Goal: Task Accomplishment & Management: Use online tool/utility

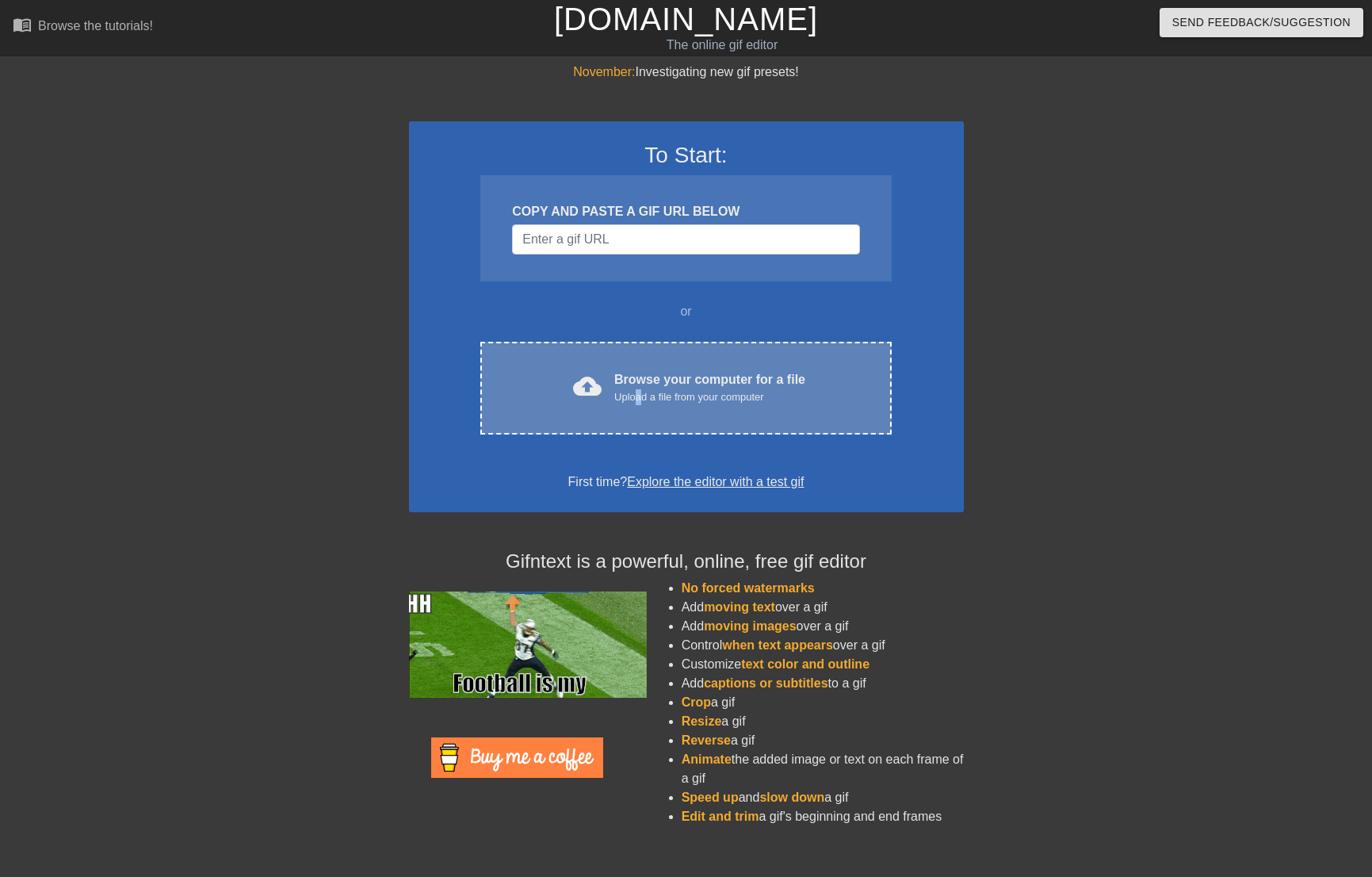
click at [640, 390] on div "Upload a file from your computer" at bounding box center [710, 397] width 191 height 16
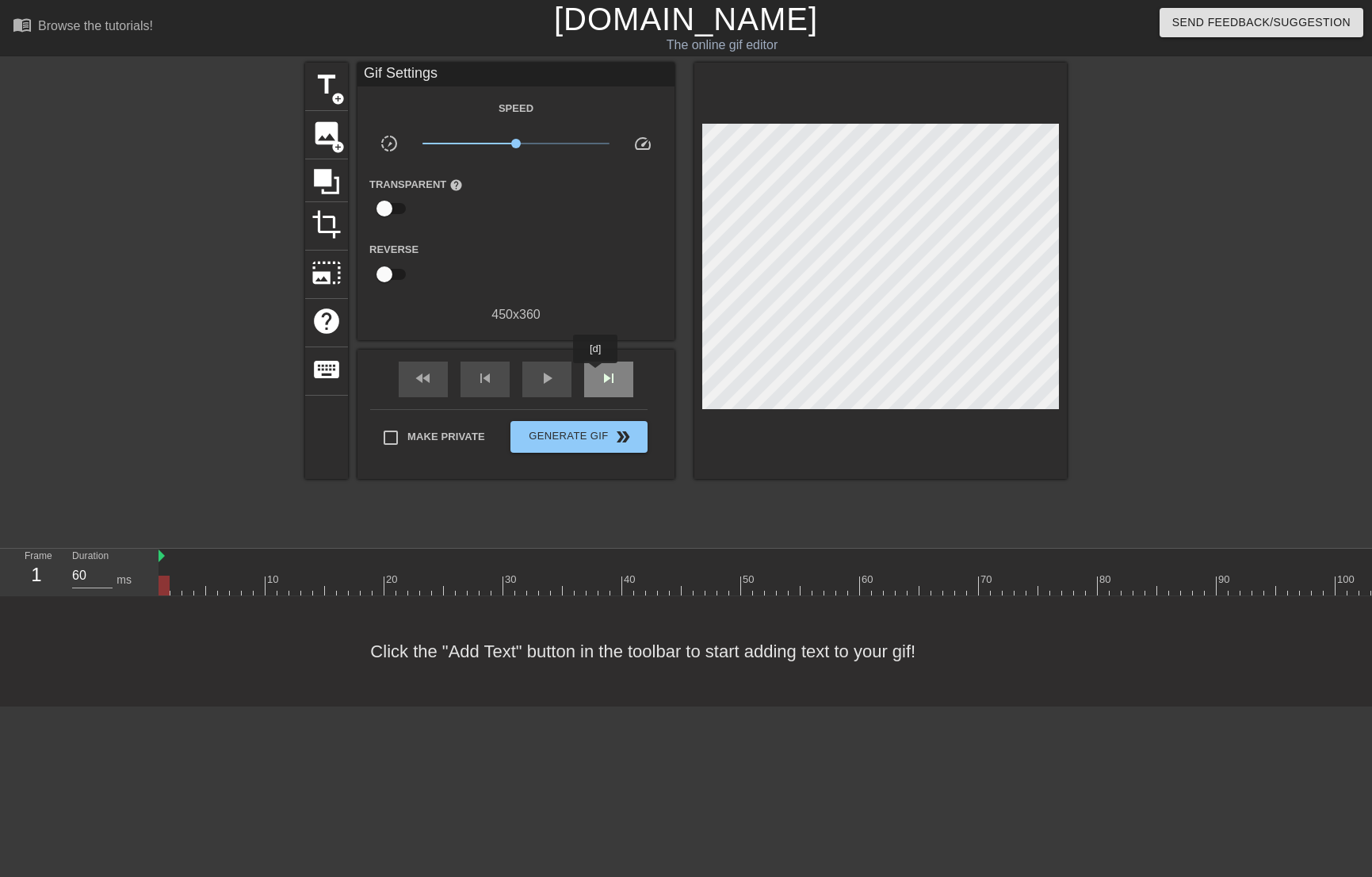
click at [597, 374] on div "skip_next" at bounding box center [608, 379] width 49 height 36
click at [600, 375] on div "skip_next" at bounding box center [608, 379] width 49 height 36
click at [600, 375] on span "skip_next" at bounding box center [608, 378] width 19 height 19
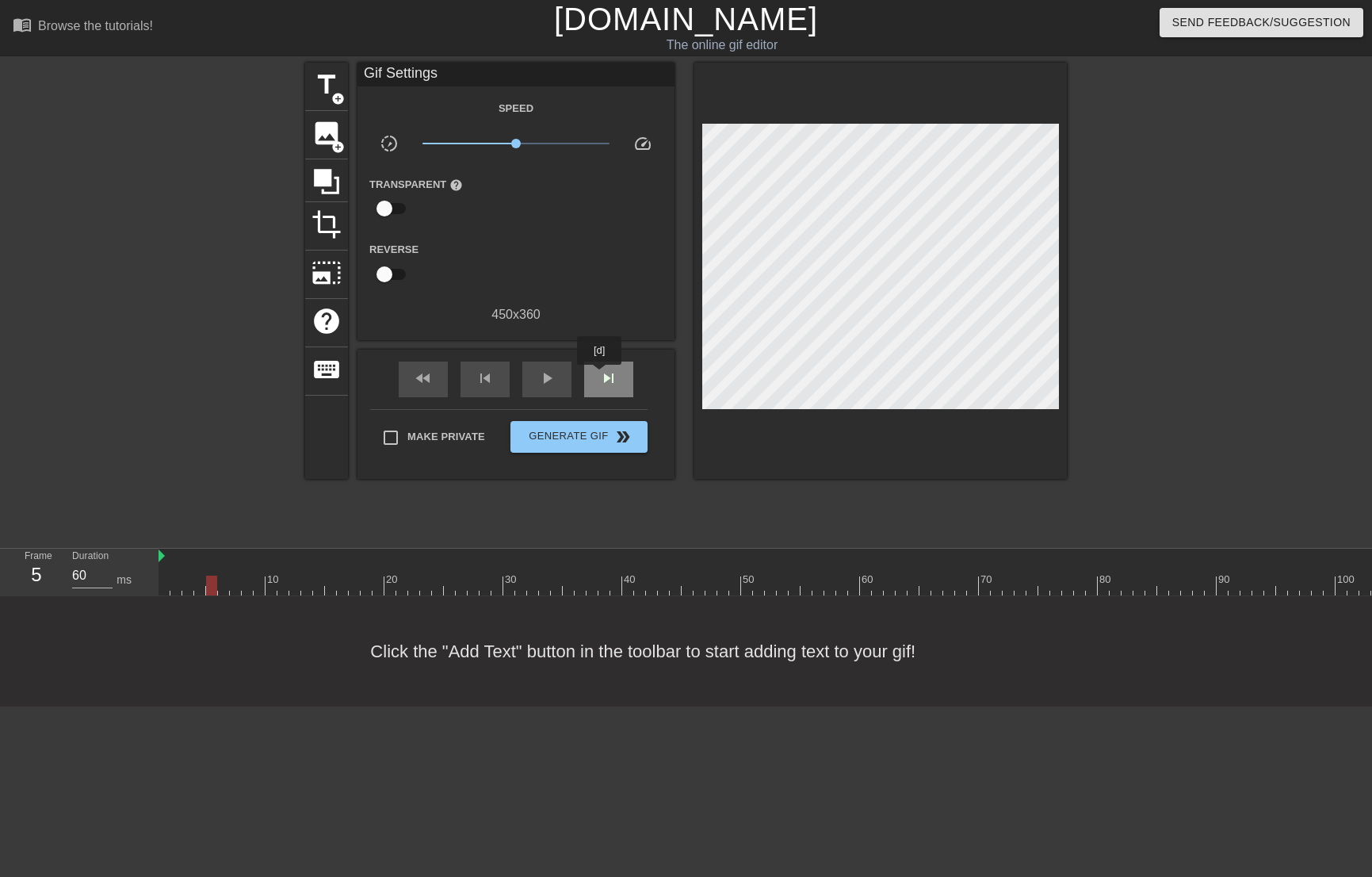
type input "70"
click at [343, 87] on div "title add_circle" at bounding box center [326, 86] width 43 height 48
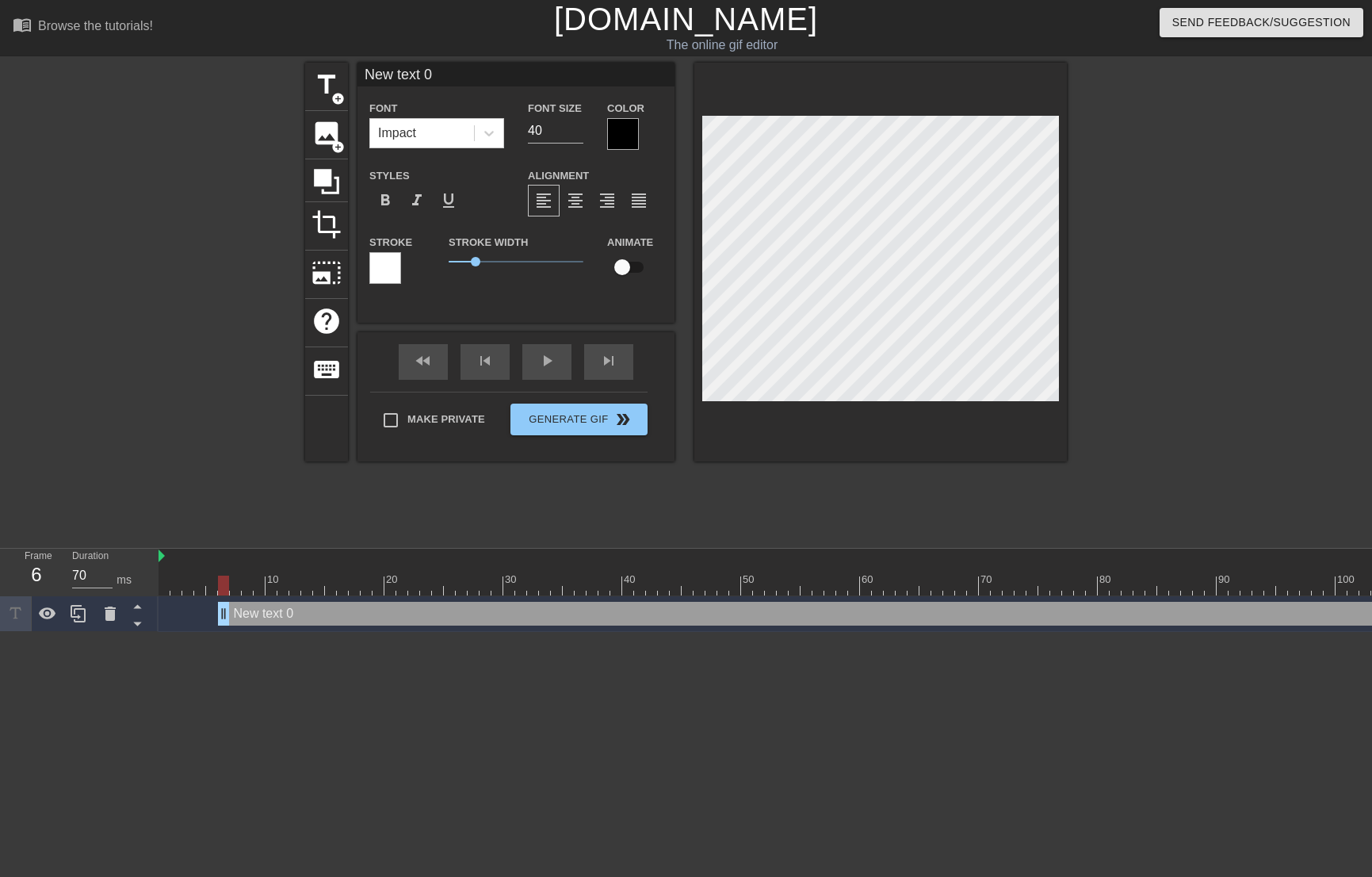
scroll to position [3, 4]
type input "D"
type textarea "D"
type input "Do"
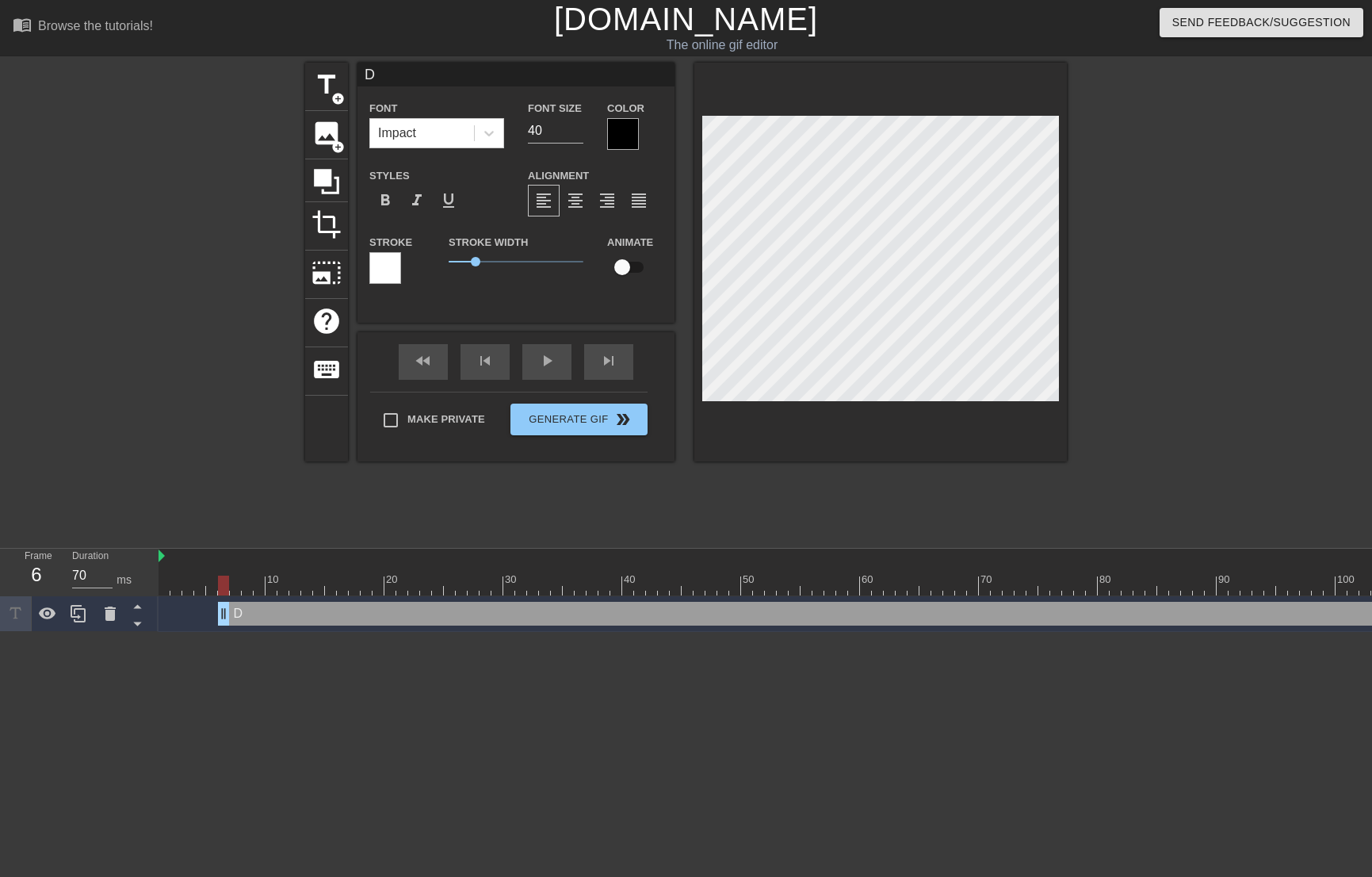
type textarea "Do"
type input "Don"
type textarea "Don"
type input "Don'"
type textarea "Don'"
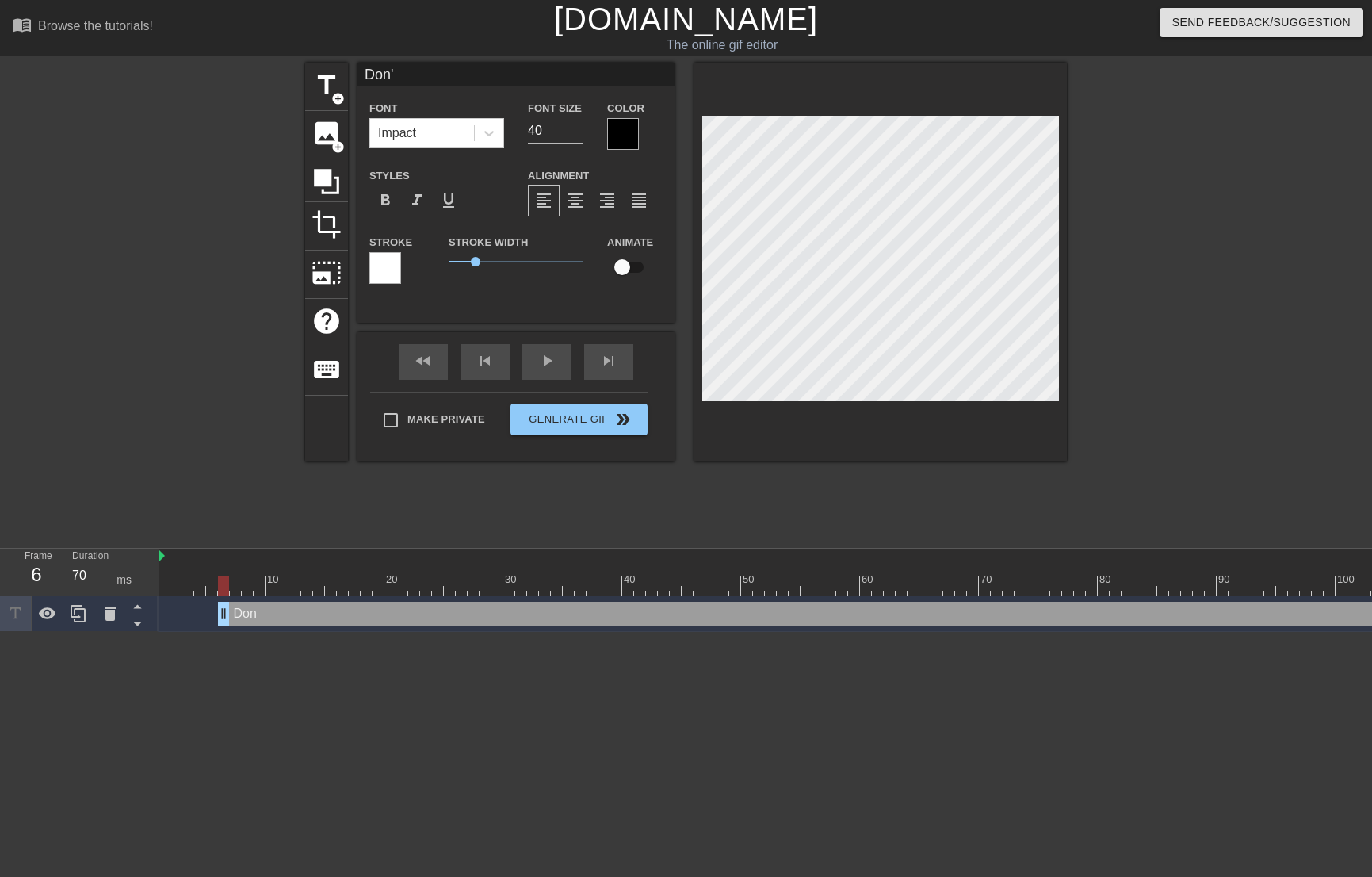
type input "Don't"
type textarea "Don't"
type input "Don't"
type textarea "Don't"
type input "Don't y"
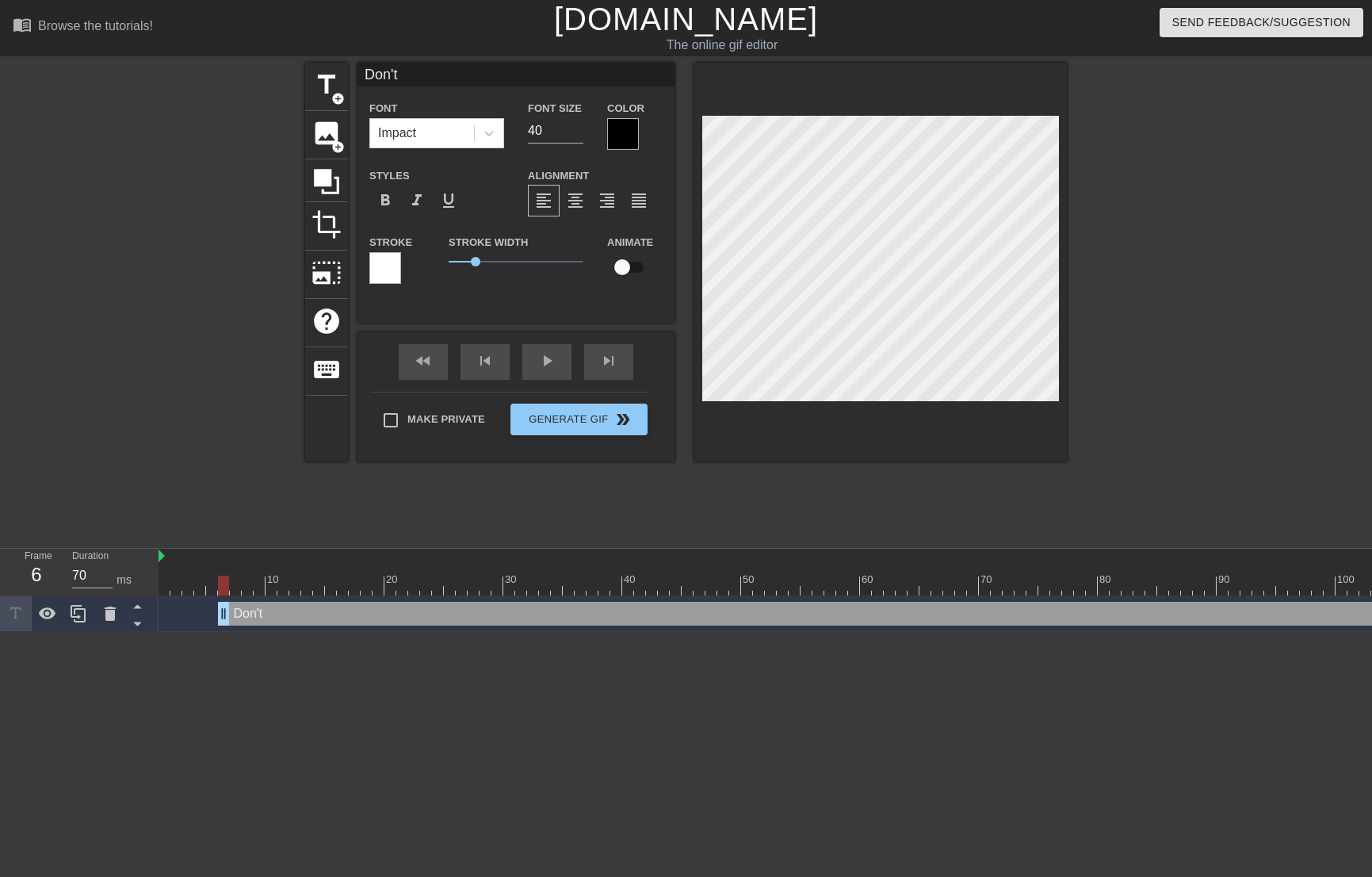
type textarea "Don't y"
type input "Don't yo"
type textarea "Don't yo"
type input "Don't you"
type textarea "Don't you"
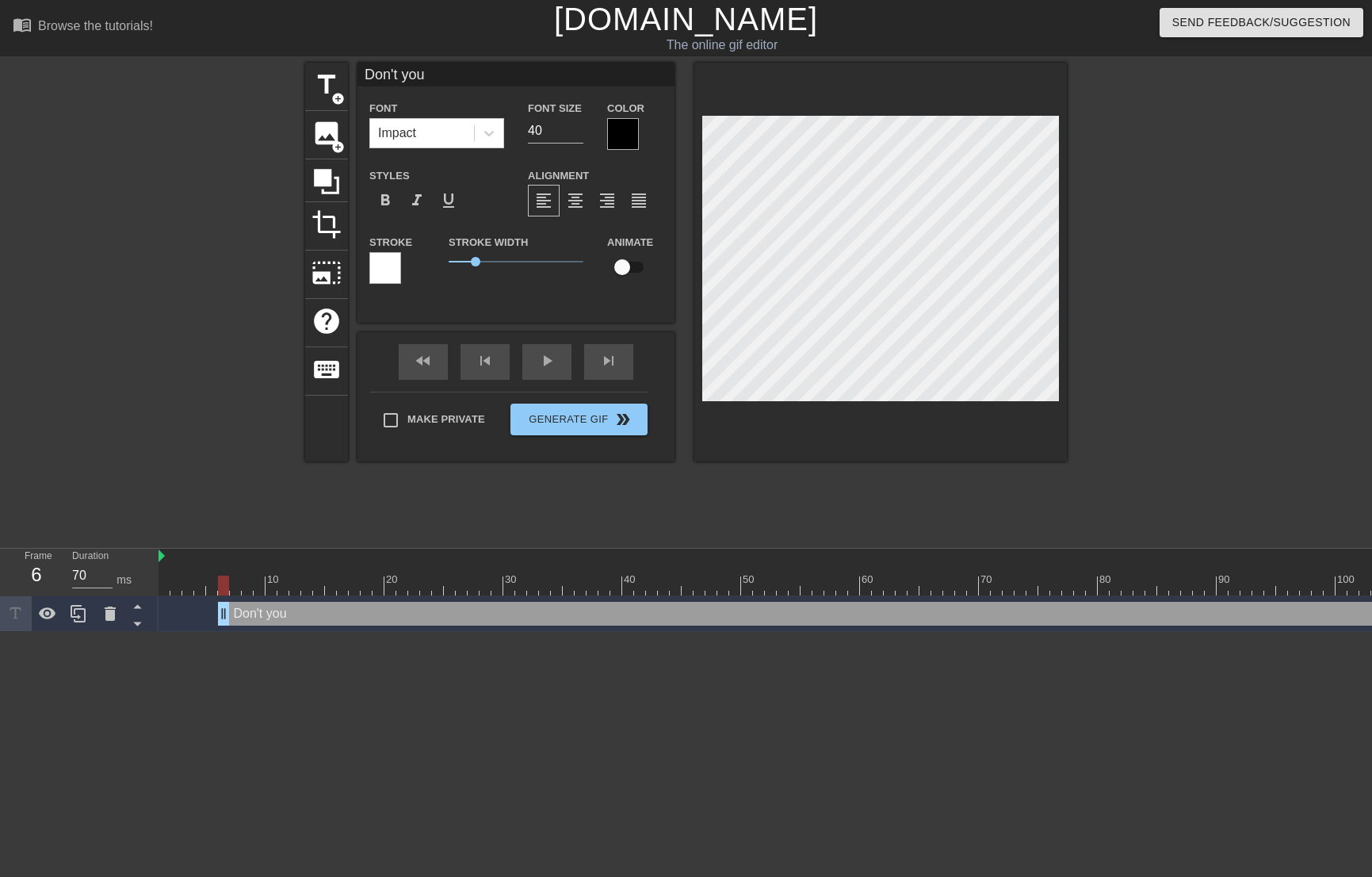
type input "Don't you l"
type textarea "Don't you l"
type input "Don't you li"
type textarea "Don't you li"
type input "Don't you lik"
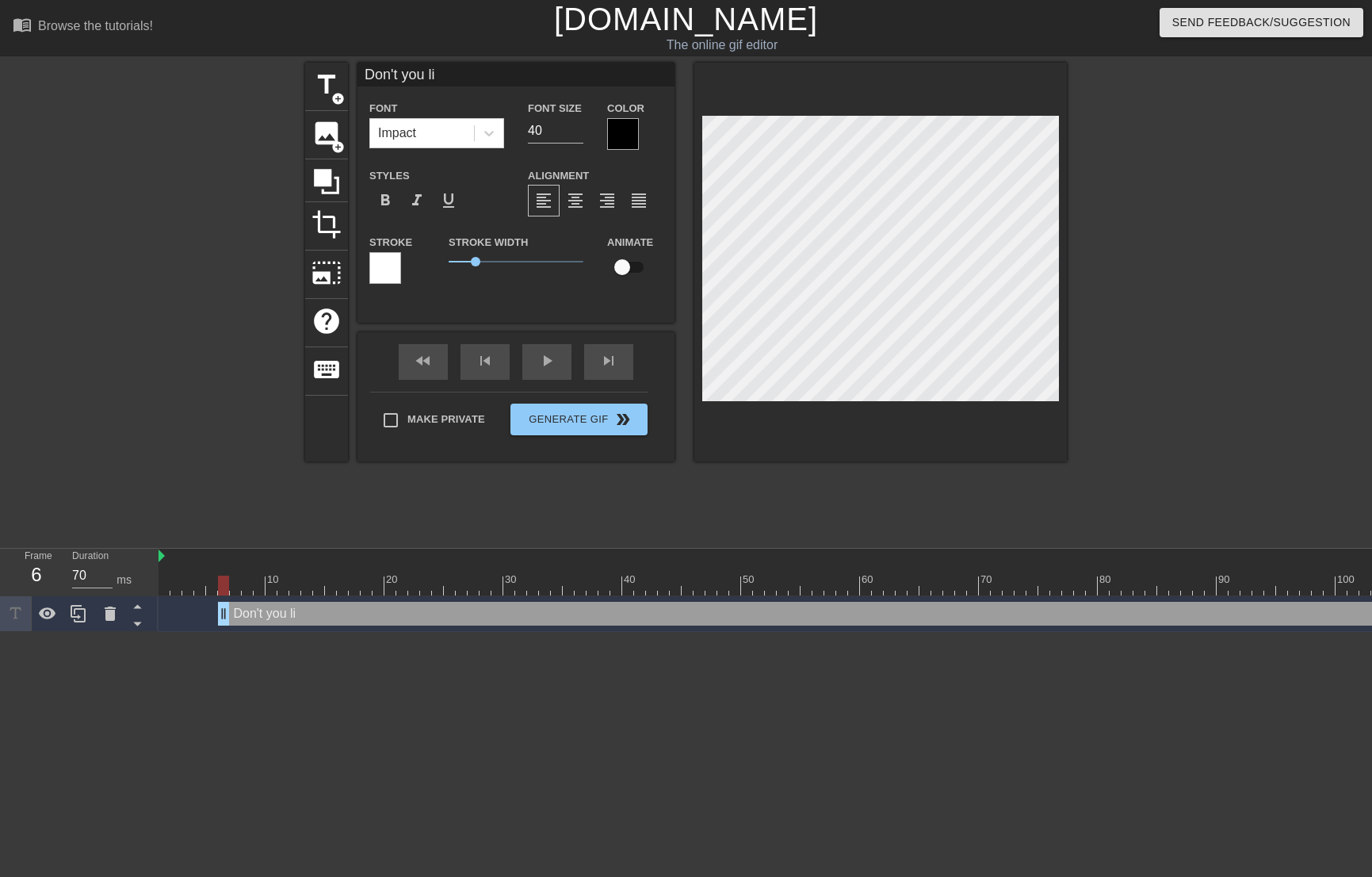
type textarea "Don't you lik"
type input "Don't you like"
type textarea "Don't you like"
type input "Don't you like"
type textarea "Don't you like"
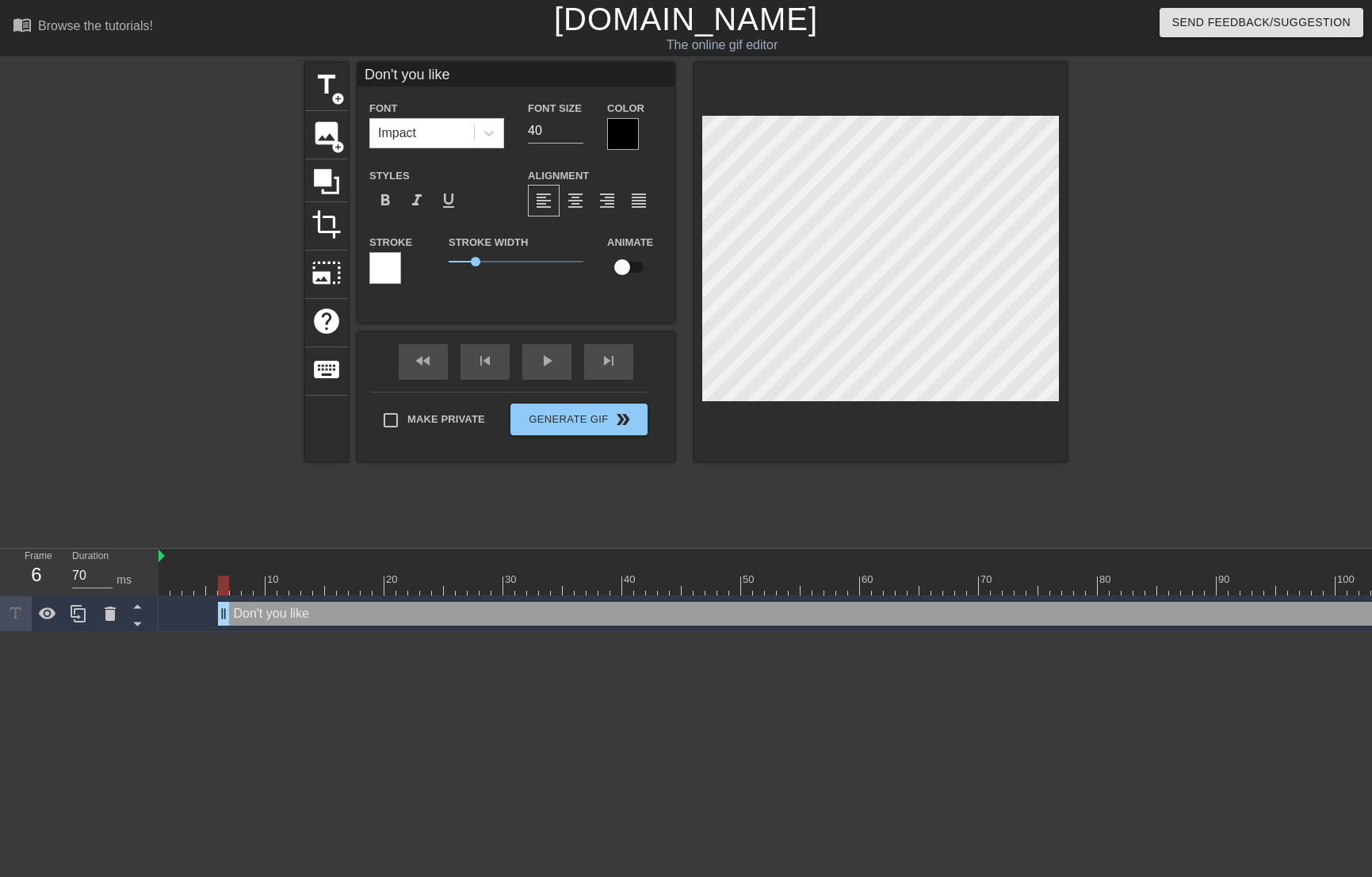
type input "Don't you like t"
type textarea "Don't you like t"
type input "Don't you like th"
type textarea "Don't you like th"
type input "Don't you like the"
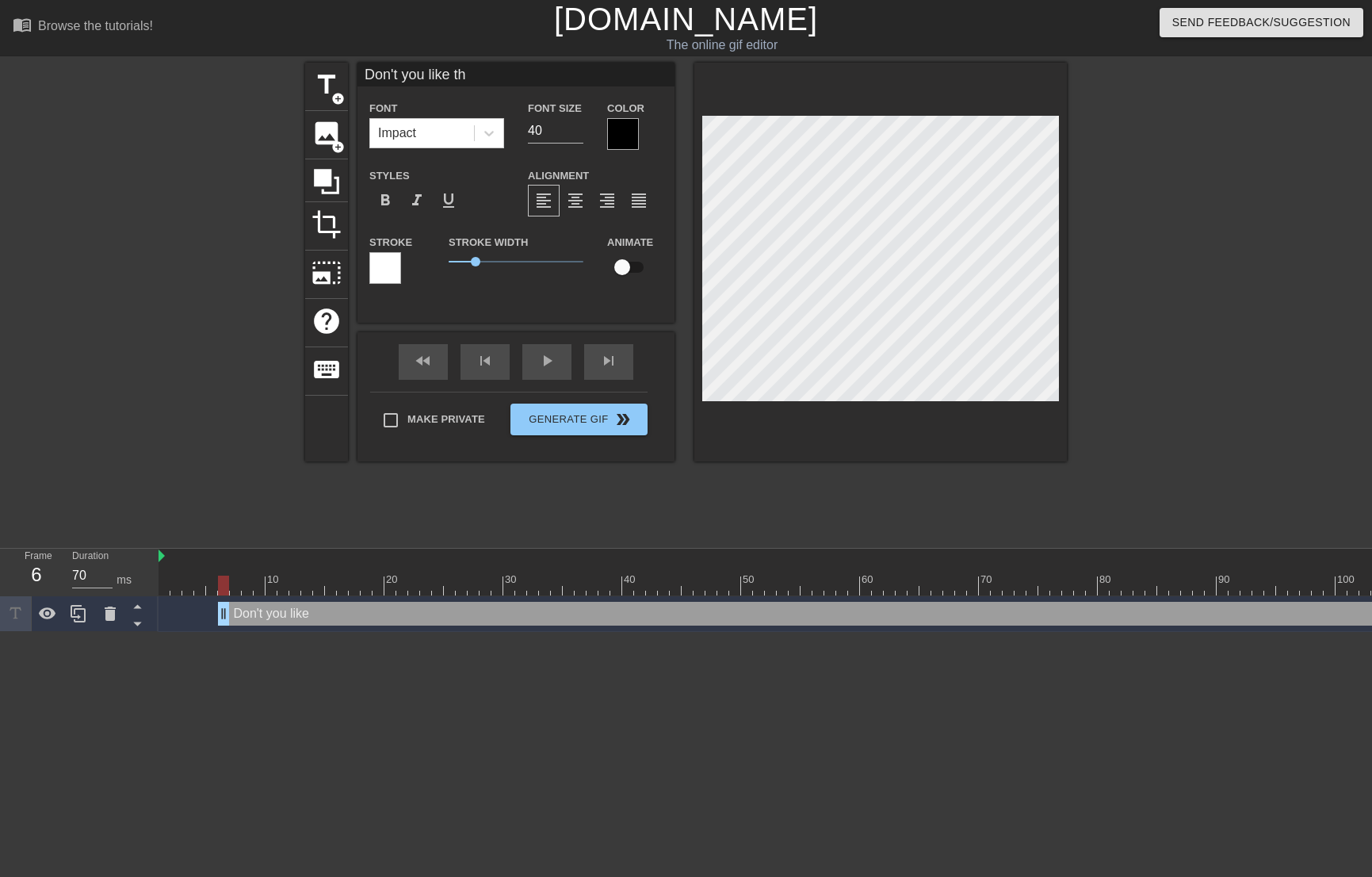
type textarea "Don't you like the"
type input "Don't you like the"
type textarea "Don't you like the"
type input "Don't you like the C"
type textarea "Don't you like the C"
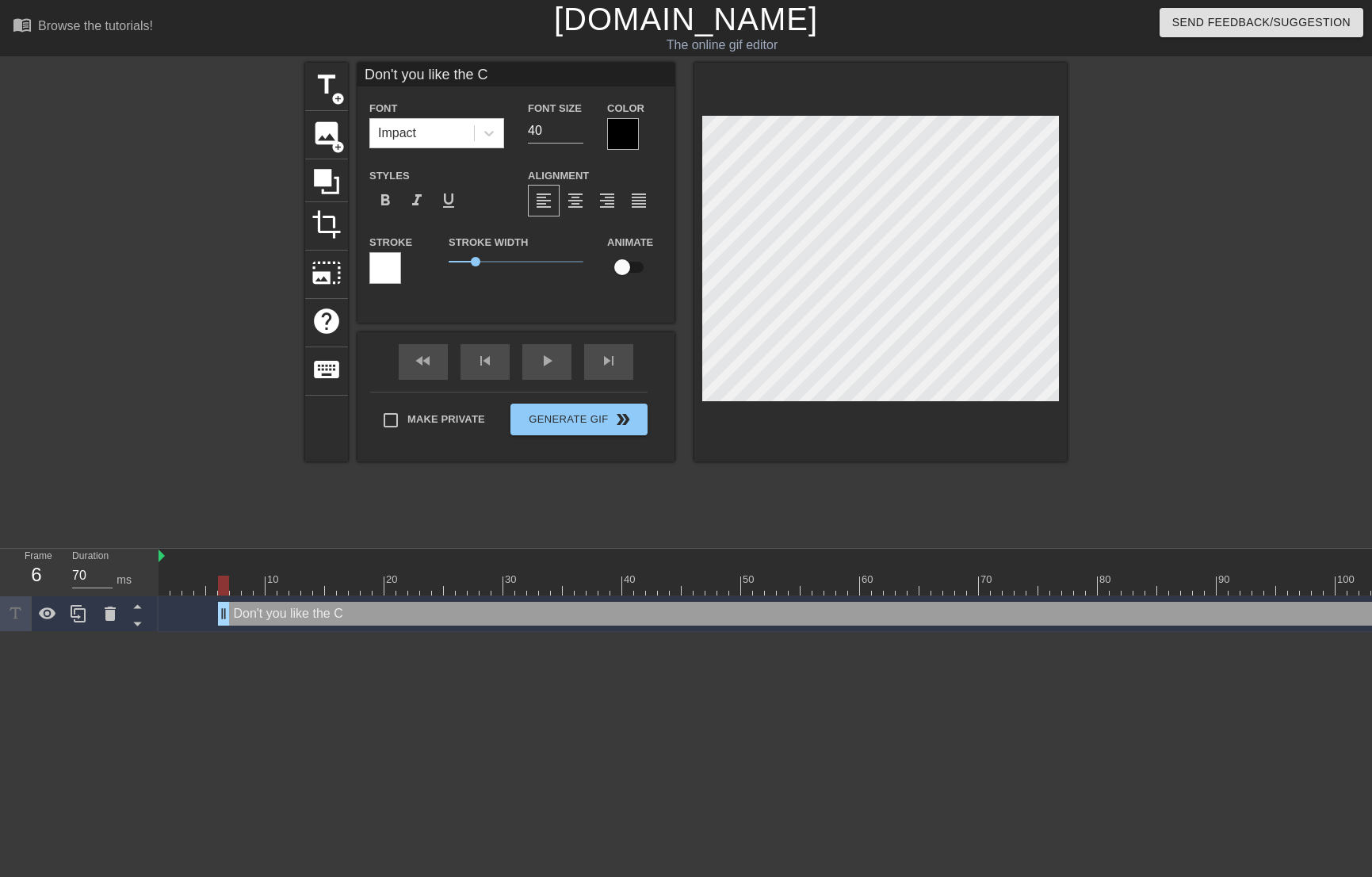
type input "Don't you like the Ca"
type textarea "Don't you like the Ca"
type input "Don't you like the Car"
type textarea "Don't you like the Car"
type input "Don't you like the Card"
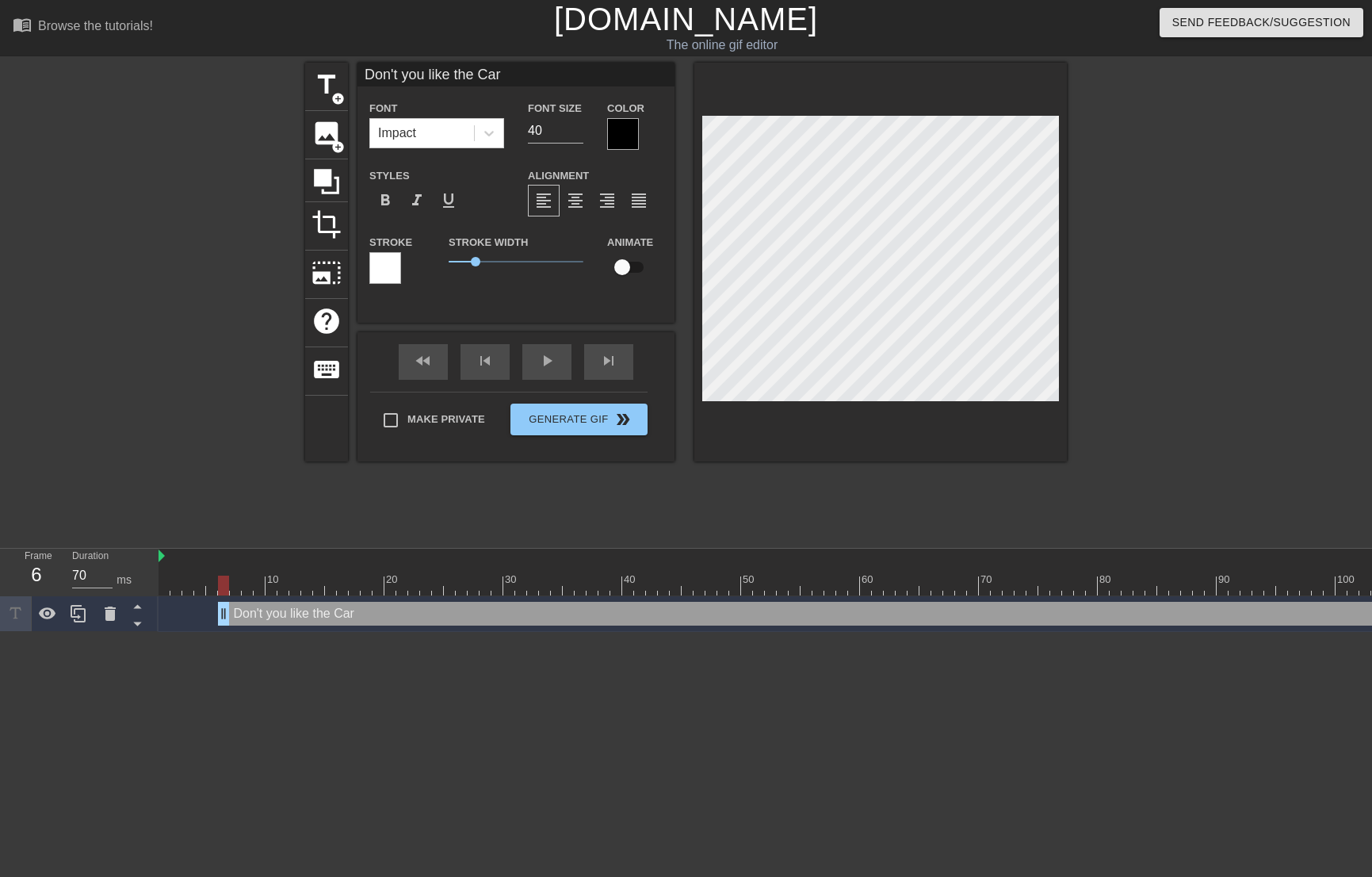
type textarea "Don't you like the Card"
type input "Don't you like the Cardi"
type textarea "Don't you like the Cardi"
type input "Don't you like the Cardin"
type textarea "Don't you like the Cardin"
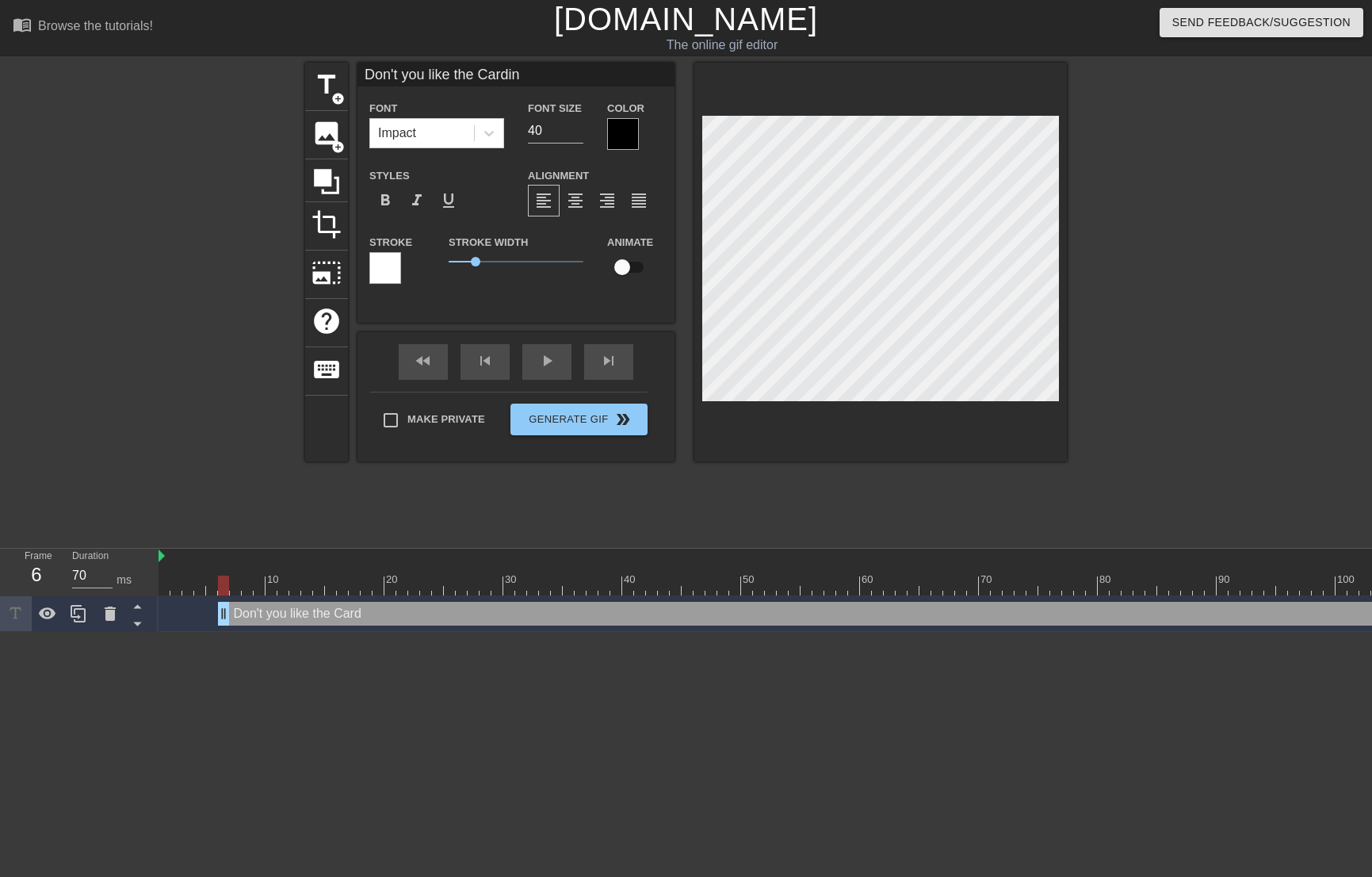
type input "Don't you like the Cardina"
type textarea "Don't you like the Cardina"
type input "Don't you like the Cardinal"
type textarea "Don't you like the Cardinal"
type input "Don't you like the Cardinals"
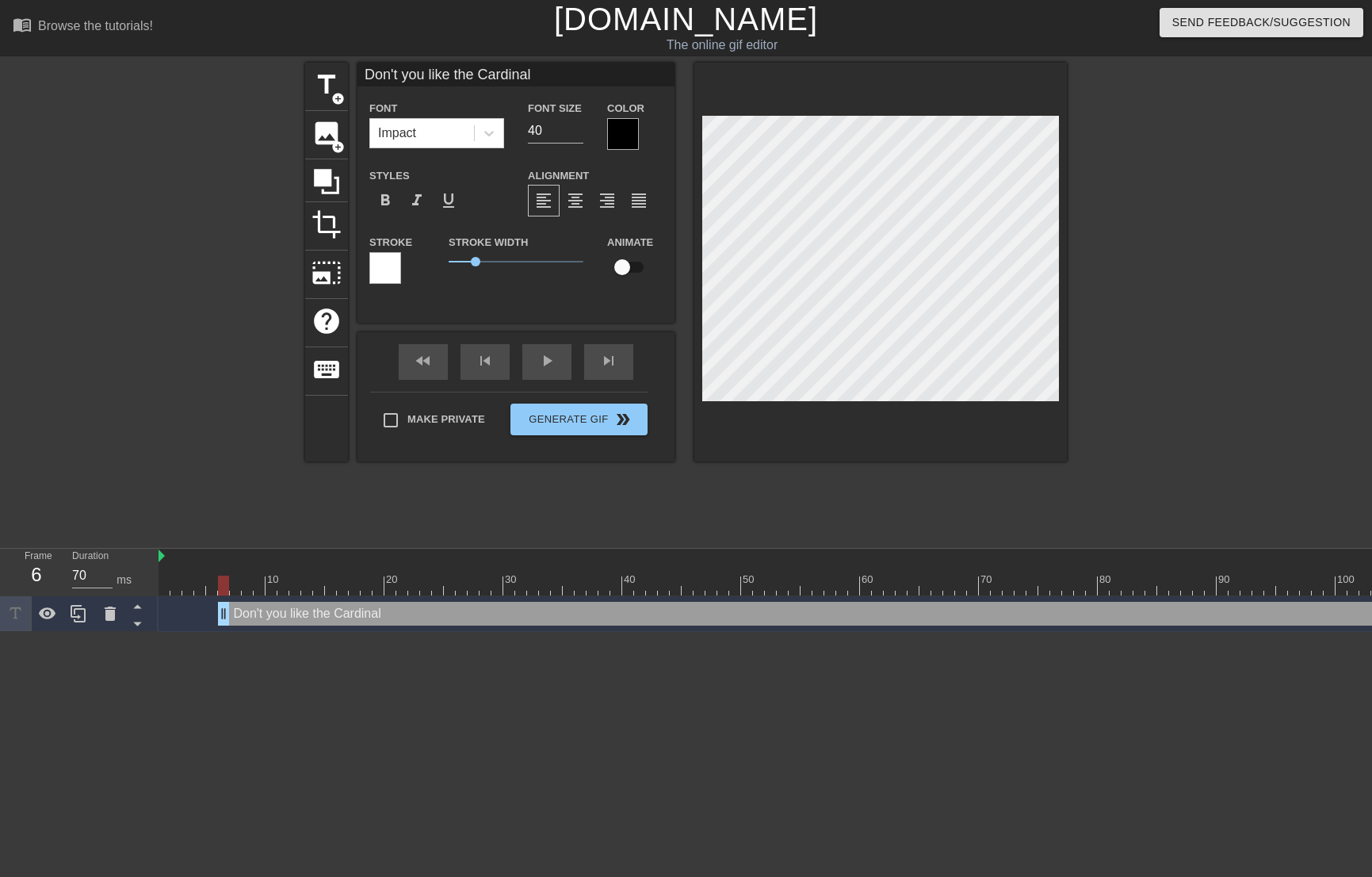
type textarea "Don't you like the Cardinals"
type input "Don't you like the Cardinals?"
type textarea "Don't you like the Cardinals?"
click at [985, 498] on div "title add_circle image add_circle crop photo_size_select_large help keyboard Do…" at bounding box center [686, 300] width 762 height 475
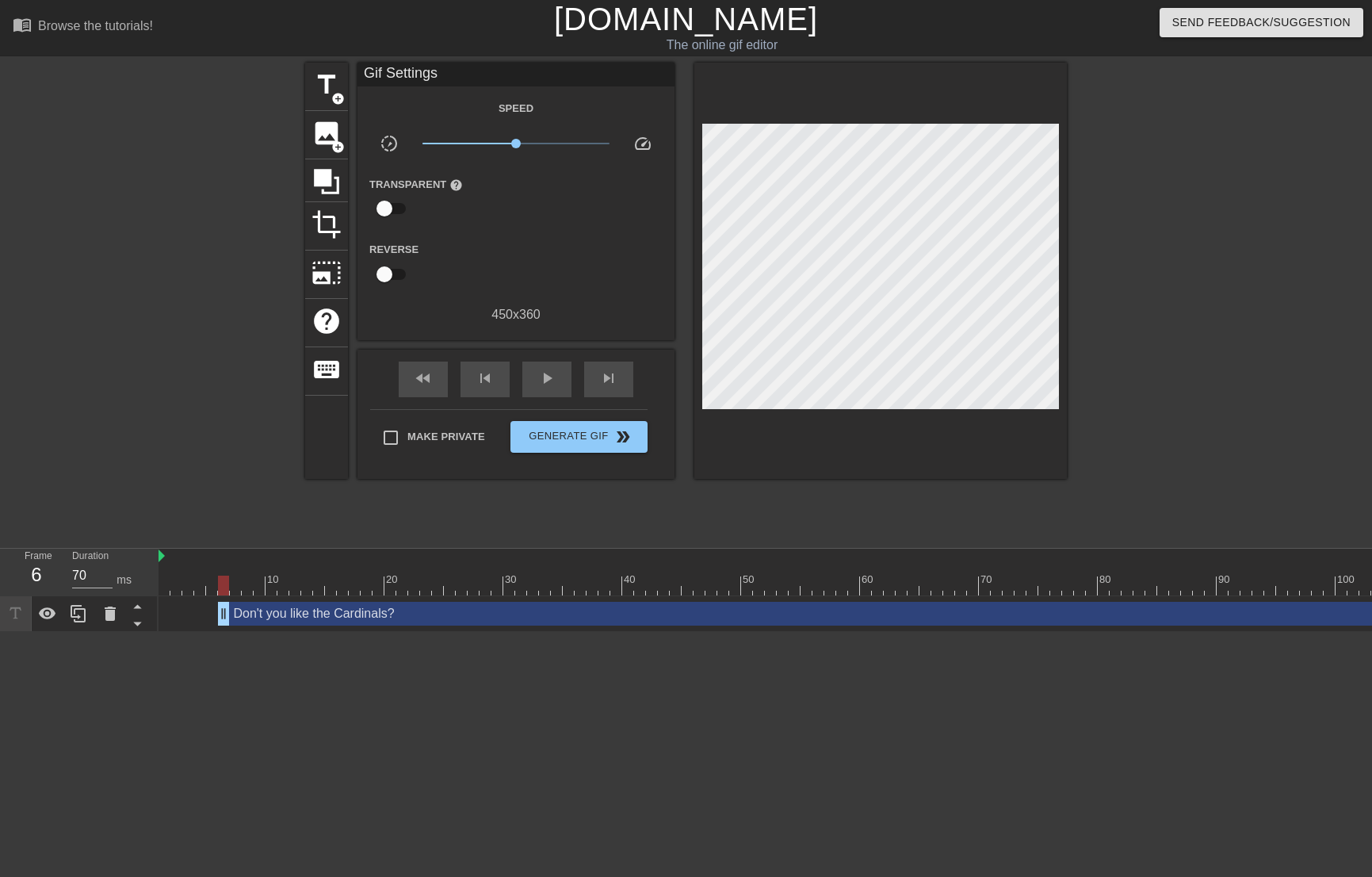
click at [976, 404] on div at bounding box center [880, 270] width 373 height 417
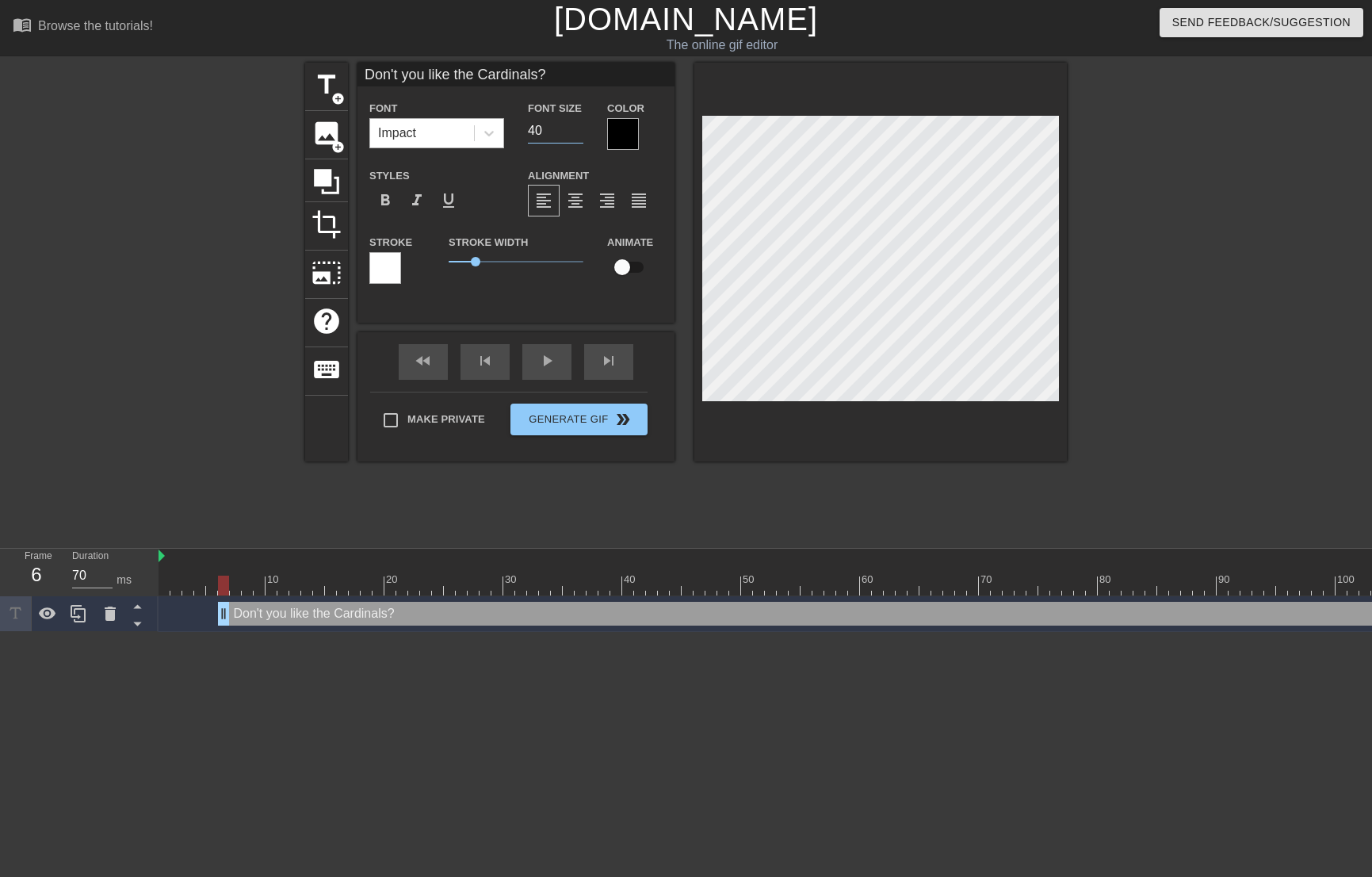
drag, startPoint x: 532, startPoint y: 129, endPoint x: 462, endPoint y: 132, distance: 70.1
click at [463, 132] on div "Font Impact Font Size 40 Color" at bounding box center [516, 124] width 317 height 52
type input "30"
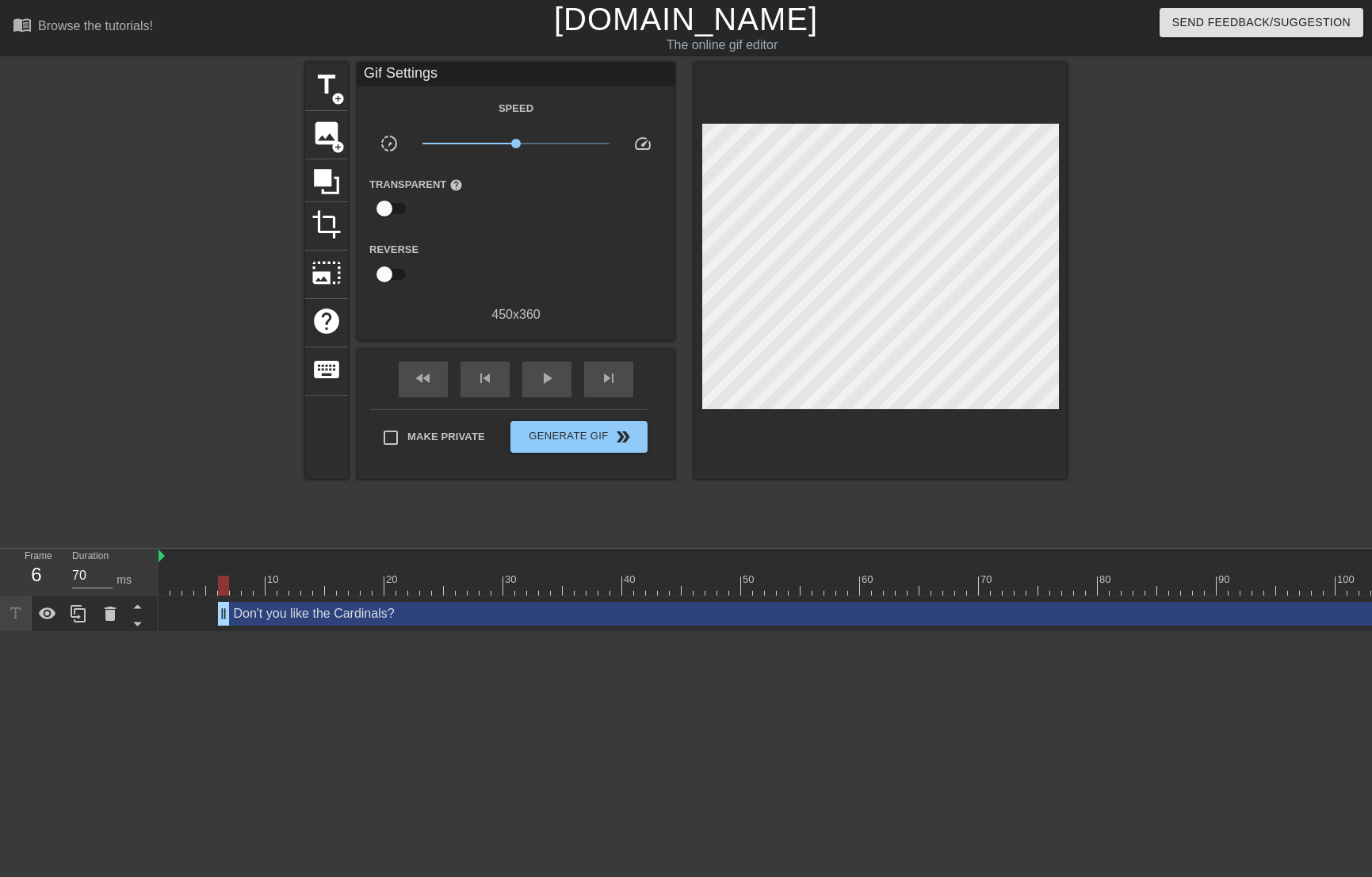
click at [859, 411] on div at bounding box center [880, 270] width 373 height 417
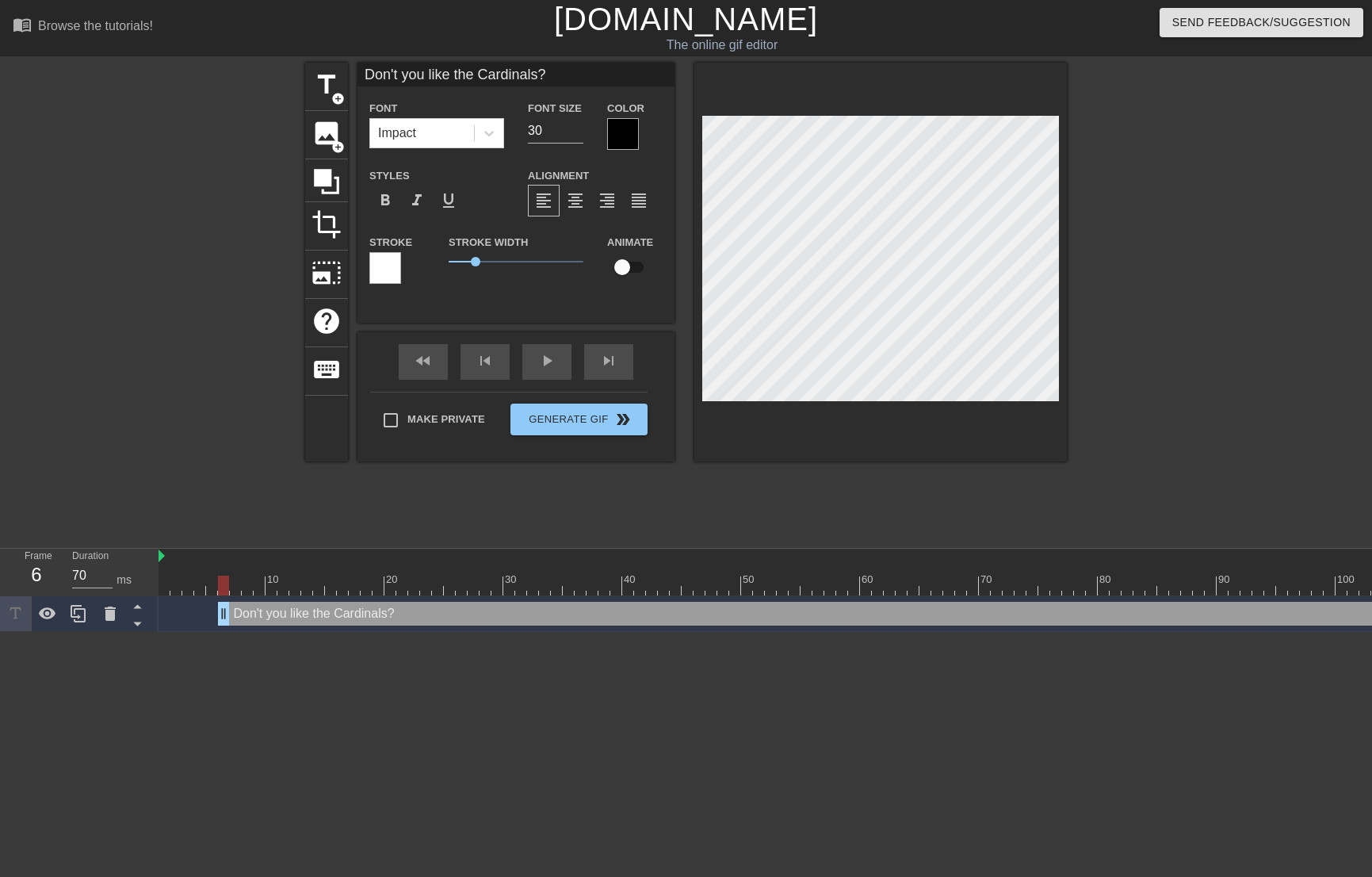
click at [614, 139] on div at bounding box center [622, 134] width 32 height 32
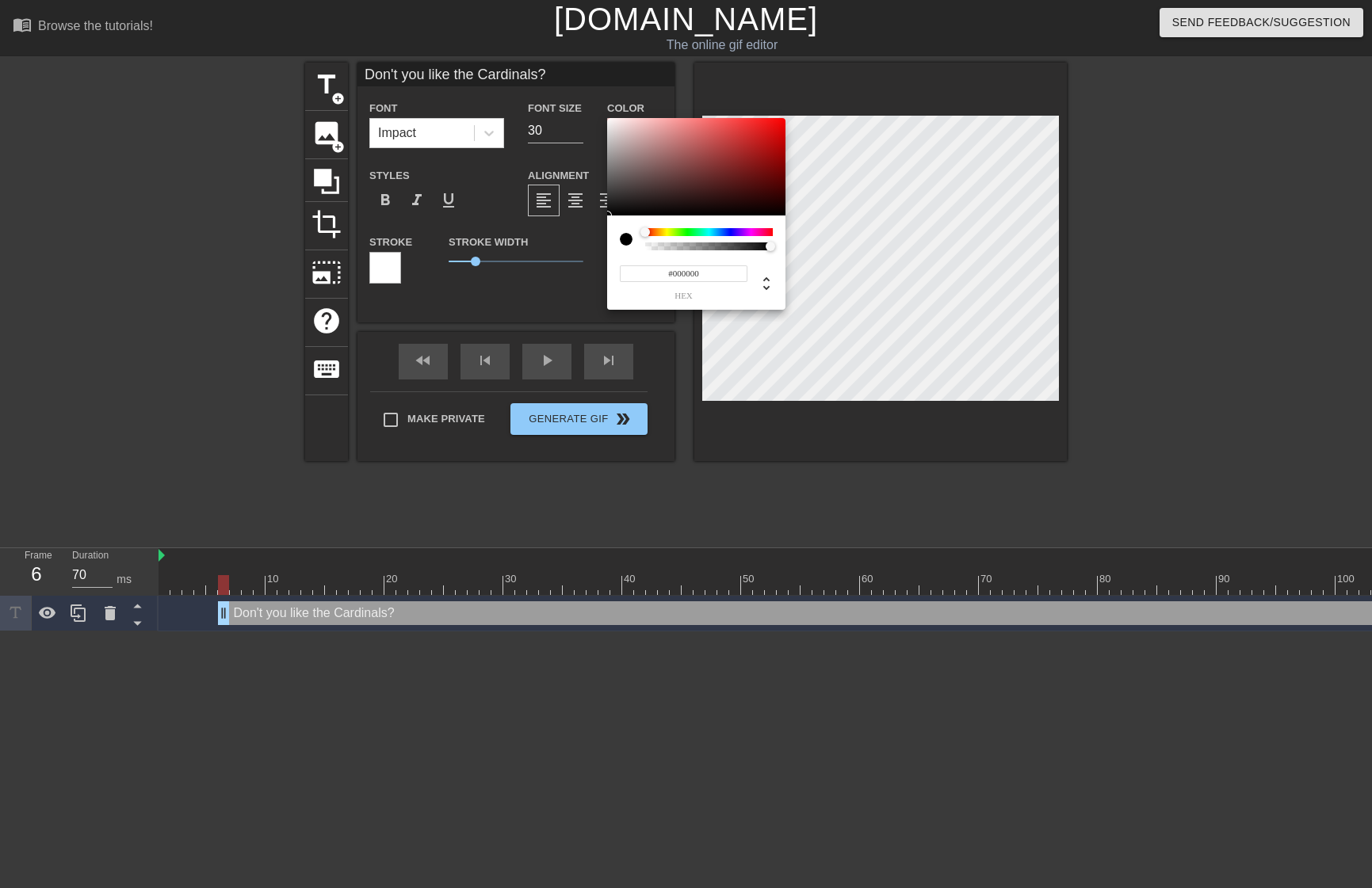
type input "#F4EEEE"
click at [611, 122] on div at bounding box center [695, 167] width 178 height 98
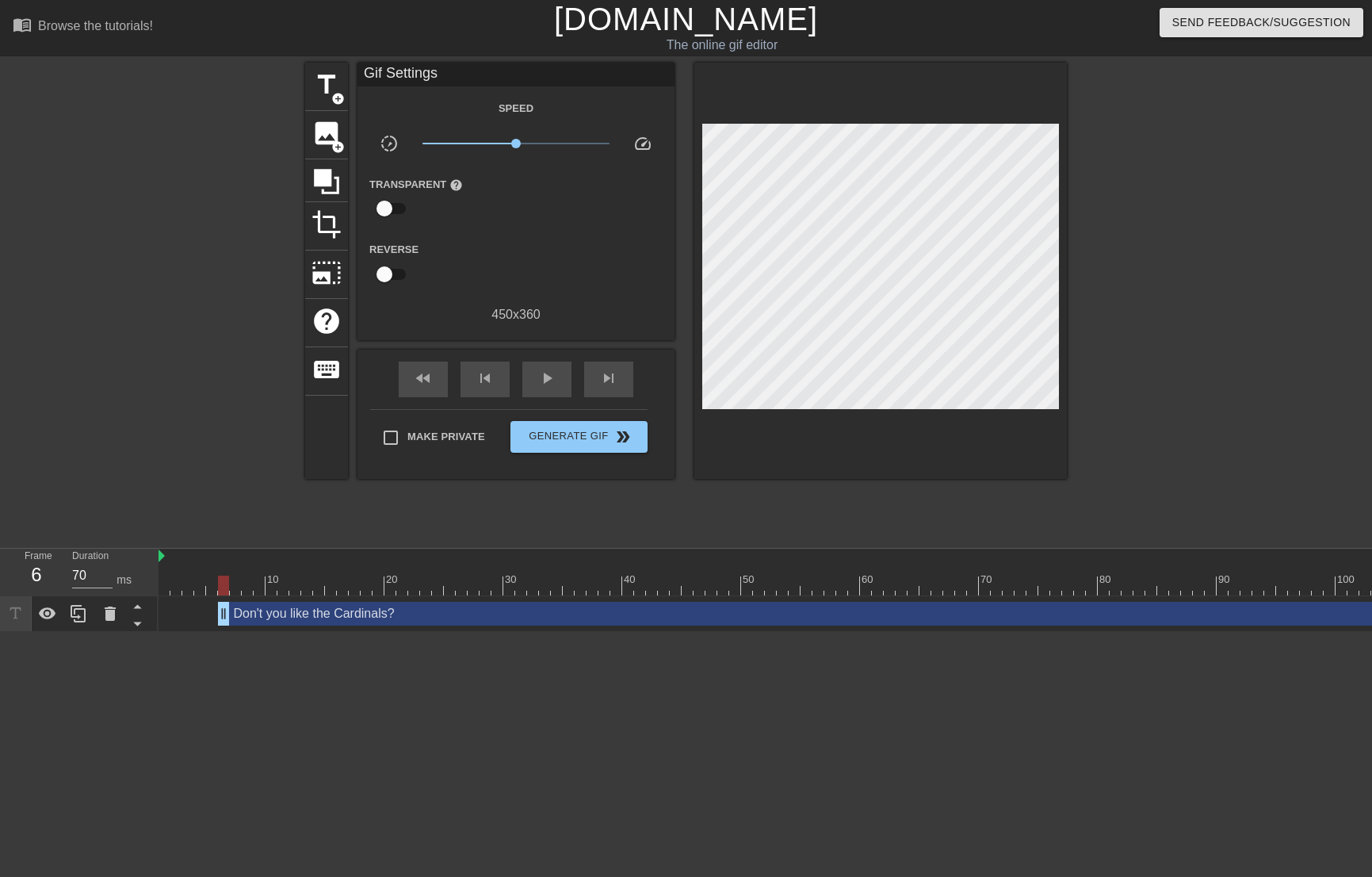
drag, startPoint x: 830, startPoint y: 459, endPoint x: 832, endPoint y: 447, distance: 12.2
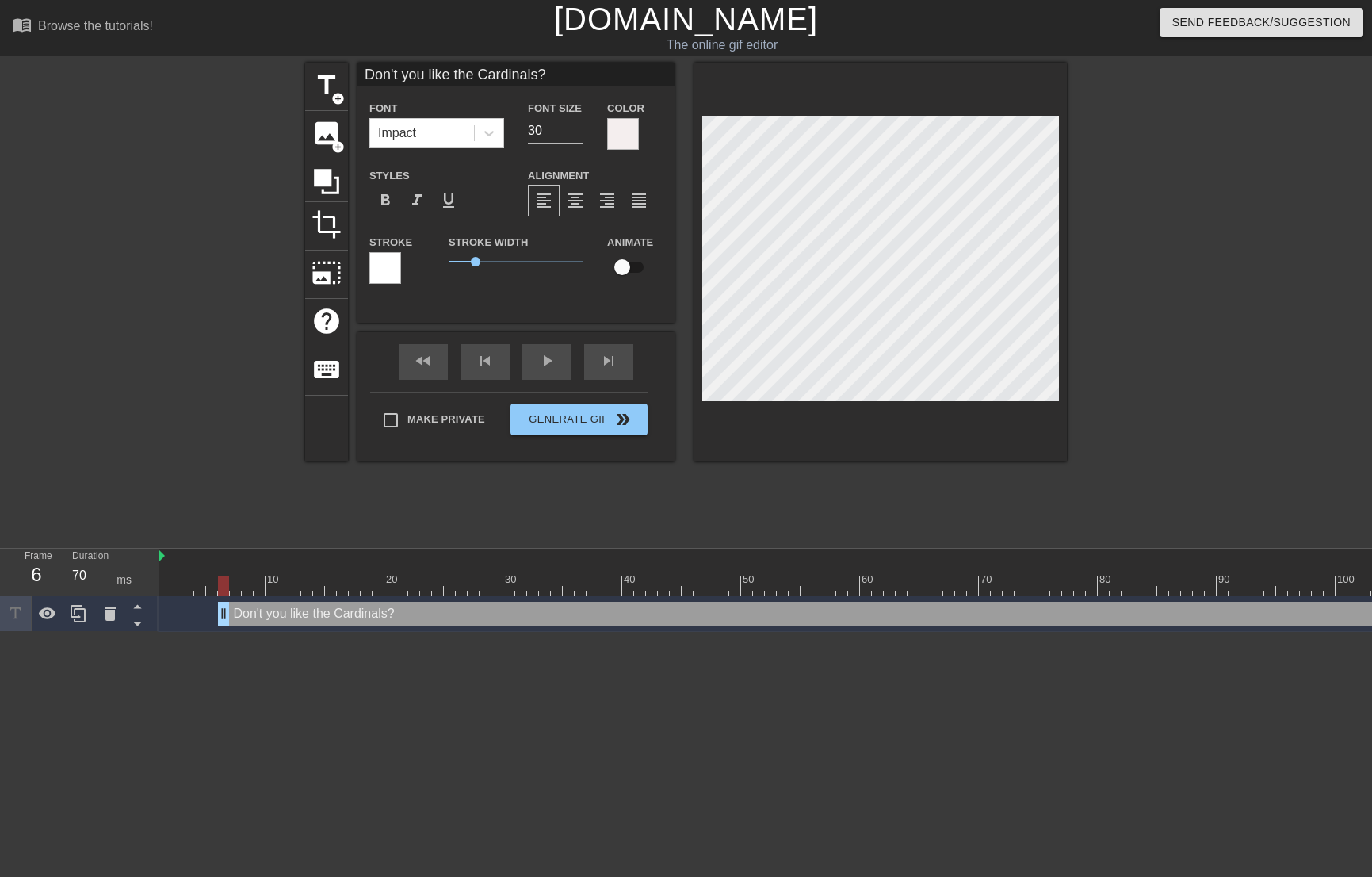
click at [390, 262] on div at bounding box center [385, 267] width 32 height 32
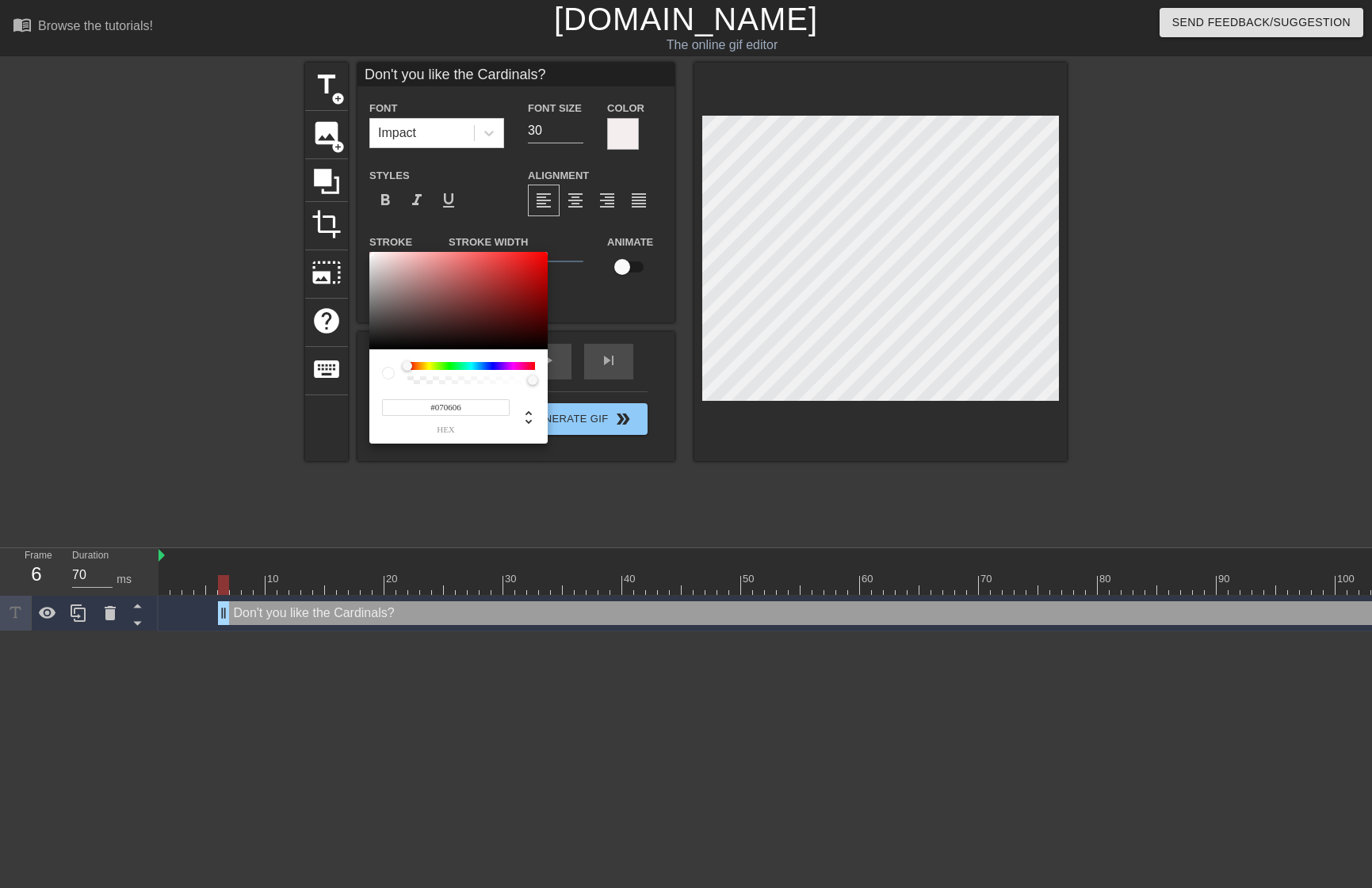
click at [375, 347] on div at bounding box center [458, 301] width 178 height 98
click at [375, 345] on div at bounding box center [458, 301] width 178 height 98
type input "#0B0B0B"
click at [373, 345] on div at bounding box center [458, 301] width 178 height 98
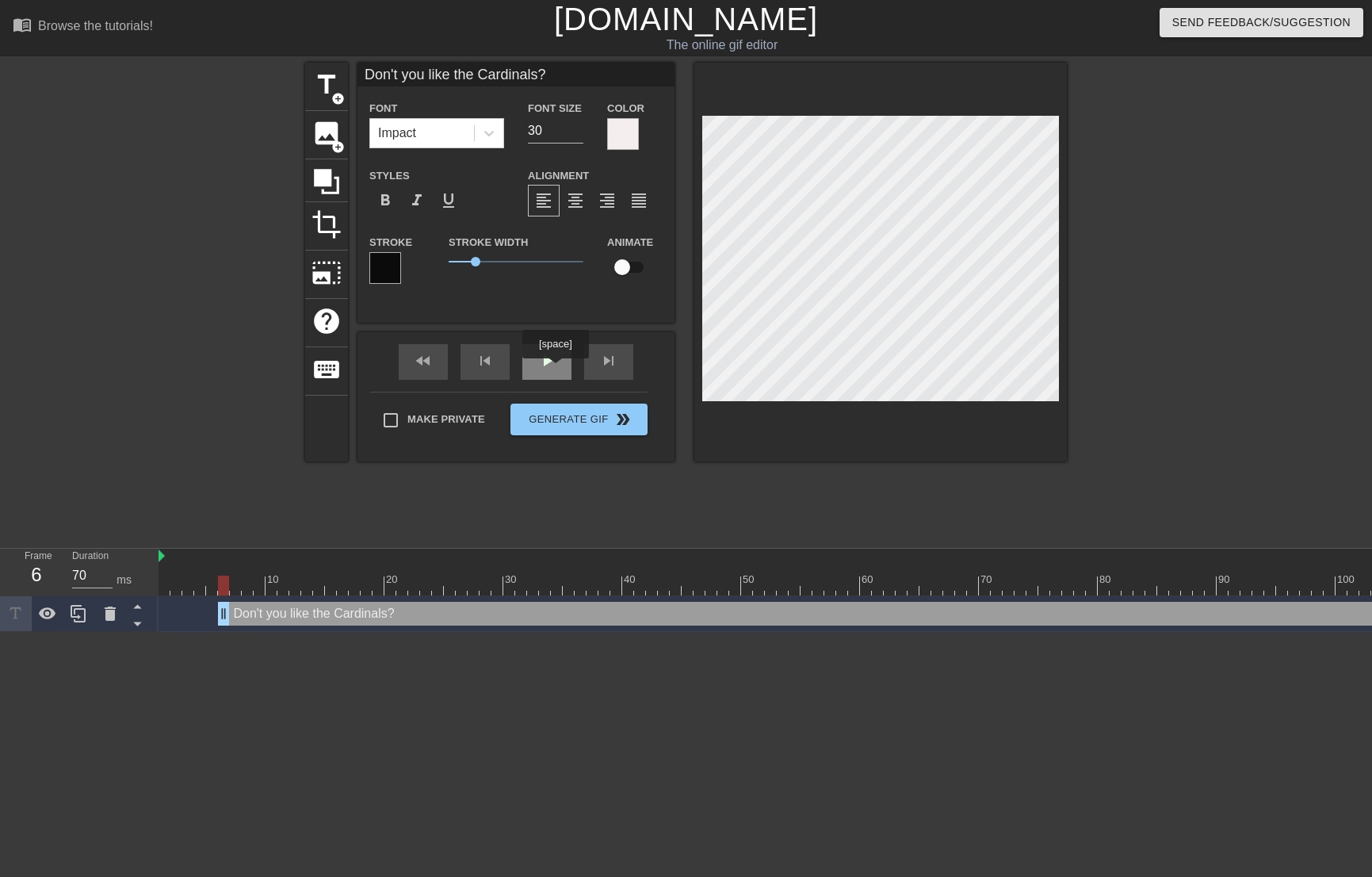
click at [555, 369] on span "play_arrow" at bounding box center [547, 360] width 19 height 19
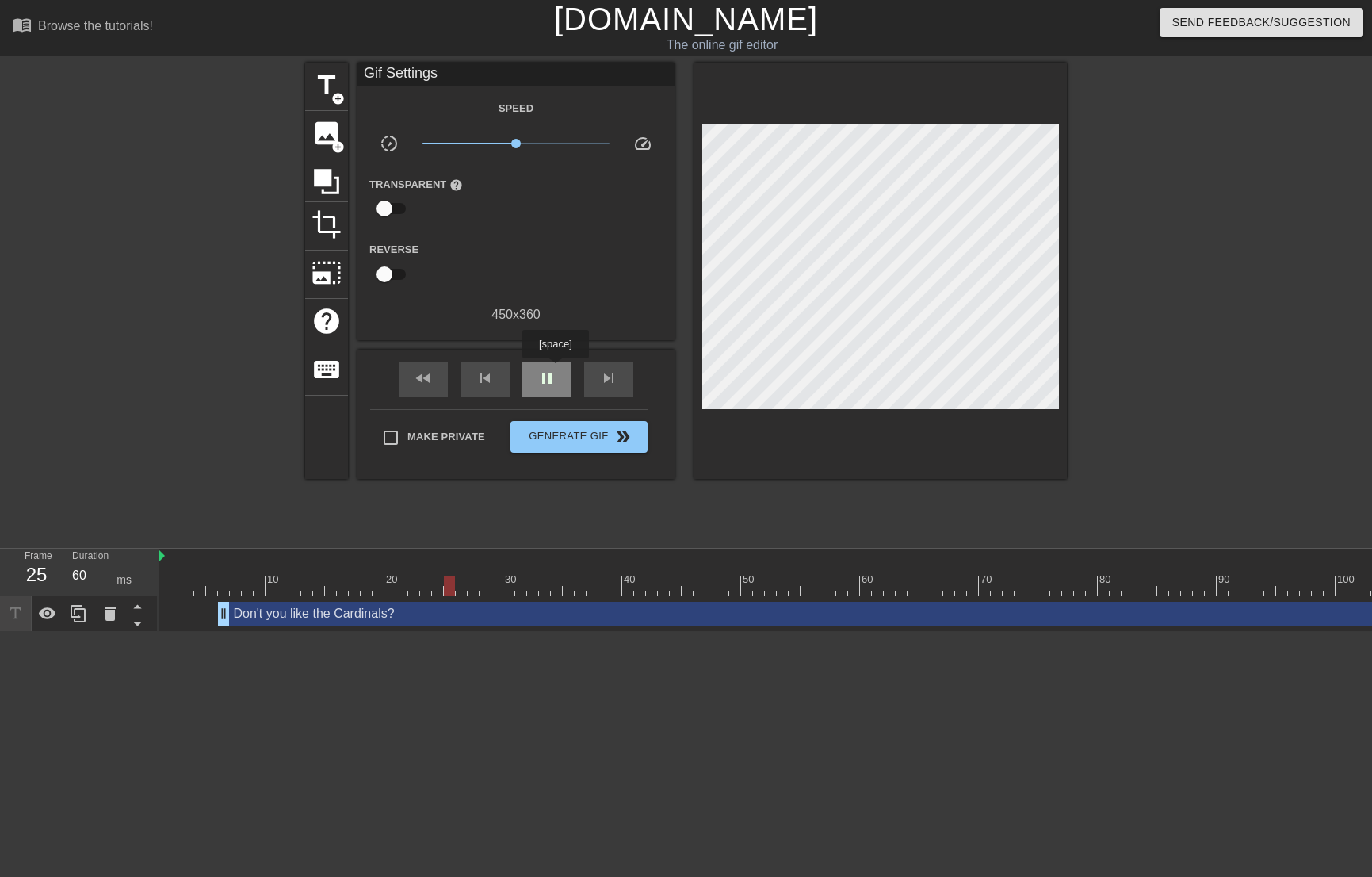
click at [555, 369] on span "pause" at bounding box center [547, 378] width 19 height 19
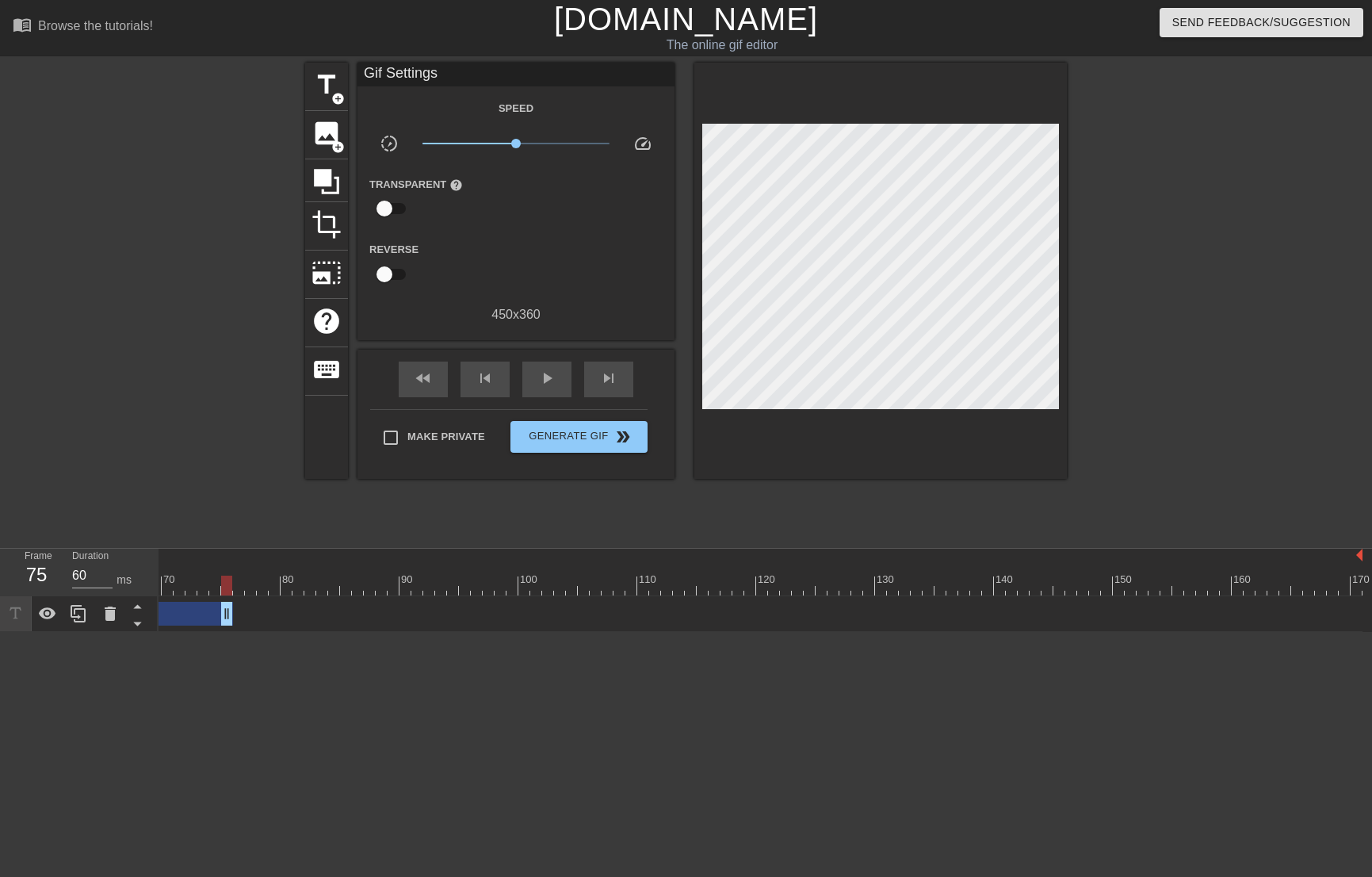
drag, startPoint x: 1353, startPoint y: 611, endPoint x: 227, endPoint y: 607, distance: 1126.0
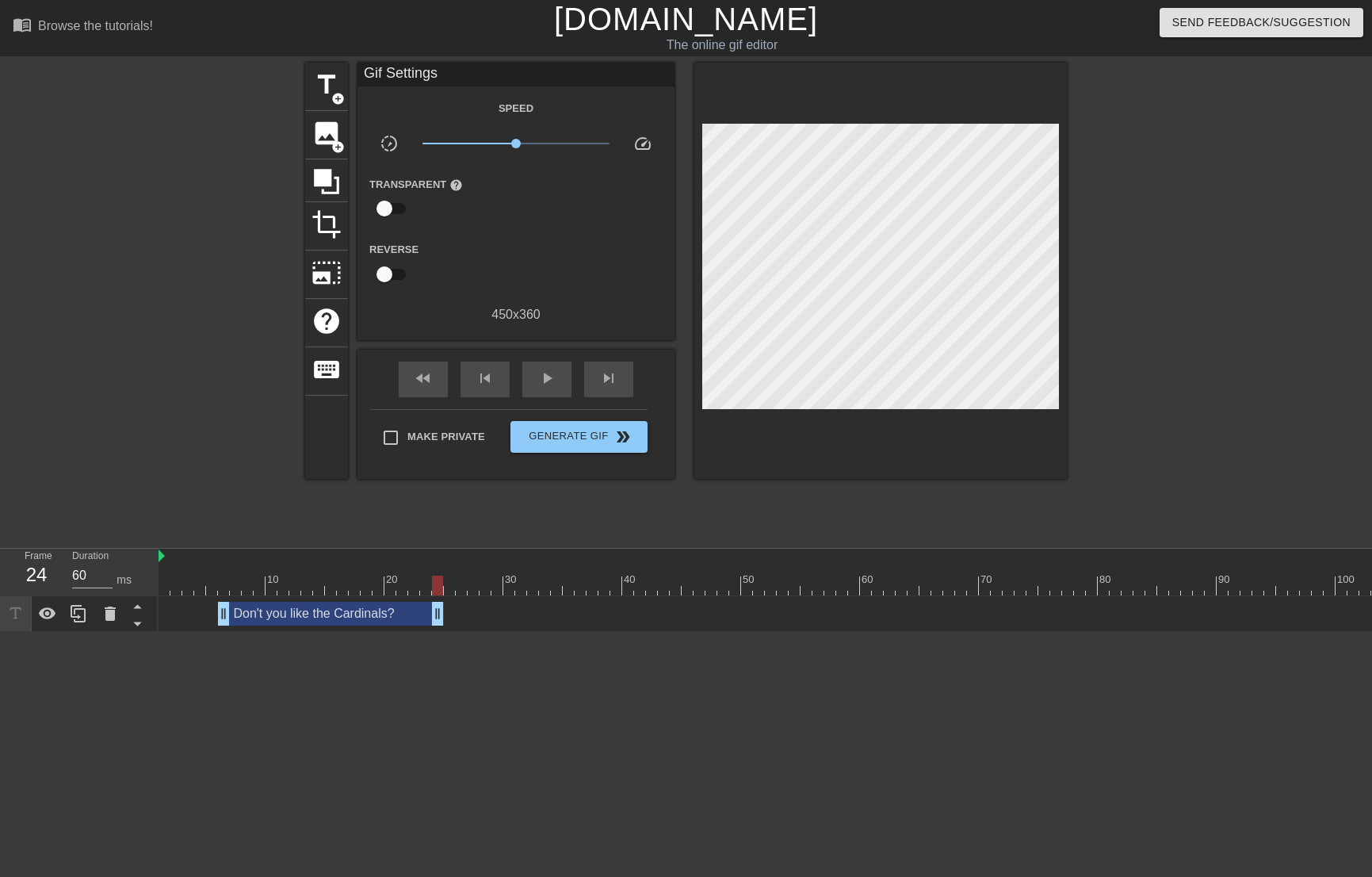
drag, startPoint x: 1042, startPoint y: 611, endPoint x: 437, endPoint y: 557, distance: 607.4
click at [437, 557] on div "10 20 30 40 50 60 70 80 90 100 110 120 130 140 150 160" at bounding box center [765, 590] width 1213 height 83
click at [608, 371] on span "skip_next" at bounding box center [608, 378] width 19 height 19
click at [609, 371] on span "skip_next" at bounding box center [608, 378] width 19 height 19
click at [610, 371] on span "skip_next" at bounding box center [608, 378] width 19 height 19
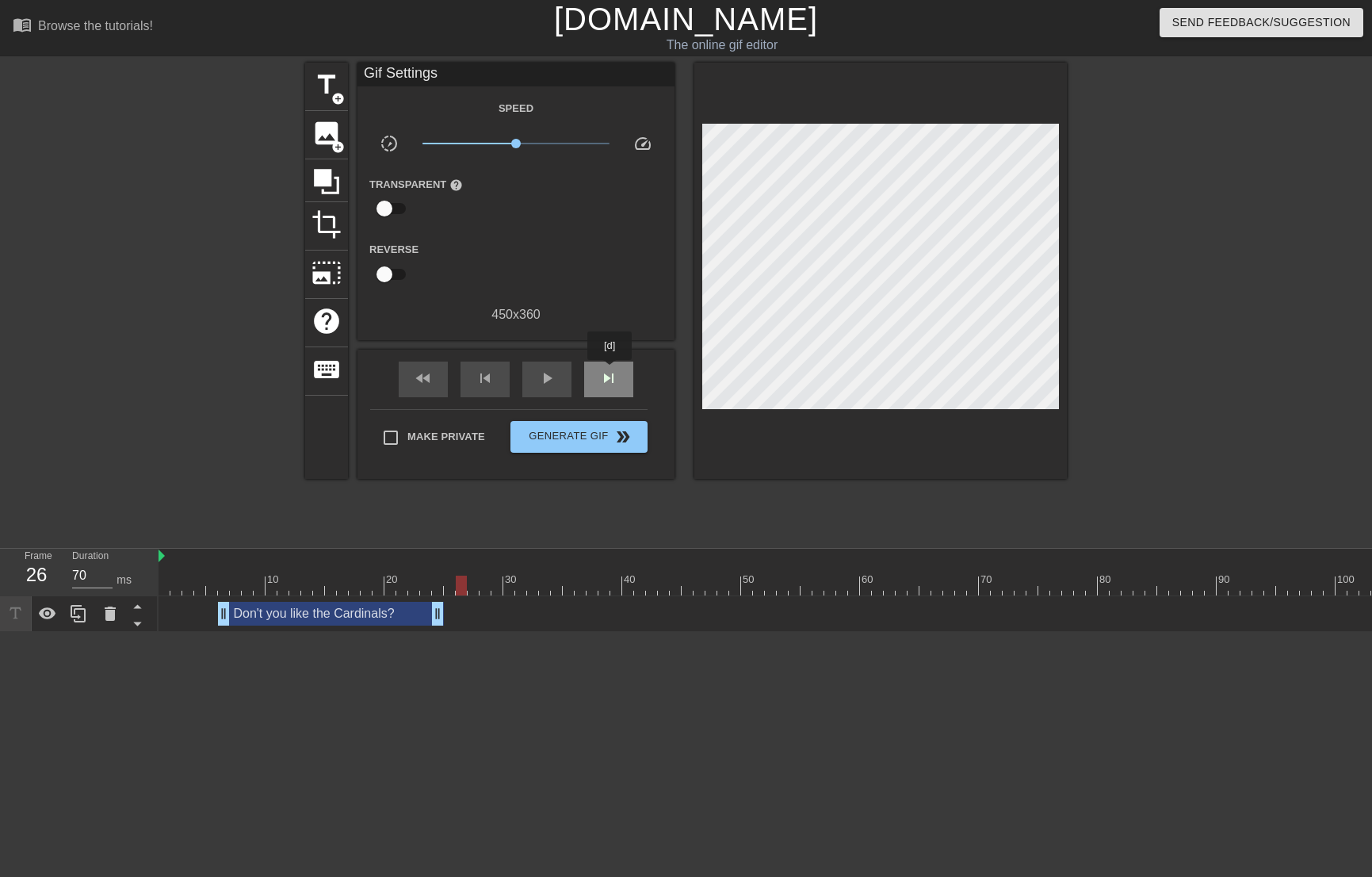
type input "60"
click at [334, 87] on span "title" at bounding box center [326, 85] width 30 height 30
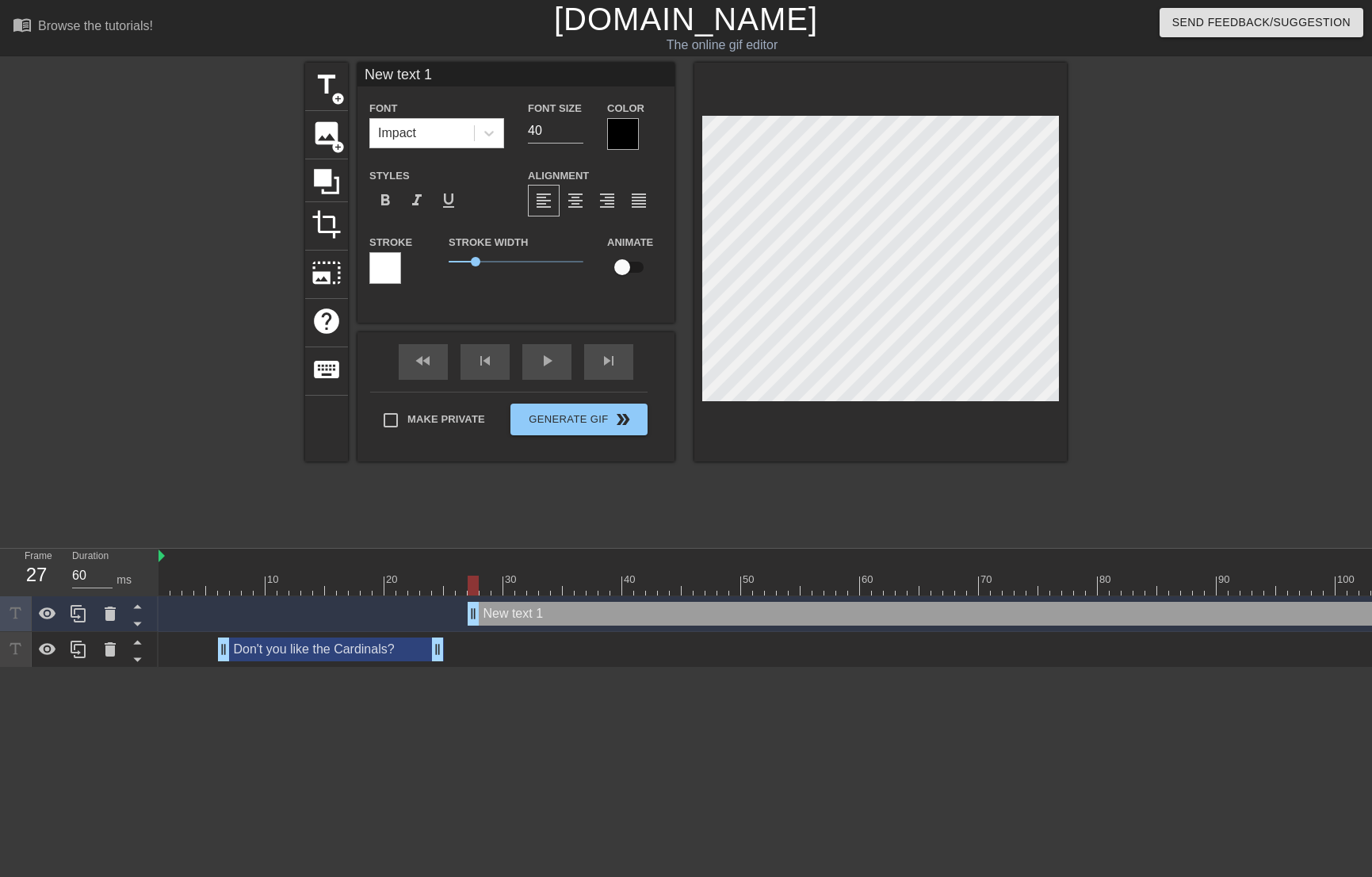
scroll to position [3, 3]
type input "W"
type textarea "W"
type input "WH"
type textarea "WH"
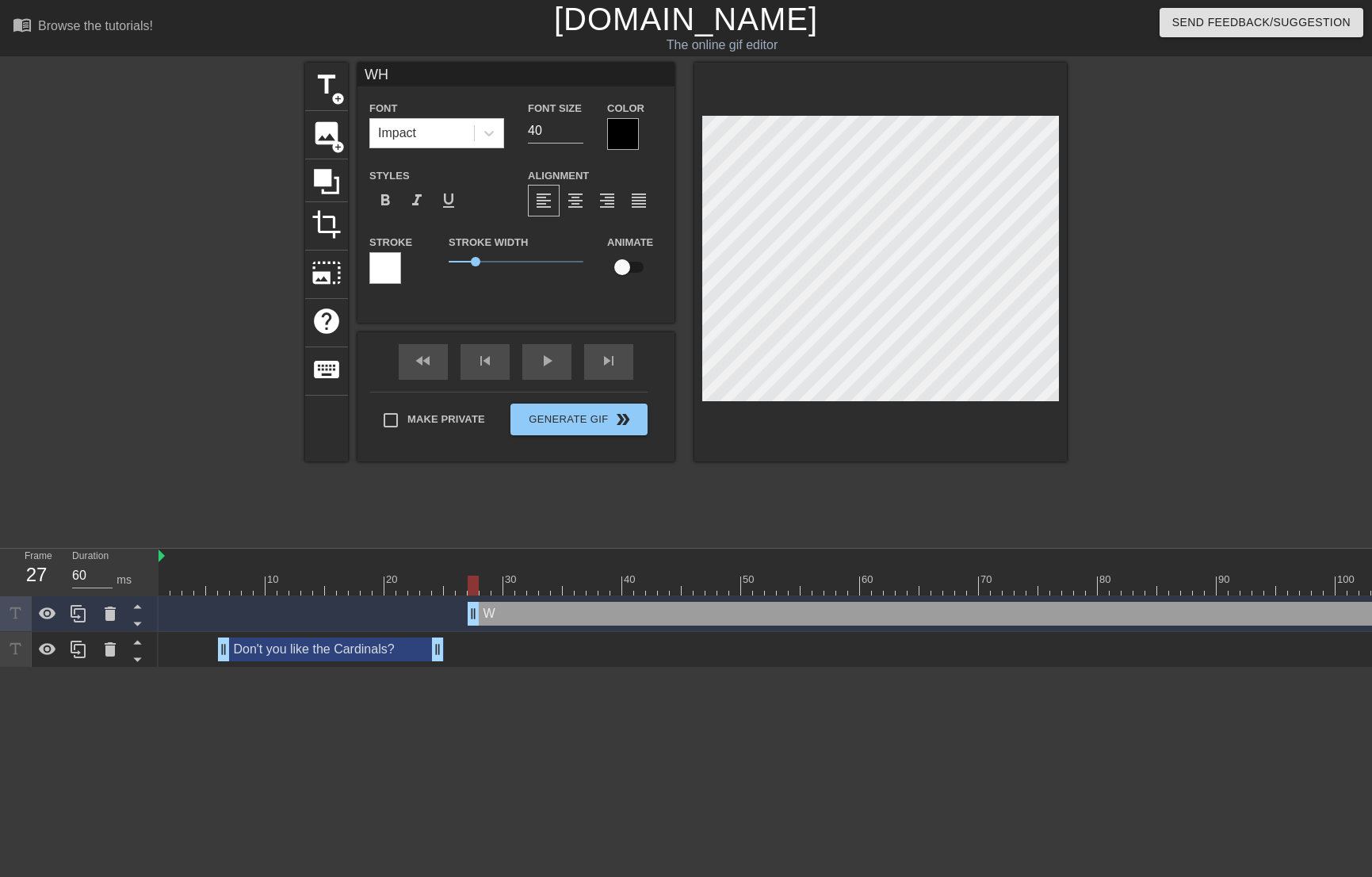
type input "WHA"
type textarea "WHA"
type input "WHAT"
type textarea "WHAT"
type input "WHAT?"
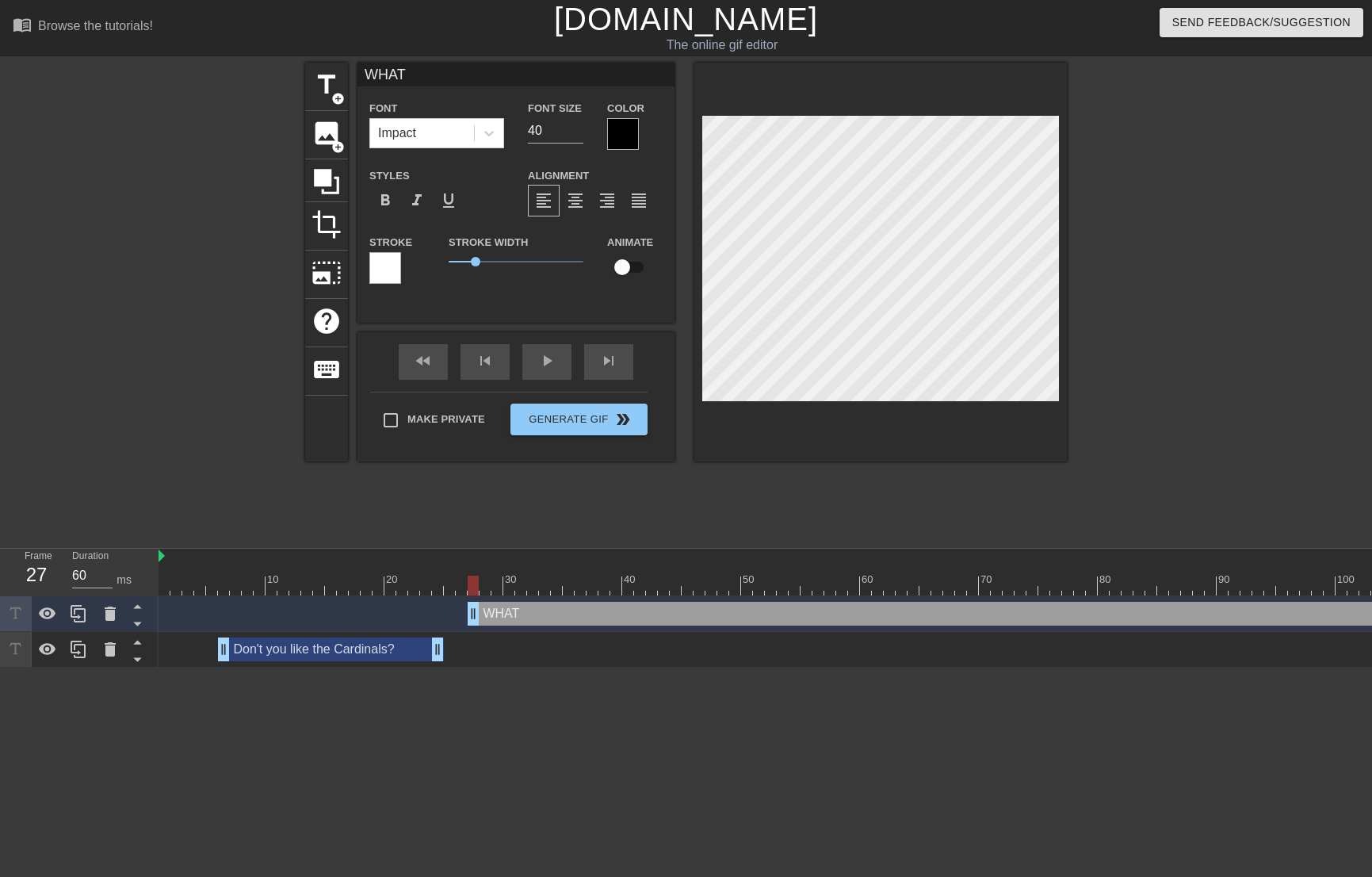
type textarea "WHAT?"
type input "WHAT?!"
type textarea "WHAT?!"
drag, startPoint x: 828, startPoint y: 434, endPoint x: 844, endPoint y: 415, distance: 24.8
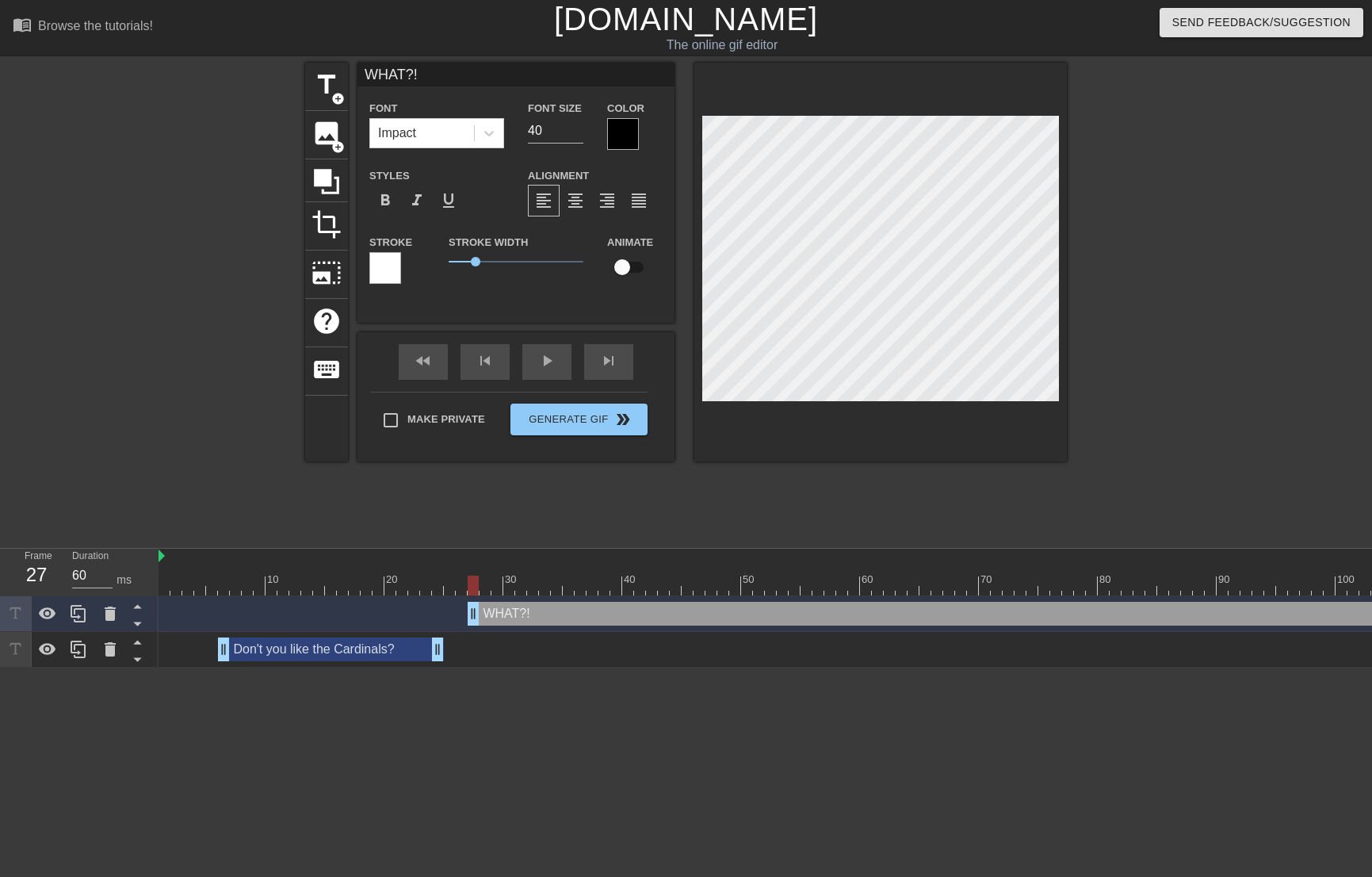
click at [829, 434] on div at bounding box center [880, 261] width 373 height 399
type input "WHHAT?!"
type textarea "WHHAT?!"
type input "WHHHAT?!"
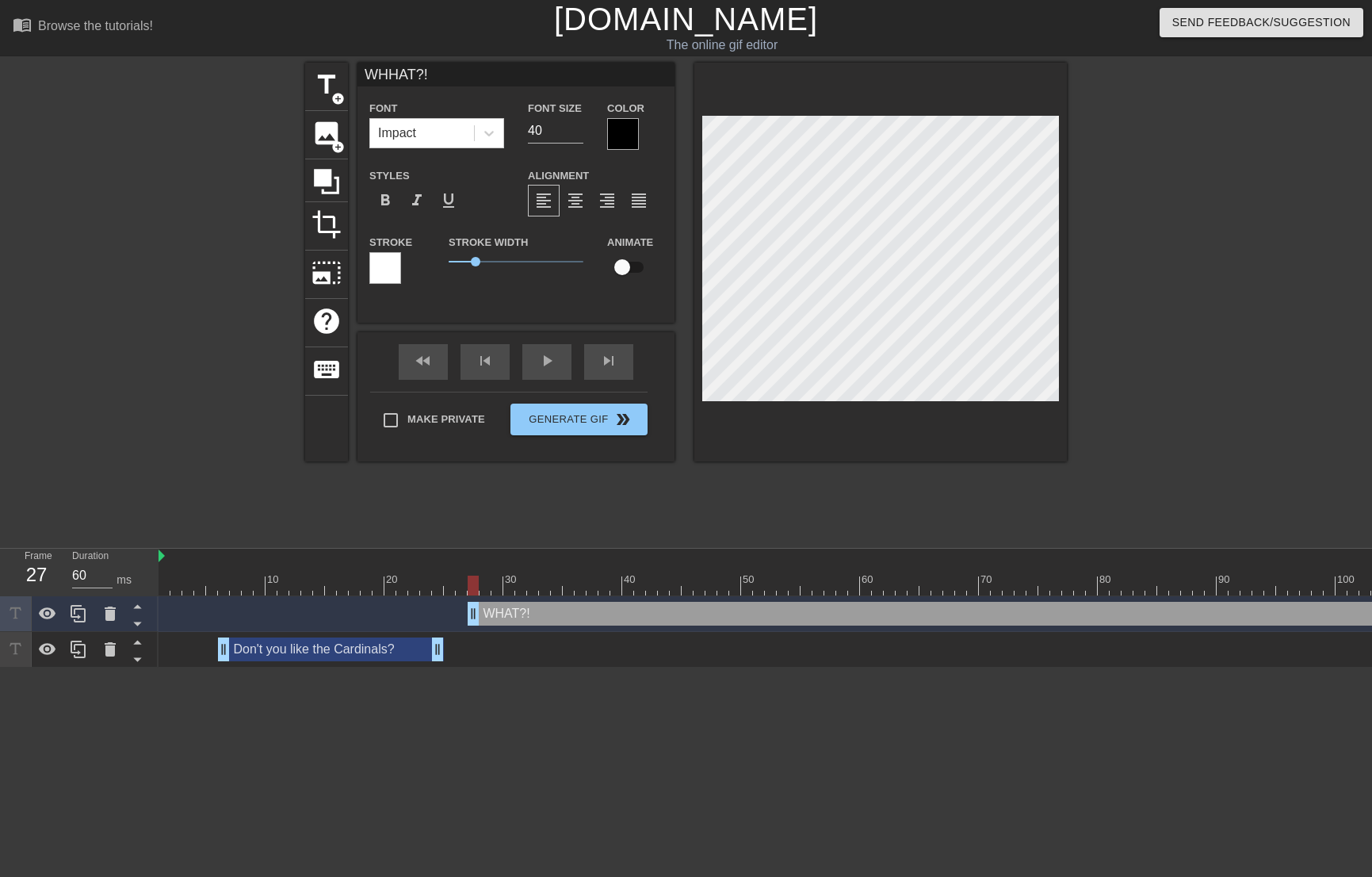
type textarea "WHHHAT?!"
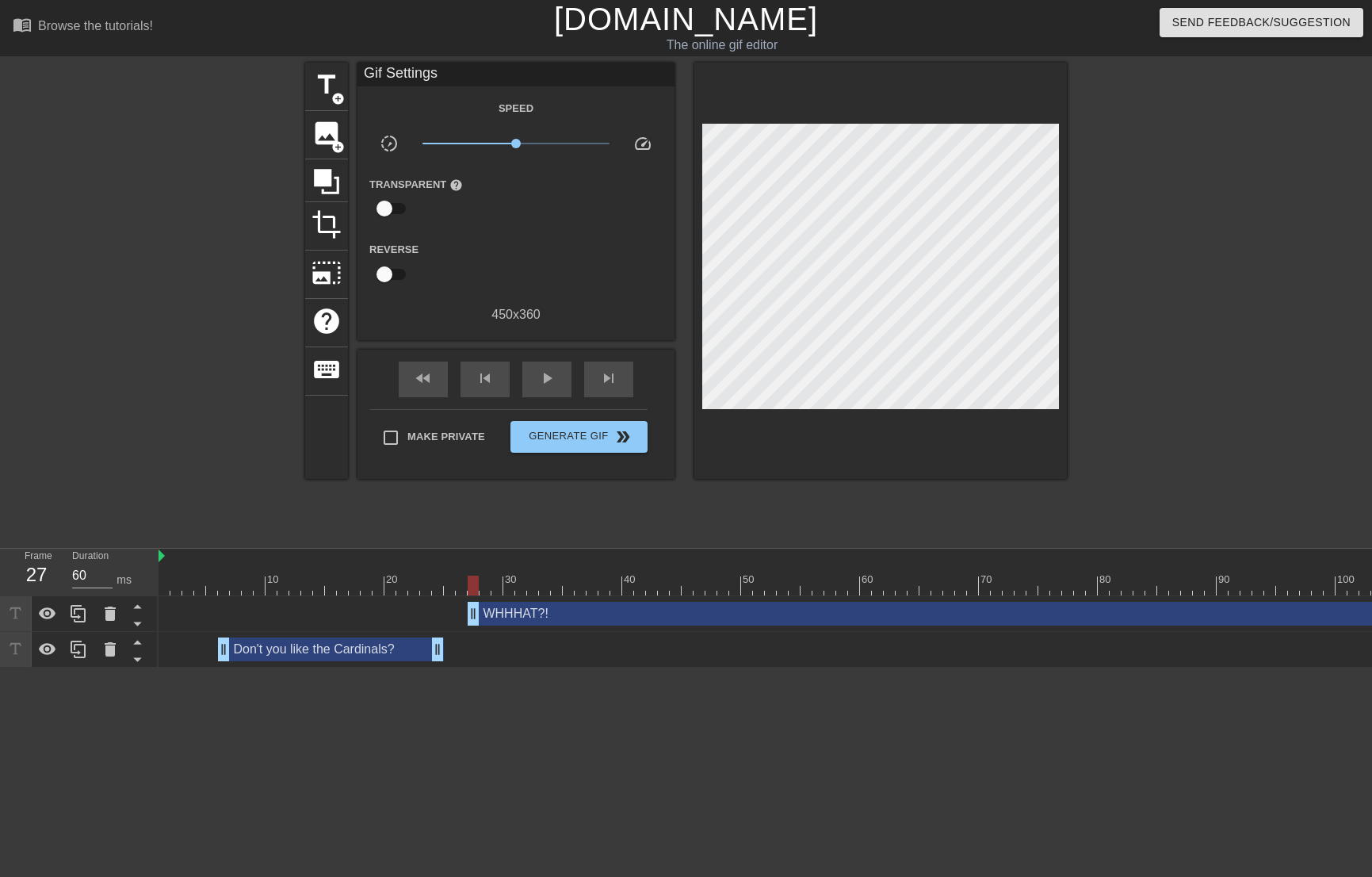
click at [904, 431] on div at bounding box center [880, 270] width 373 height 417
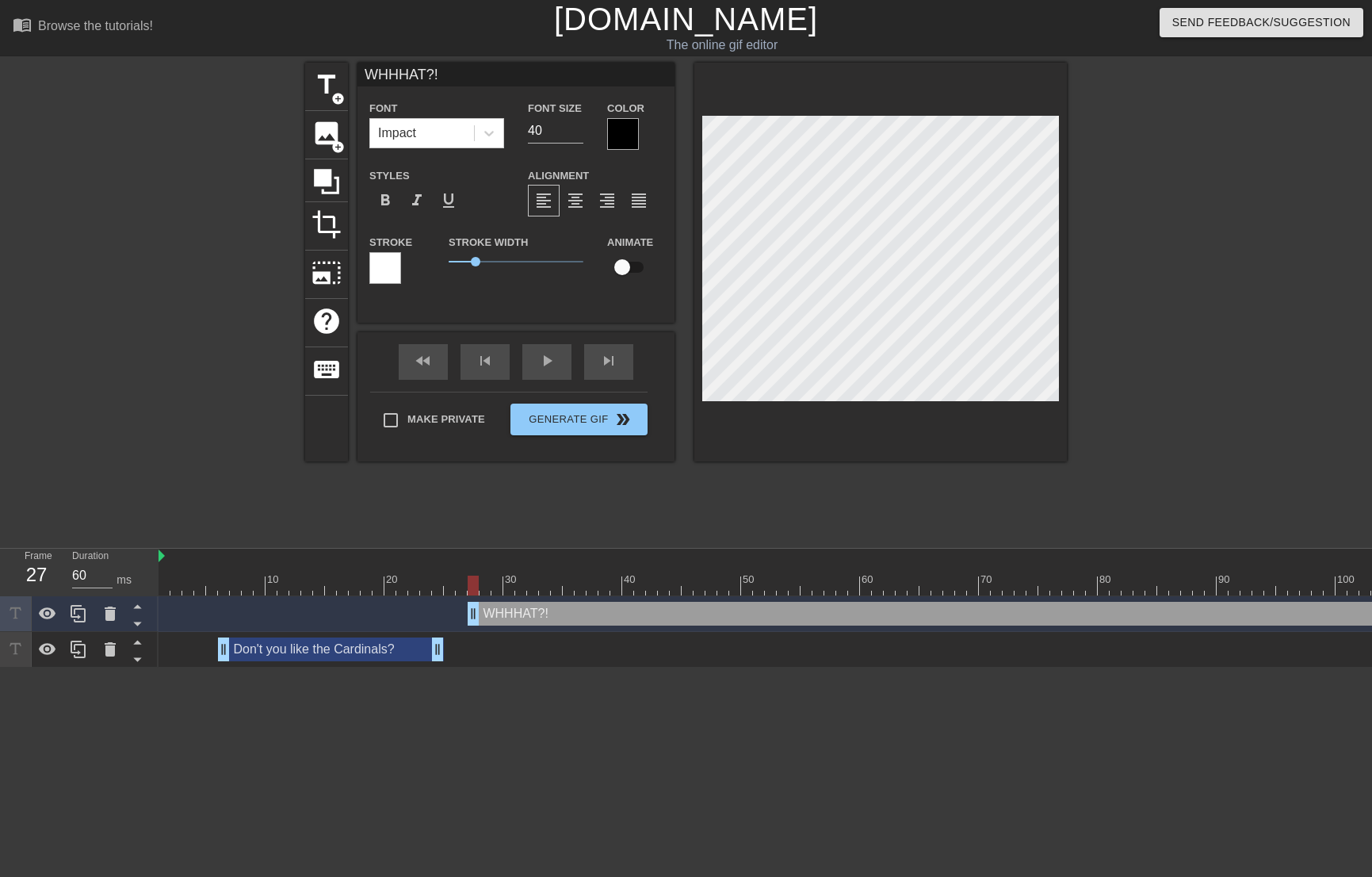
type input "WHHHT?!"
type textarea "WHHHT?!"
type input "WHHHUT?!"
type textarea "WHHHUT?!"
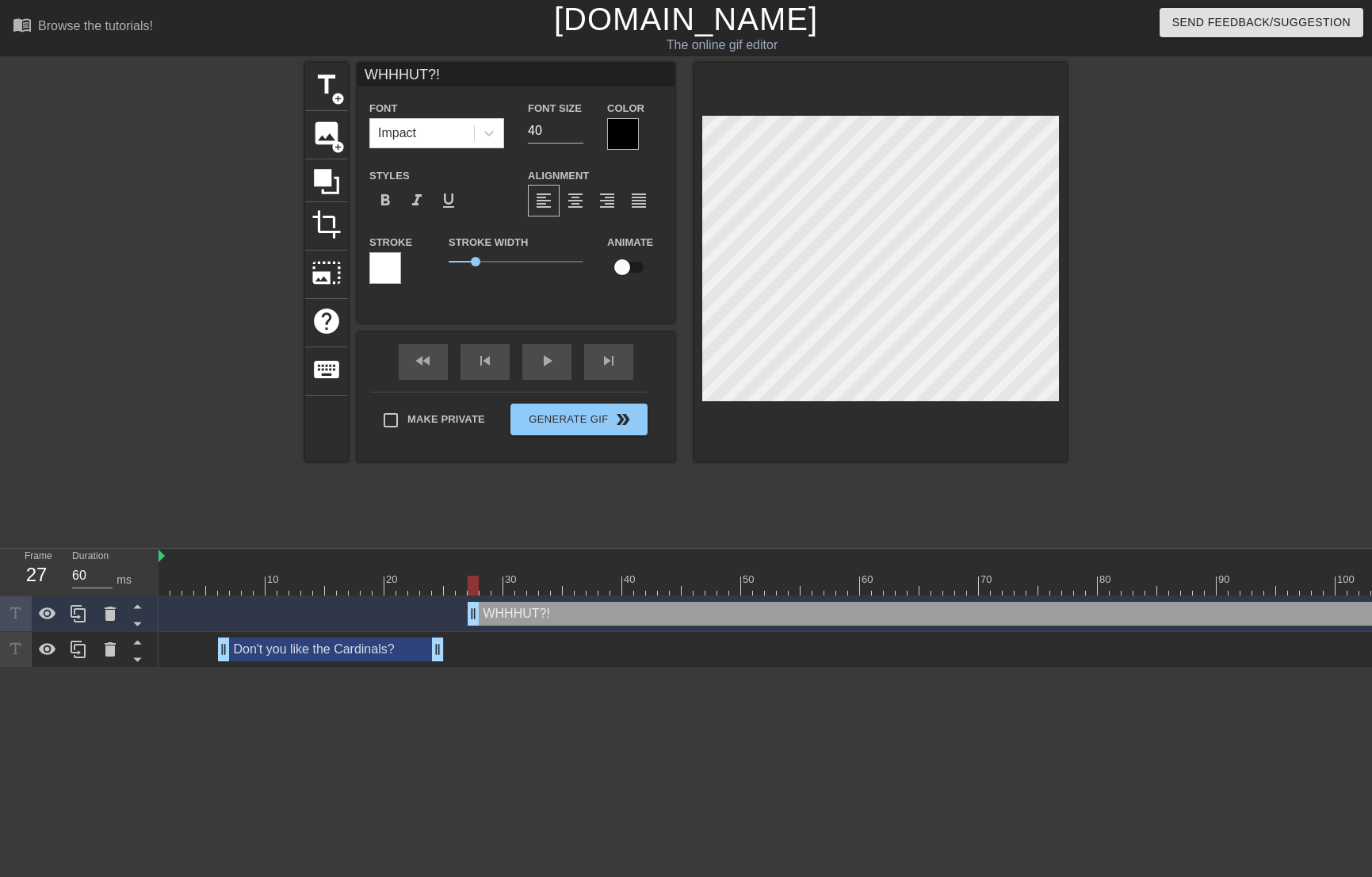
click at [963, 428] on div at bounding box center [880, 261] width 373 height 399
click at [619, 145] on div at bounding box center [622, 134] width 32 height 32
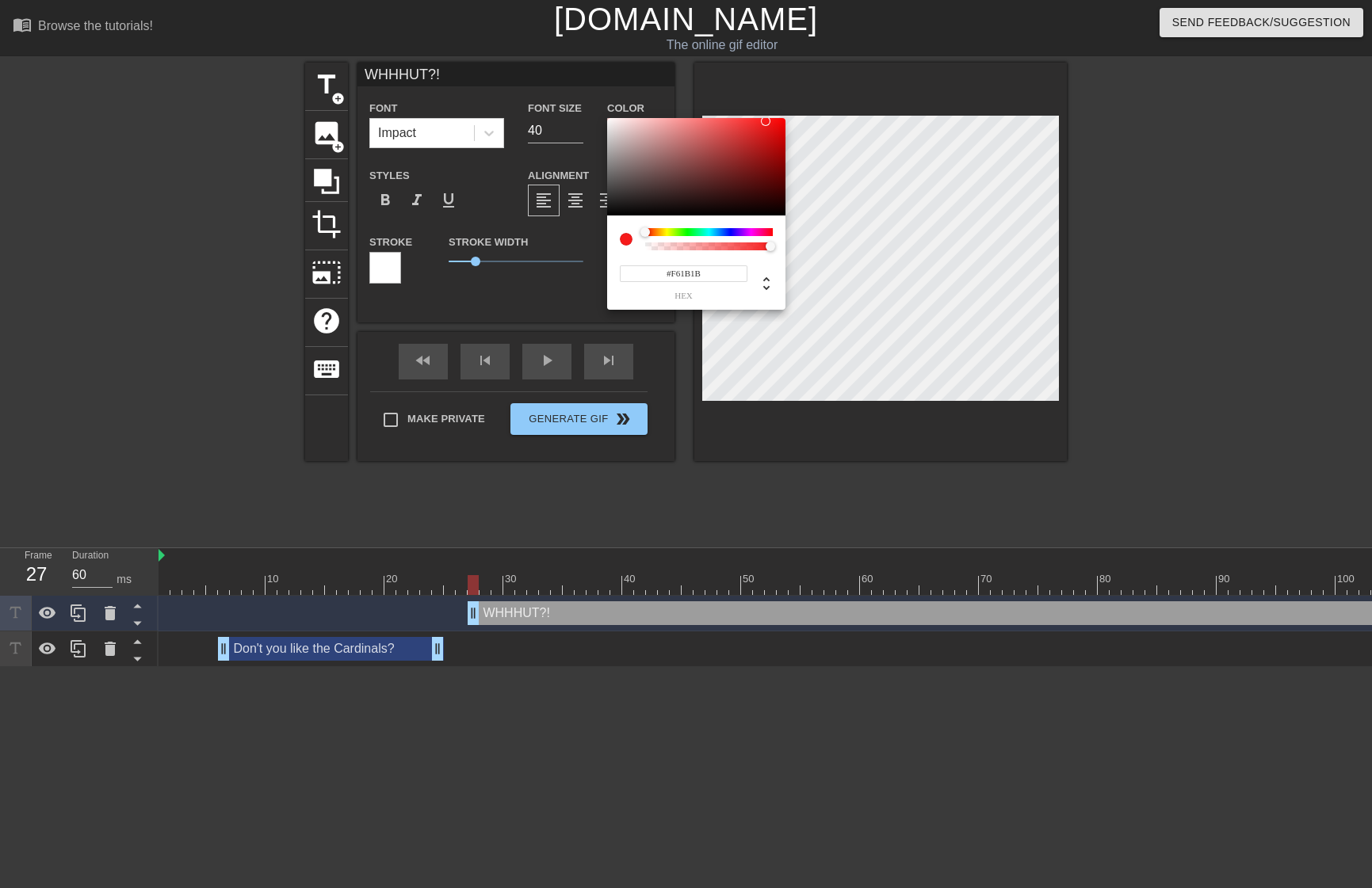
click at [608, 121] on div at bounding box center [695, 167] width 178 height 98
type input "#F8EFEF"
click at [614, 120] on div at bounding box center [695, 167] width 178 height 98
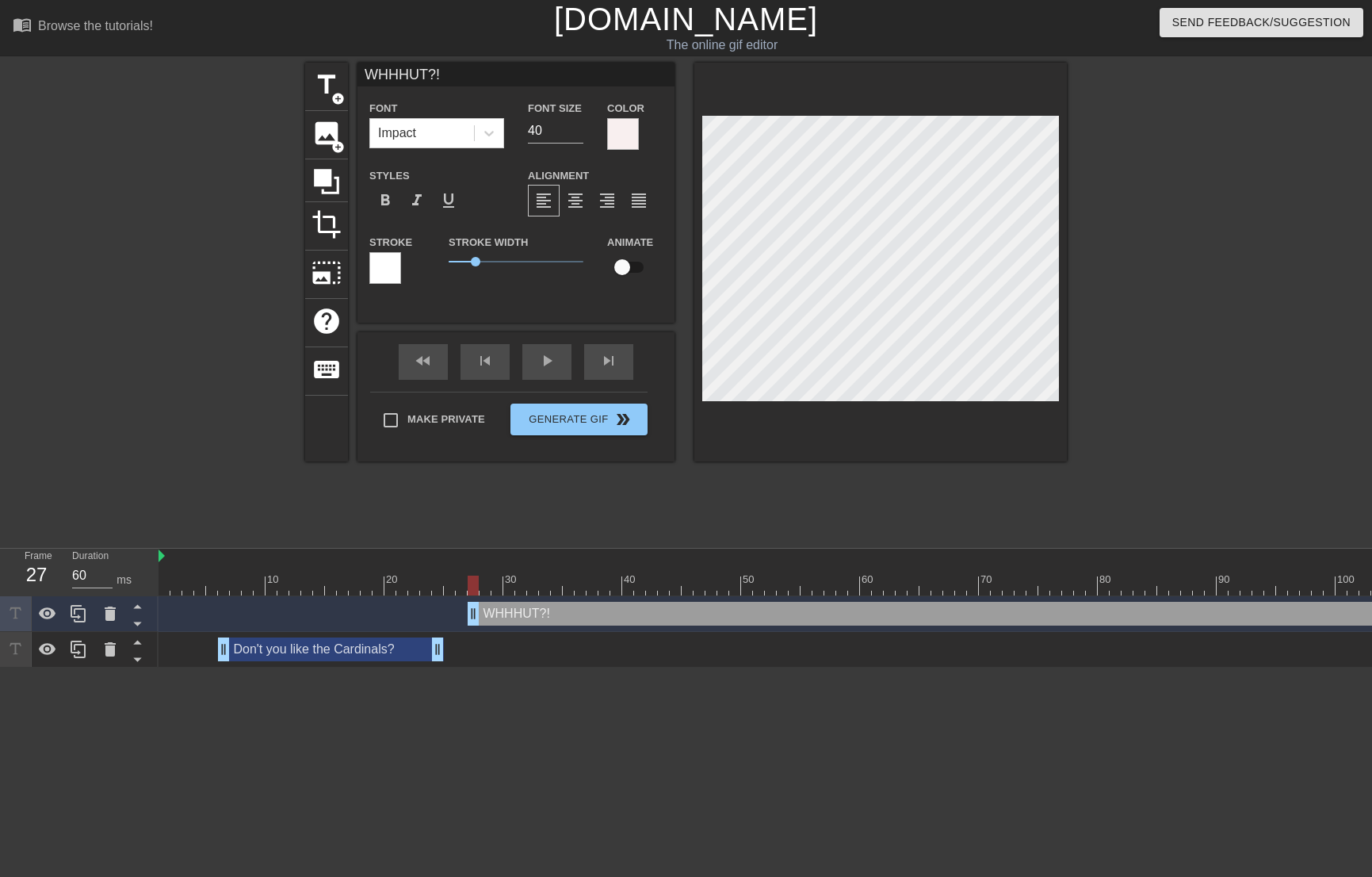
click at [393, 274] on div at bounding box center [385, 267] width 32 height 32
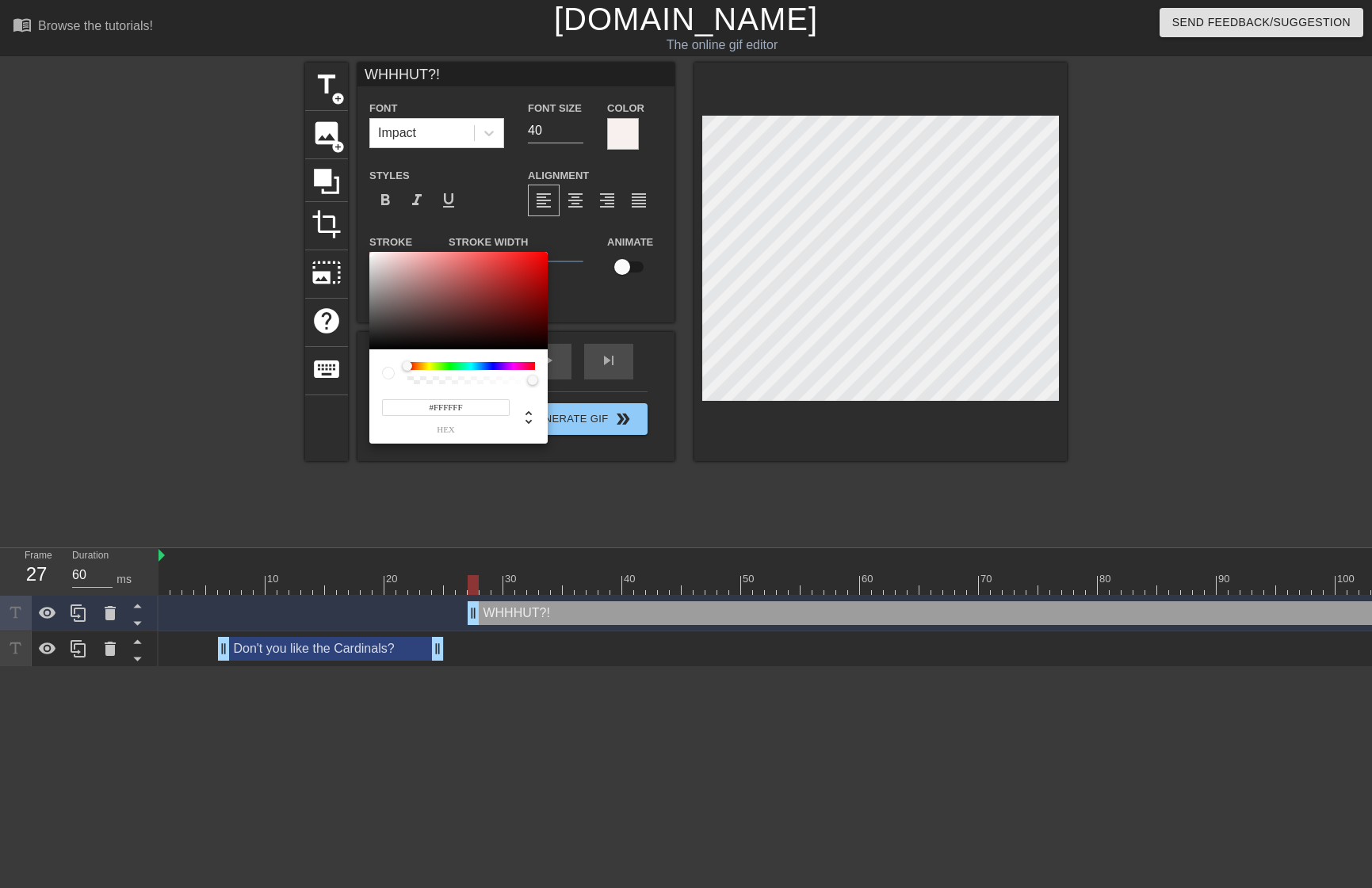
type input "#090909"
click at [373, 346] on div at bounding box center [458, 301] width 178 height 98
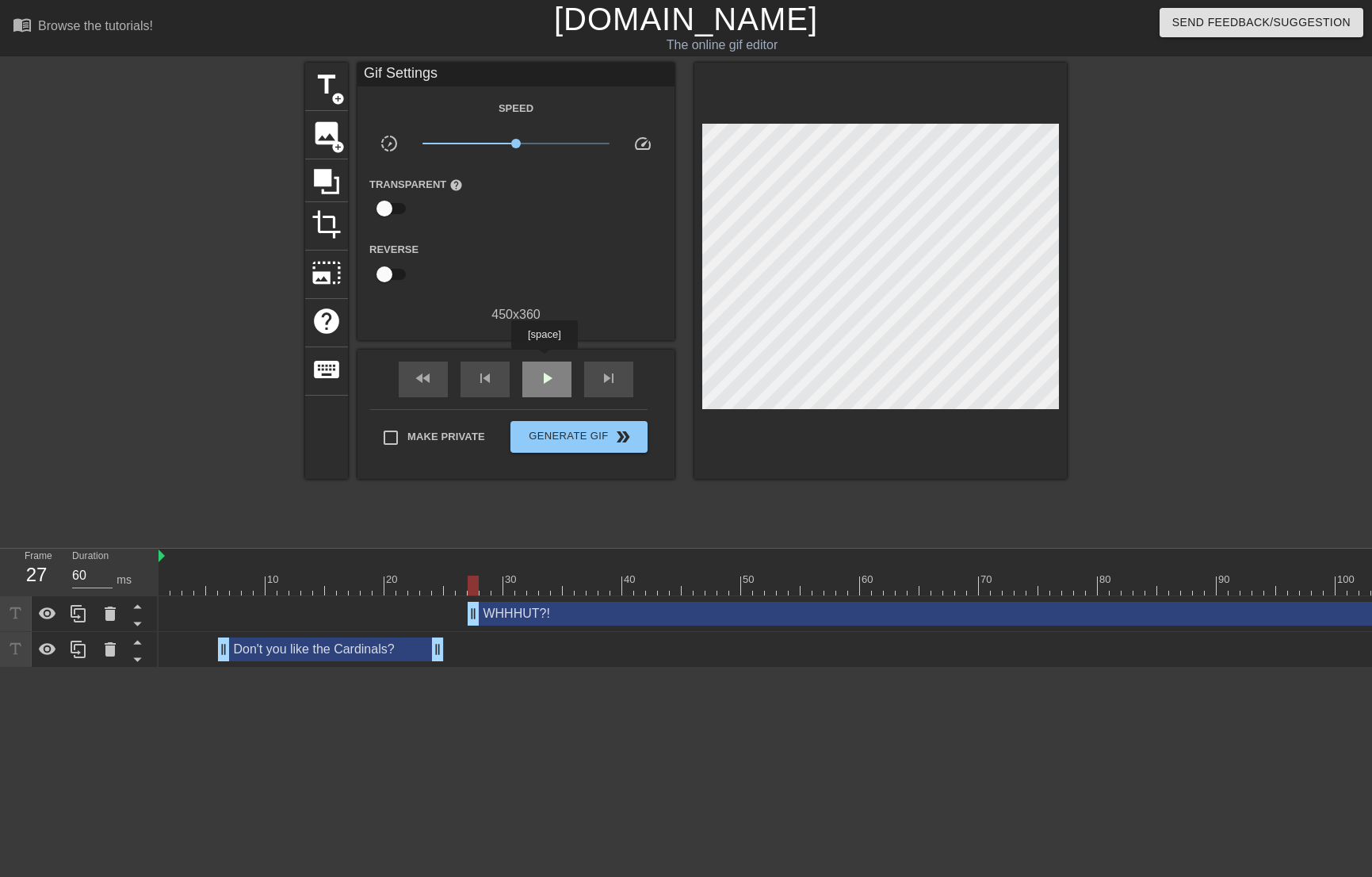
click at [544, 361] on div "play_arrow" at bounding box center [547, 379] width 49 height 36
click at [544, 361] on div "pause" at bounding box center [547, 379] width 49 height 36
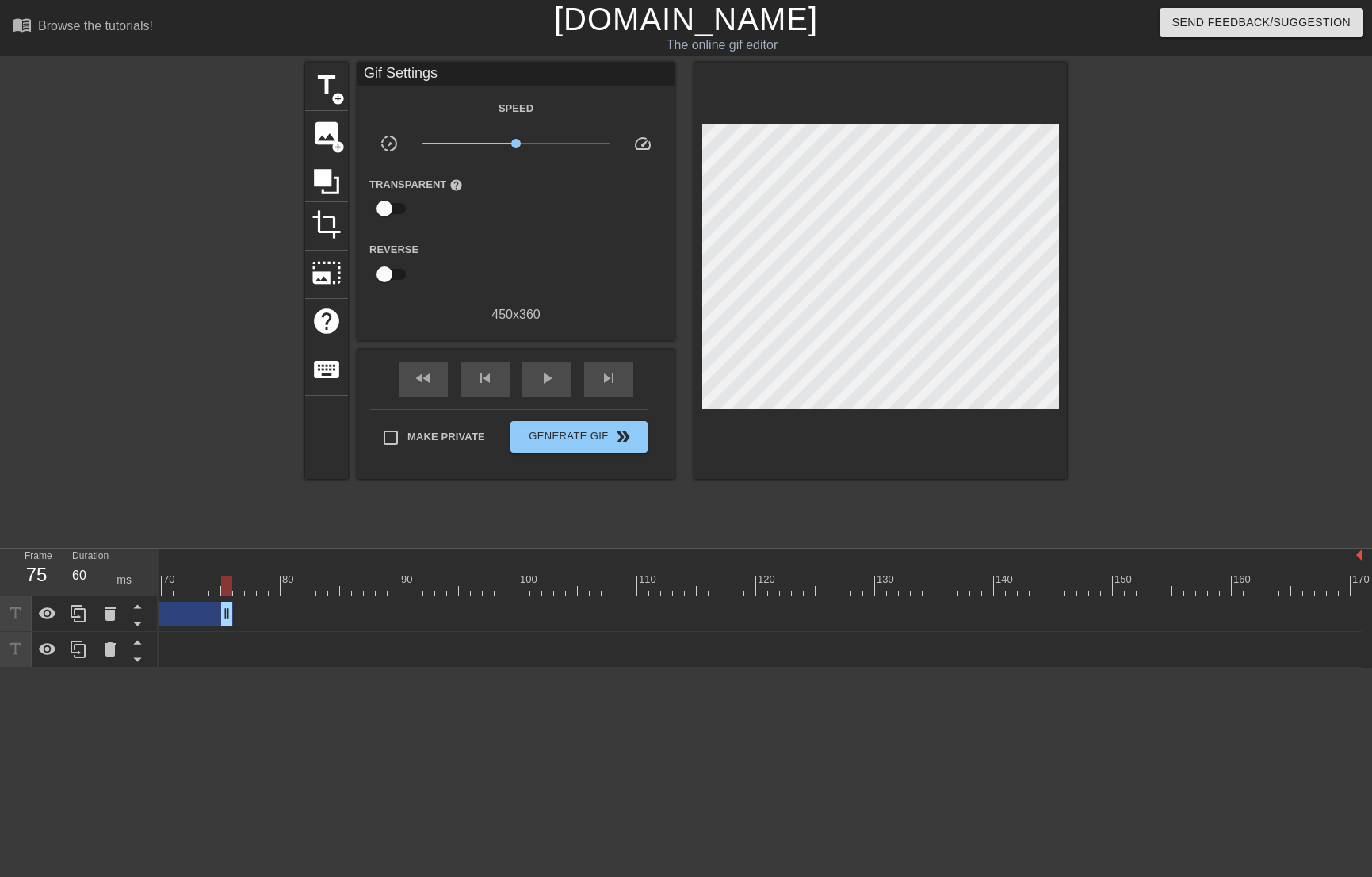
drag, startPoint x: 1354, startPoint y: 614, endPoint x: 206, endPoint y: 567, distance: 1149.0
click at [206, 567] on div "10 20 30 40 50 60 70 80 90 100 110 120 130 140 150 160" at bounding box center [765, 609] width 1213 height 119
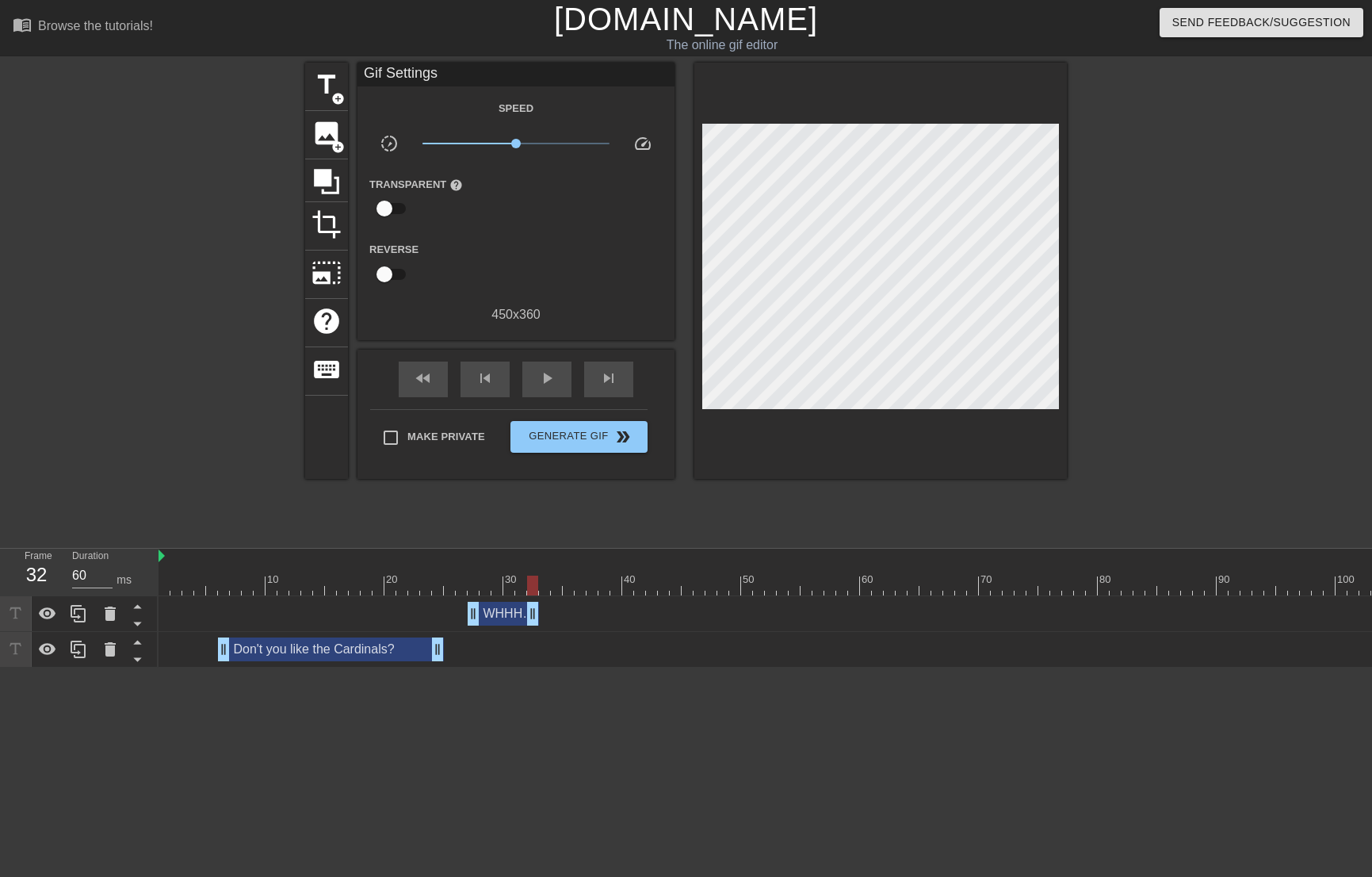
drag, startPoint x: 1020, startPoint y: 611, endPoint x: 529, endPoint y: 607, distance: 491.0
click at [430, 580] on div at bounding box center [1169, 585] width 2021 height 20
click at [538, 378] on div "play_arrow" at bounding box center [547, 379] width 49 height 36
click at [541, 375] on span "pause" at bounding box center [547, 378] width 19 height 19
click at [494, 379] on div "skip_previous" at bounding box center [485, 379] width 49 height 36
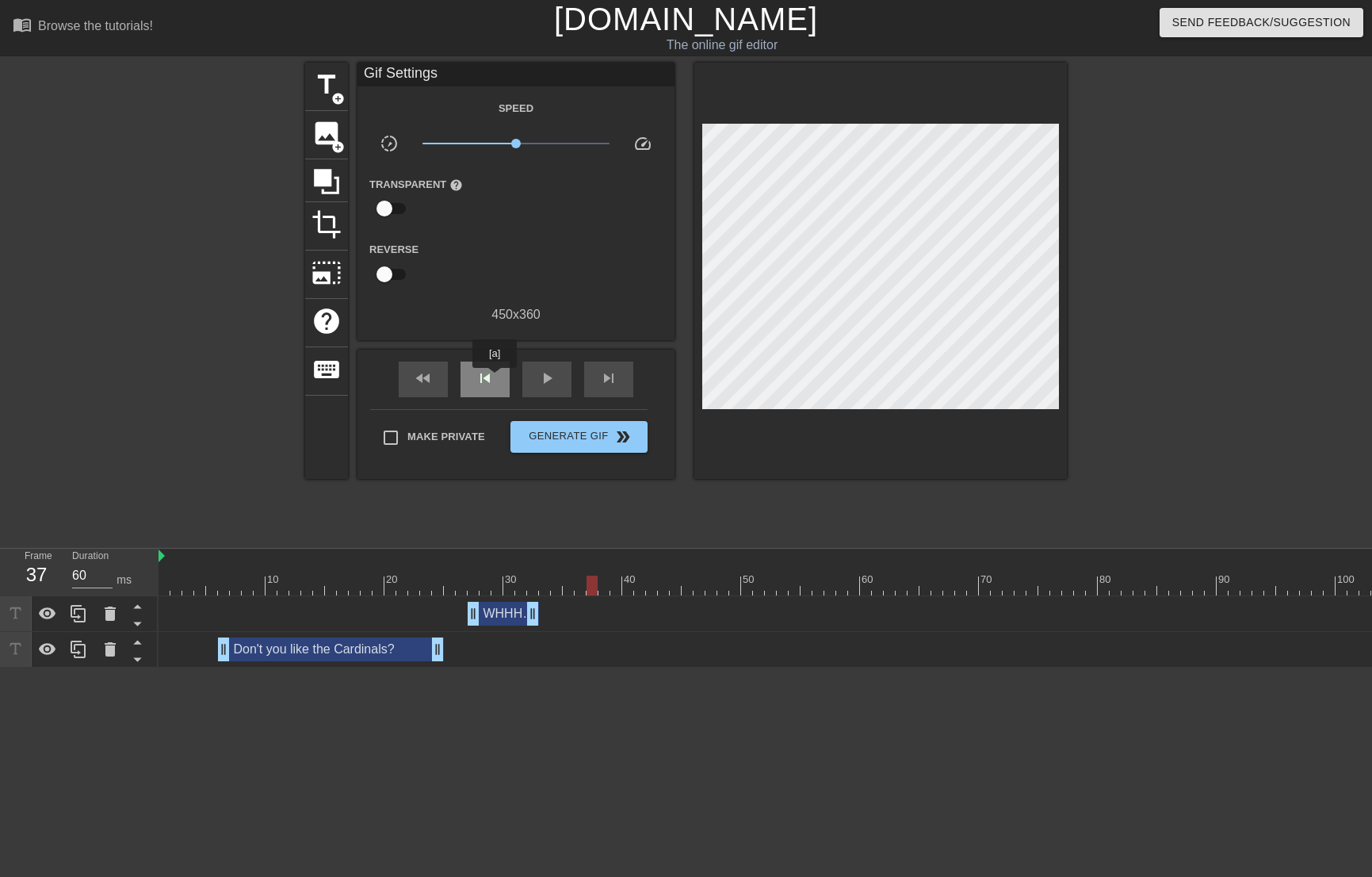
click at [494, 379] on div "skip_previous" at bounding box center [485, 379] width 49 height 36
click at [489, 378] on span "skip_previous" at bounding box center [485, 378] width 19 height 19
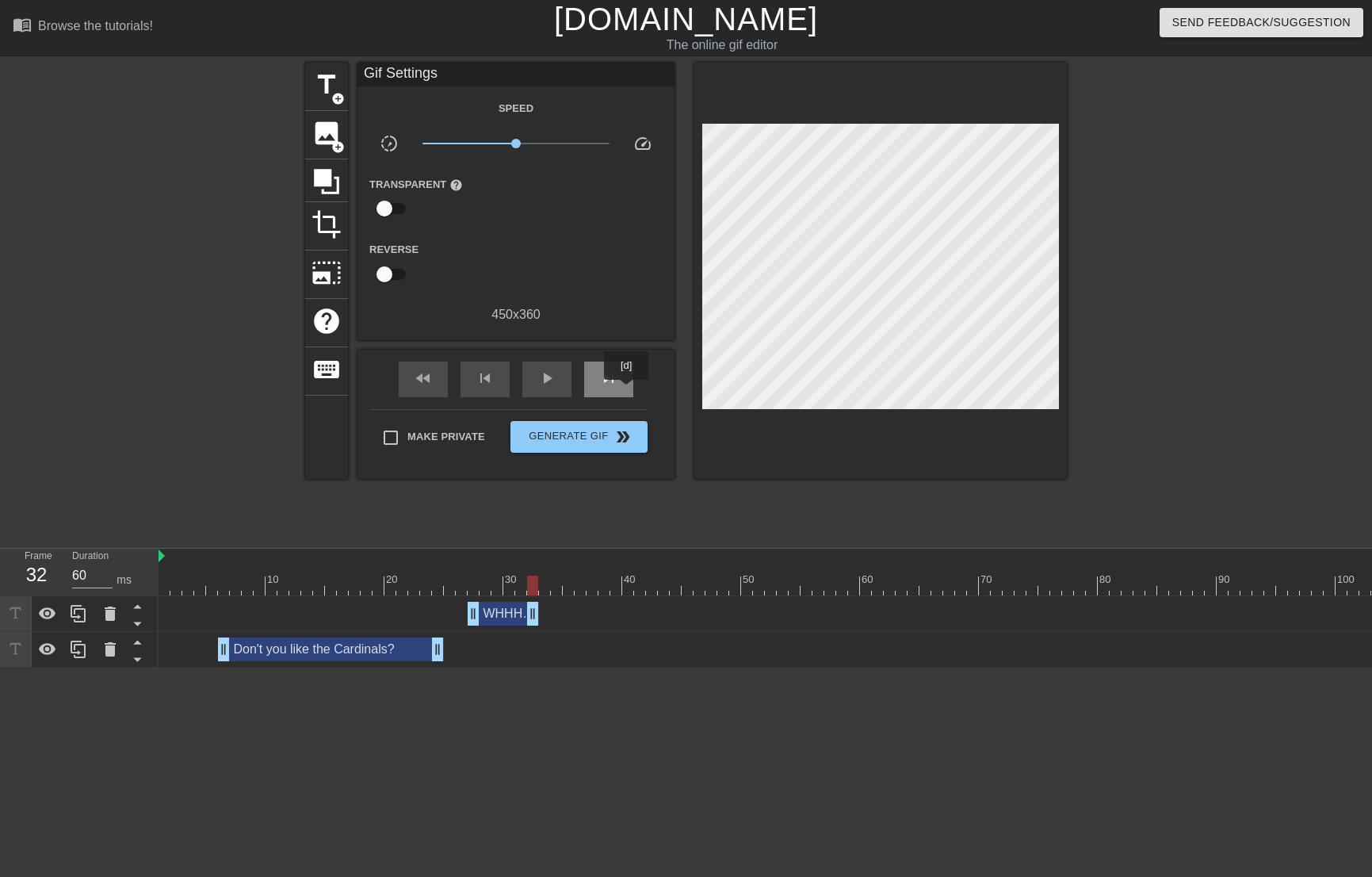
click at [627, 390] on div "skip_next" at bounding box center [608, 379] width 49 height 36
click at [625, 389] on div "skip_next" at bounding box center [608, 379] width 49 height 36
type input "60"
click at [625, 389] on div "skip_next" at bounding box center [608, 379] width 49 height 36
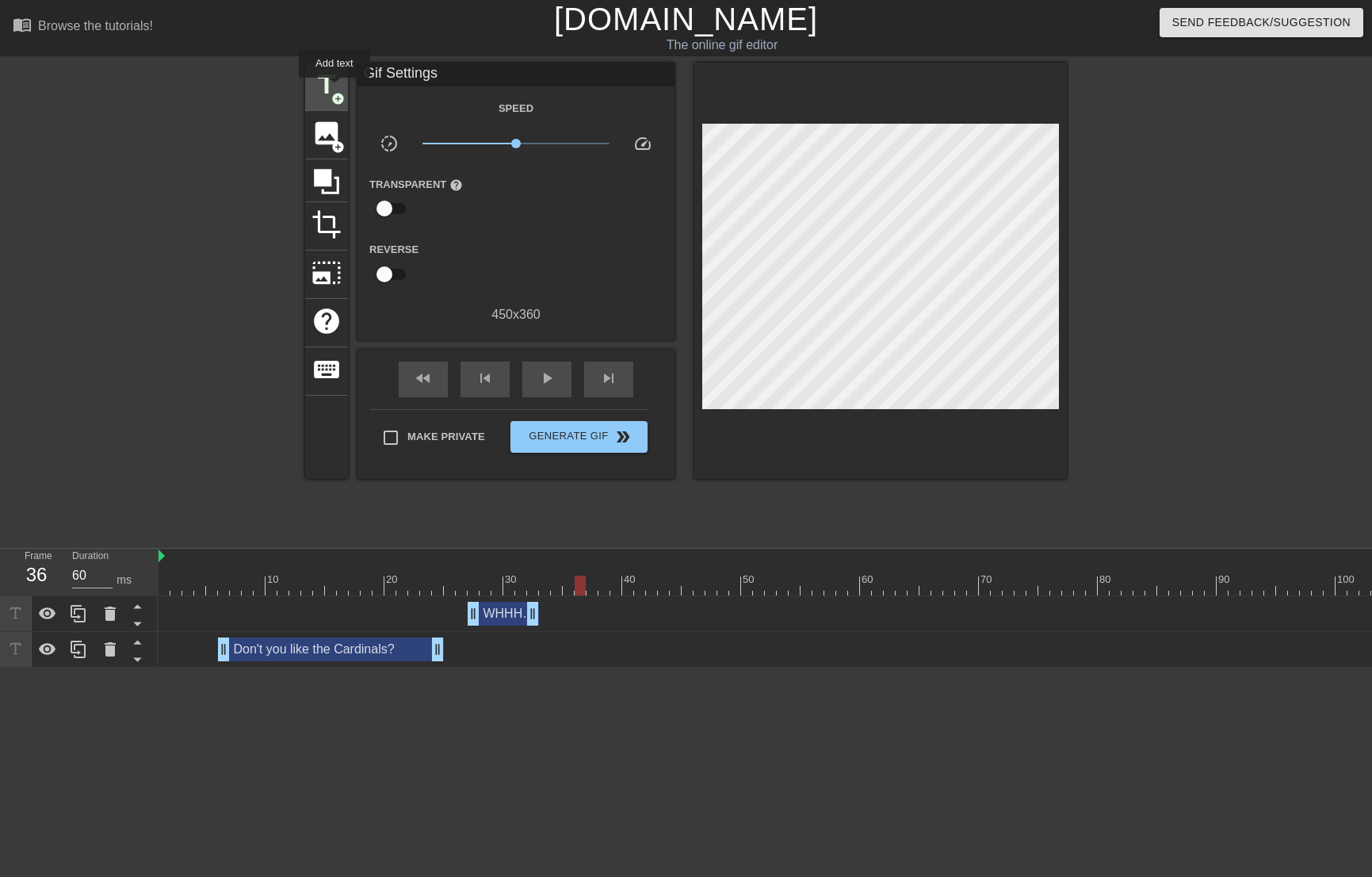
click at [334, 88] on span "title" at bounding box center [326, 85] width 30 height 30
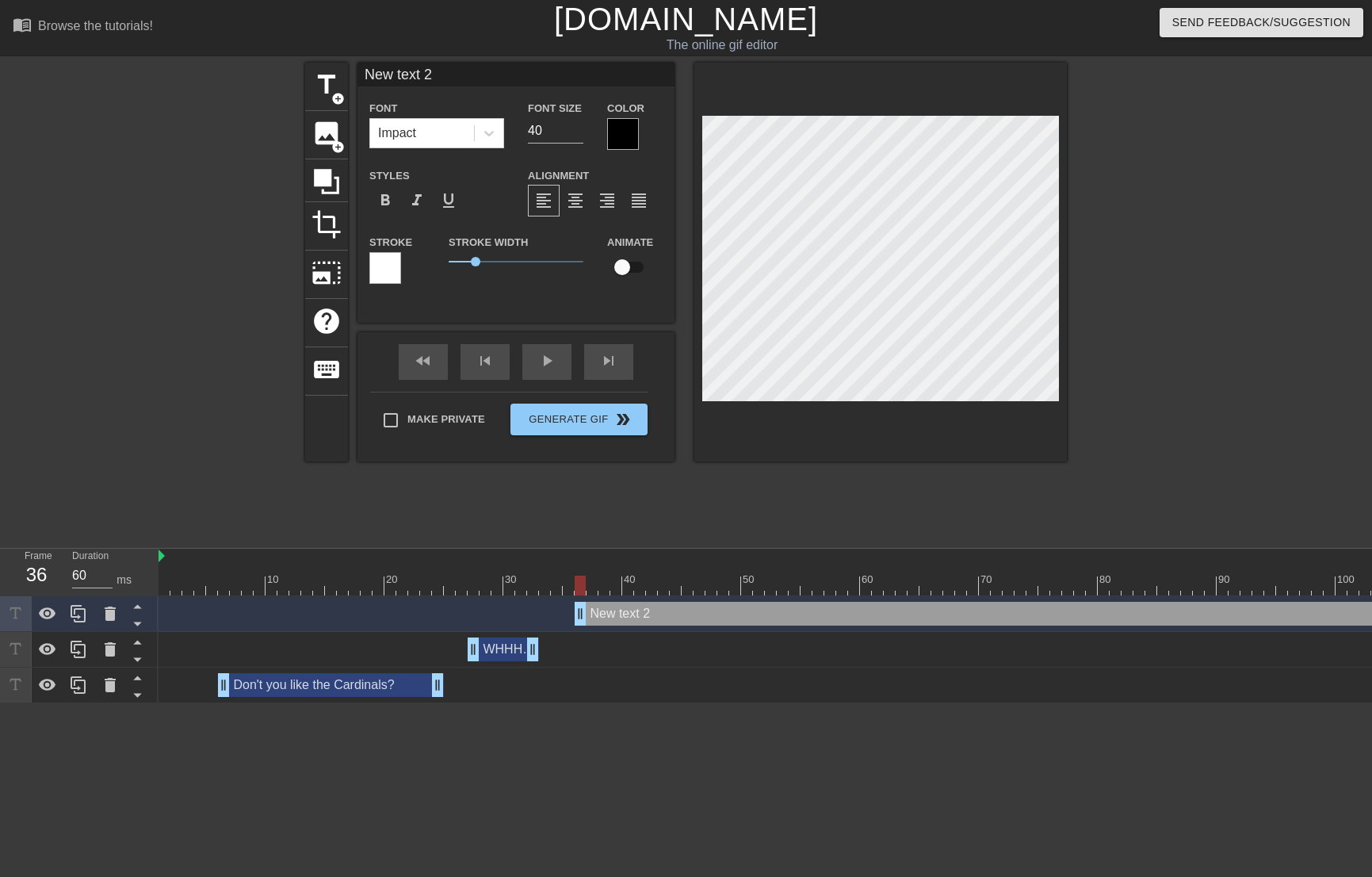
scroll to position [3, 3]
type input "I"
type textarea "I"
type input "I"
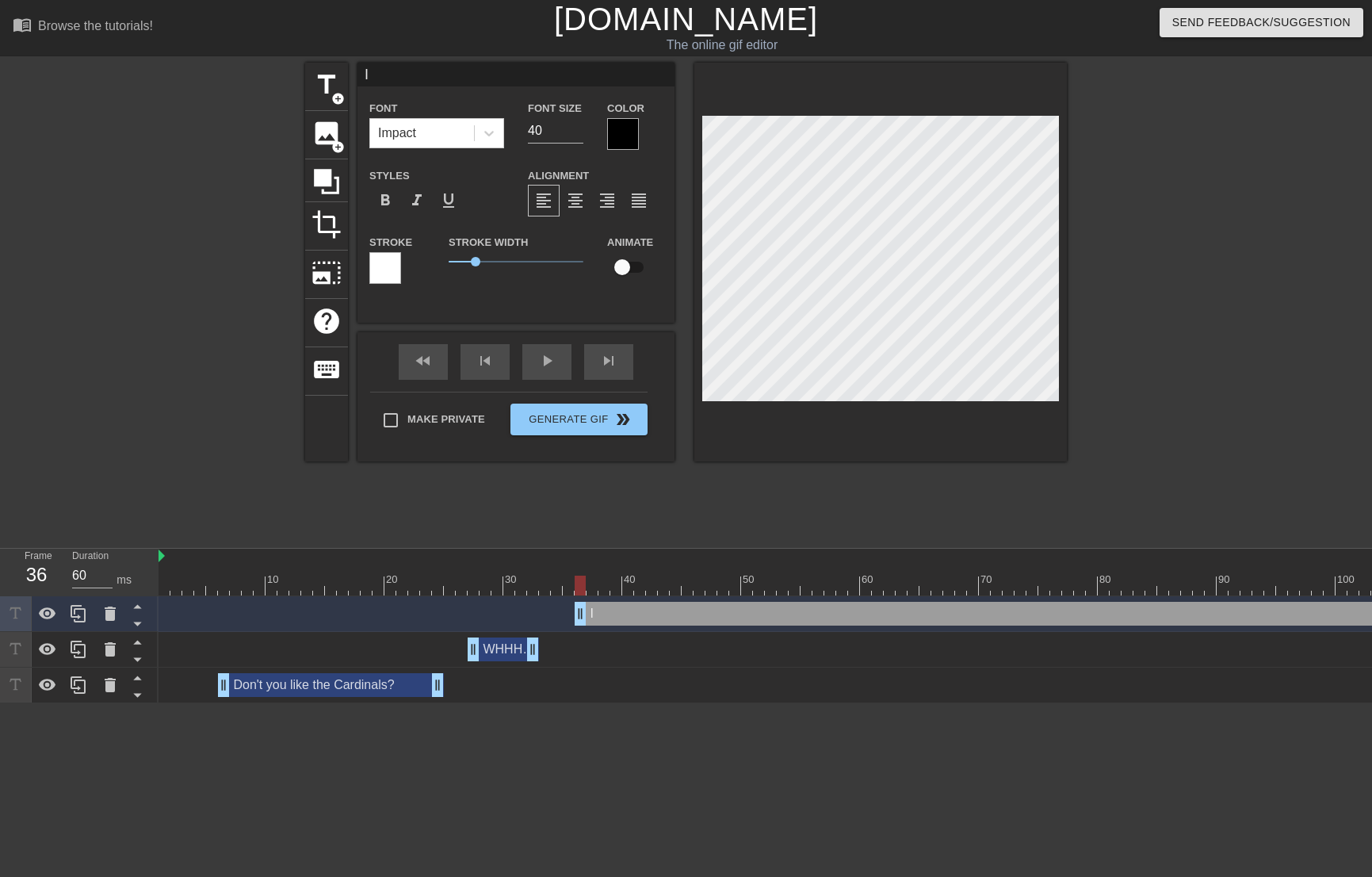
type textarea "I"
type input "I s"
type textarea "I s"
type input "I sa"
type textarea "I sa"
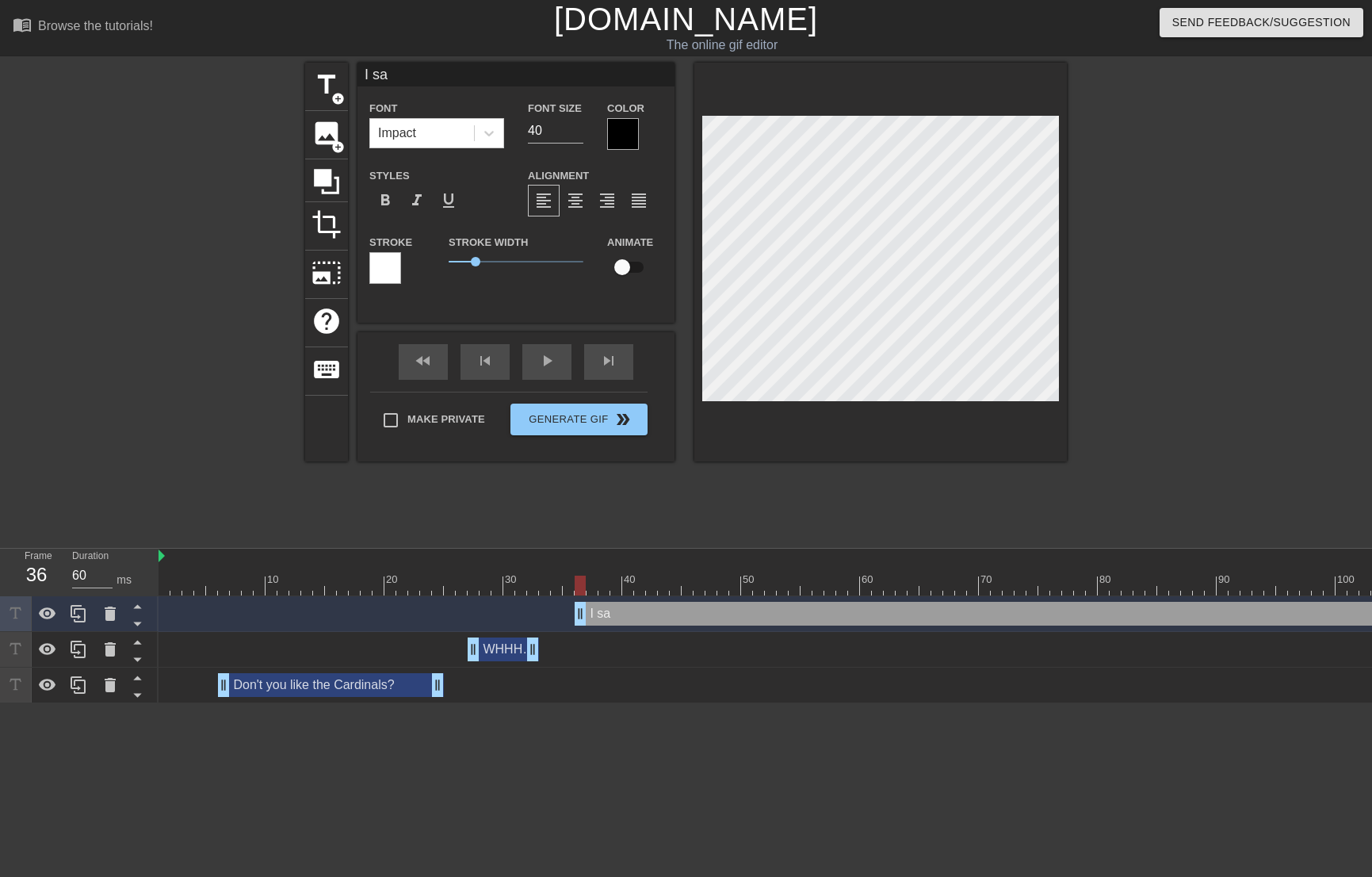
type input "I sai"
type textarea "I sai"
type input "I said"
type textarea "I said"
type input "I said,"
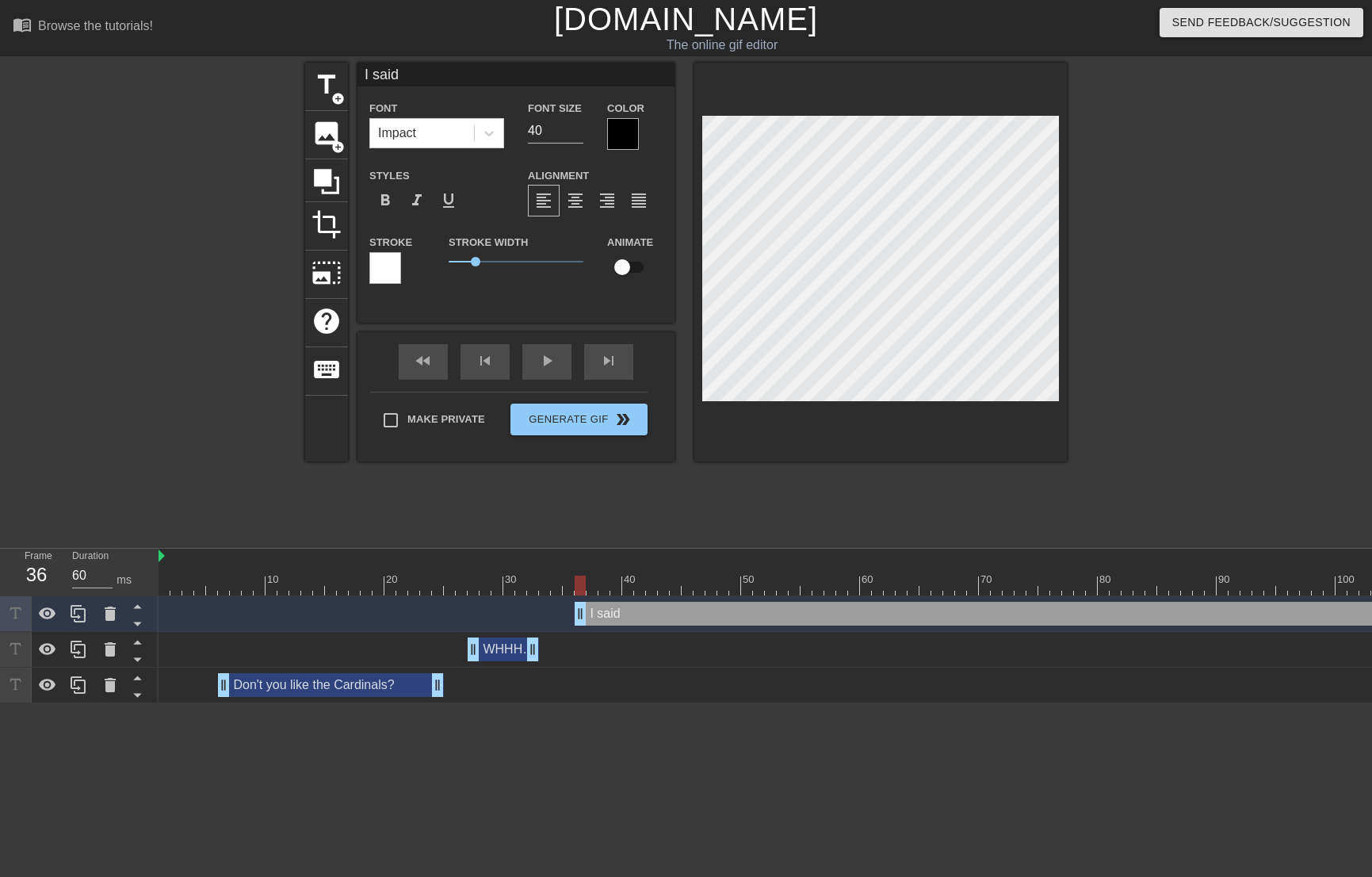
type textarea "I said,"
type input "I said,"
type textarea "I said,"
type input "I said, d"
type textarea "I said, d"
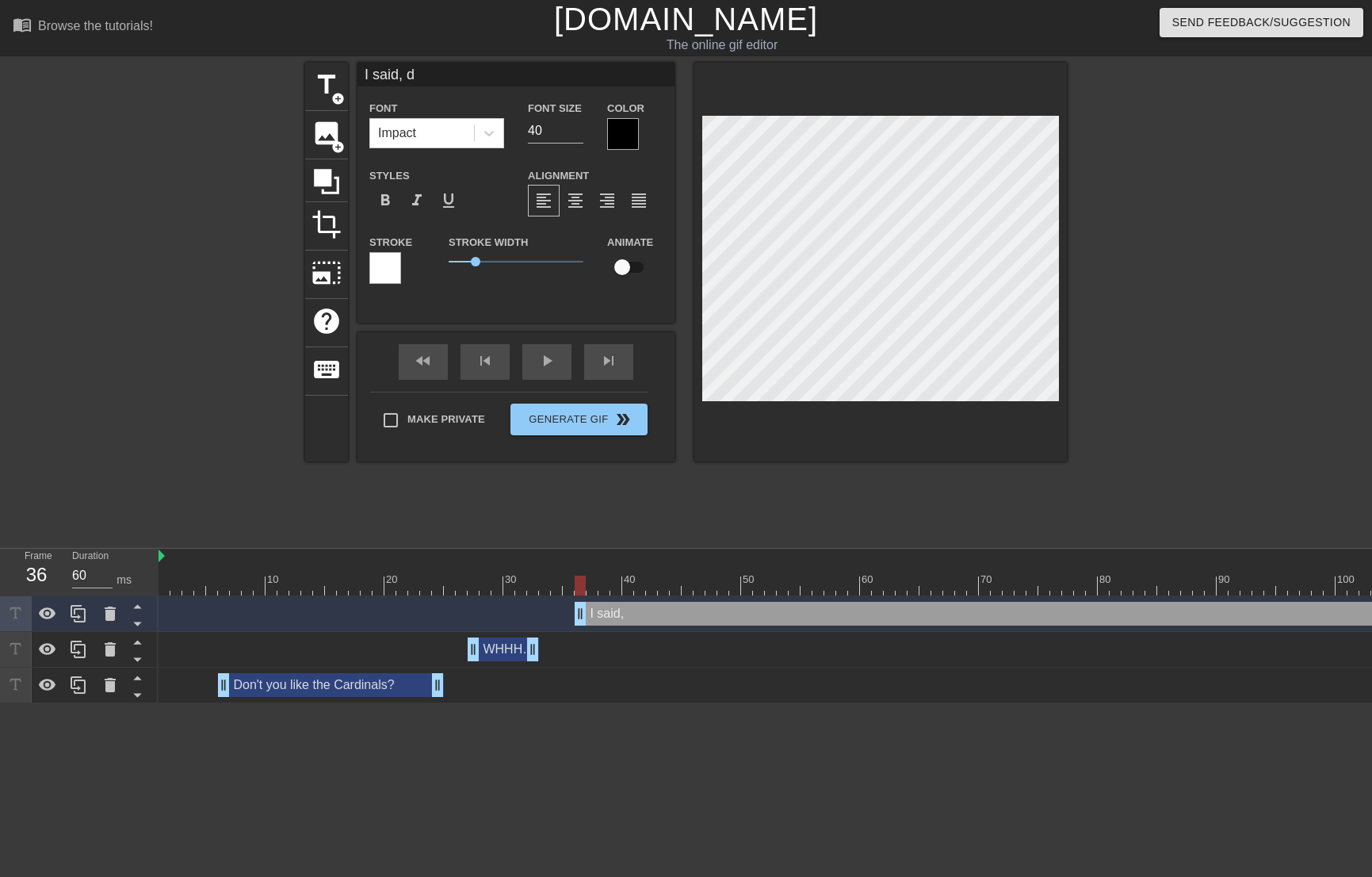
type input "I said, do"
type textarea "I said, do"
type input "I said, don"
type textarea "I said, don"
type input "I said, don'"
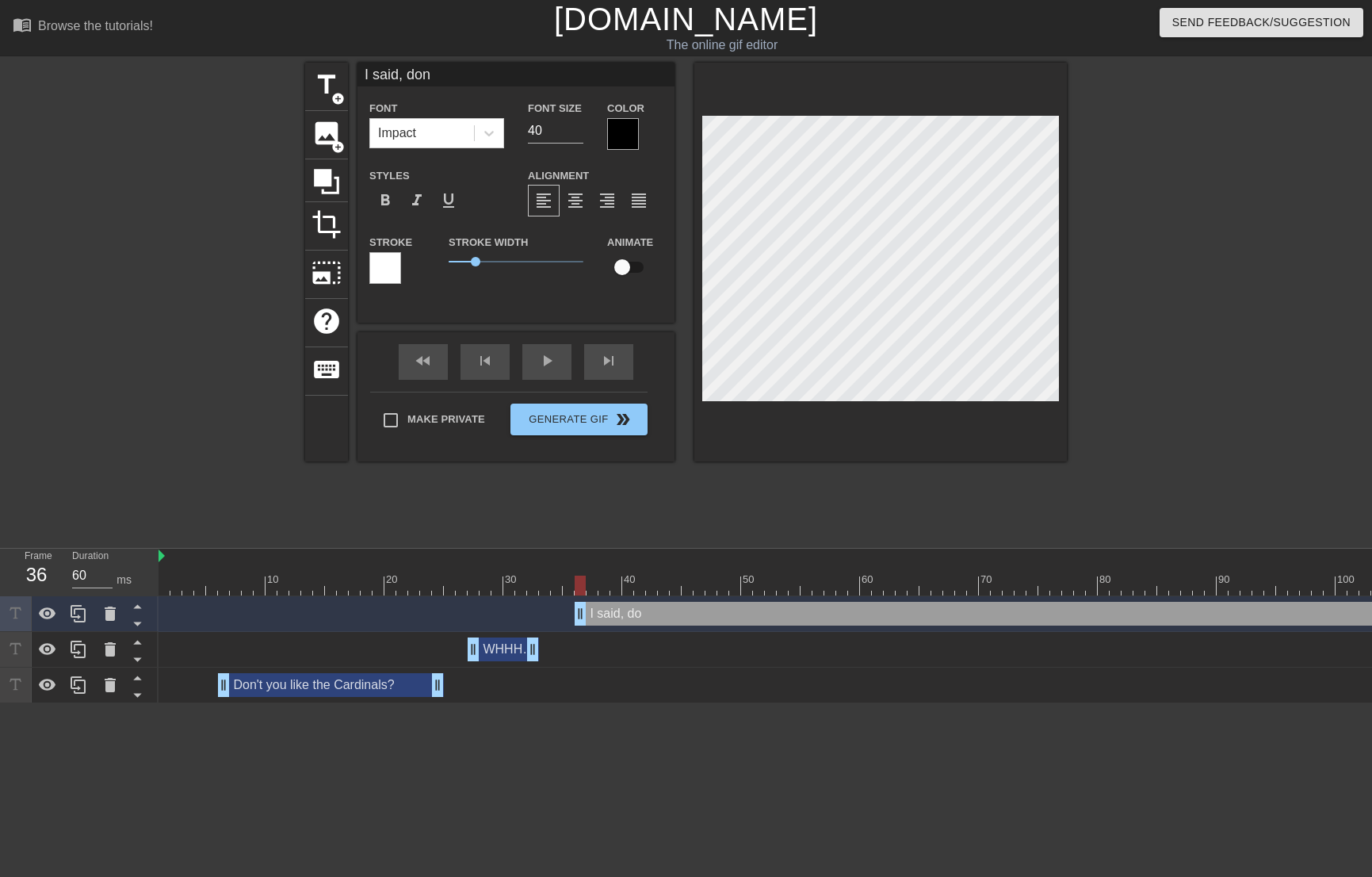
type textarea "I said, don'"
type input "I said, don't"
type textarea "I said, don't"
type input "I said, don't"
type textarea "I said, don't"
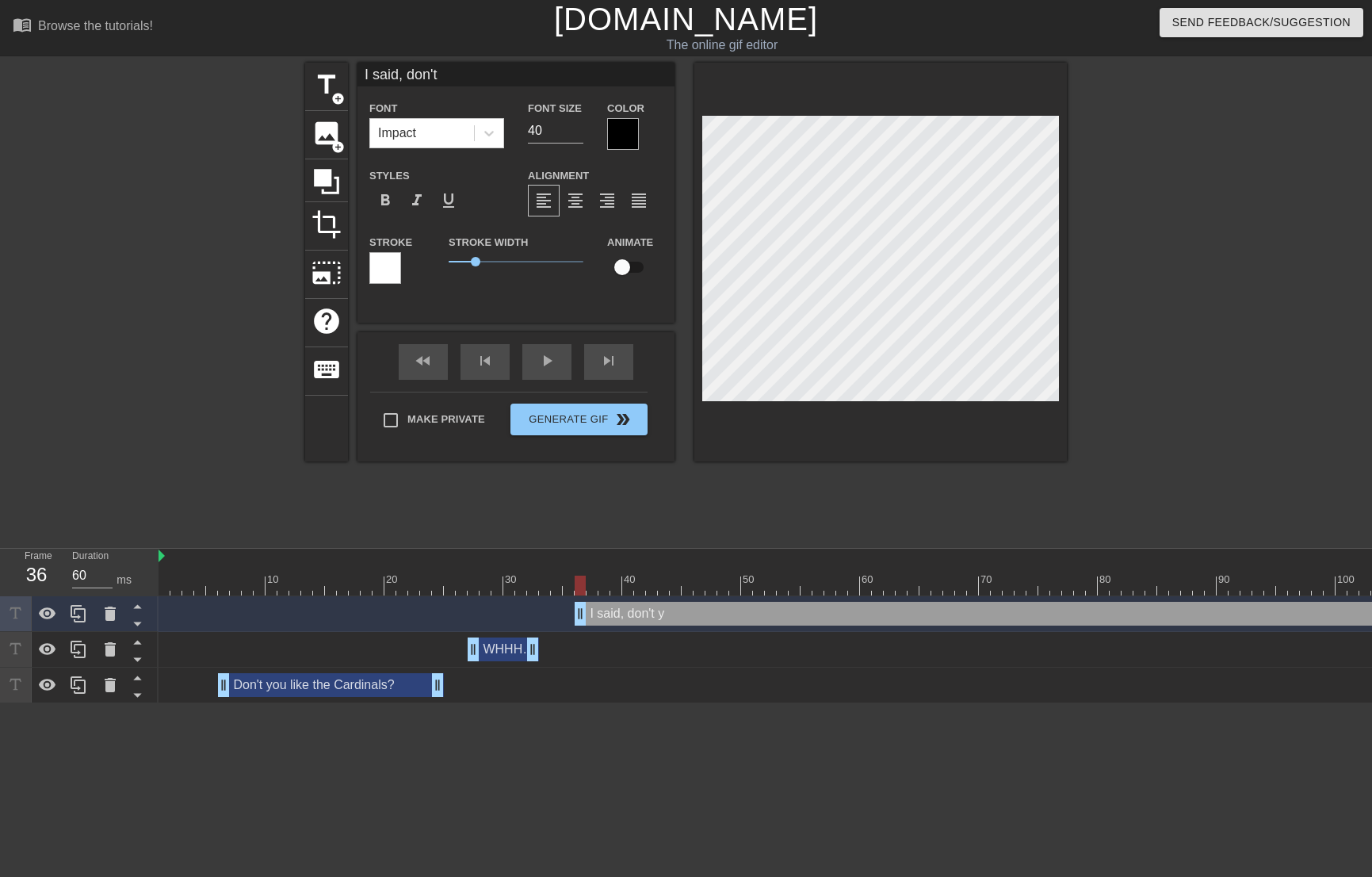
type input "I said, don't y"
type textarea "I said, don't y"
type input "I said, don't yo"
type textarea "I said, don't yo"
type input "I said, don't you"
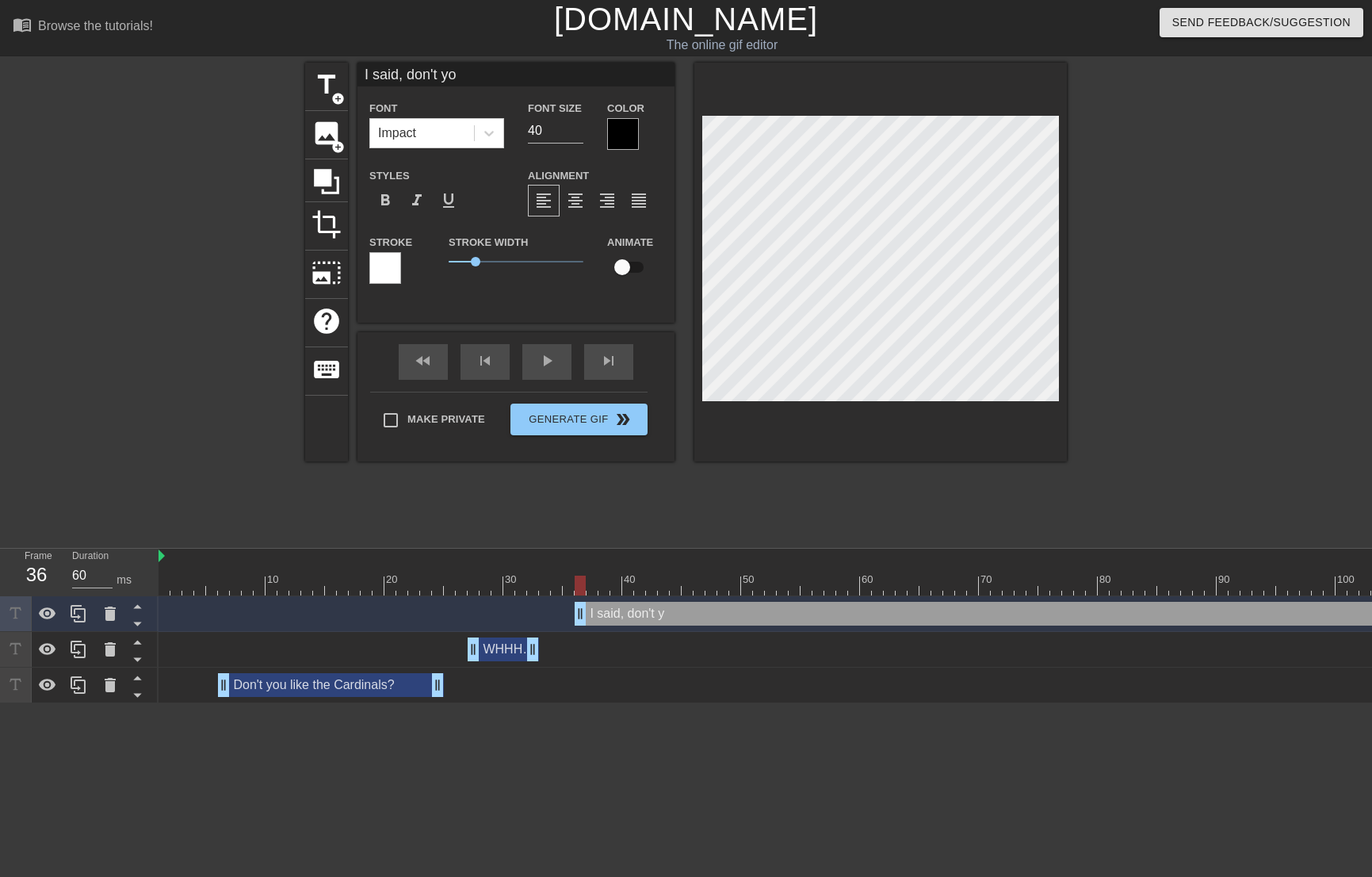
type textarea "I said, don't you"
type input "I said, don't you"
type textarea "I said, don't you"
type input "I said, don't you l"
type textarea "I said, don't you l"
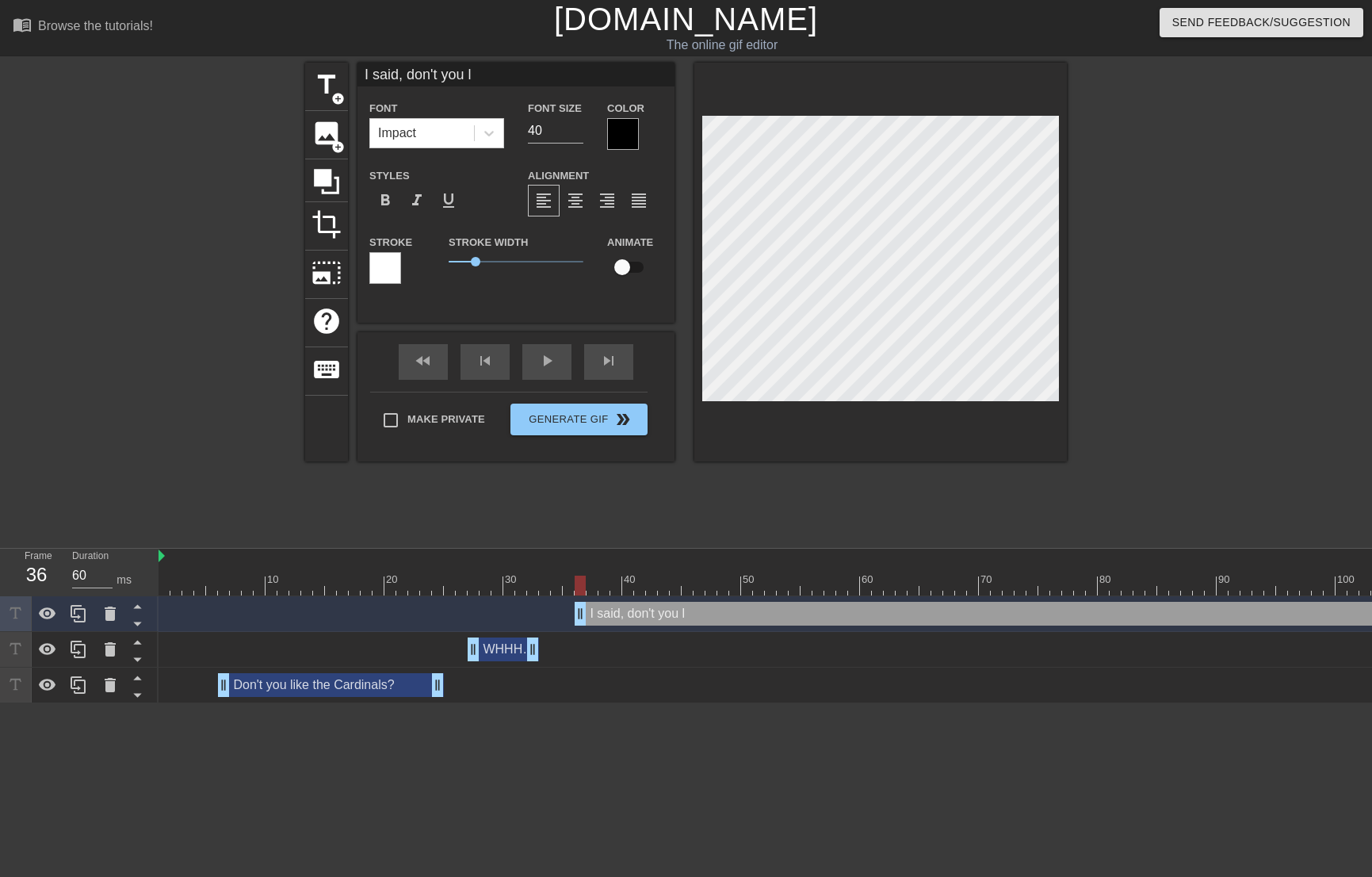
type input "I said, don't you li"
type textarea "I said, don't you li"
type input "I said, don't you lik"
type textarea "I said, don't you lik"
type input "I said, don't you like"
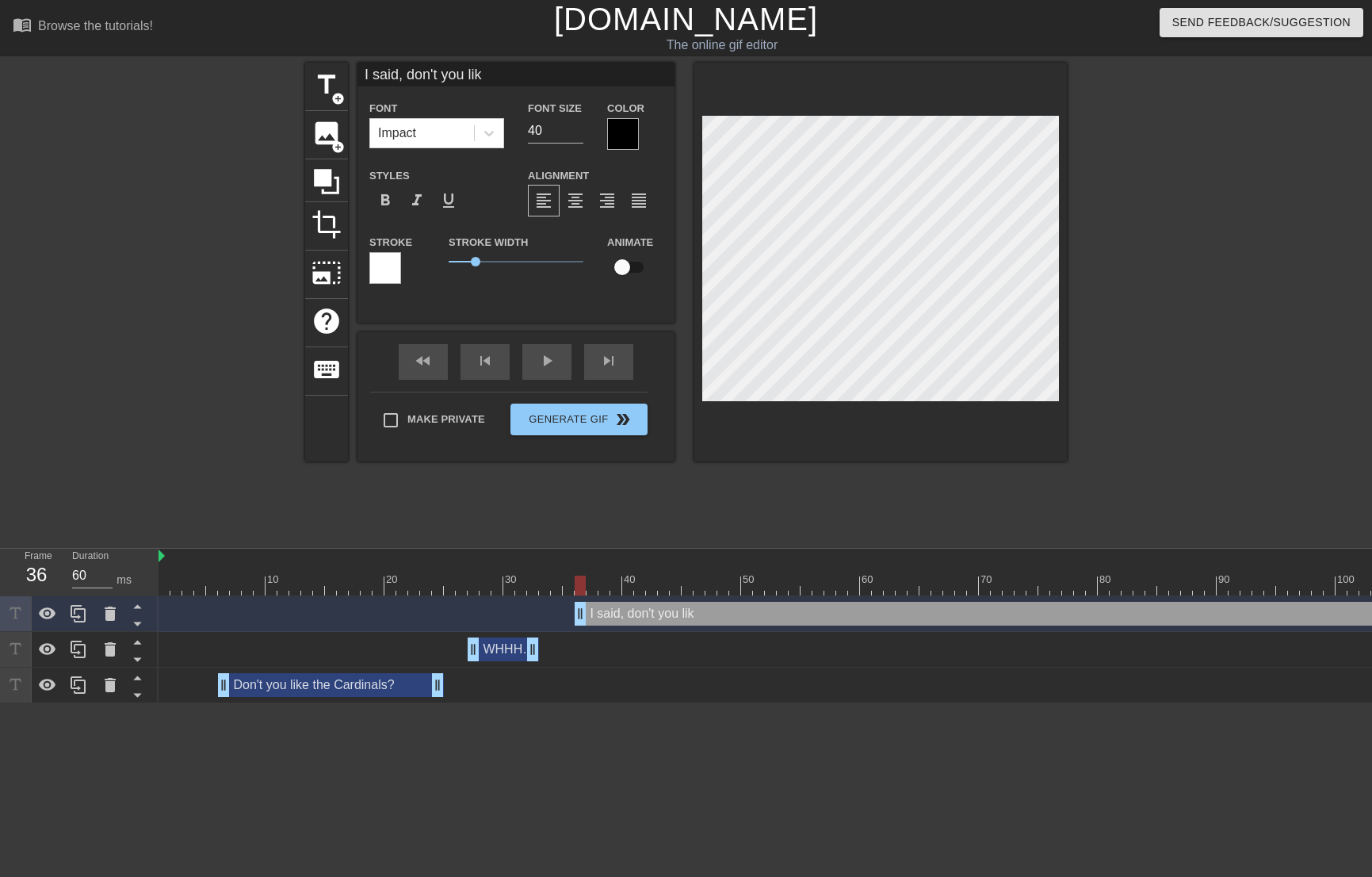
type textarea "I said, don't you like"
type input "I said, don't you like"
type textarea "I said, don't you like"
type input "I said, don't you like t"
type textarea "I said, don't you like t"
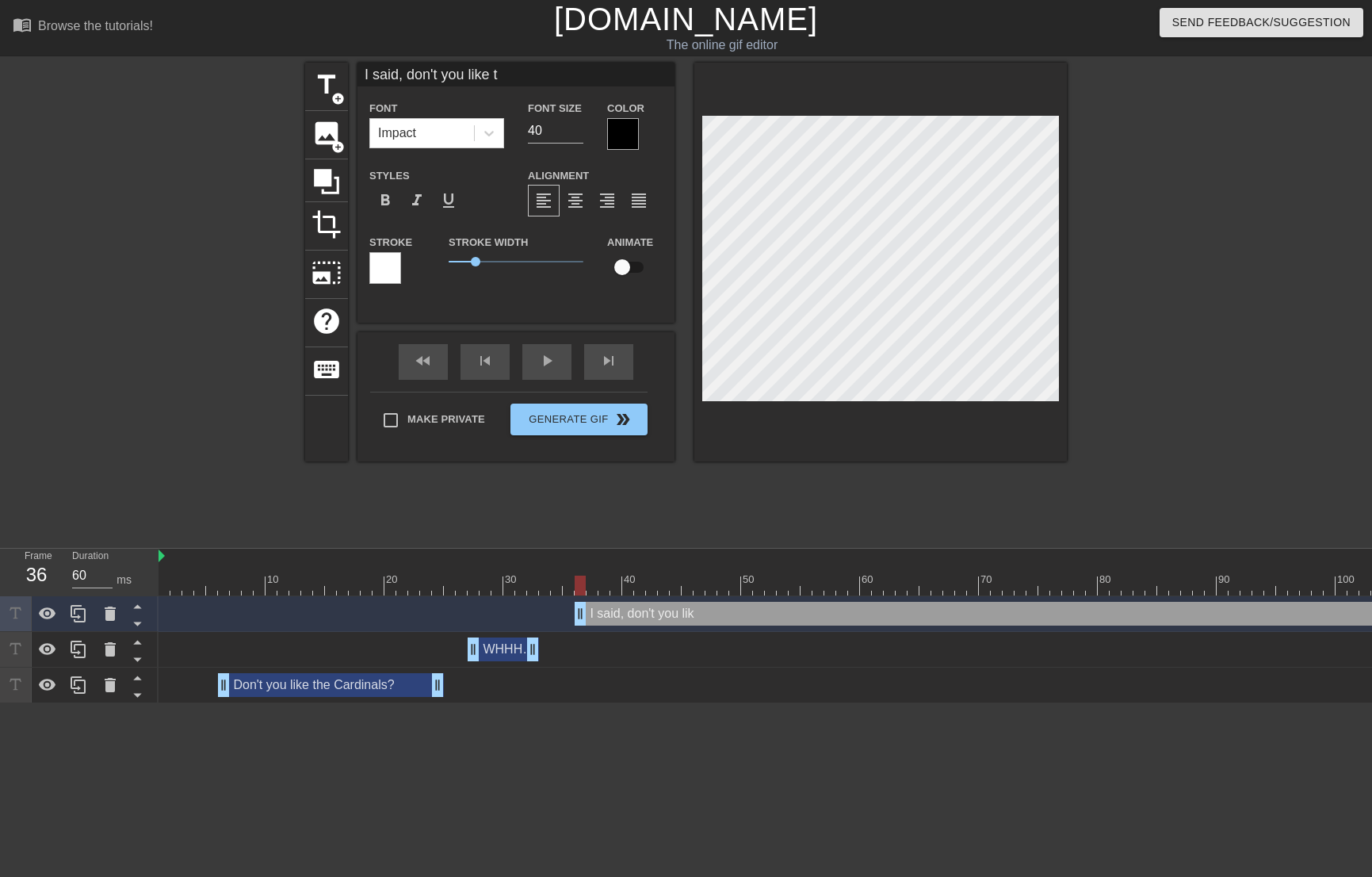
type input "I said, don't you like th"
type textarea "I said, don't you like th"
type input "I said, don't you like the"
type textarea "I said, don't you like the"
type input "I said, don't you like the"
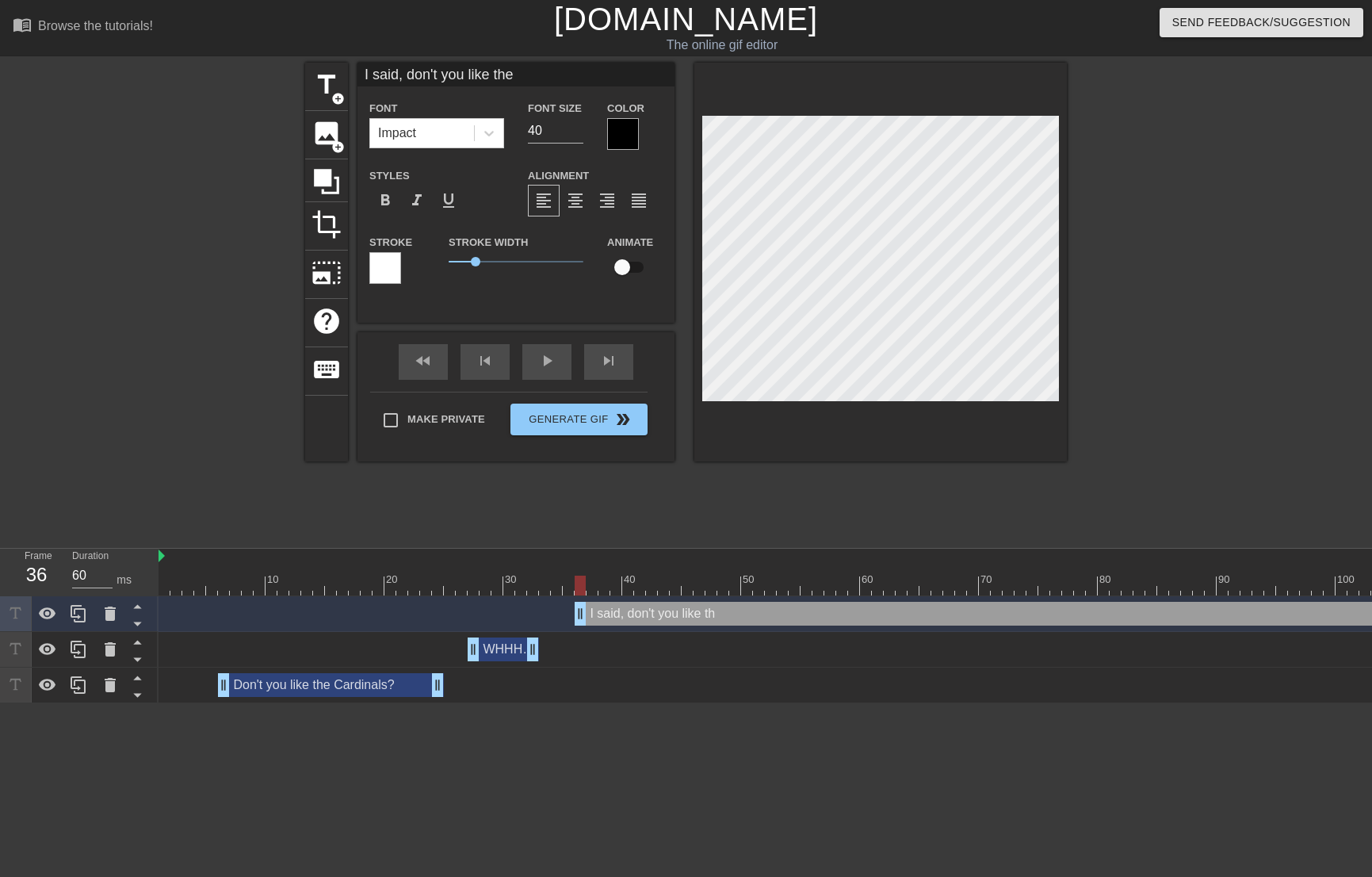
type textarea "I said, don't you like the"
type input "I said, don't you like the C"
type textarea "I said, don't you like the C"
type input "I said, don't you like the Ca"
type textarea "I said, don't you like the Ca"
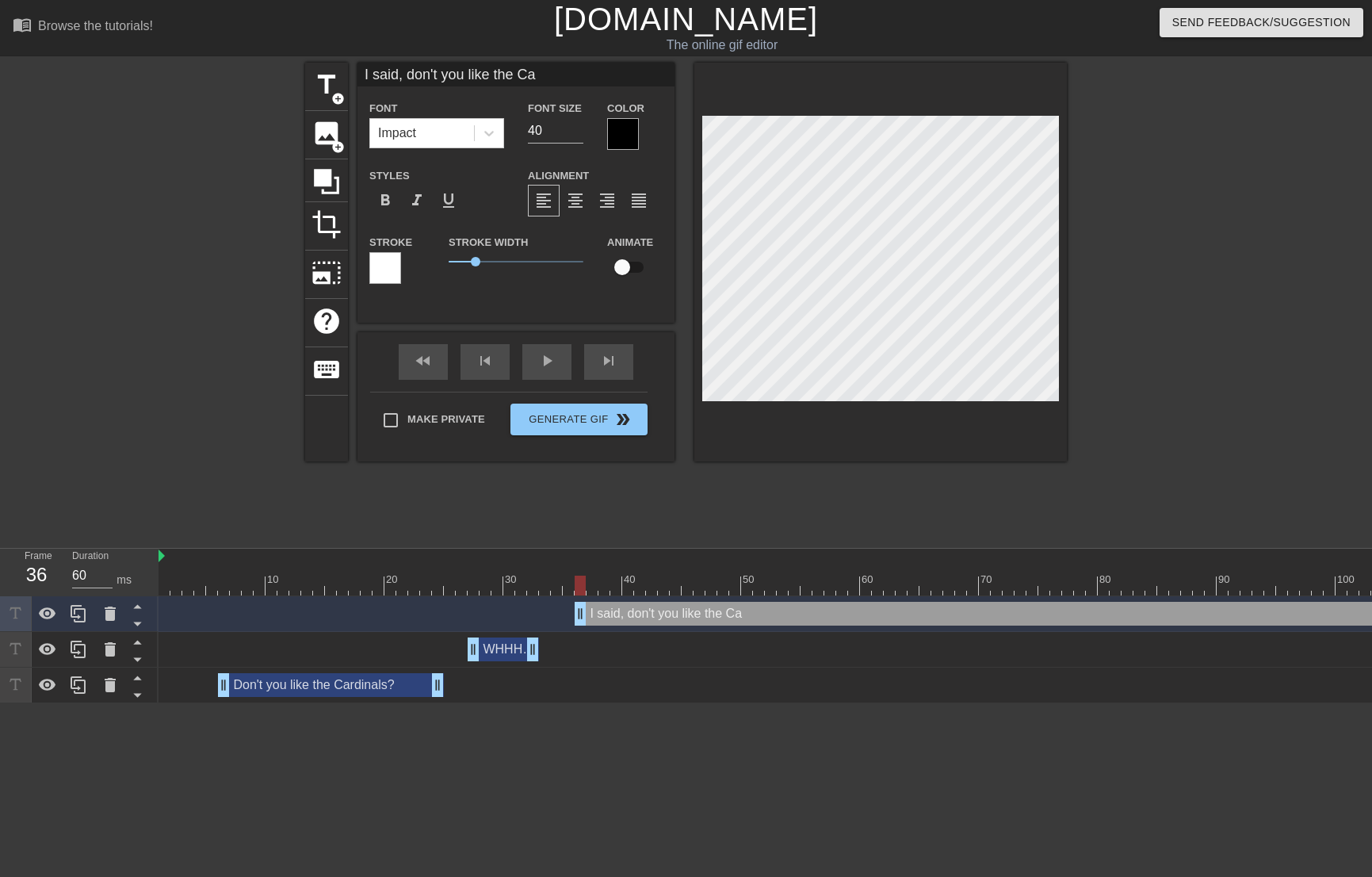
type input "I said, don't you like the Car"
type textarea "I said, don't you like the Car"
type input "I said, don't you like the Card"
type textarea "I said, don't you like the Card"
type input "I said, don't you like the Cardi"
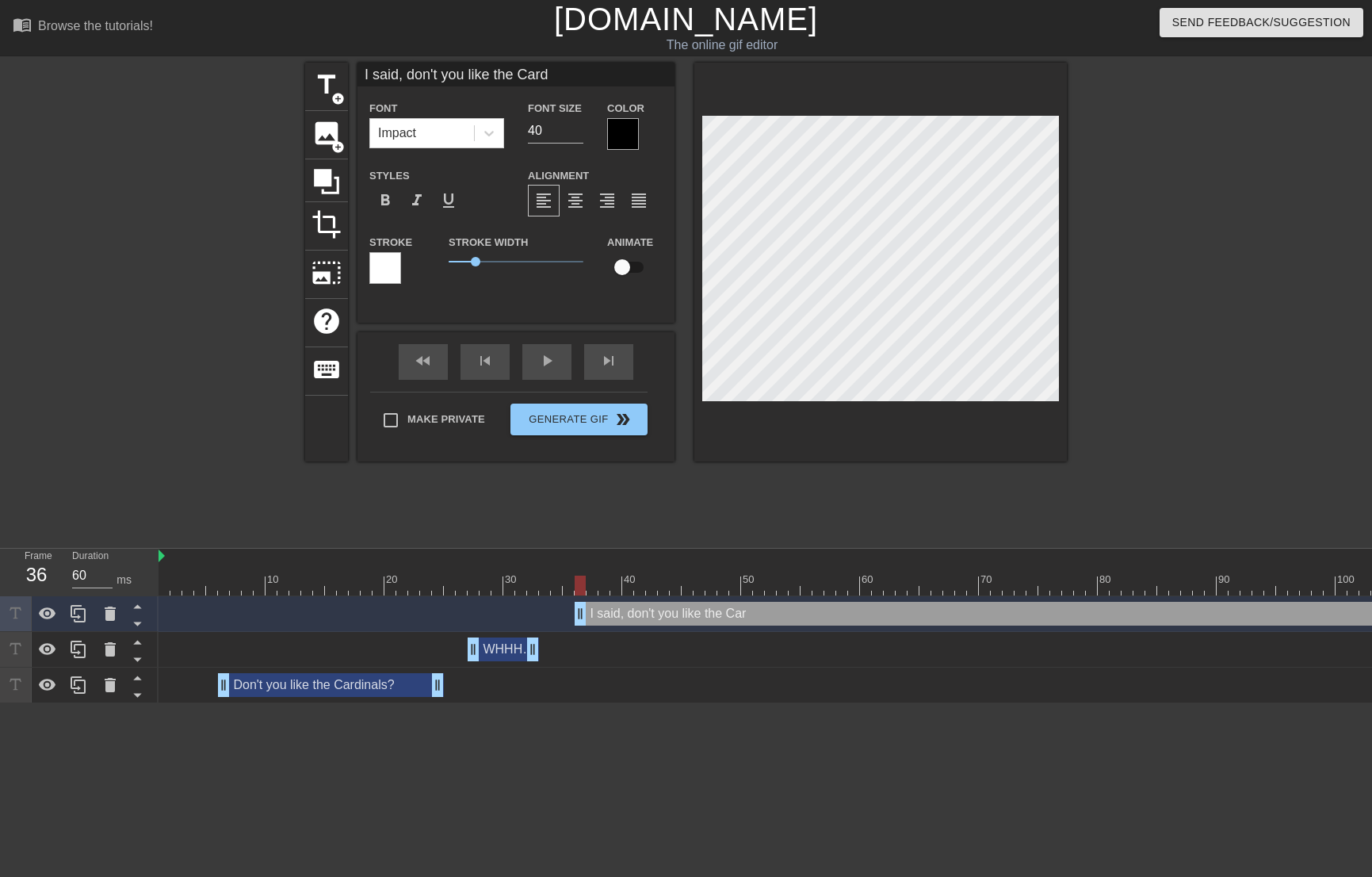
type textarea "I said, don't you like the Cardi"
type input "I said, don't you like the Cardin"
type textarea "I said, don't you like the Cardin"
type input "I said, don't you like the Cardina"
type textarea "I said, don't you like the Cardina"
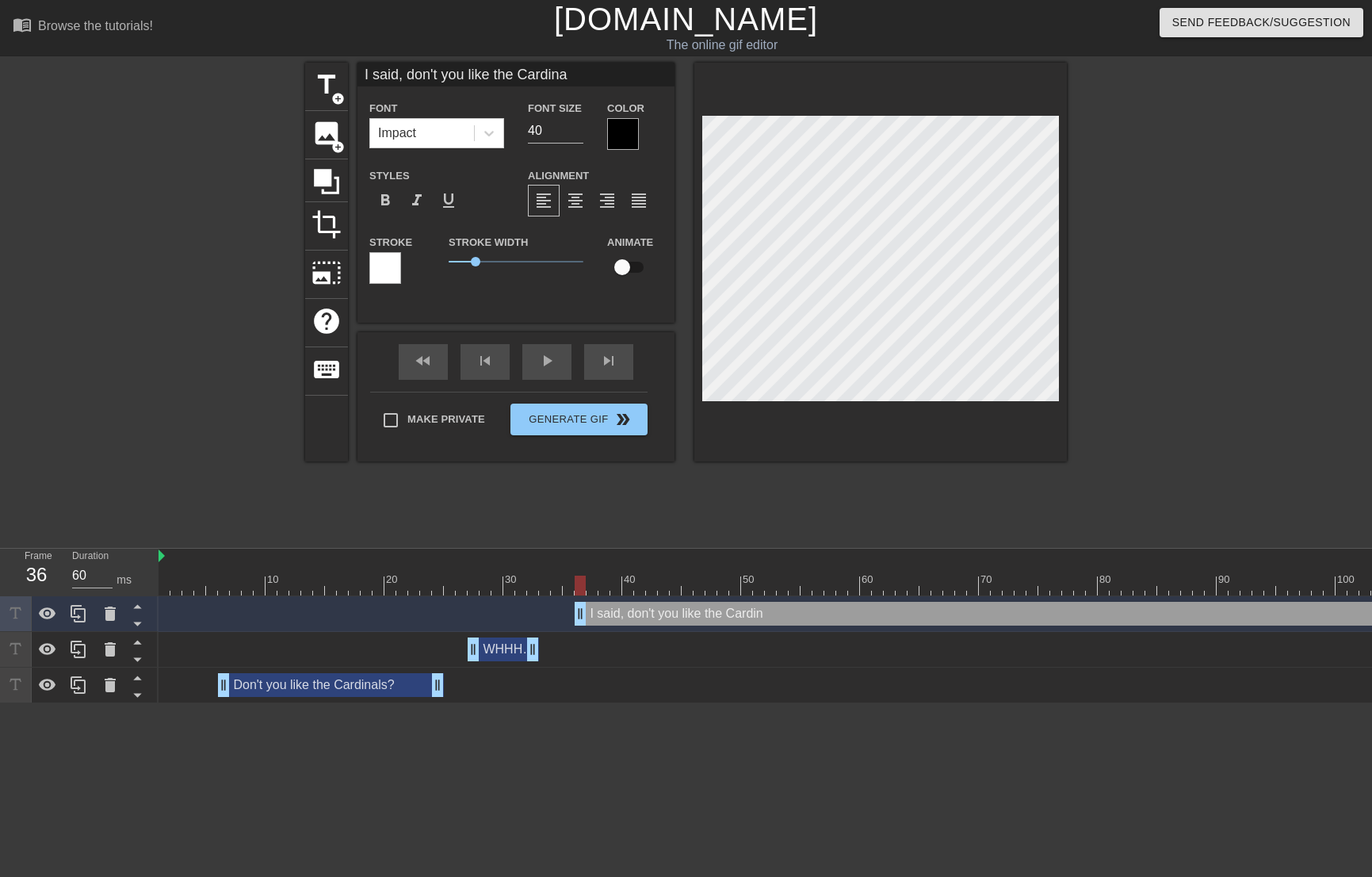
type input "I said, don't you like the Cardinal"
type textarea "I said, don't you like the Cardinal"
type input "I said, don't you like the Cardinals"
type textarea "I said, don't you like the Cardinals"
type input "I said, don't you like the Cardinals?"
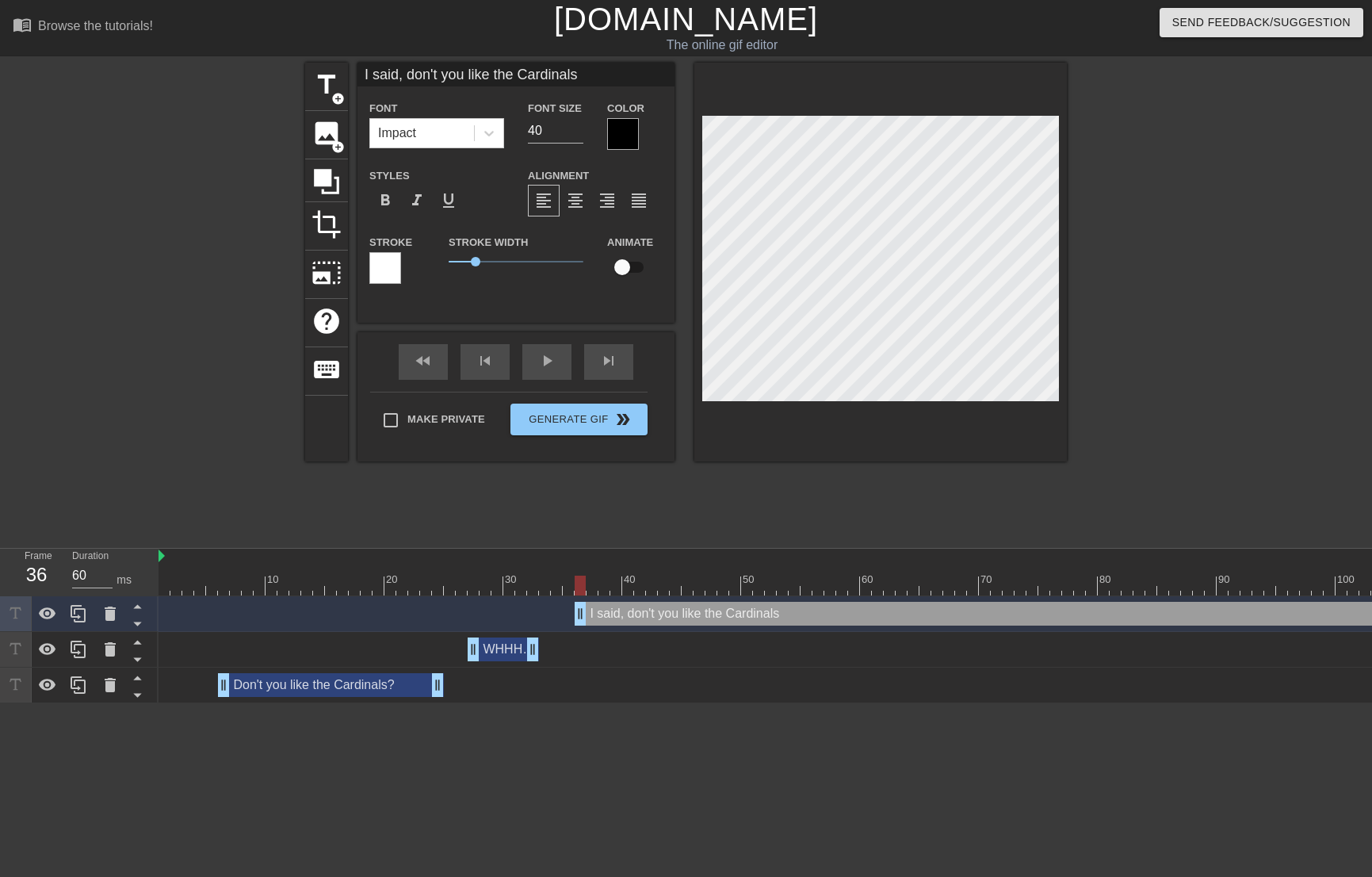
type textarea "I said, don't you like the Cardinals?"
click at [871, 405] on div at bounding box center [880, 261] width 373 height 399
drag, startPoint x: 473, startPoint y: 125, endPoint x: 462, endPoint y: 125, distance: 11.0
click at [463, 125] on div "Font Impact Font Size 40 Color" at bounding box center [516, 124] width 317 height 52
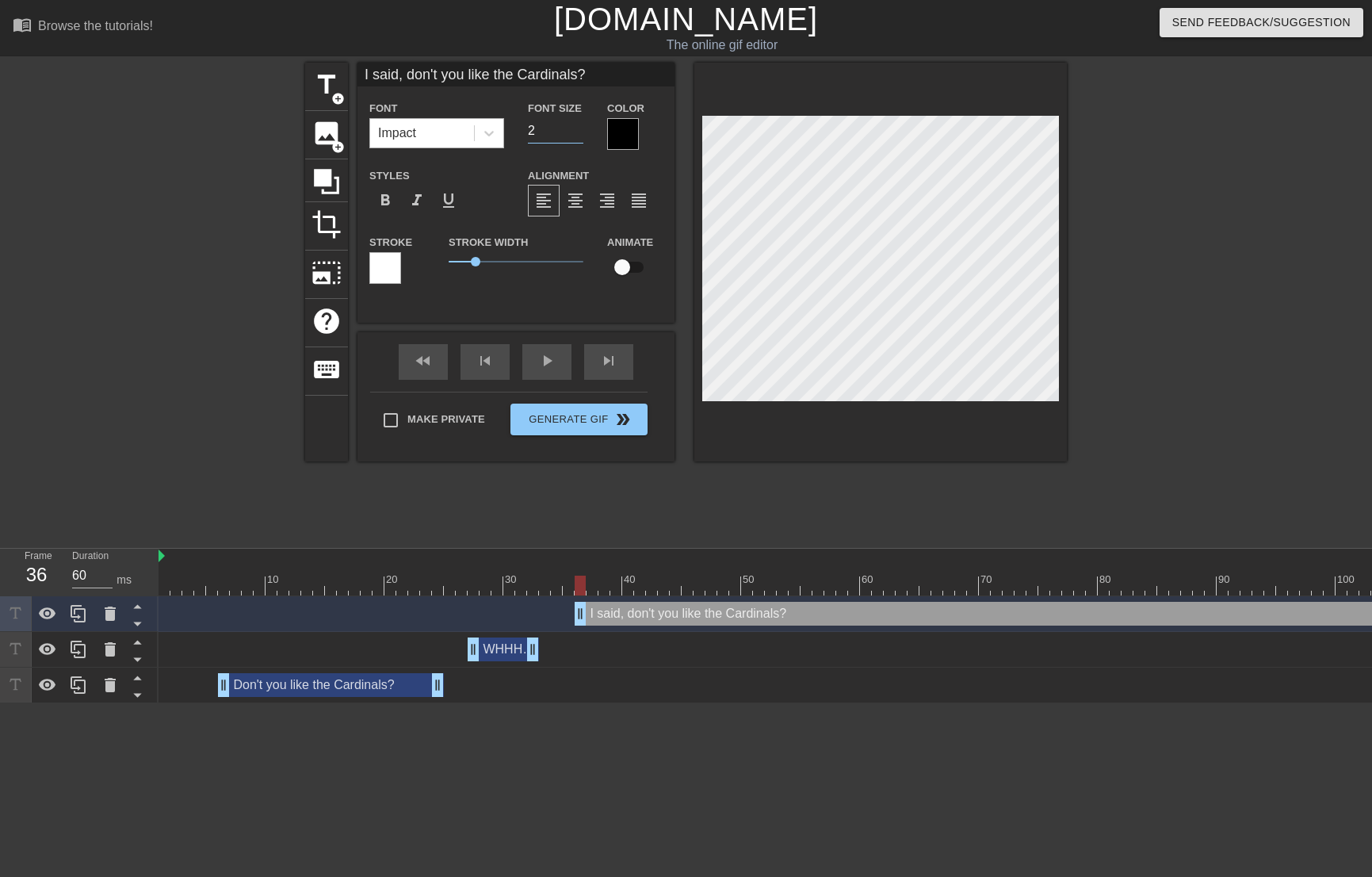
type input "25"
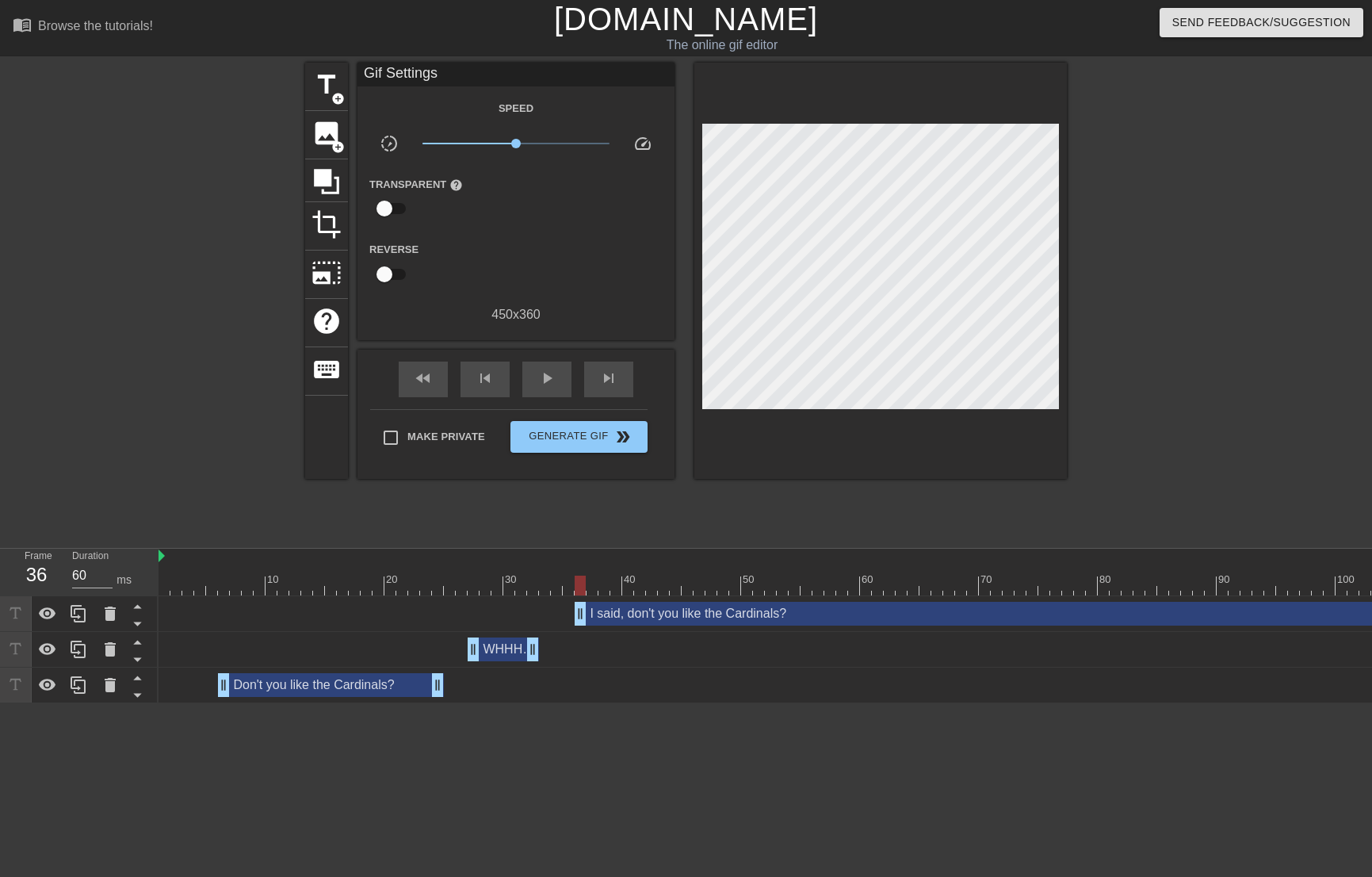
click at [820, 412] on div at bounding box center [880, 270] width 373 height 417
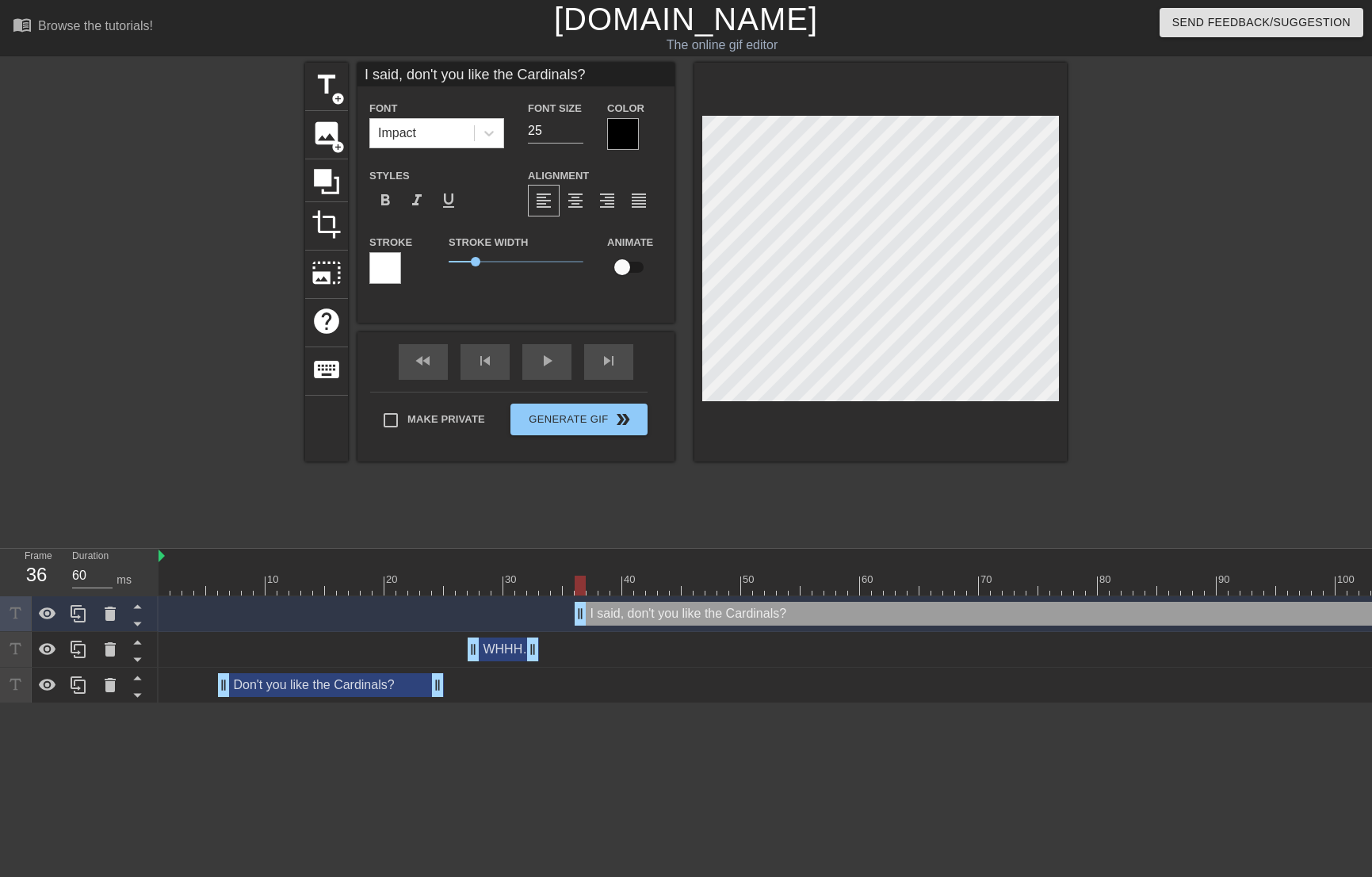
click at [625, 139] on div at bounding box center [622, 134] width 32 height 32
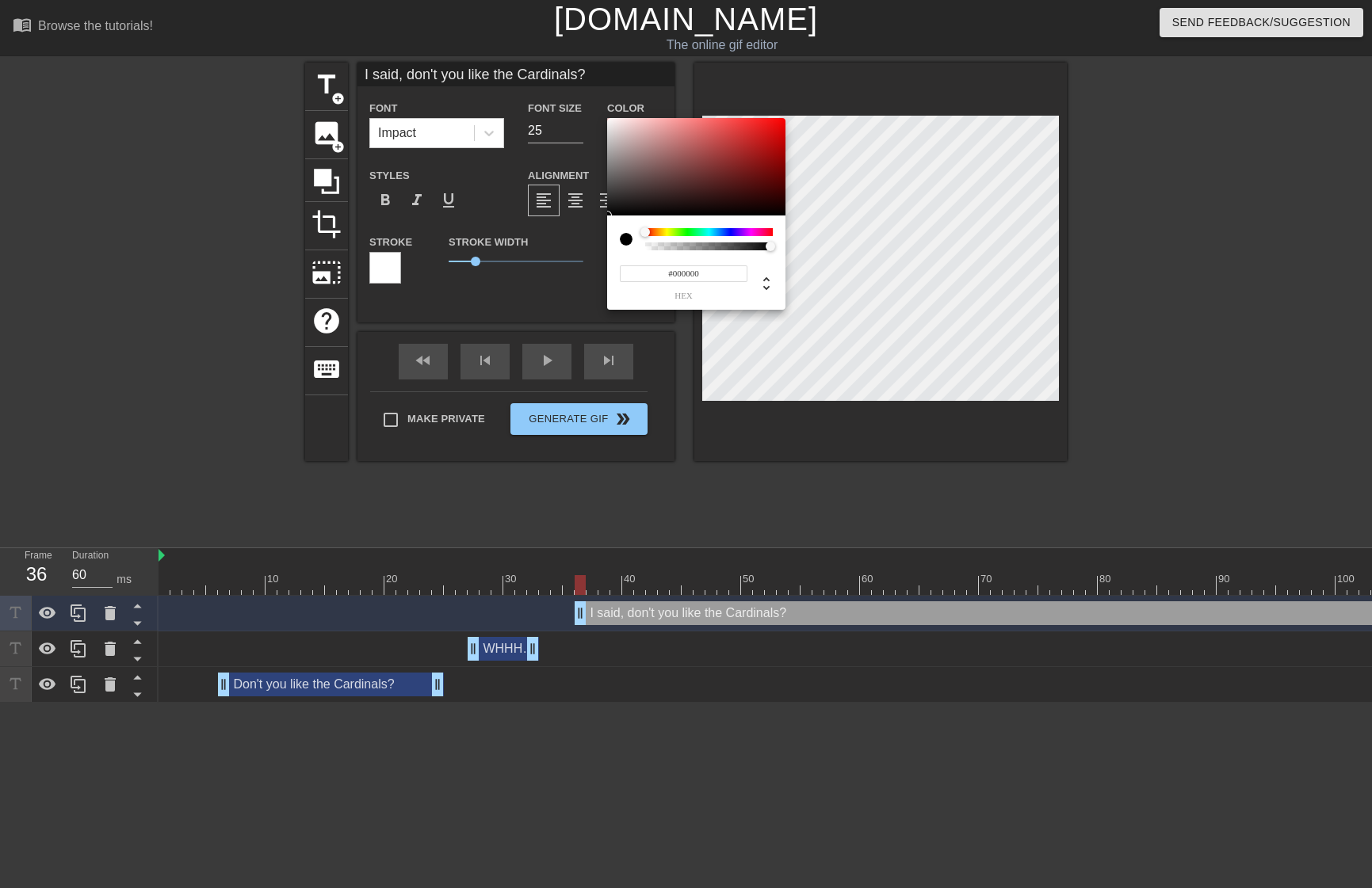
type input "#F6F2F2"
click at [609, 121] on div at bounding box center [695, 167] width 178 height 98
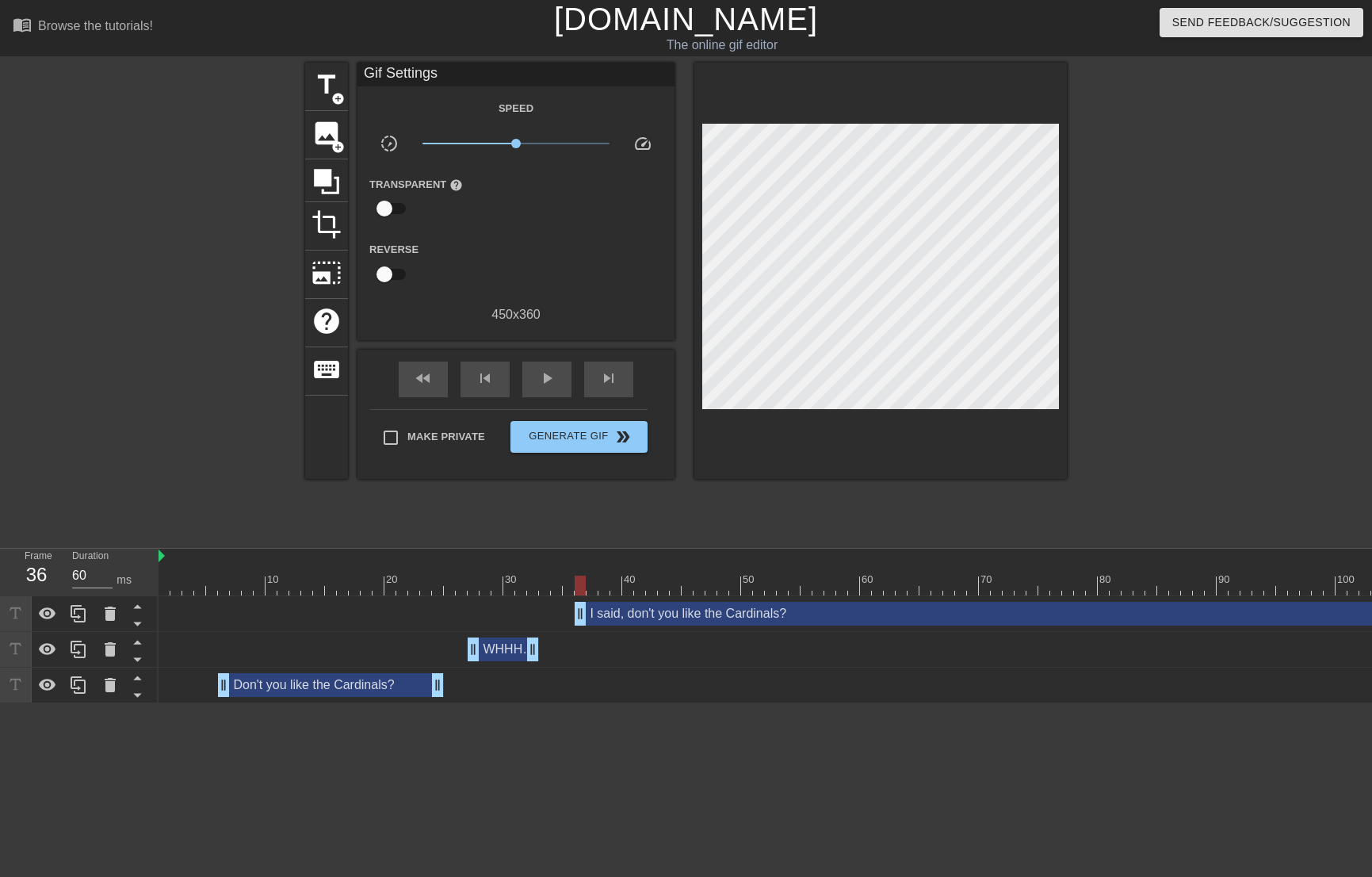
drag, startPoint x: 948, startPoint y: 488, endPoint x: 947, endPoint y: 440, distance: 48.0
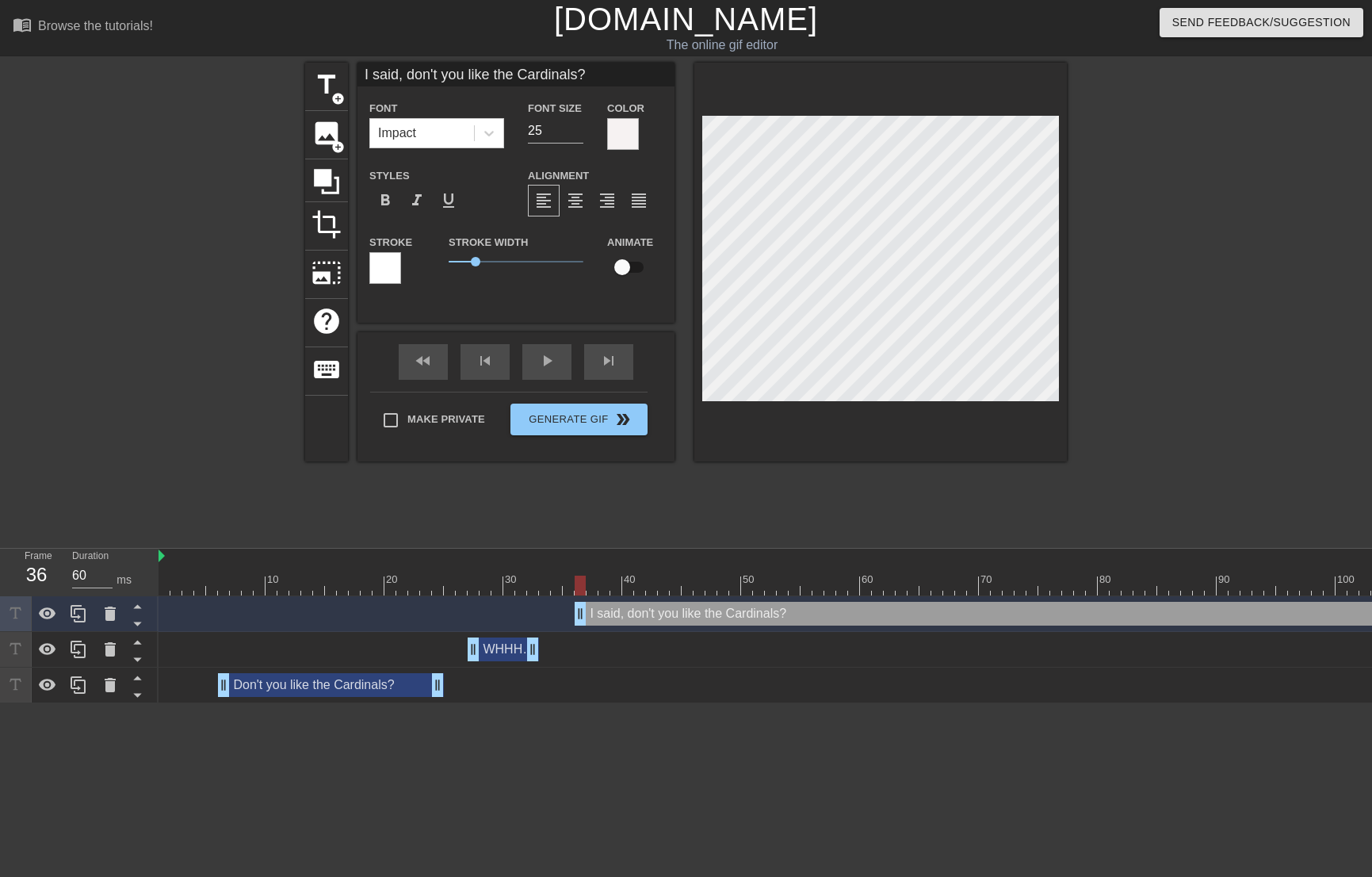
click at [392, 267] on div at bounding box center [385, 267] width 32 height 32
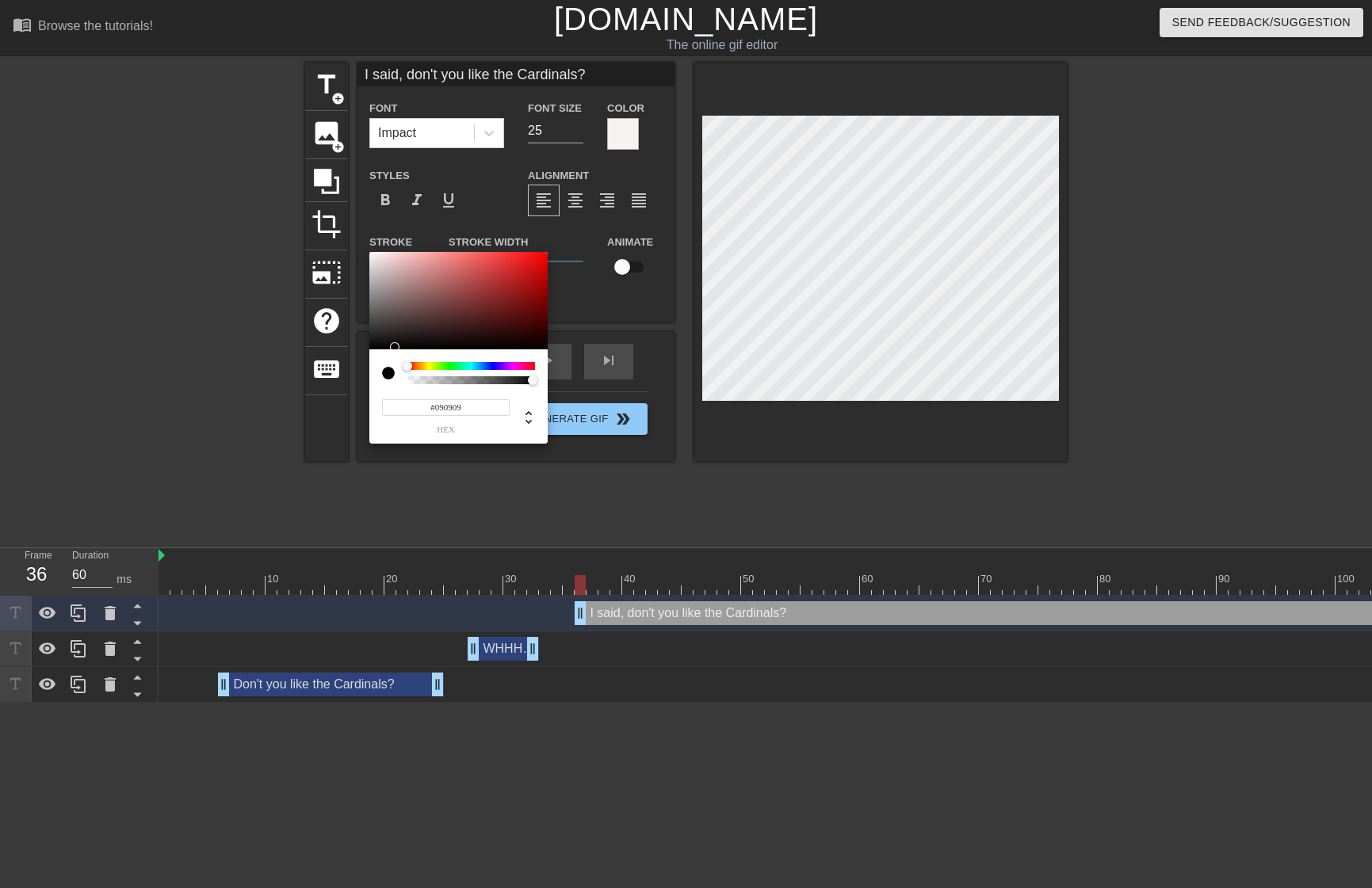
click at [373, 345] on div at bounding box center [458, 301] width 178 height 98
type input "#0D0D0D"
click at [373, 345] on div at bounding box center [369, 345] width 10 height 10
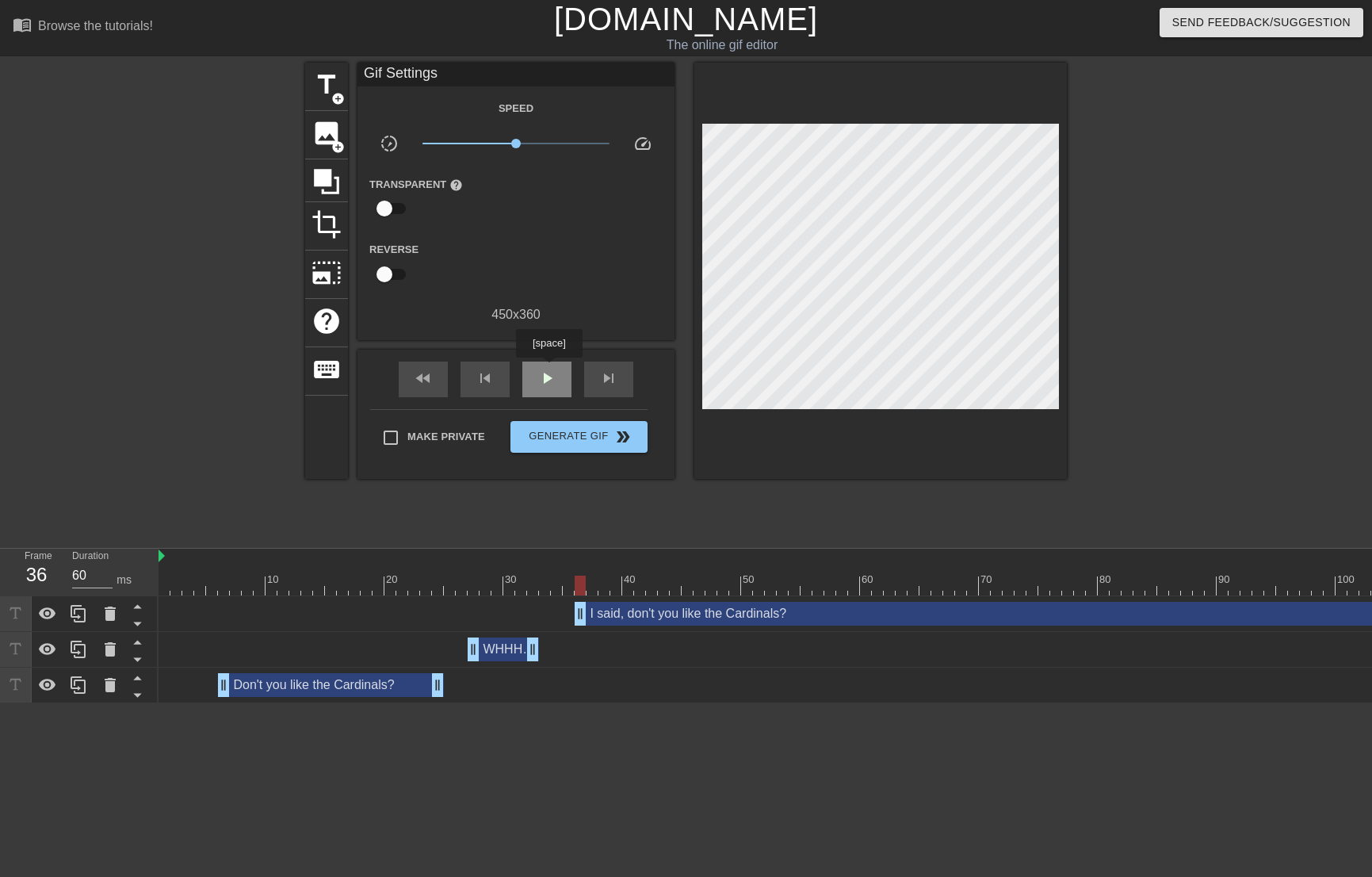
click at [549, 368] on span "play_arrow" at bounding box center [547, 378] width 19 height 19
click at [550, 368] on span "pause" at bounding box center [547, 378] width 19 height 19
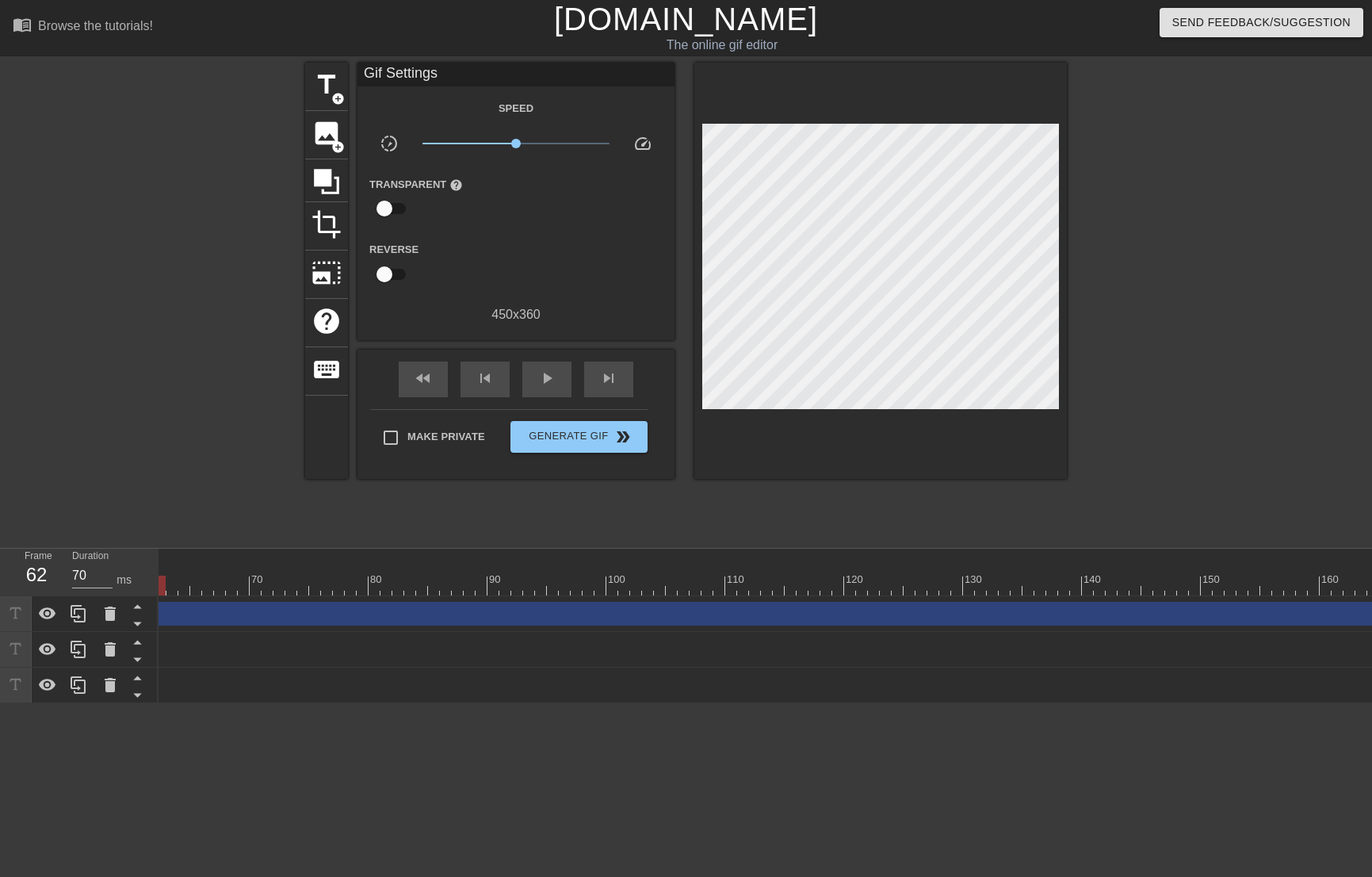
scroll to position [0, 817]
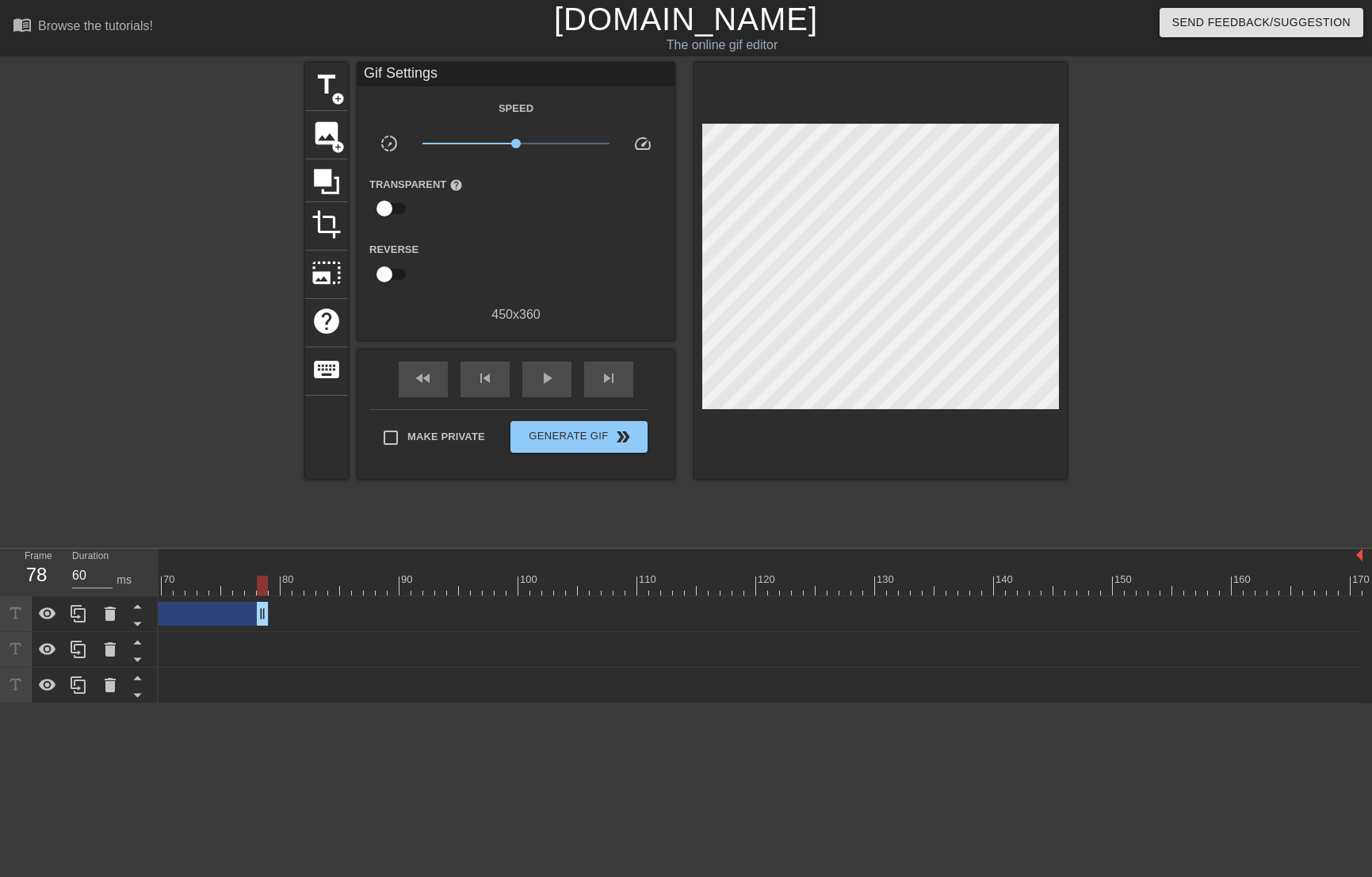
drag, startPoint x: 1354, startPoint y: 619, endPoint x: 224, endPoint y: 587, distance: 1130.5
click at [224, 583] on div "10 20 30 40 50 60 70 80 90 100 110 120 130 140 150 160" at bounding box center [765, 626] width 1213 height 154
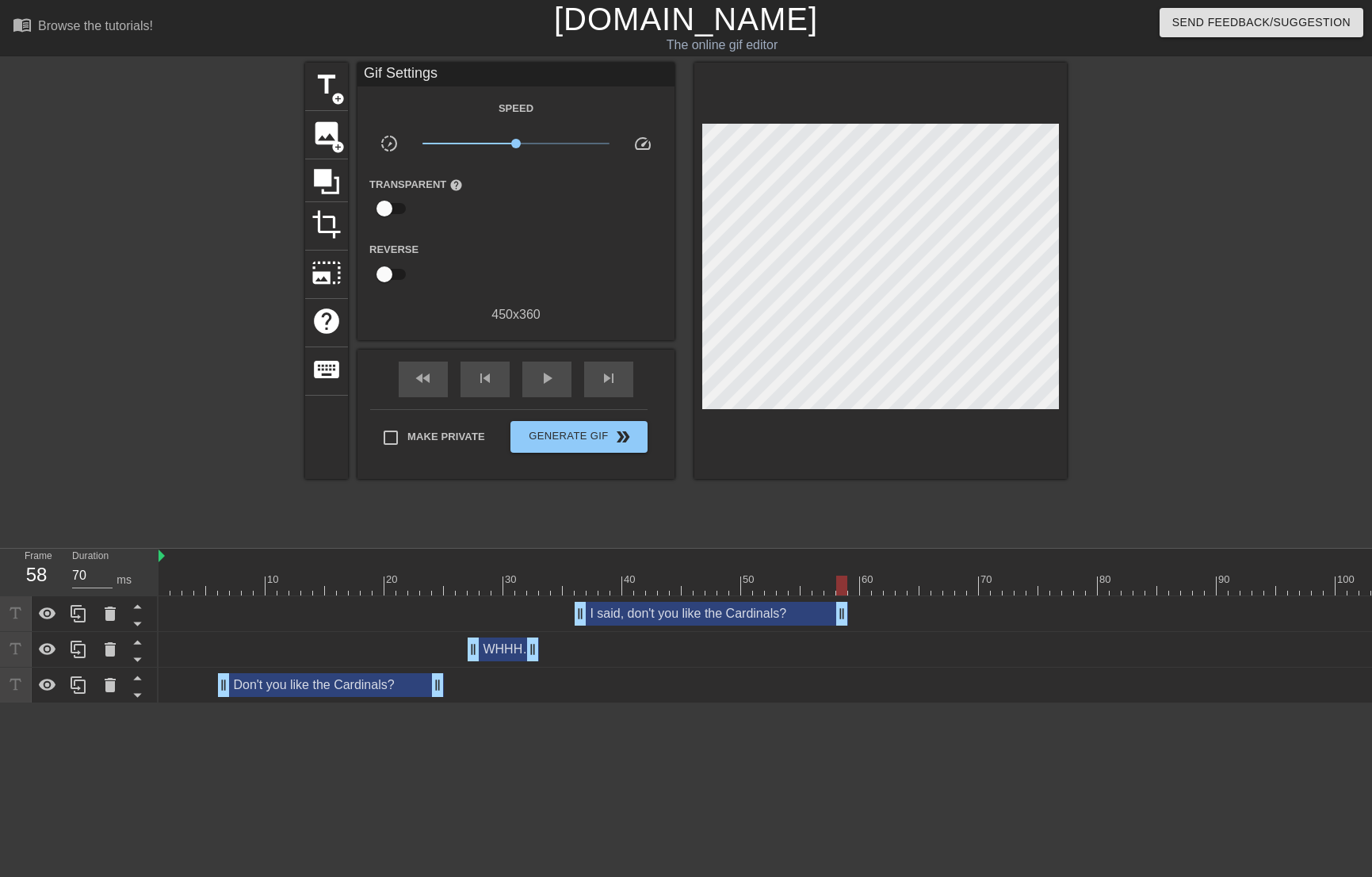
type input "60"
drag, startPoint x: 1043, startPoint y: 613, endPoint x: 870, endPoint y: 599, distance: 173.6
click at [870, 599] on div "I said, don't you like the Cardinals? drag_handle drag_handle" at bounding box center [1169, 614] width 2021 height 36
click at [607, 374] on span "skip_next" at bounding box center [608, 378] width 19 height 19
click at [330, 83] on span "title" at bounding box center [326, 85] width 30 height 30
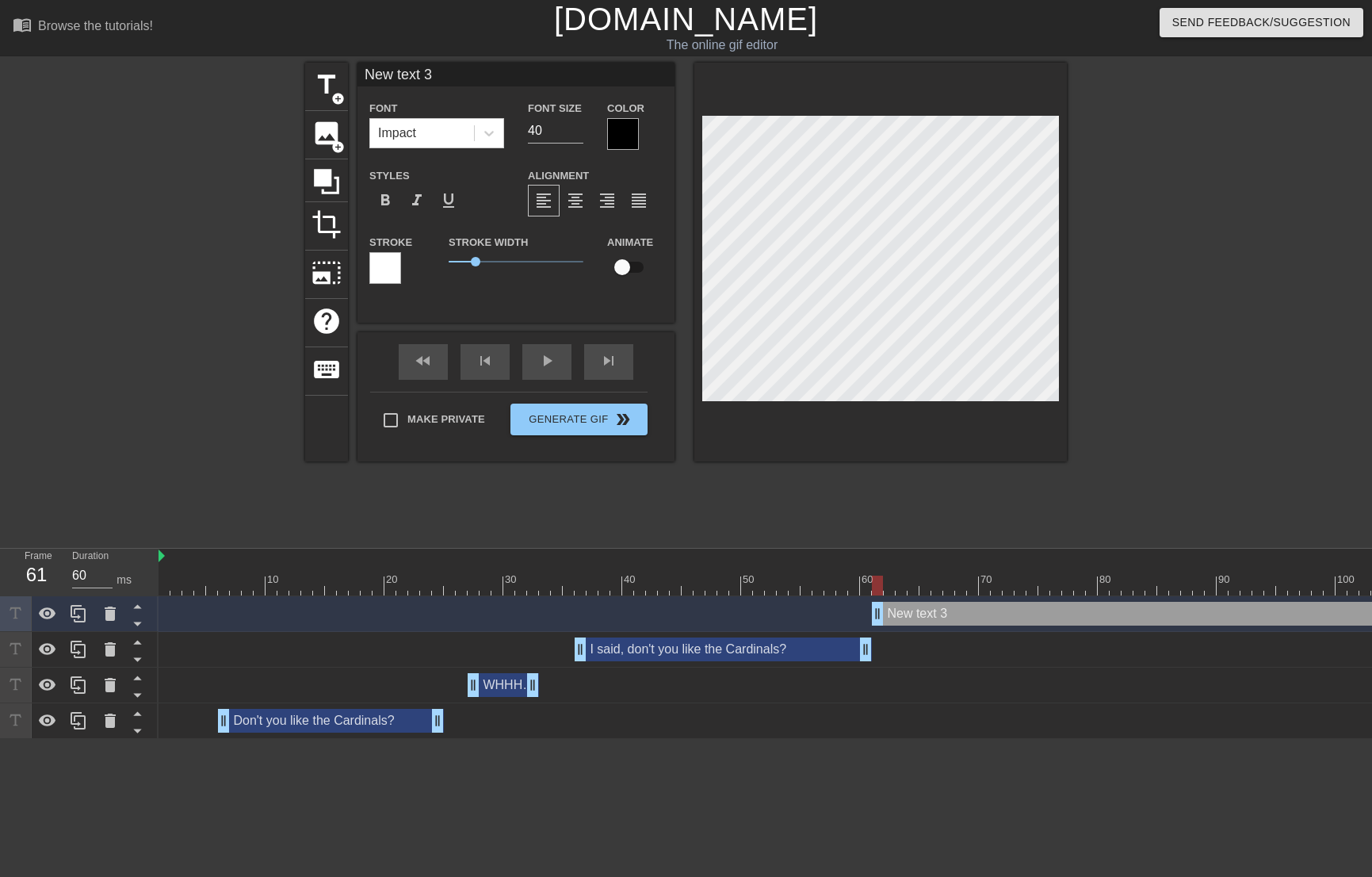
scroll to position [3, 4]
type input "W"
type textarea "W"
type input "WH"
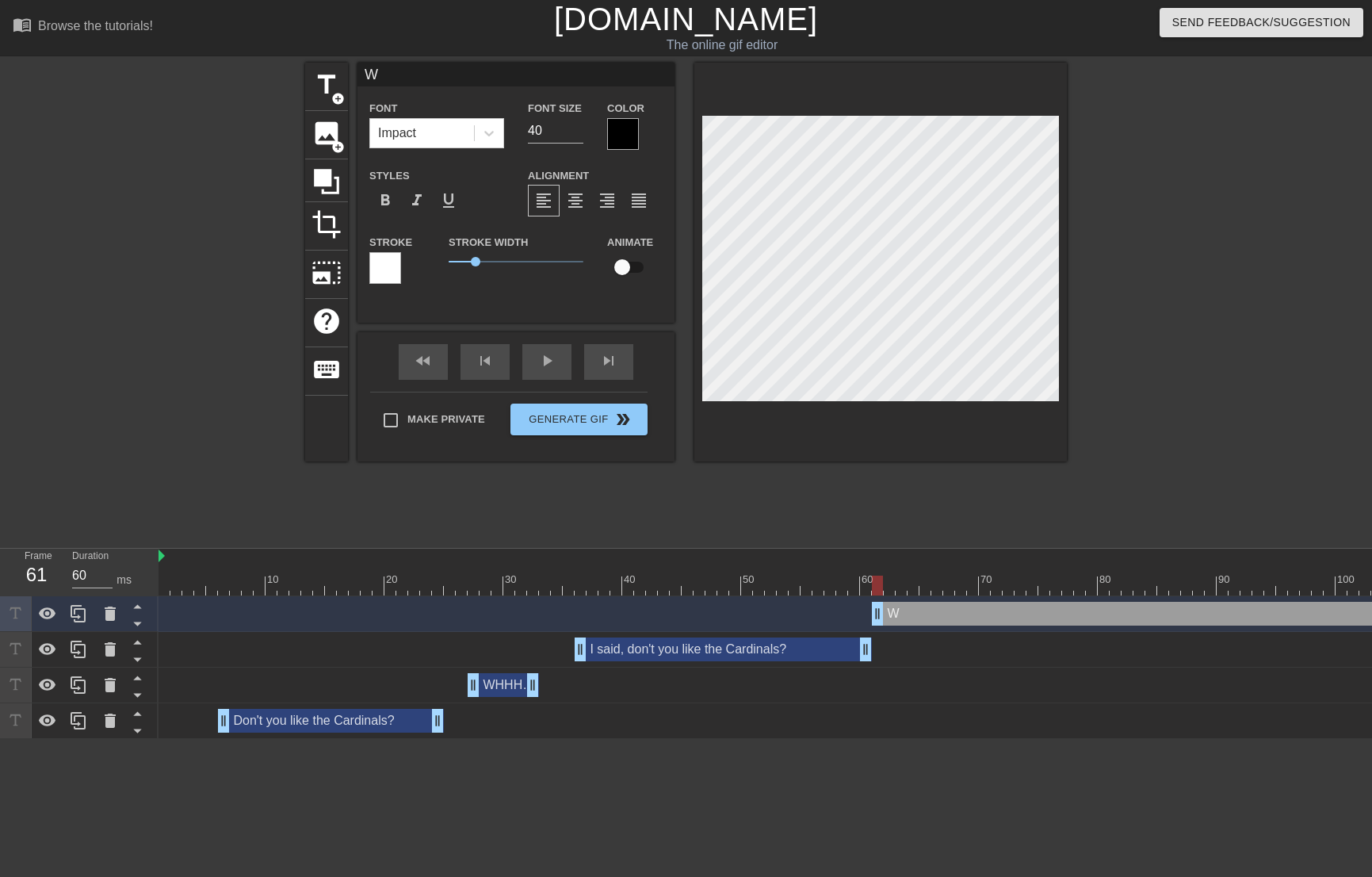
type textarea "WH"
type input "WHH"
type textarea "WHH"
type input "WHHH"
type textarea "WHHH"
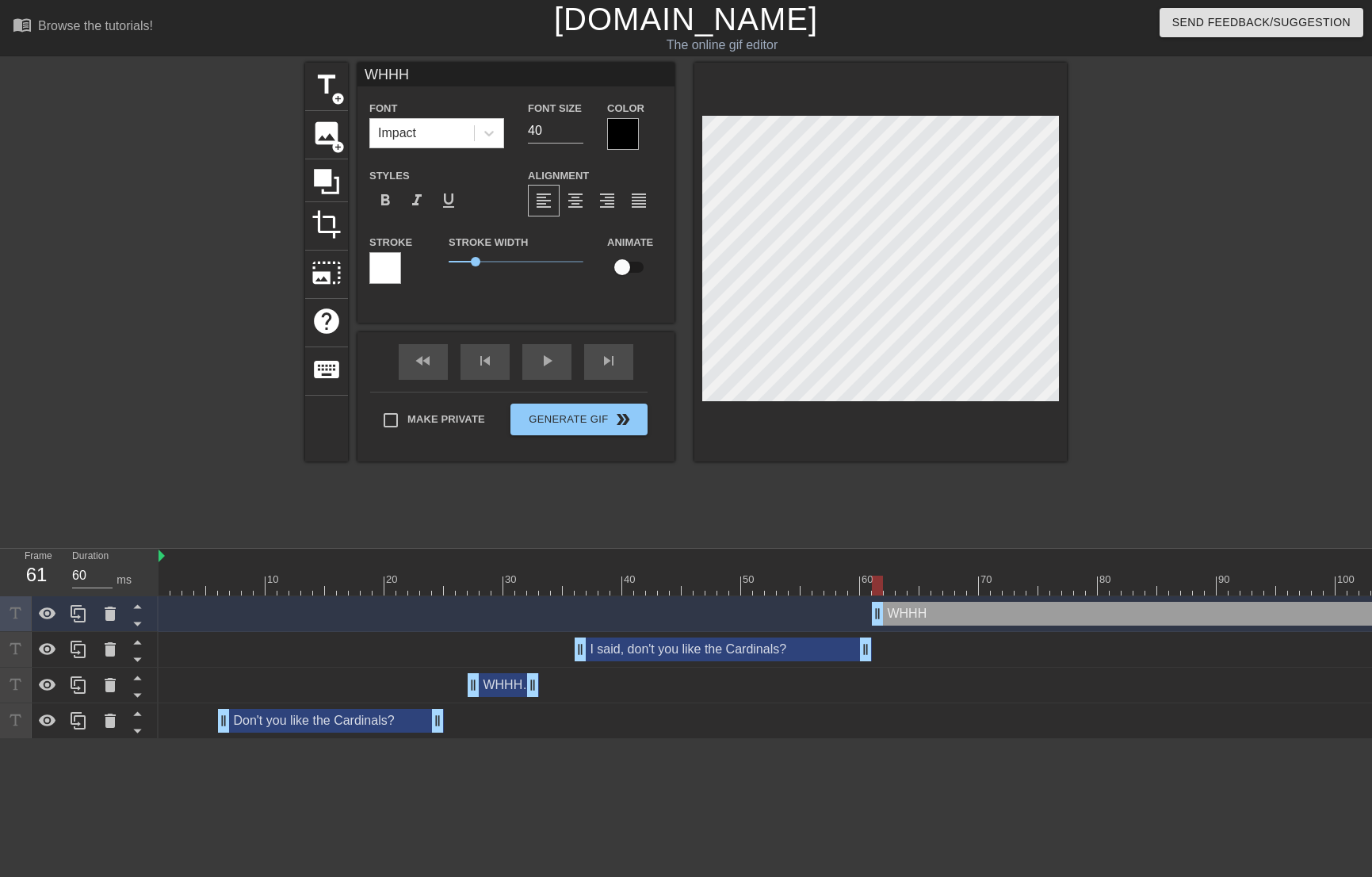
type input "WHHHU"
type textarea "WHHHU"
type input "WHHHUT"
type textarea "WHHHUT"
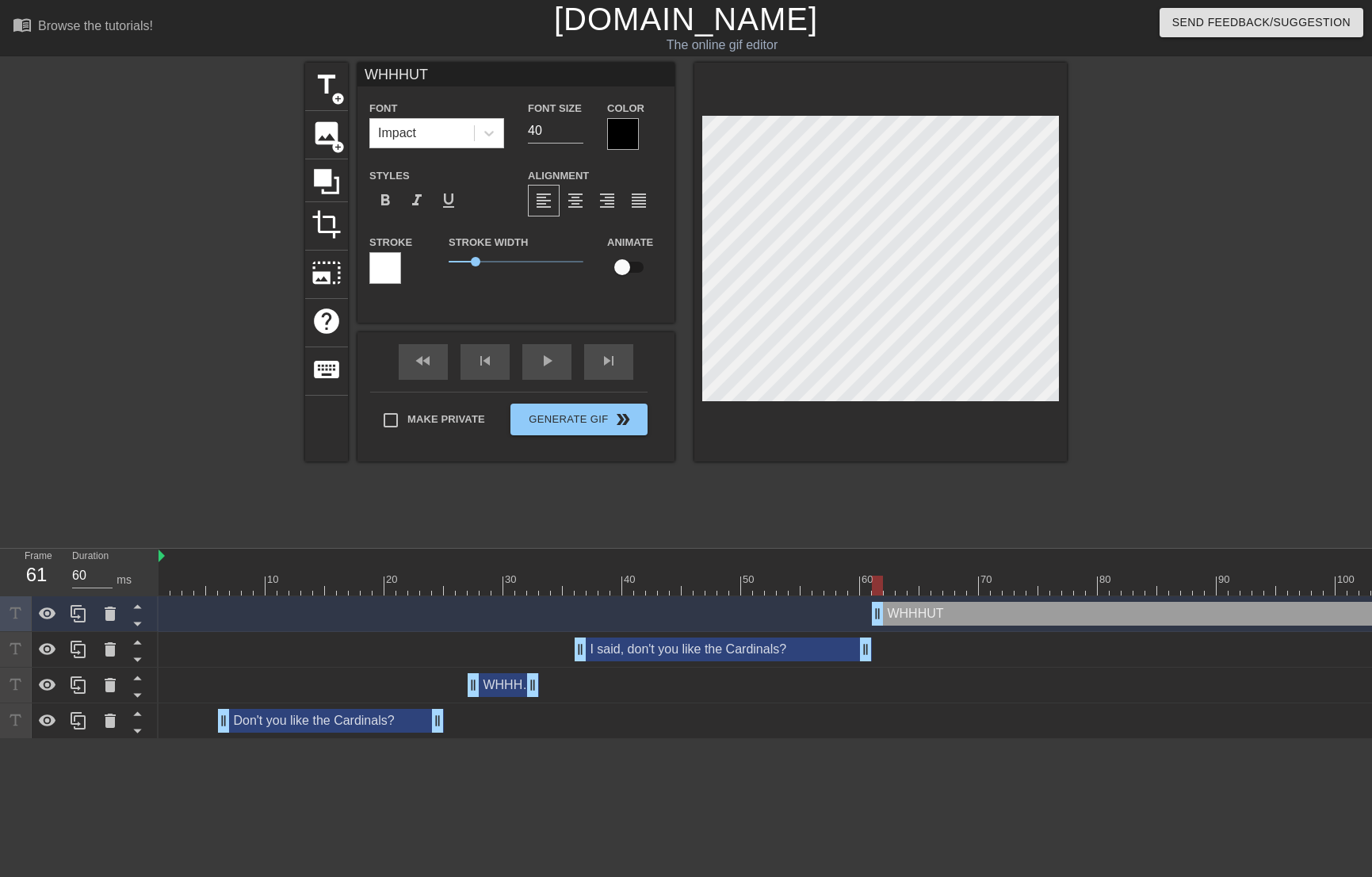
type input "WHHHUT?"
type textarea "WHHHUT?"
type input "WHHHUT?!"
type textarea "WHHHUT?!"
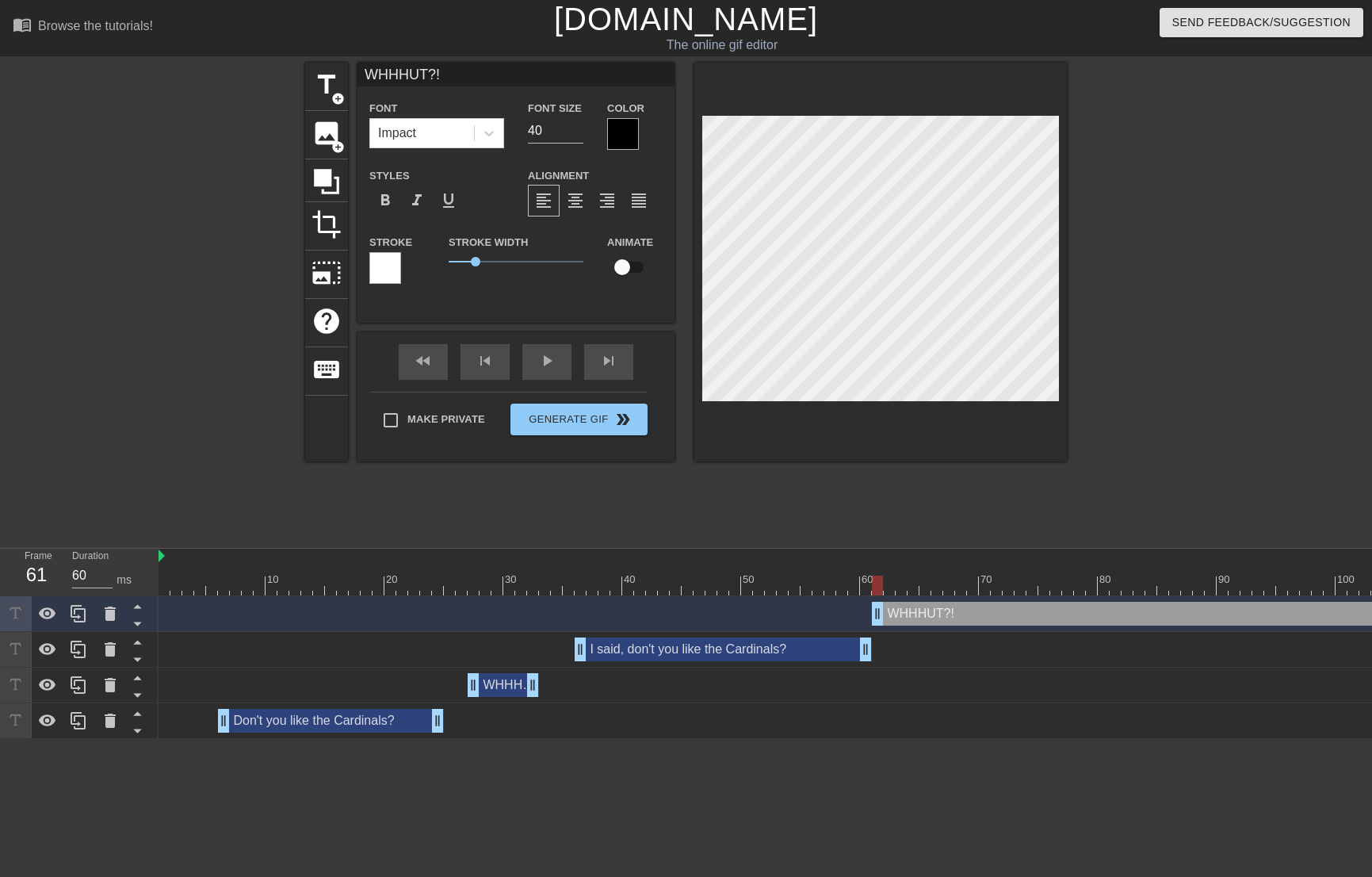
type input "WHHUT?!"
type textarea "WHHUT?!"
type input "WHUT?!"
type textarea "WHUT?!"
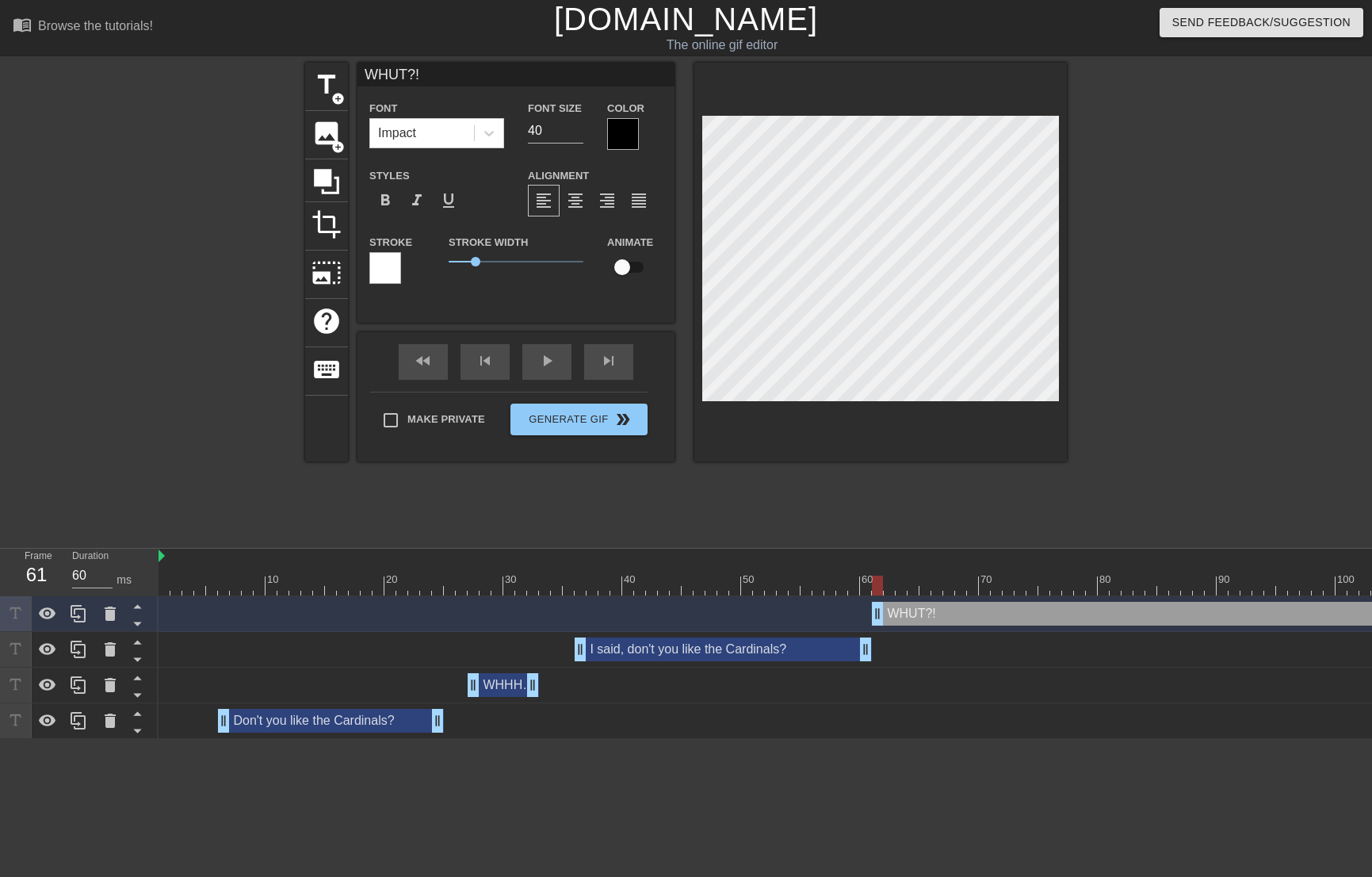
click at [939, 433] on div at bounding box center [880, 261] width 373 height 399
click at [615, 145] on div at bounding box center [622, 134] width 32 height 32
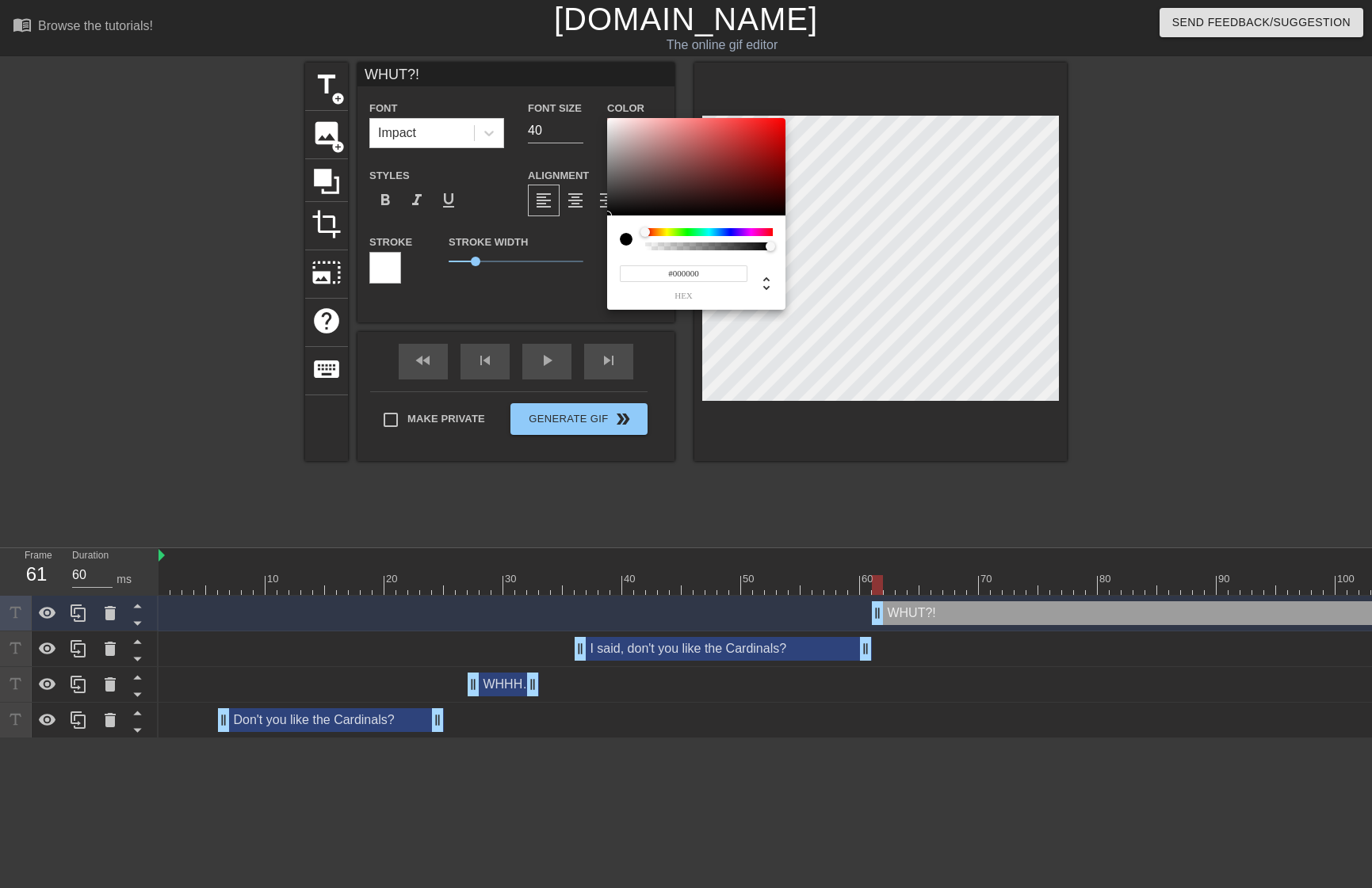
type input "#F2ECEC"
click at [611, 123] on div at bounding box center [695, 167] width 178 height 98
drag, startPoint x: 844, startPoint y: 471, endPoint x: 879, endPoint y: 427, distance: 56.2
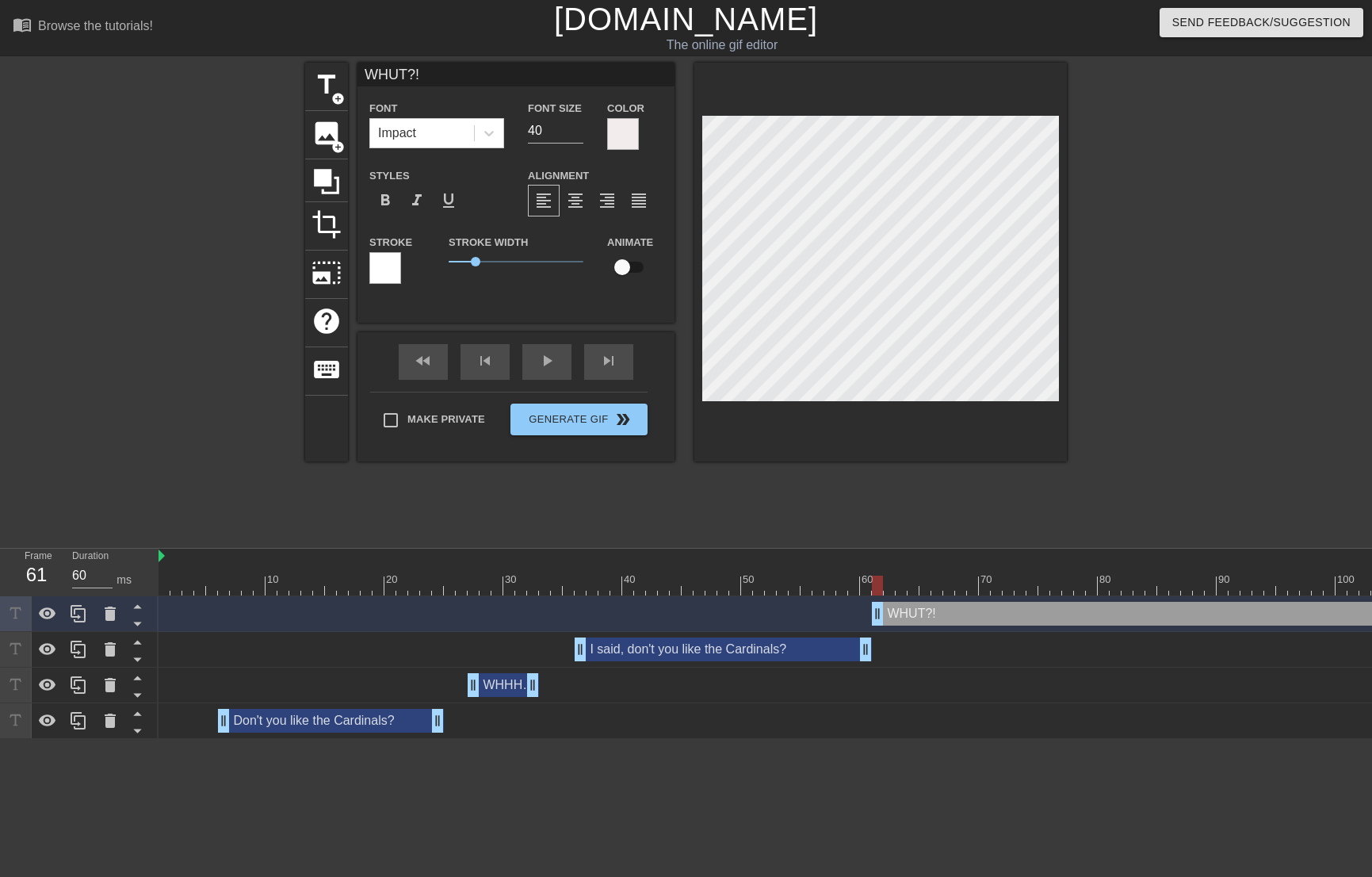
click at [390, 273] on div at bounding box center [385, 267] width 32 height 32
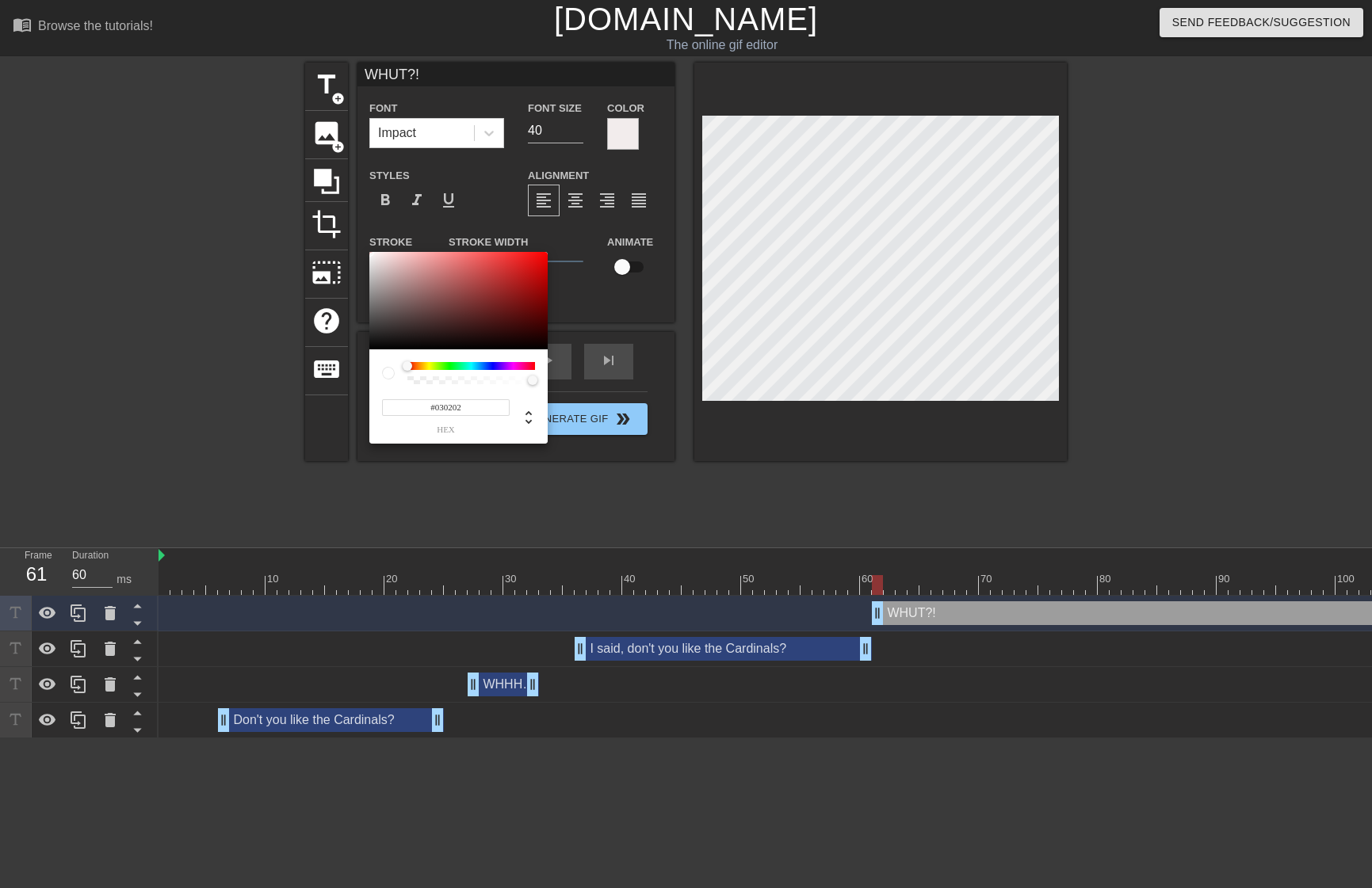
click at [375, 349] on div at bounding box center [458, 301] width 178 height 98
click at [375, 344] on div at bounding box center [458, 301] width 178 height 98
type input "#0F0F0F"
click at [373, 344] on div at bounding box center [458, 301] width 178 height 98
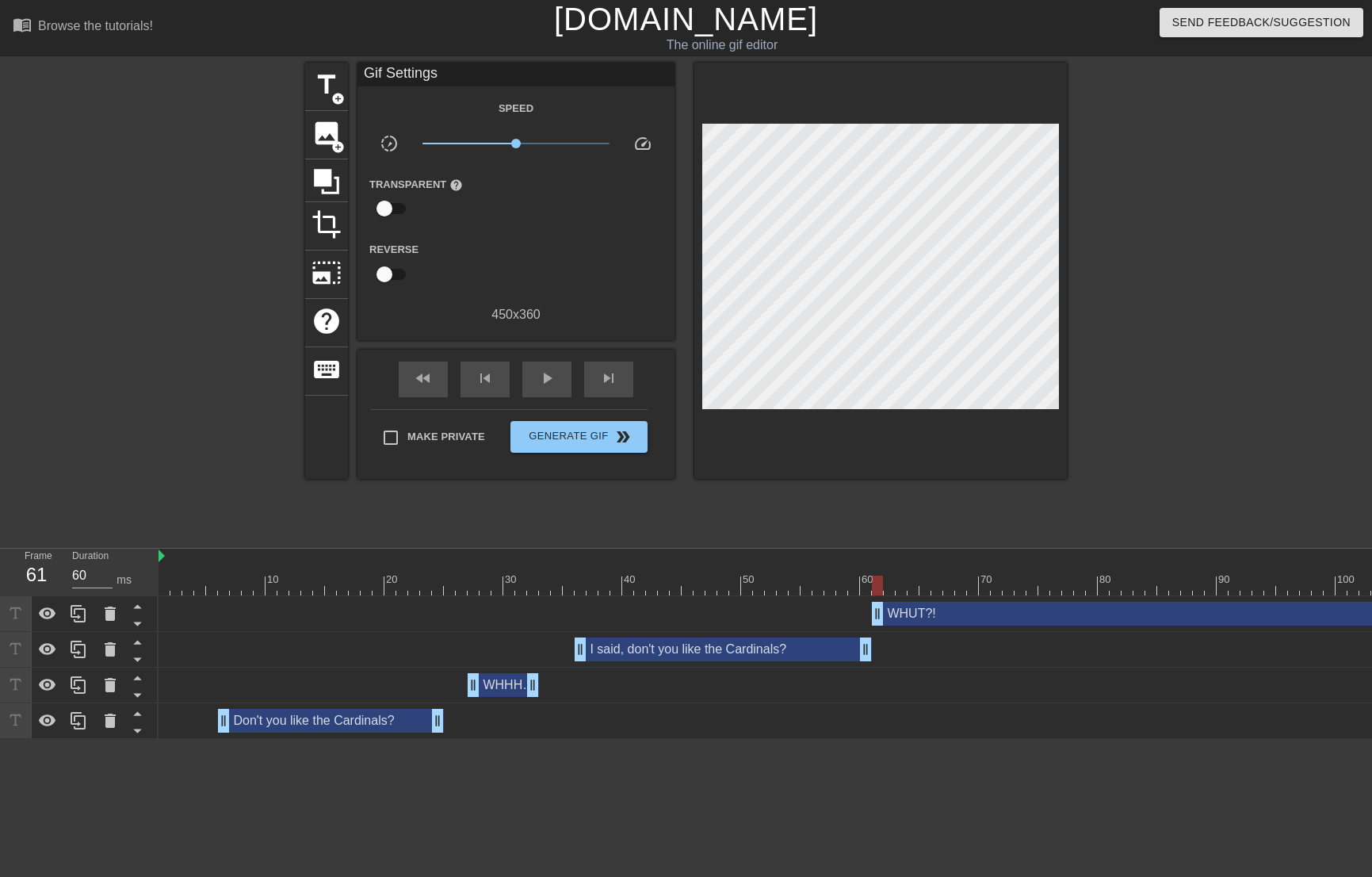
scroll to position [0, 817]
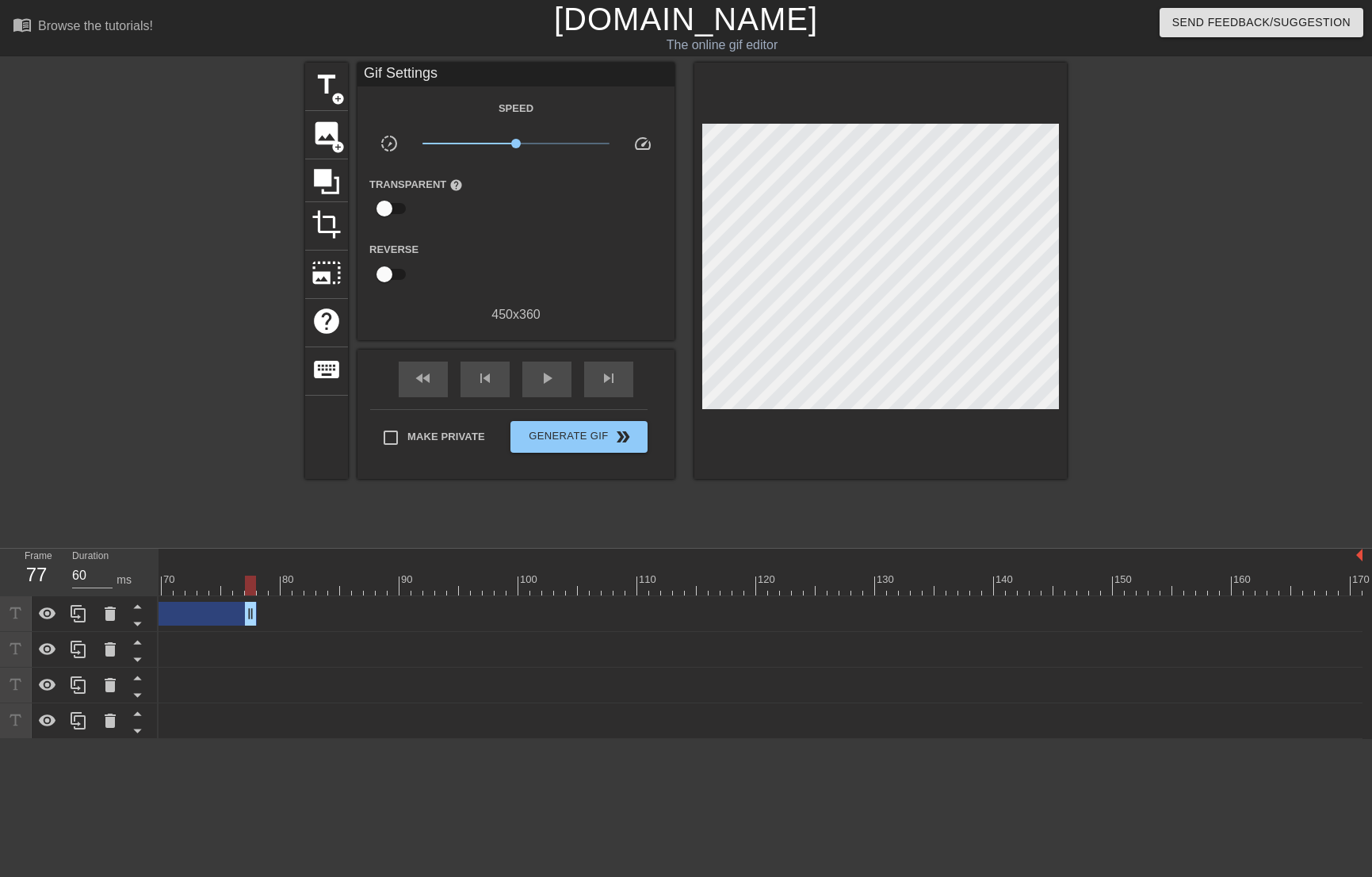
drag, startPoint x: 1357, startPoint y: 619, endPoint x: 265, endPoint y: 708, distance: 1095.6
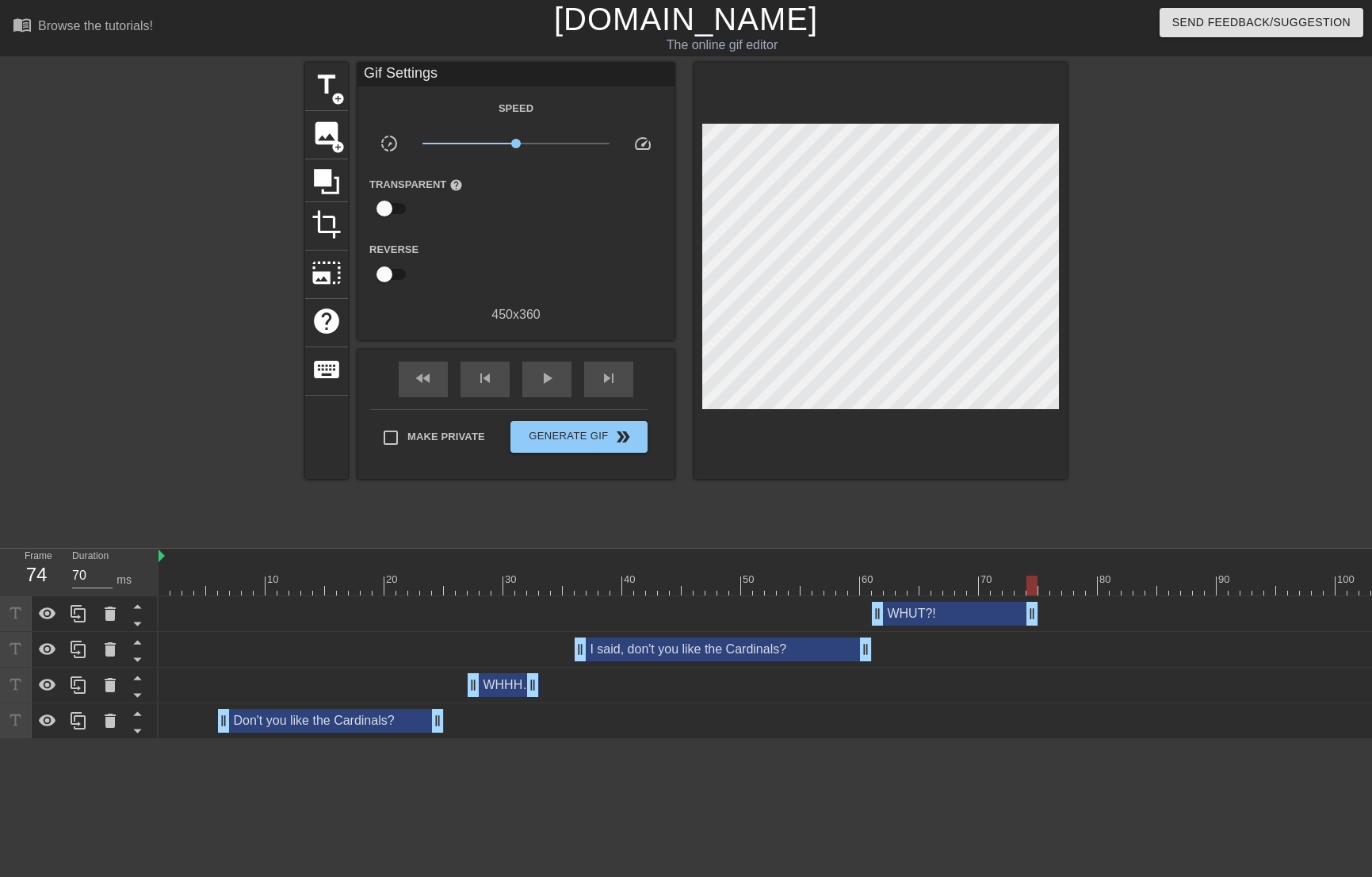
type input "60"
drag, startPoint x: 1065, startPoint y: 614, endPoint x: 998, endPoint y: 603, distance: 67.9
click at [473, 579] on div at bounding box center [1169, 585] width 2021 height 20
drag, startPoint x: 891, startPoint y: 430, endPoint x: 890, endPoint y: 421, distance: 9.1
click at [889, 428] on div at bounding box center [880, 270] width 373 height 417
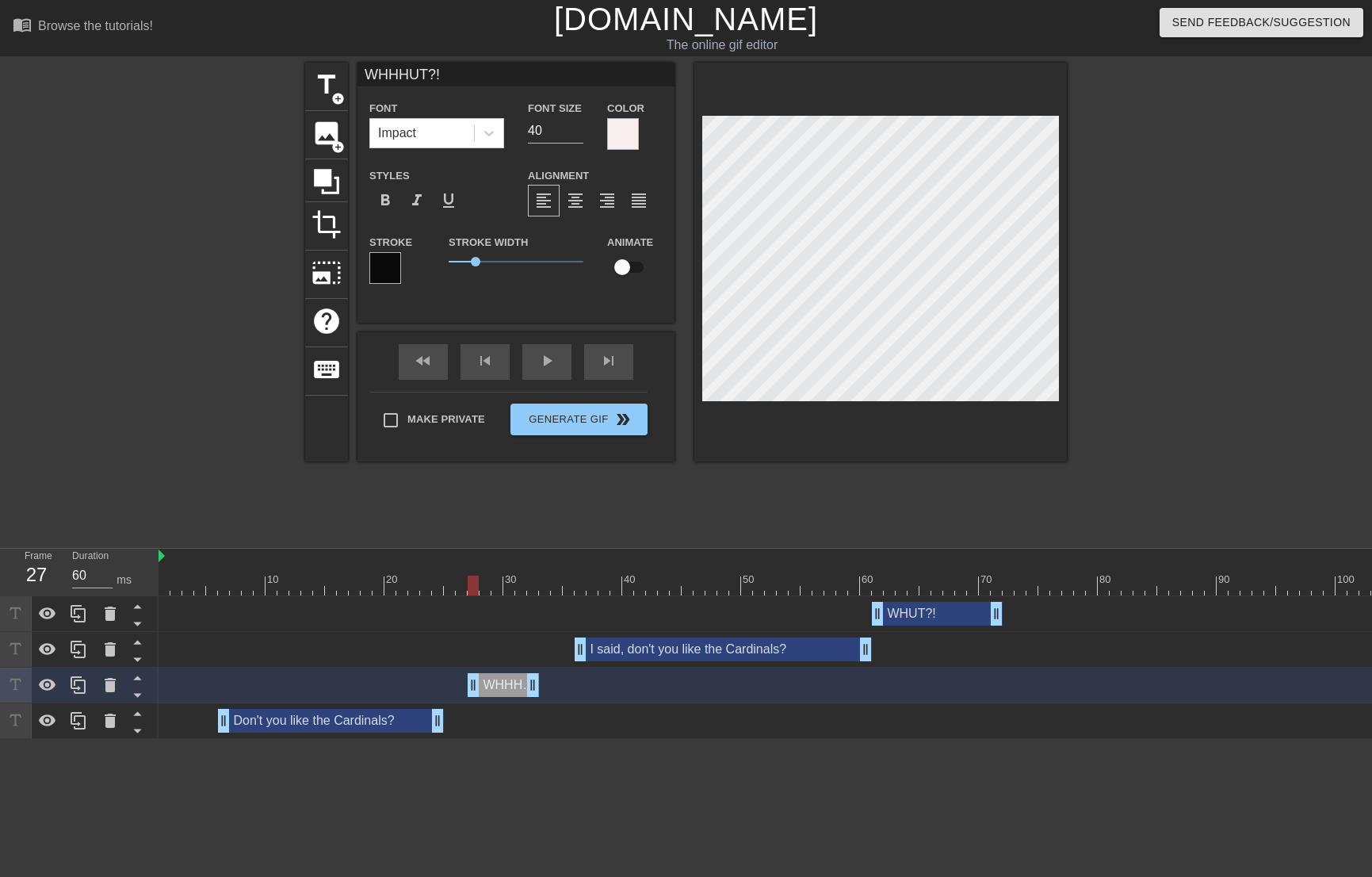
scroll to position [3, 2]
type input "WHHUT?!"
type textarea "WHHUT?!"
type input "WHUT?!"
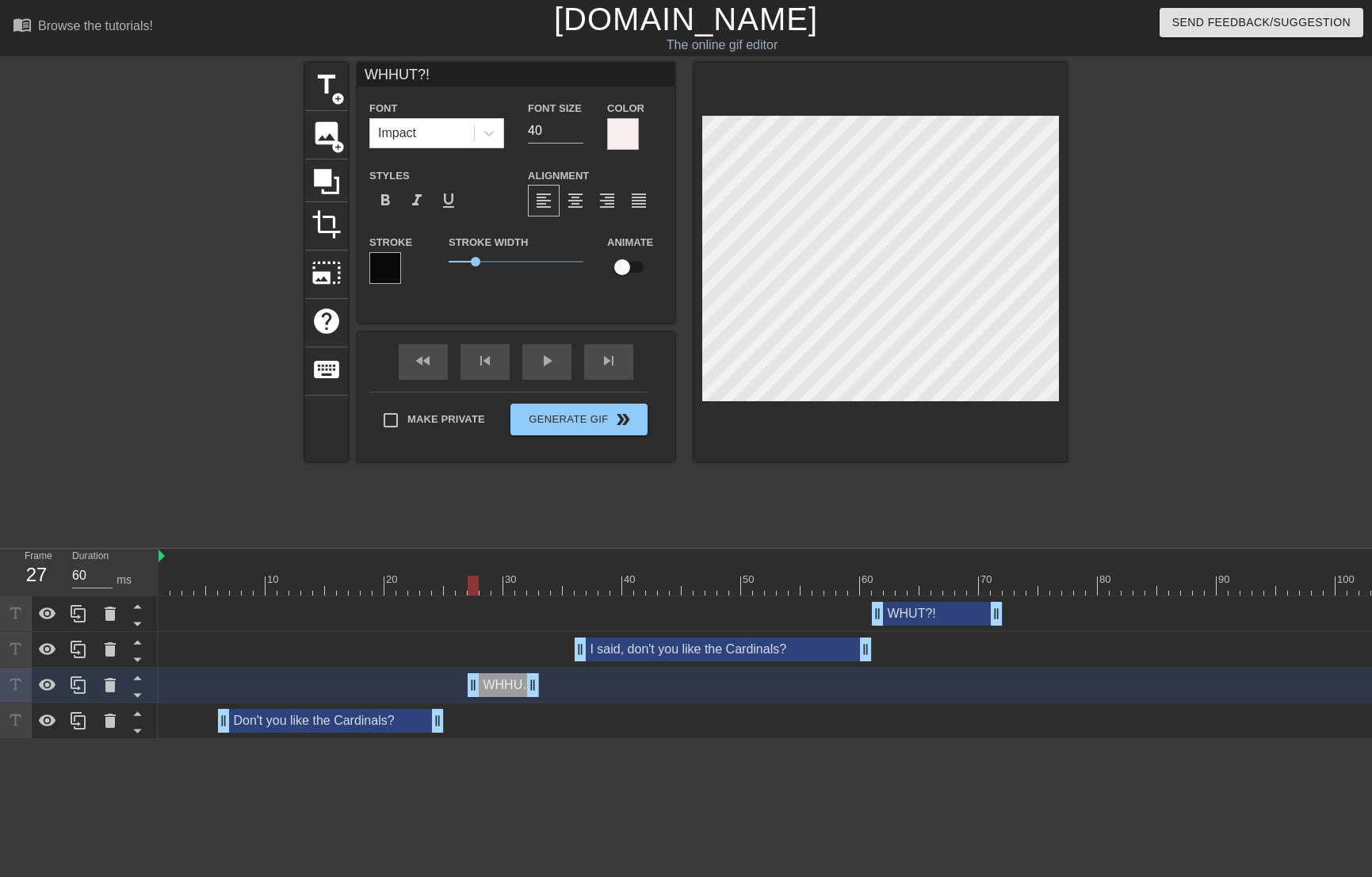
type textarea "WHUT?!"
click at [994, 481] on div "title add_circle image add_circle crop photo_size_select_large help keyboard WH…" at bounding box center [686, 300] width 762 height 475
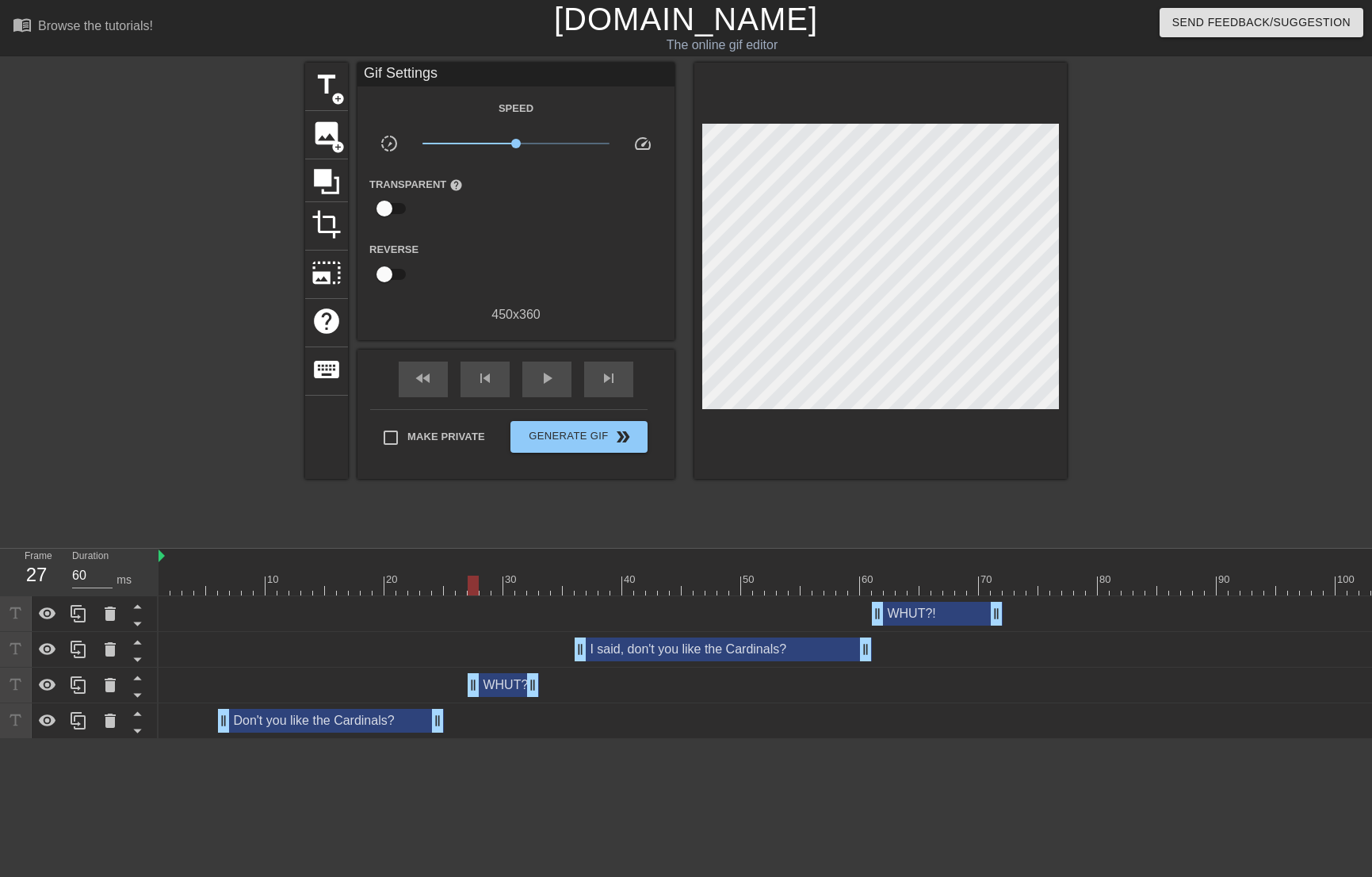
click at [871, 581] on div at bounding box center [1169, 585] width 2021 height 20
click at [558, 387] on div "play_arrow" at bounding box center [547, 379] width 49 height 36
click at [558, 387] on div "pause" at bounding box center [547, 379] width 49 height 36
click at [550, 377] on span "play_arrow" at bounding box center [547, 378] width 19 height 19
click at [547, 375] on span "pause" at bounding box center [547, 378] width 19 height 19
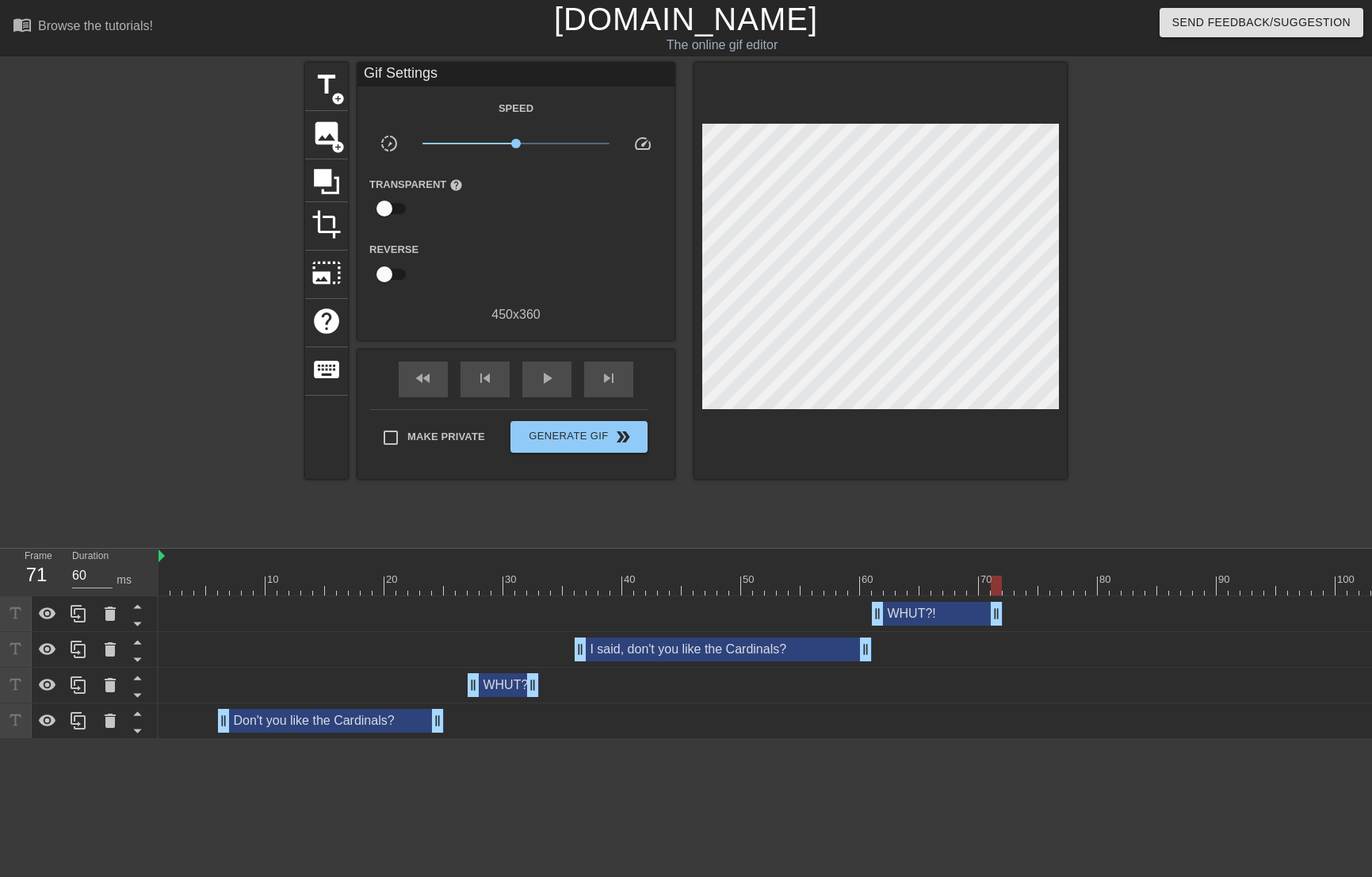
click at [998, 574] on div at bounding box center [997, 574] width 12 height 20
click at [619, 384] on div "skip_next" at bounding box center [608, 379] width 49 height 36
type input "70"
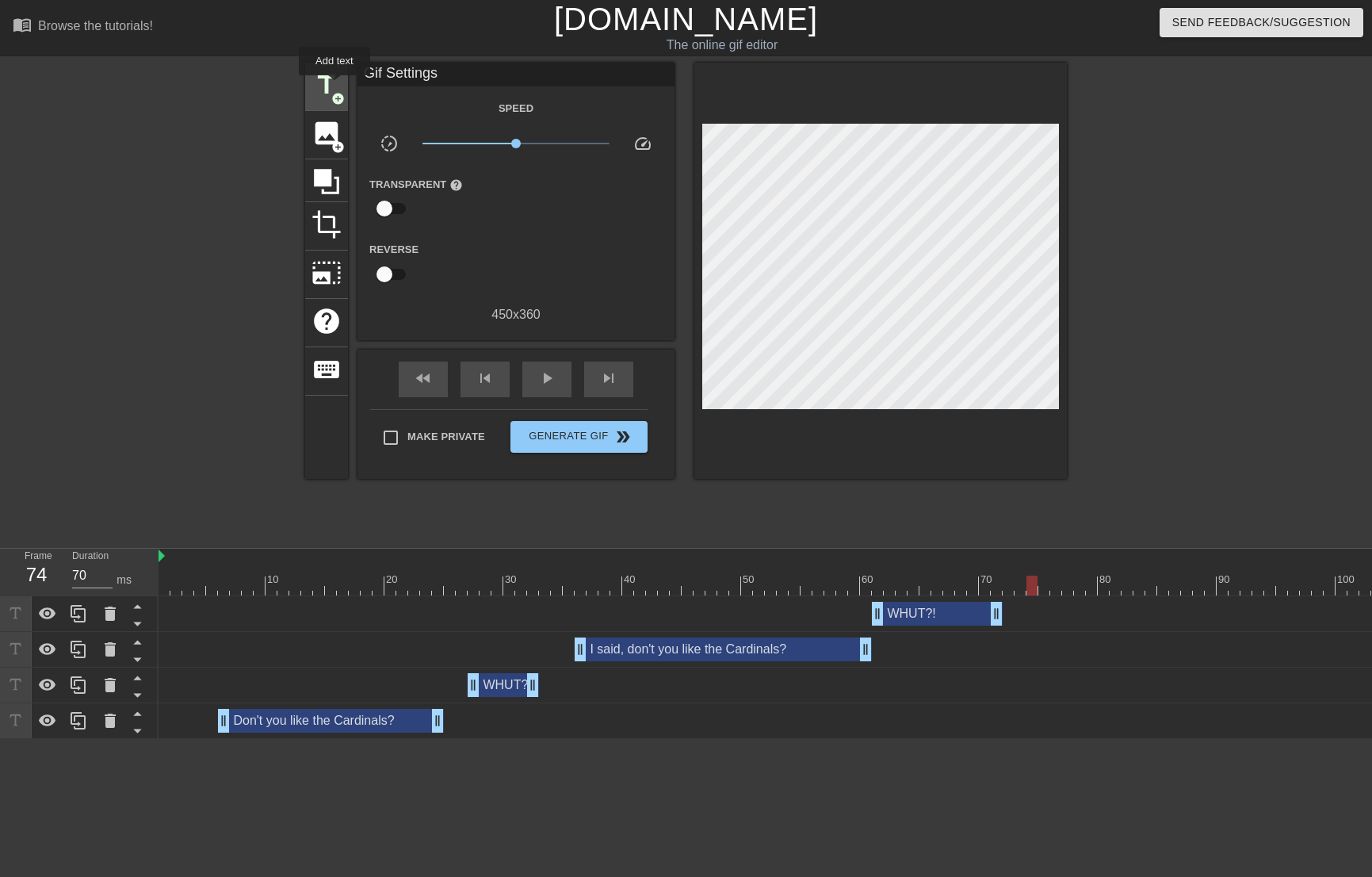
click at [334, 87] on span "title" at bounding box center [326, 85] width 30 height 30
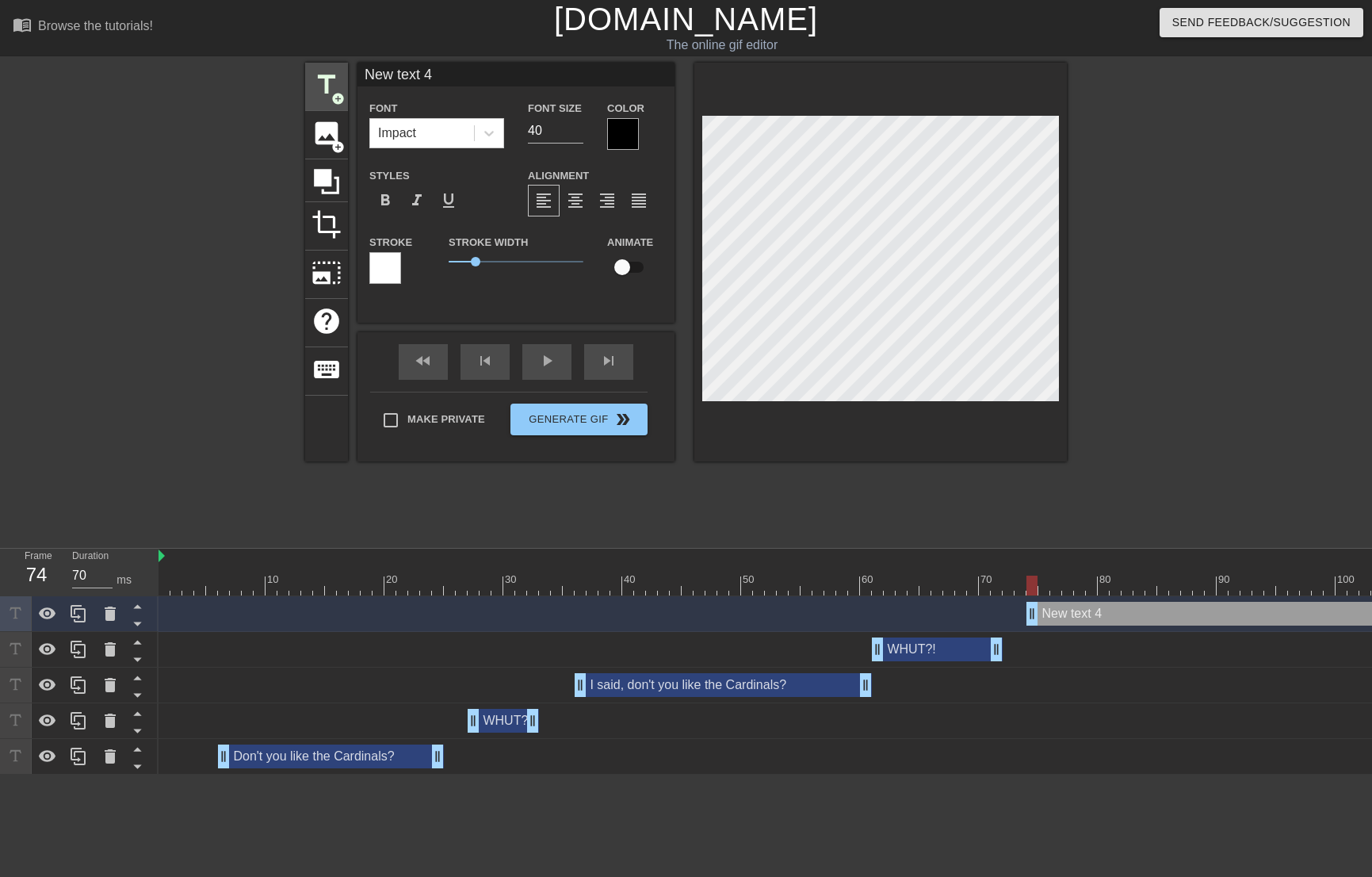
scroll to position [3, 4]
type input "I"
type textarea "I"
type input "I"
type textarea "I"
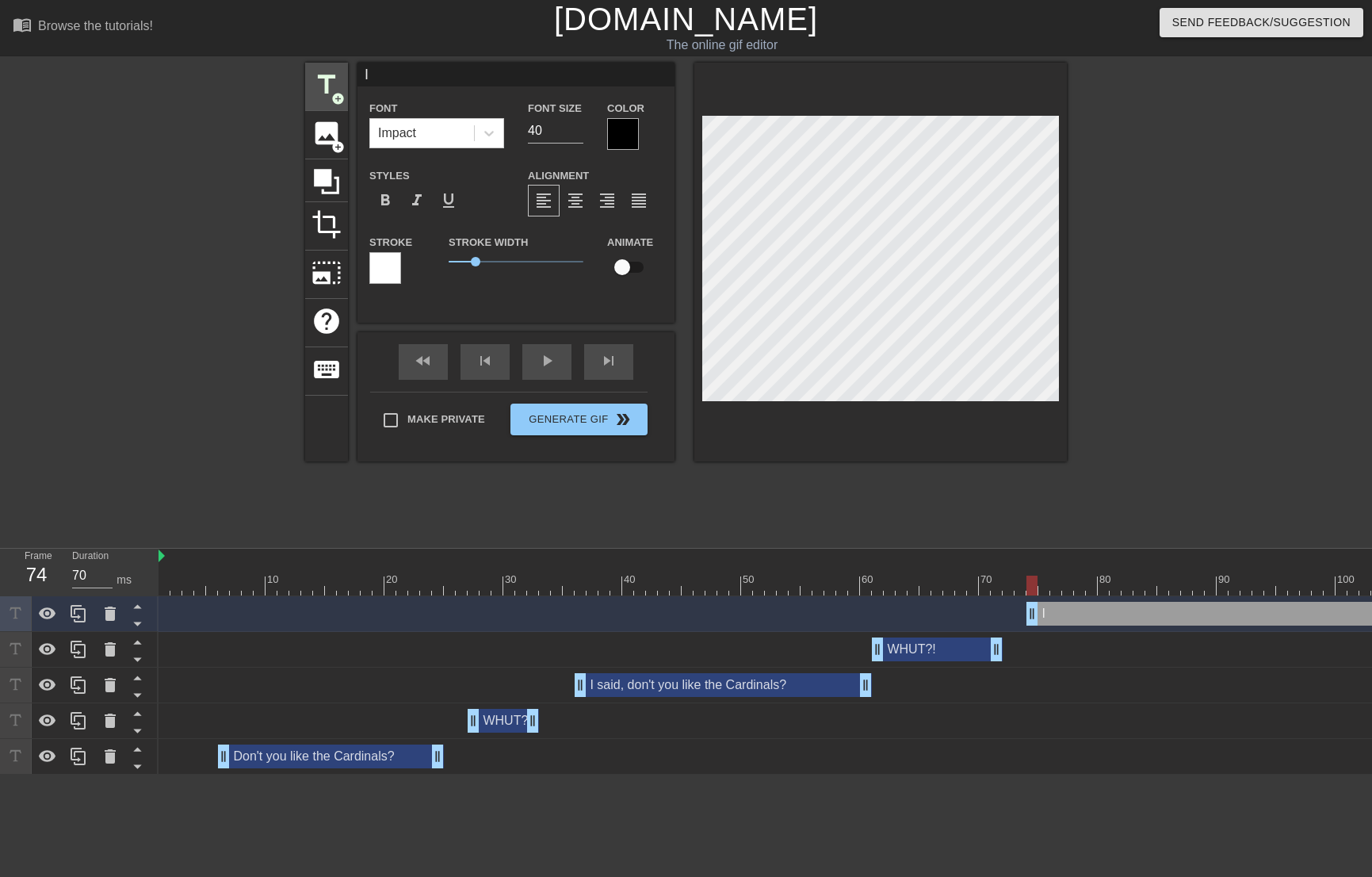
type input "I s"
type textarea "I s"
type input "I sa"
type textarea "I sa"
type input "I sai"
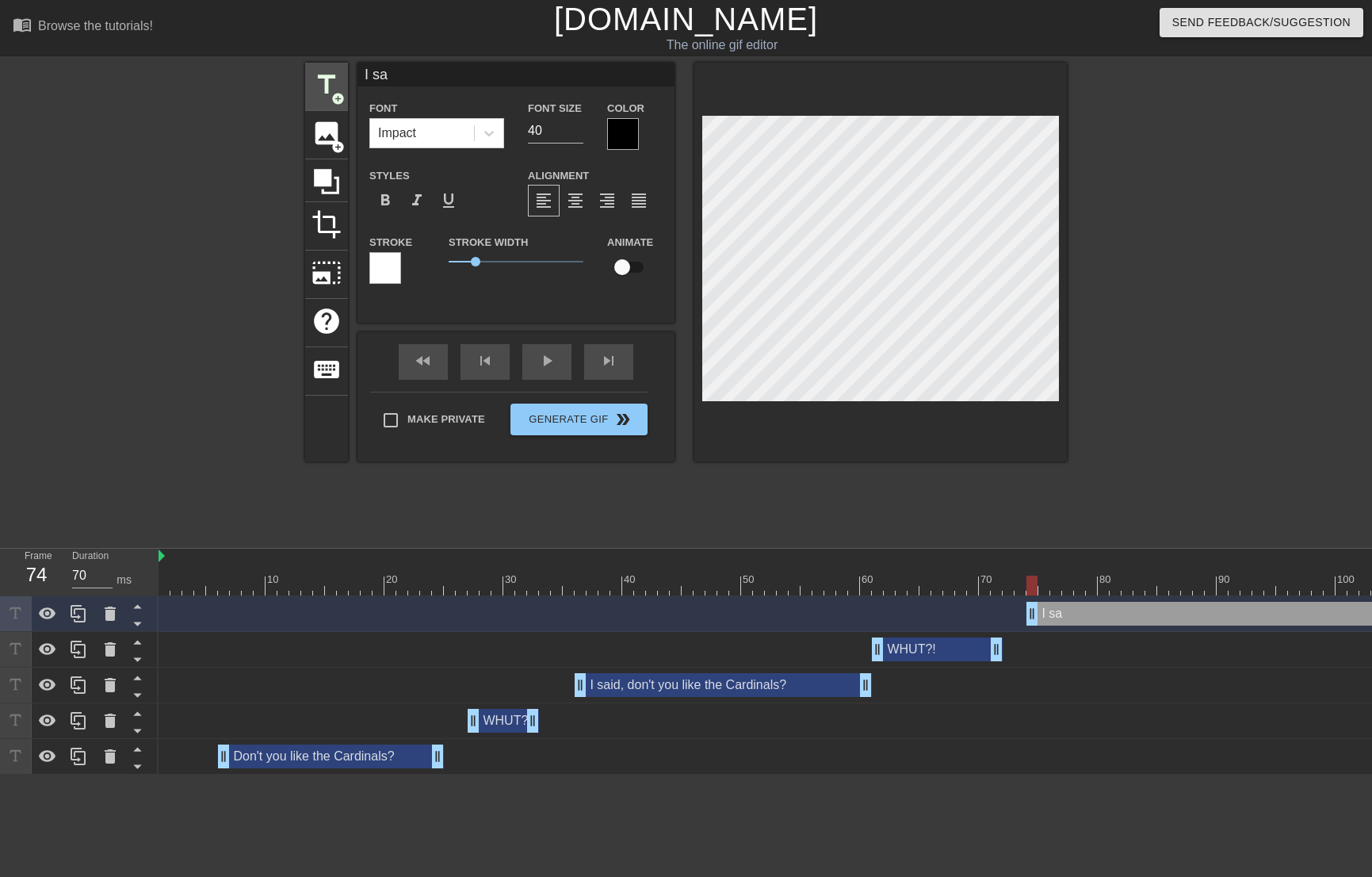
type textarea "I sai"
click at [909, 417] on div at bounding box center [880, 261] width 373 height 399
drag, startPoint x: 549, startPoint y: 128, endPoint x: 462, endPoint y: 132, distance: 87.1
click at [463, 132] on div "Font Impact Font Size 40 Color" at bounding box center [516, 124] width 317 height 52
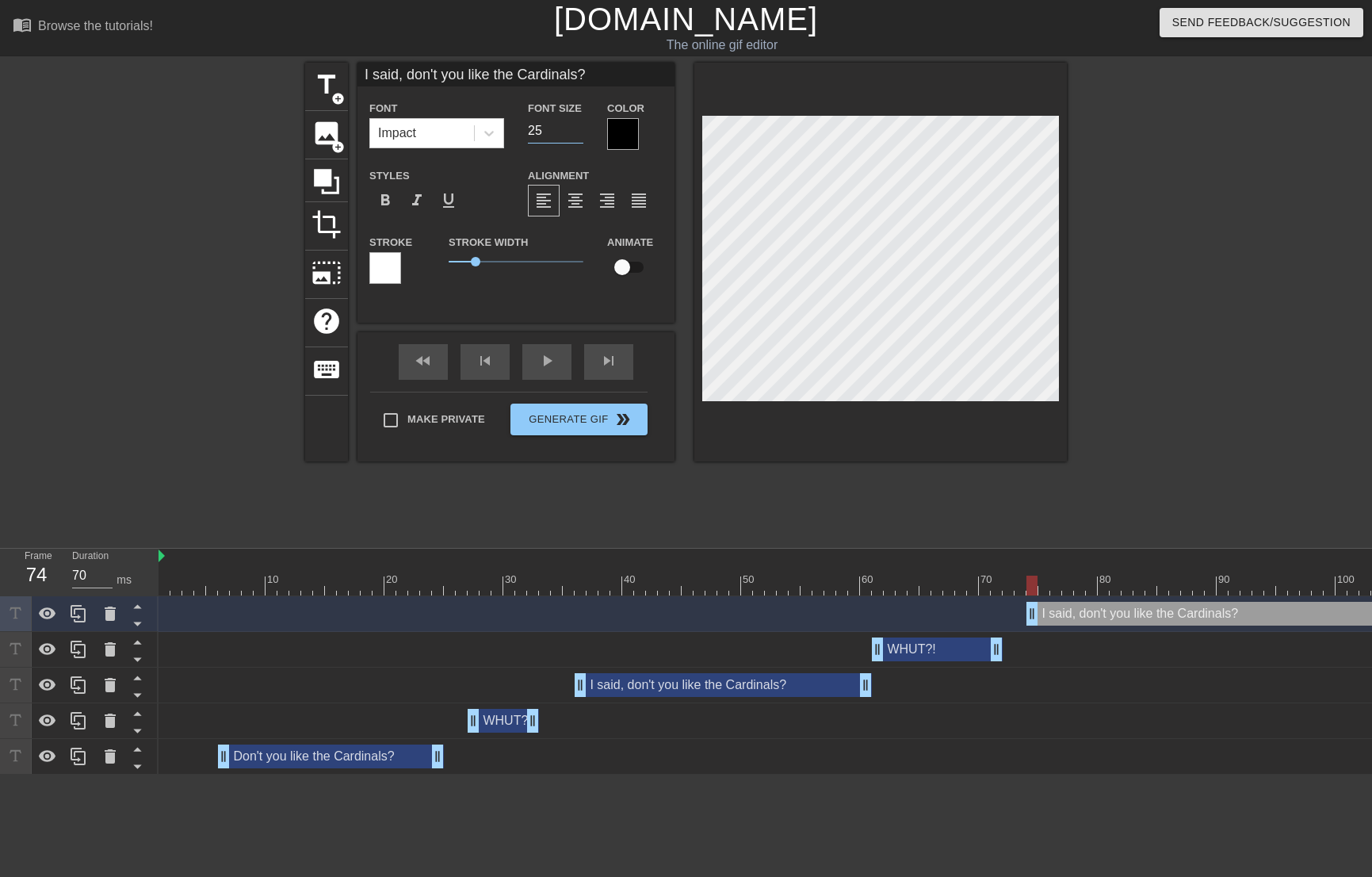
click at [623, 133] on div at bounding box center [622, 134] width 32 height 32
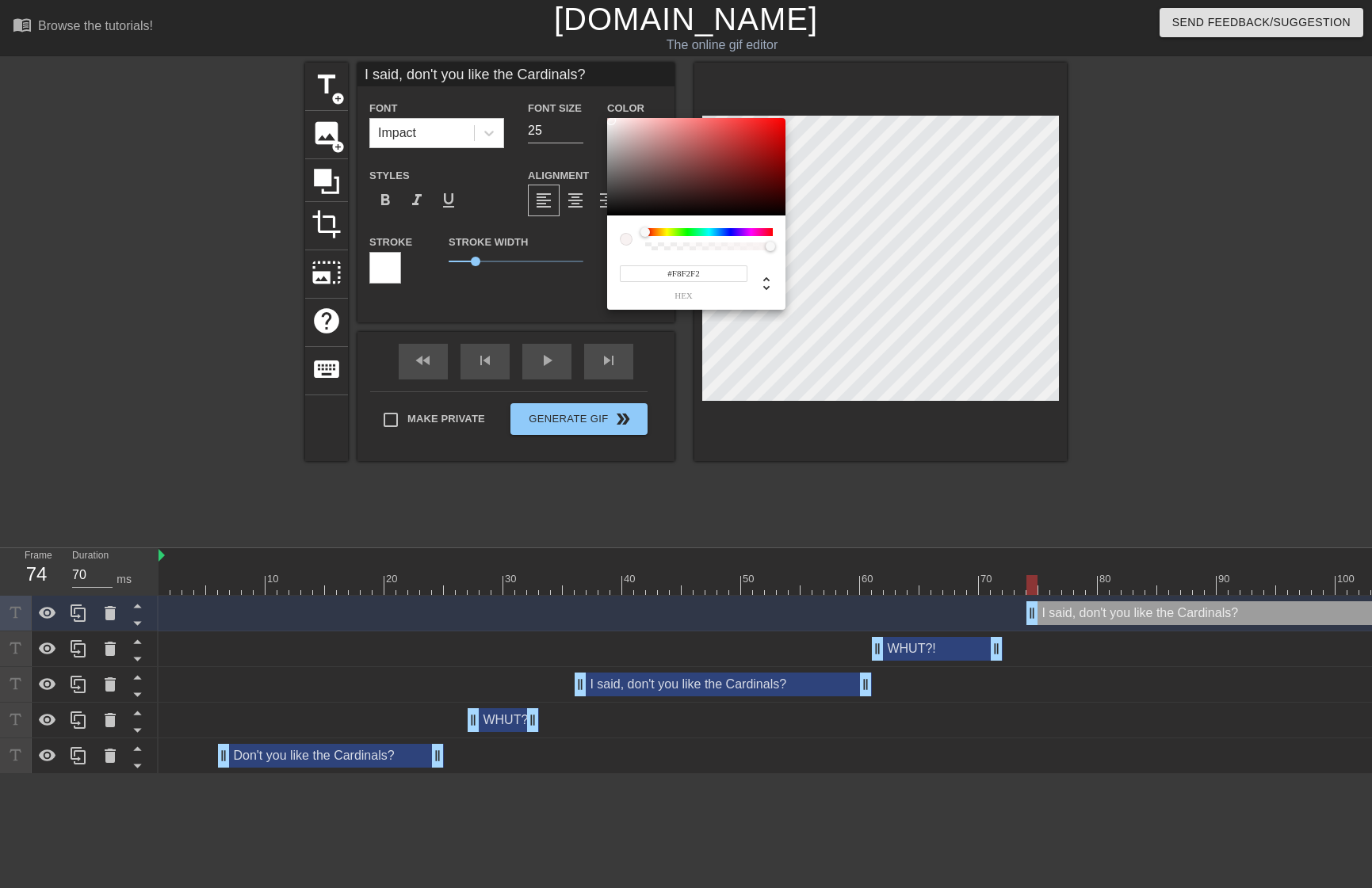
click at [611, 120] on div at bounding box center [695, 167] width 178 height 98
drag, startPoint x: 860, startPoint y: 427, endPoint x: 864, endPoint y: 409, distance: 18.4
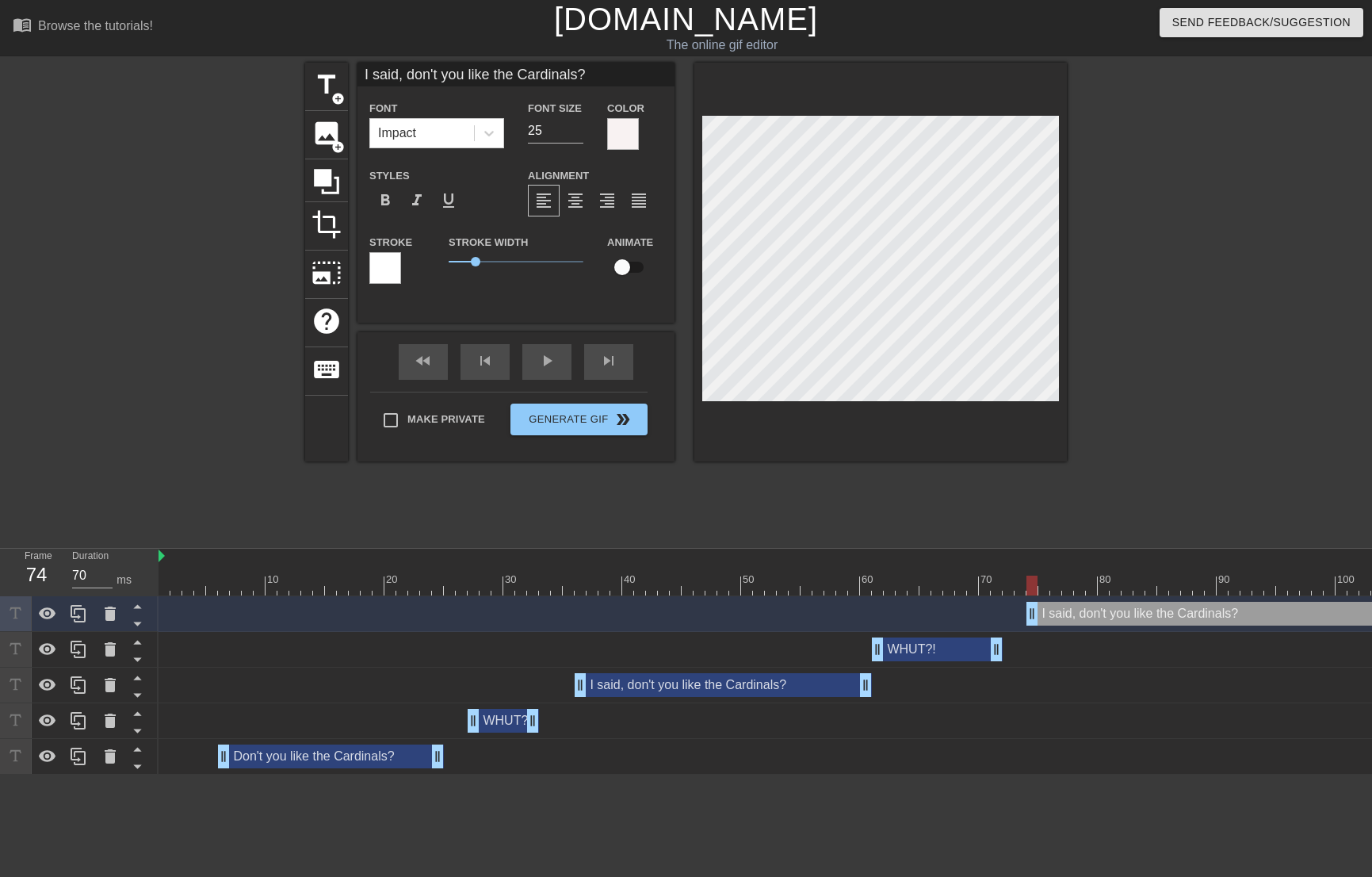
click at [395, 271] on div at bounding box center [385, 267] width 32 height 32
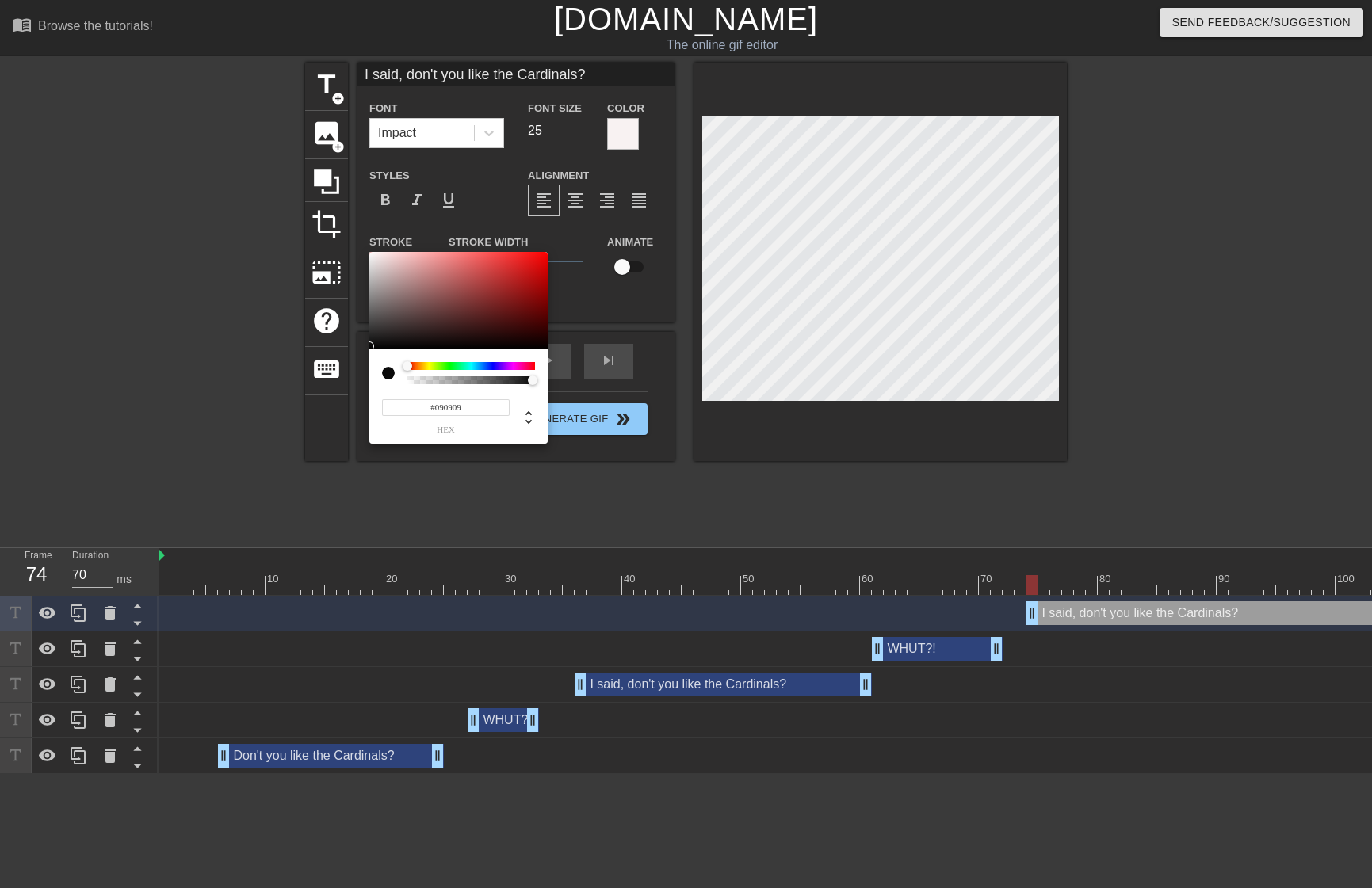
click at [369, 346] on div at bounding box center [458, 301] width 178 height 98
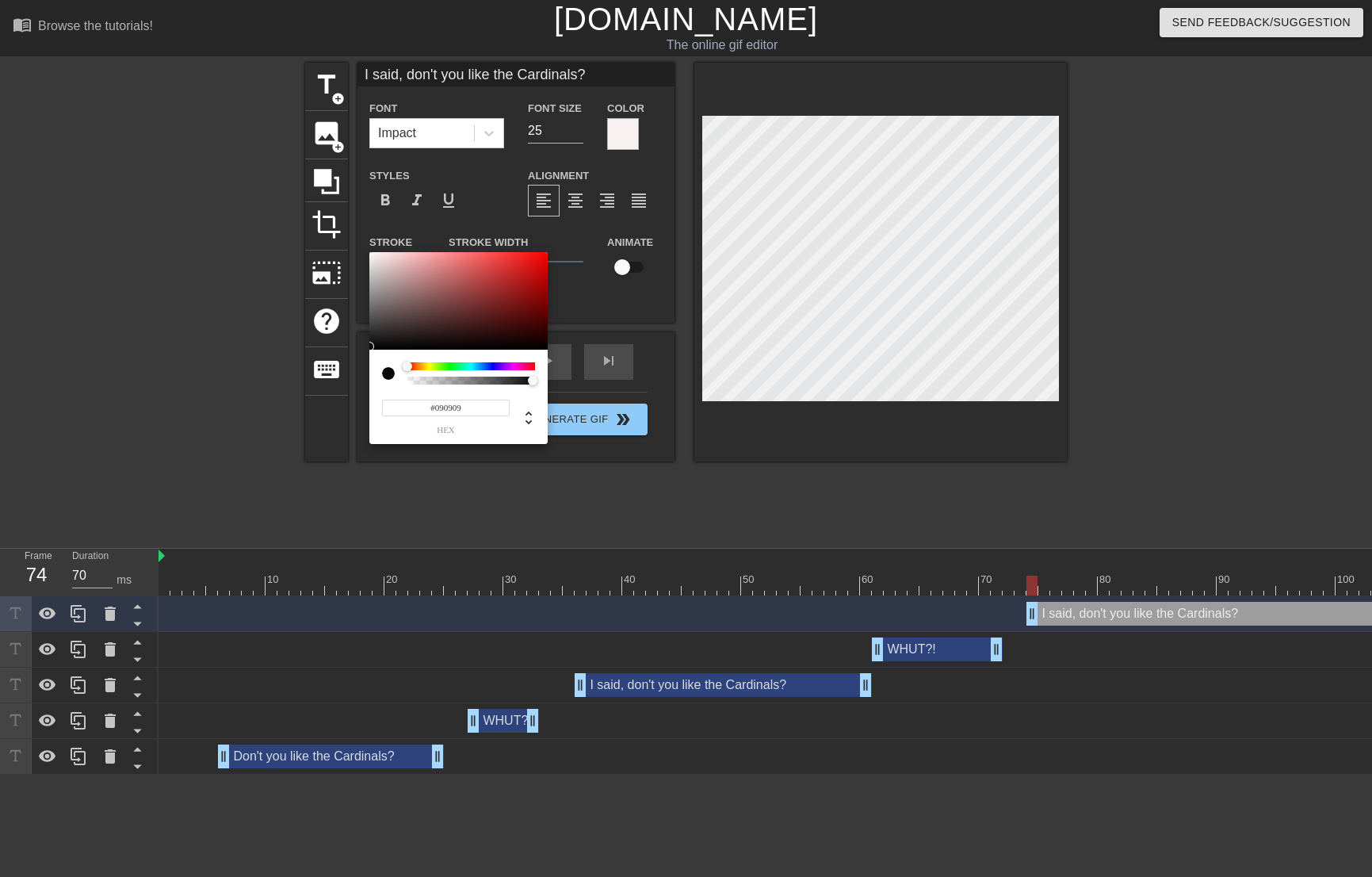
drag, startPoint x: 975, startPoint y: 483, endPoint x: 940, endPoint y: 424, distance: 68.6
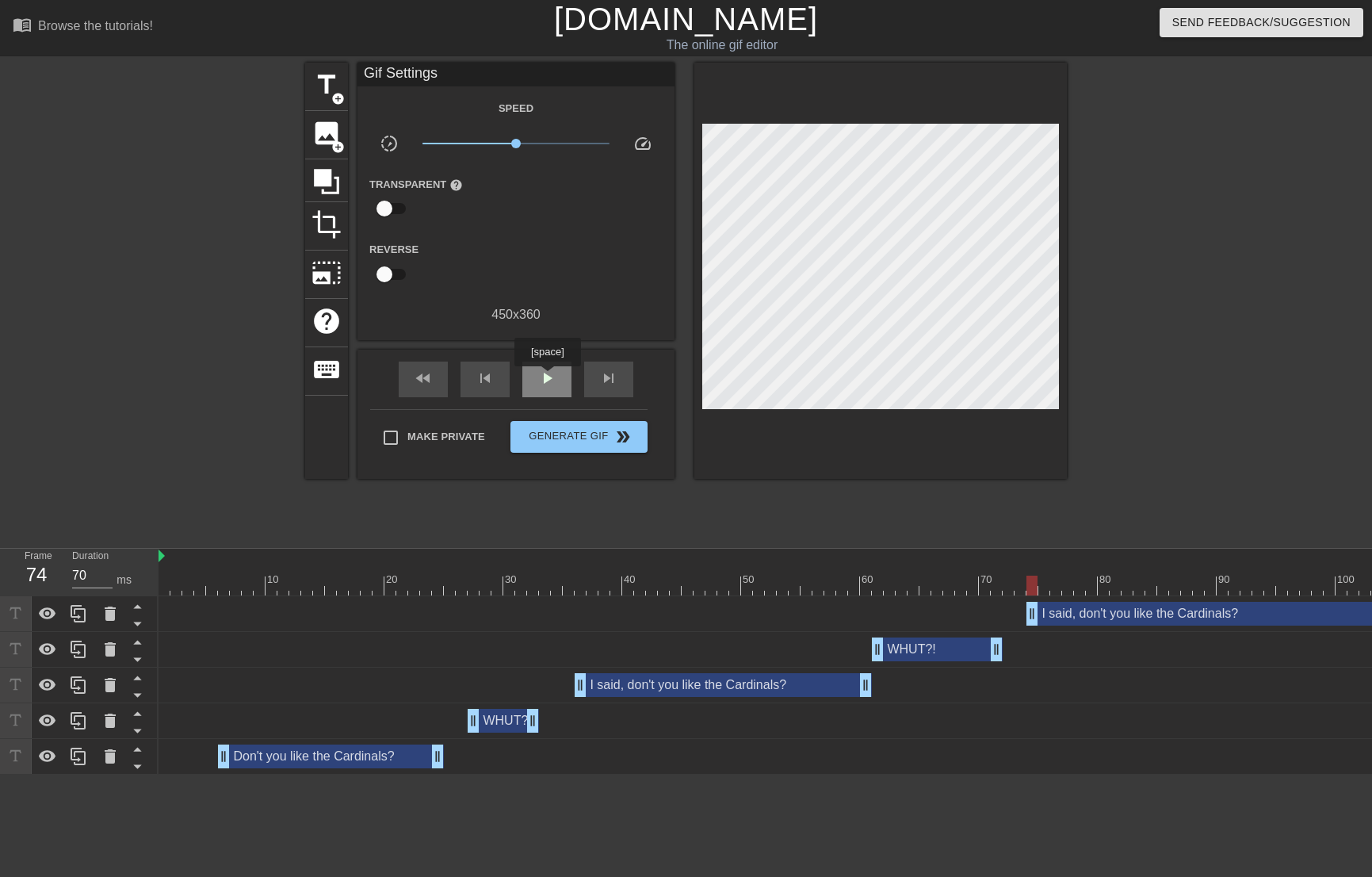
click at [547, 377] on span "play_arrow" at bounding box center [547, 378] width 19 height 19
click at [547, 377] on span "pause" at bounding box center [547, 378] width 19 height 19
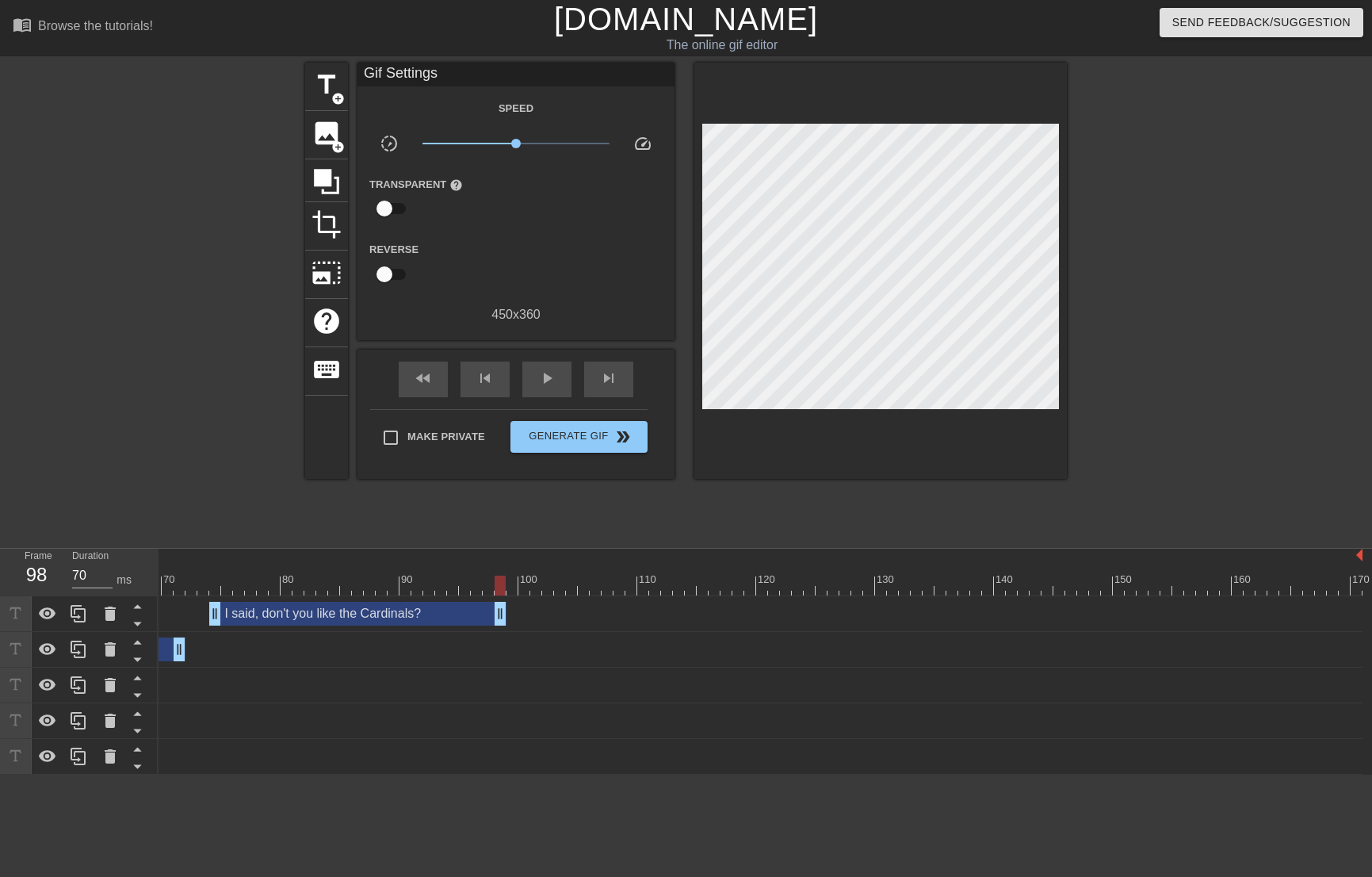
drag, startPoint x: 1354, startPoint y: 618, endPoint x: 501, endPoint y: 559, distance: 855.0
click at [501, 559] on div "10 20 30 40 50 60 70 80 90 100 110 120 130 140 150 160" at bounding box center [765, 662] width 1213 height 226
click at [1145, 640] on div "WHUT?! drag_handle drag_handle" at bounding box center [352, 649] width 2021 height 24
drag, startPoint x: 1341, startPoint y: 773, endPoint x: 1377, endPoint y: 780, distance: 36.7
click at [1371, 774] on html "menu_book Browse the tutorials! [DOMAIN_NAME] The online gif editor Send Feedba…" at bounding box center [686, 387] width 1372 height 774
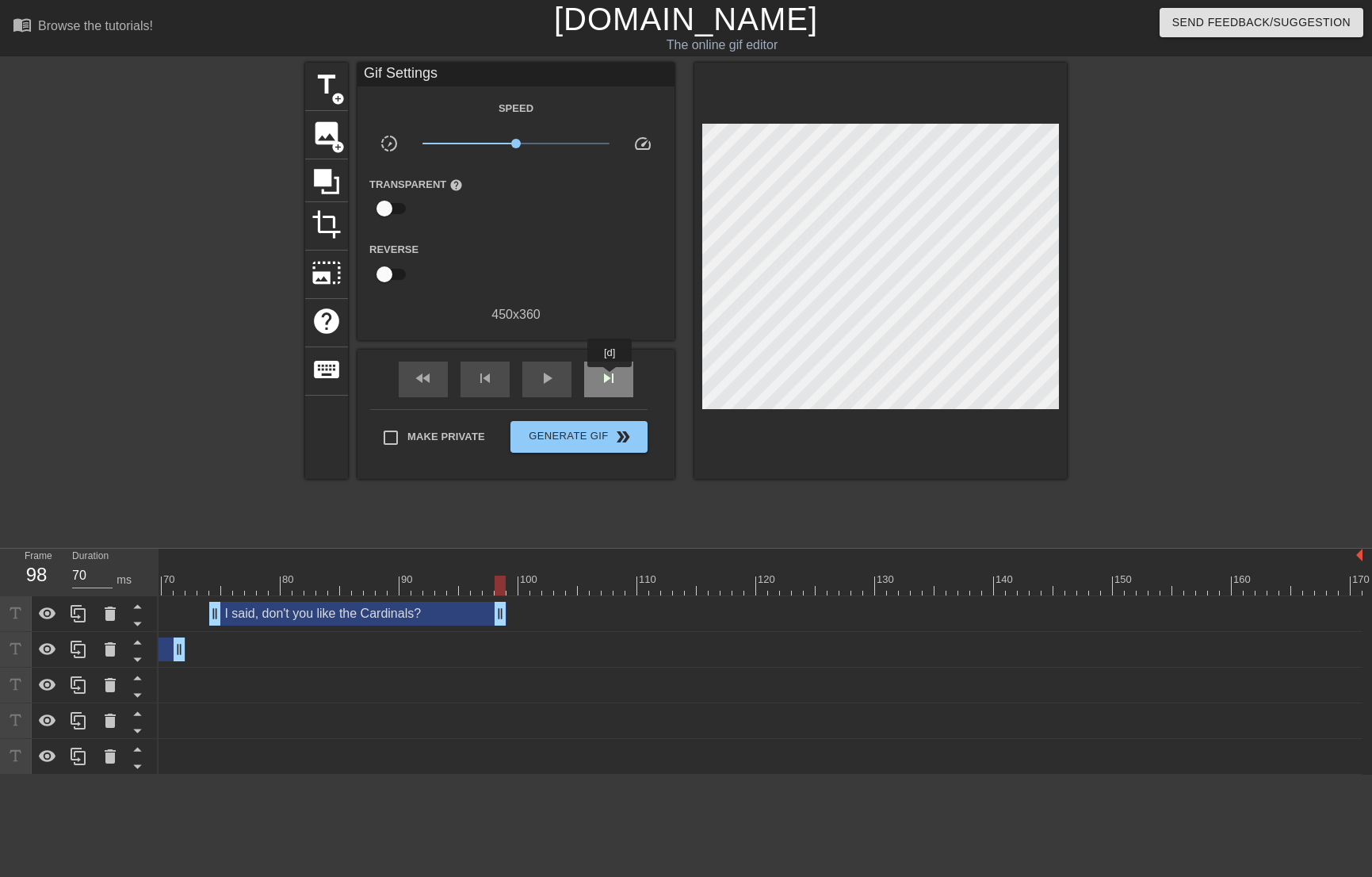
click at [610, 378] on span "skip_next" at bounding box center [608, 378] width 19 height 19
click at [334, 88] on span "title" at bounding box center [326, 85] width 30 height 30
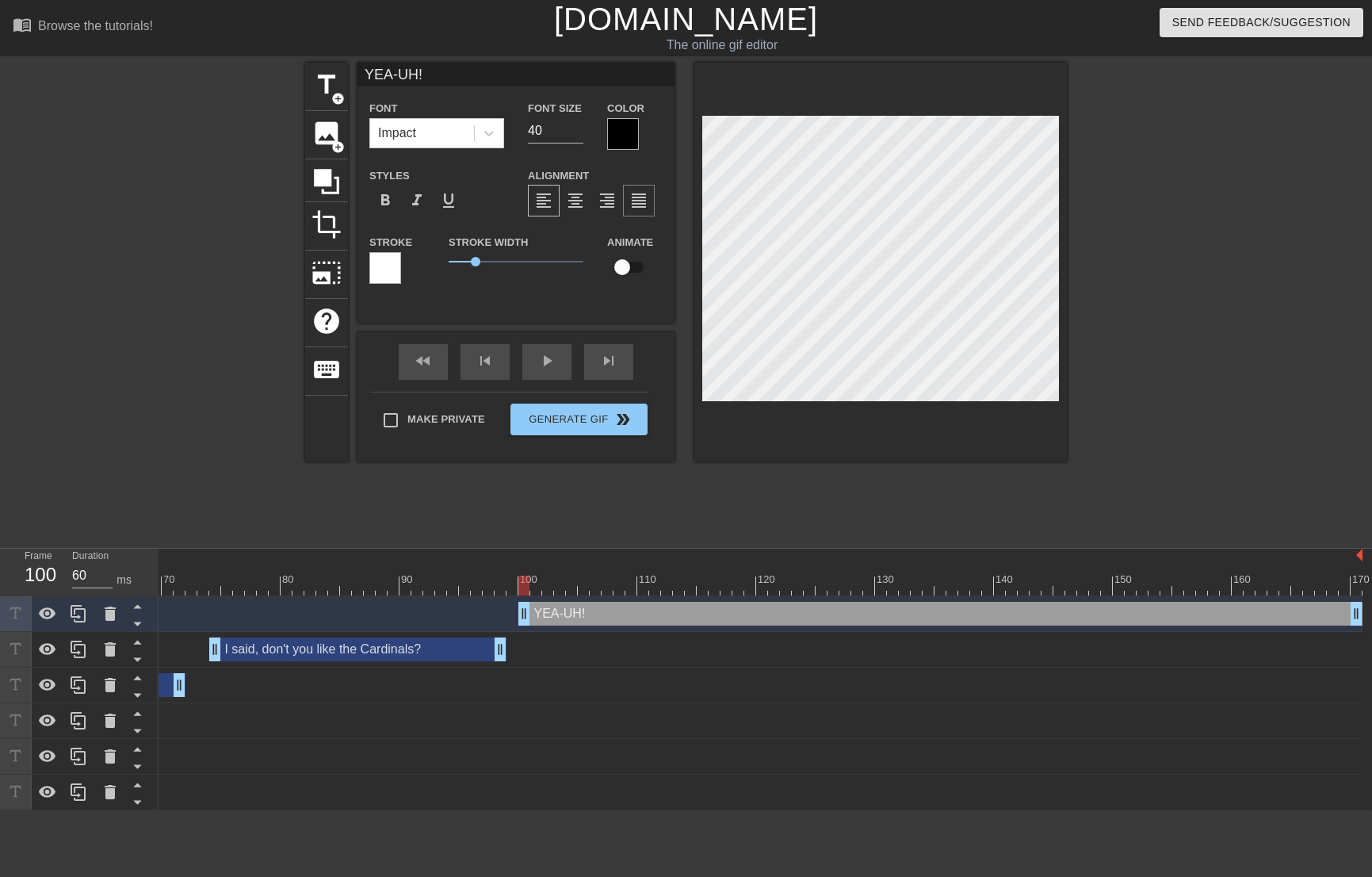
scroll to position [3, 4]
click at [892, 415] on div at bounding box center [880, 261] width 373 height 399
click at [627, 128] on div at bounding box center [622, 134] width 32 height 32
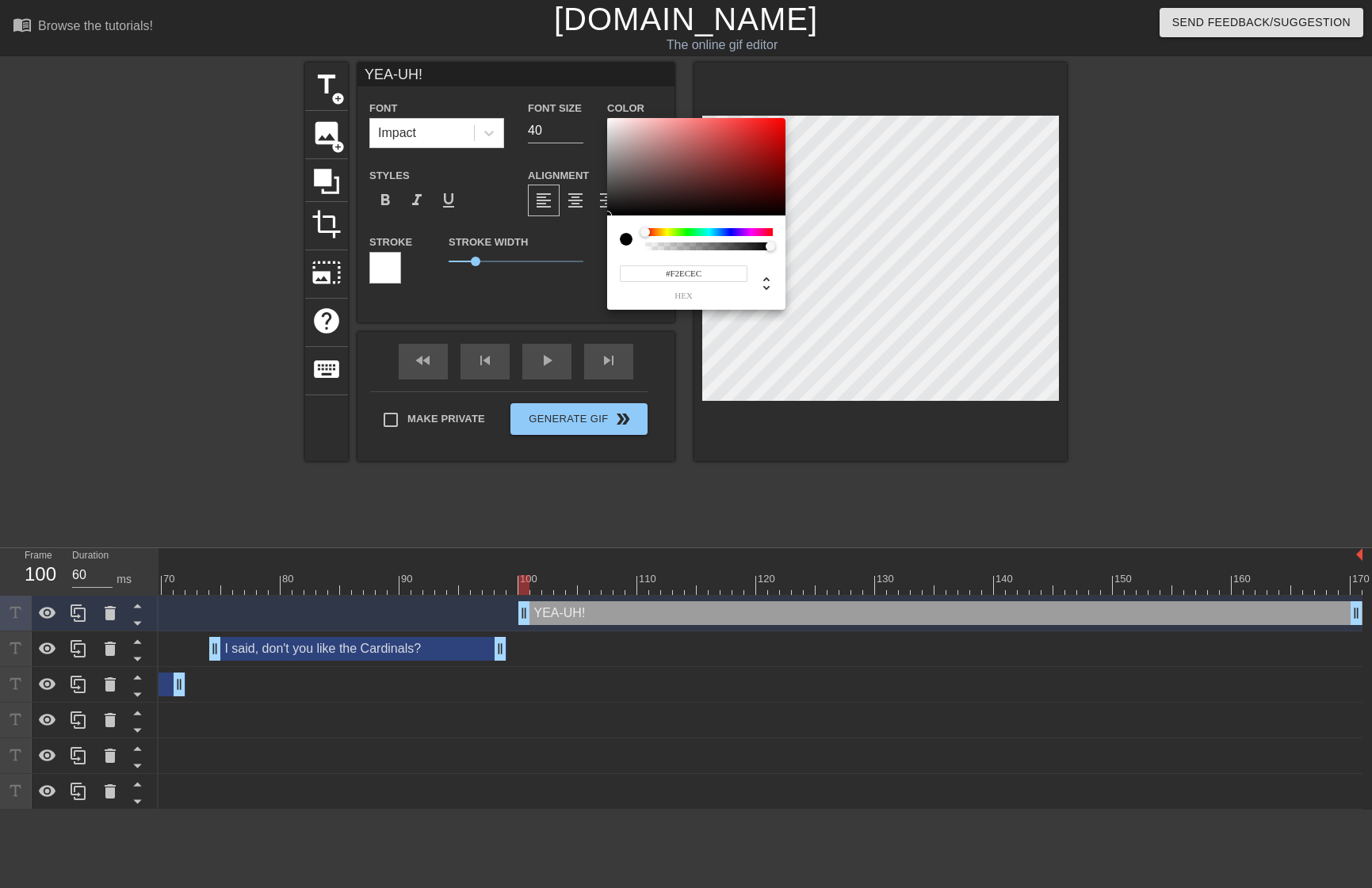
click at [611, 123] on div at bounding box center [695, 167] width 178 height 98
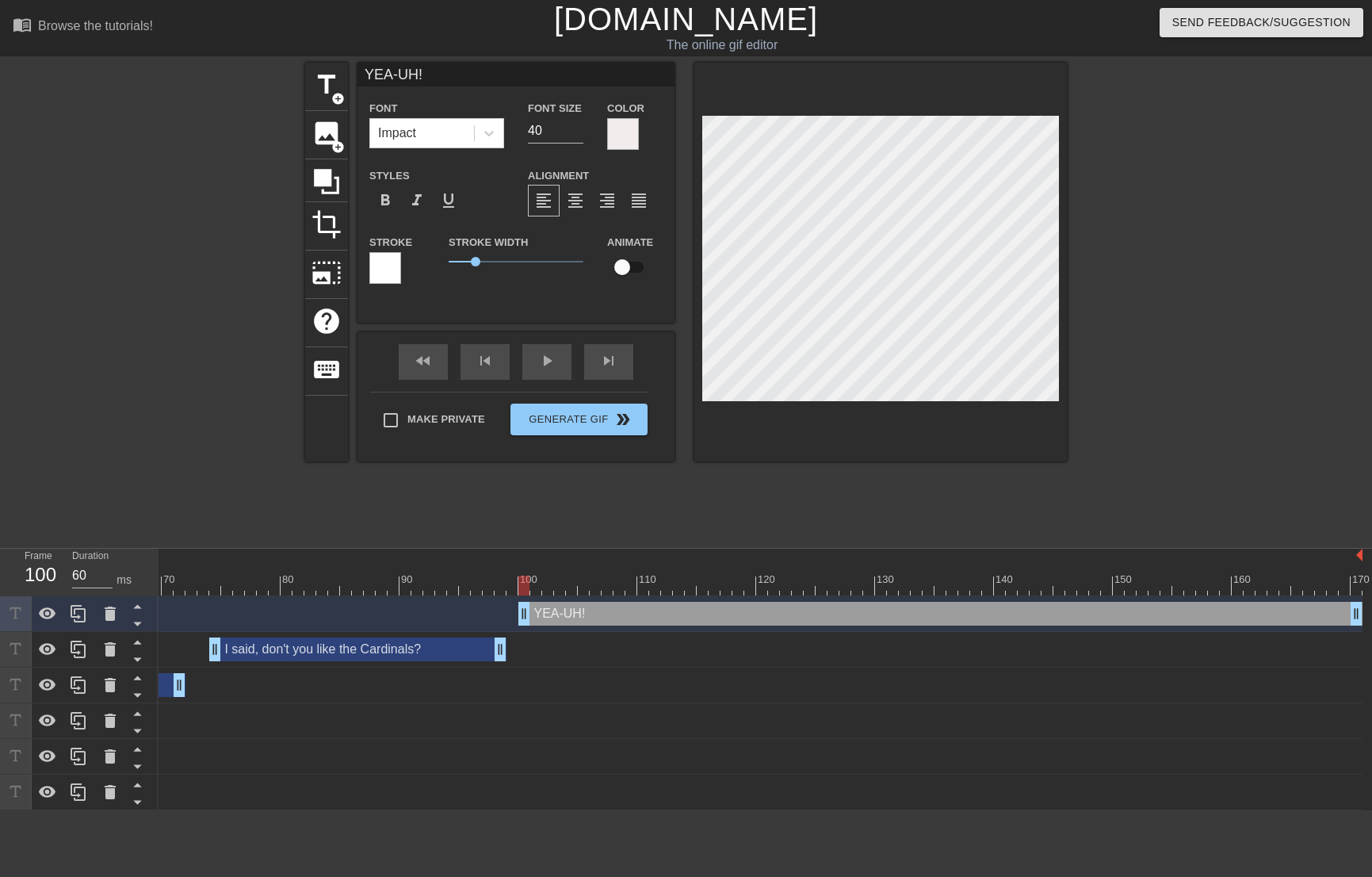
click at [375, 261] on div at bounding box center [385, 267] width 32 height 32
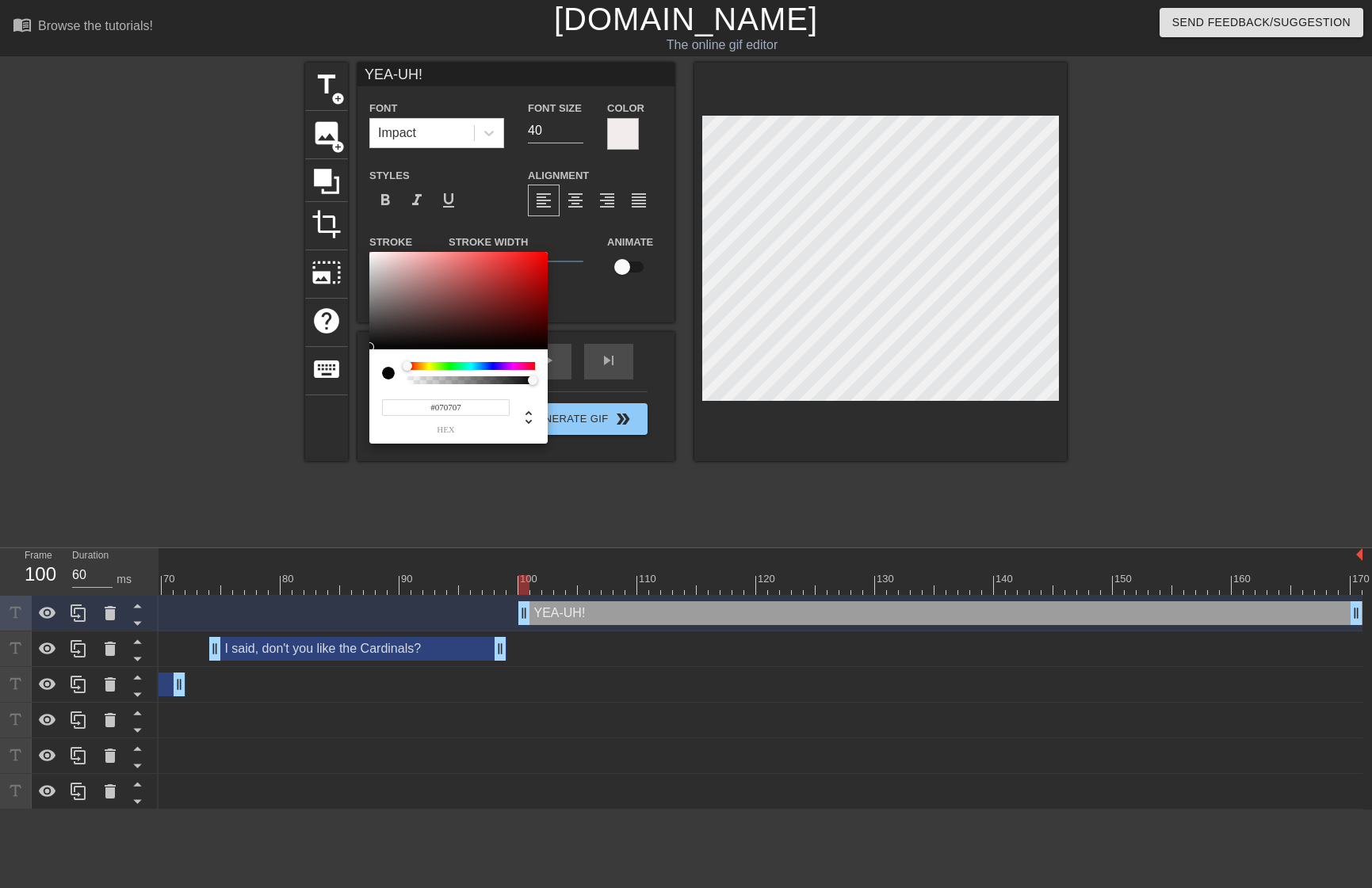
click at [374, 347] on div at bounding box center [458, 301] width 178 height 98
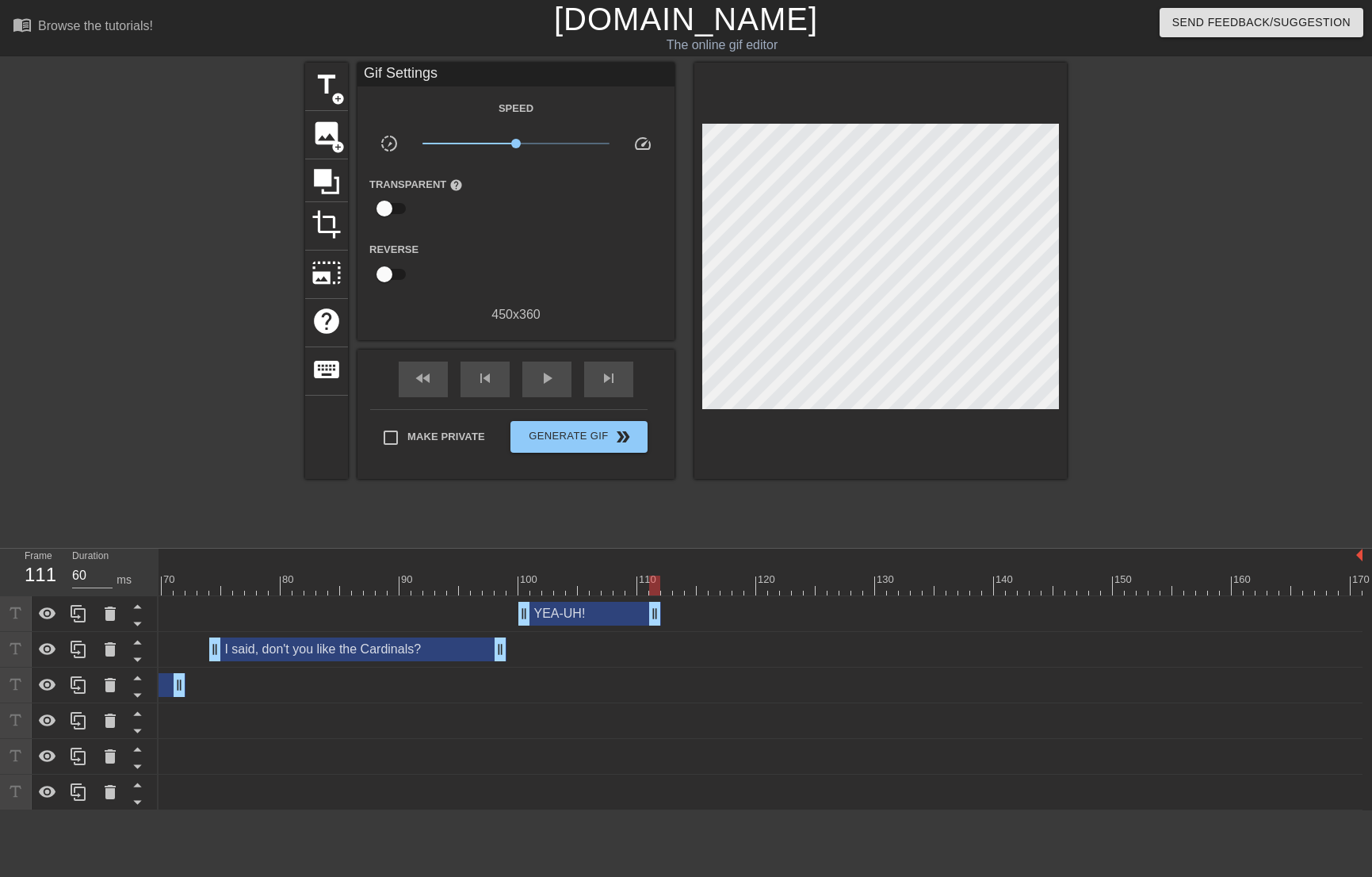
drag, startPoint x: 1357, startPoint y: 615, endPoint x: 658, endPoint y: 601, distance: 699.1
click at [658, 601] on div "YEA-UH! drag_handle drag_handle" at bounding box center [352, 614] width 2021 height 36
click at [510, 582] on div at bounding box center [352, 585] width 2021 height 20
click at [557, 385] on div "play_arrow" at bounding box center [547, 379] width 49 height 36
click at [557, 385] on div "pause" at bounding box center [547, 379] width 49 height 36
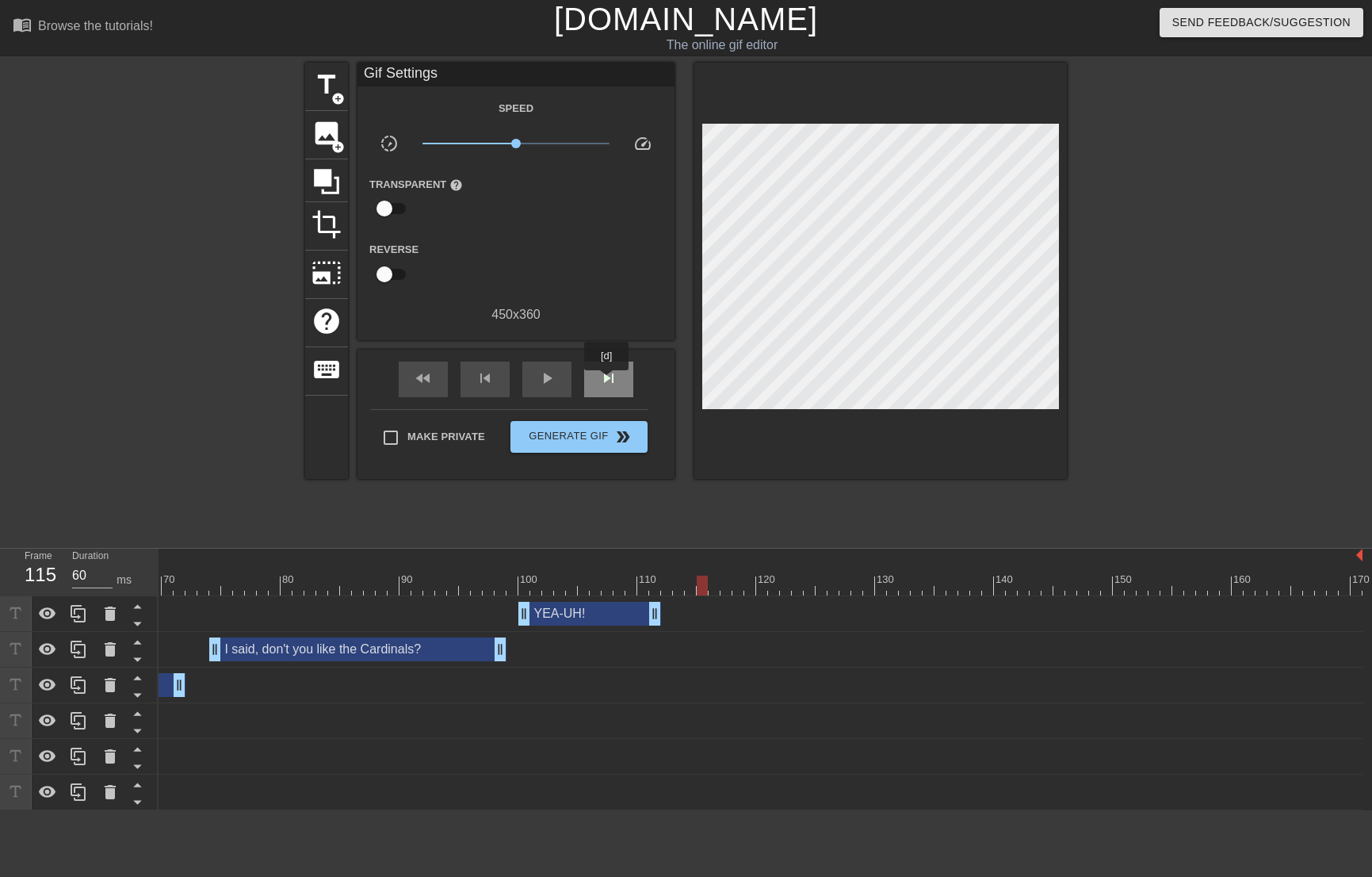
click at [607, 381] on span "skip_next" at bounding box center [608, 378] width 19 height 19
click at [609, 381] on span "skip_next" at bounding box center [608, 378] width 19 height 19
click at [332, 95] on span "add_circle" at bounding box center [338, 98] width 13 height 13
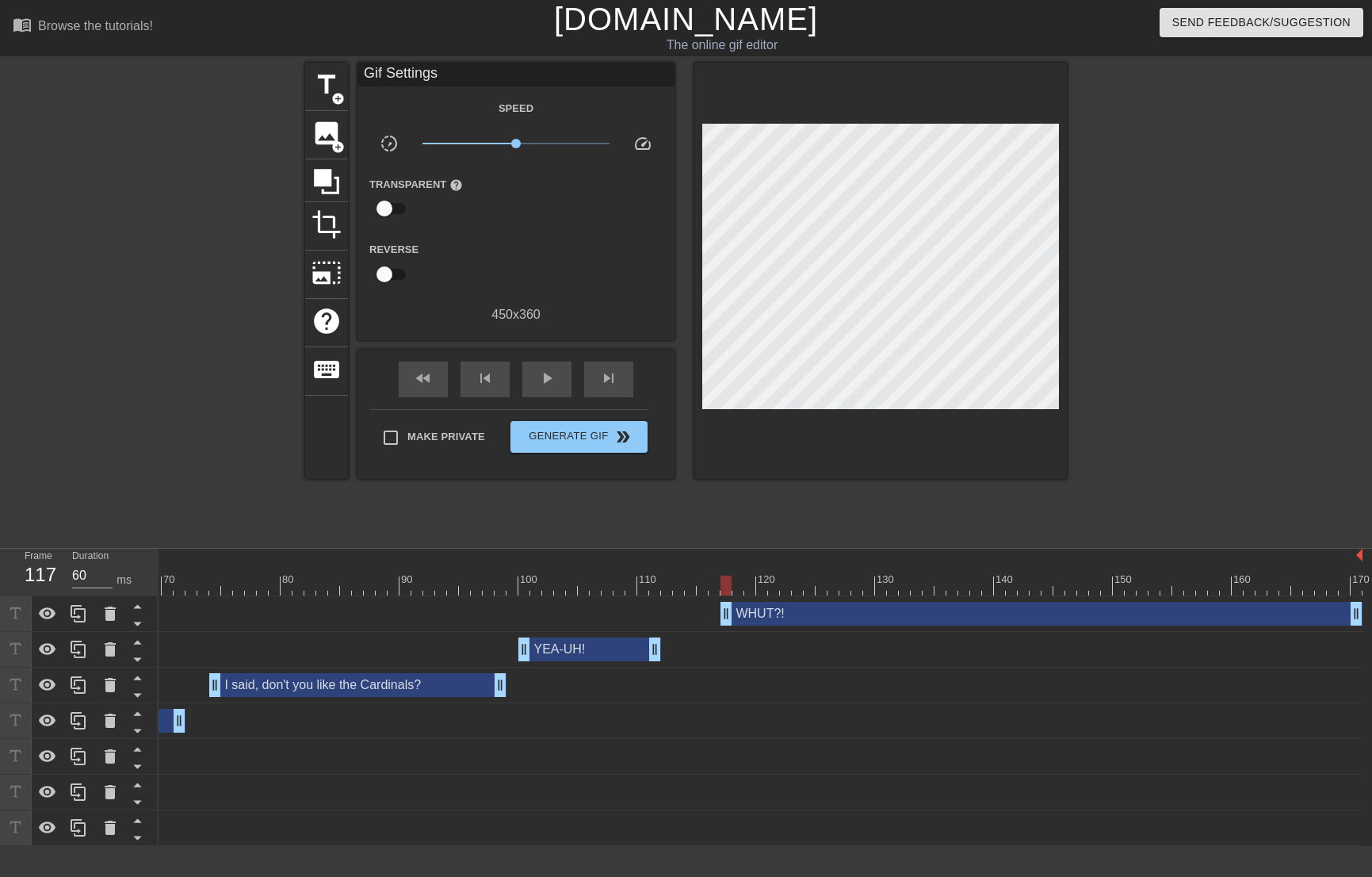
drag, startPoint x: 949, startPoint y: 442, endPoint x: 937, endPoint y: 411, distance: 33.2
click at [949, 442] on div at bounding box center [880, 270] width 373 height 417
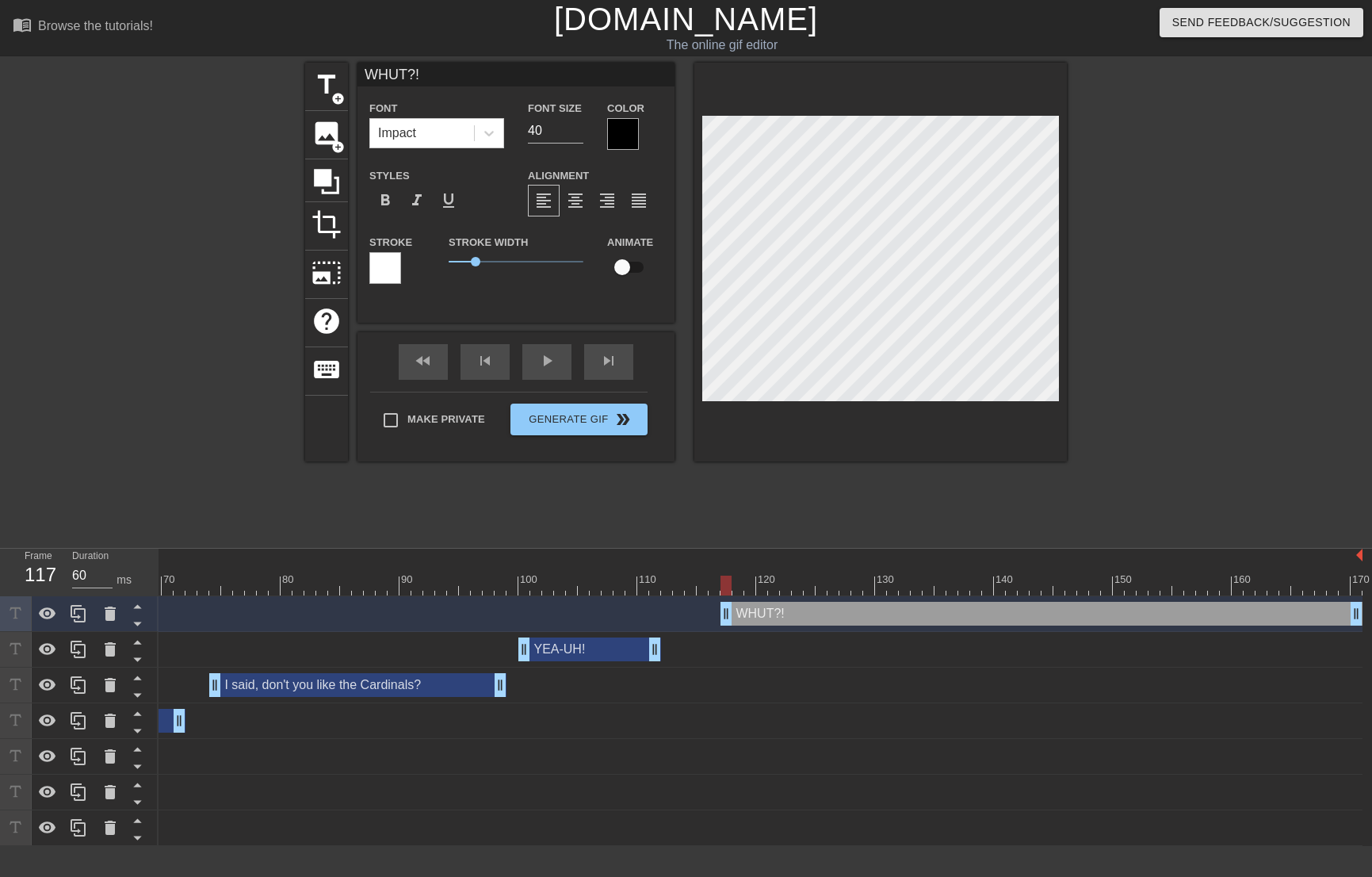
click at [622, 142] on div at bounding box center [622, 134] width 32 height 32
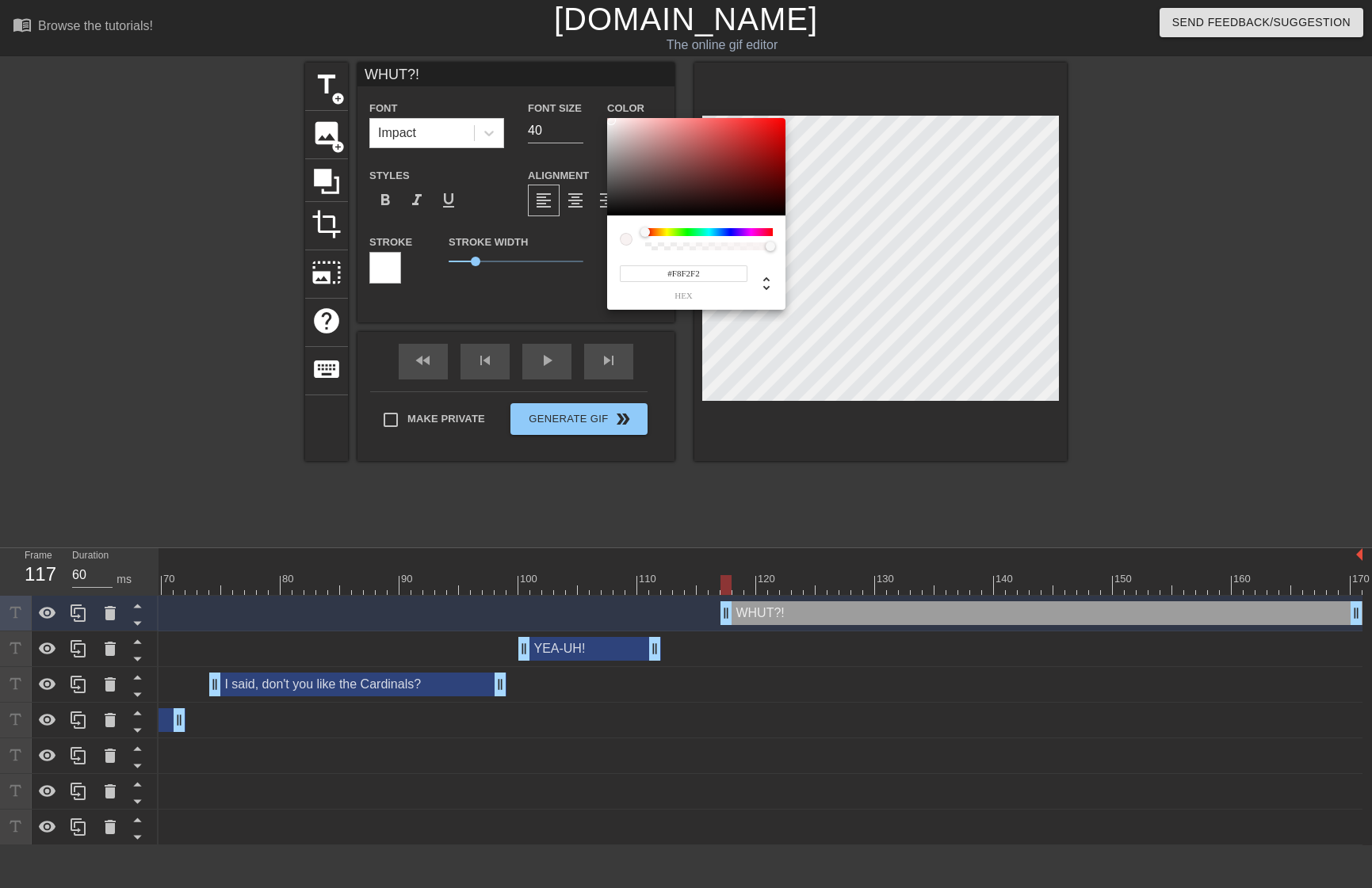
click at [611, 120] on div at bounding box center [695, 167] width 178 height 98
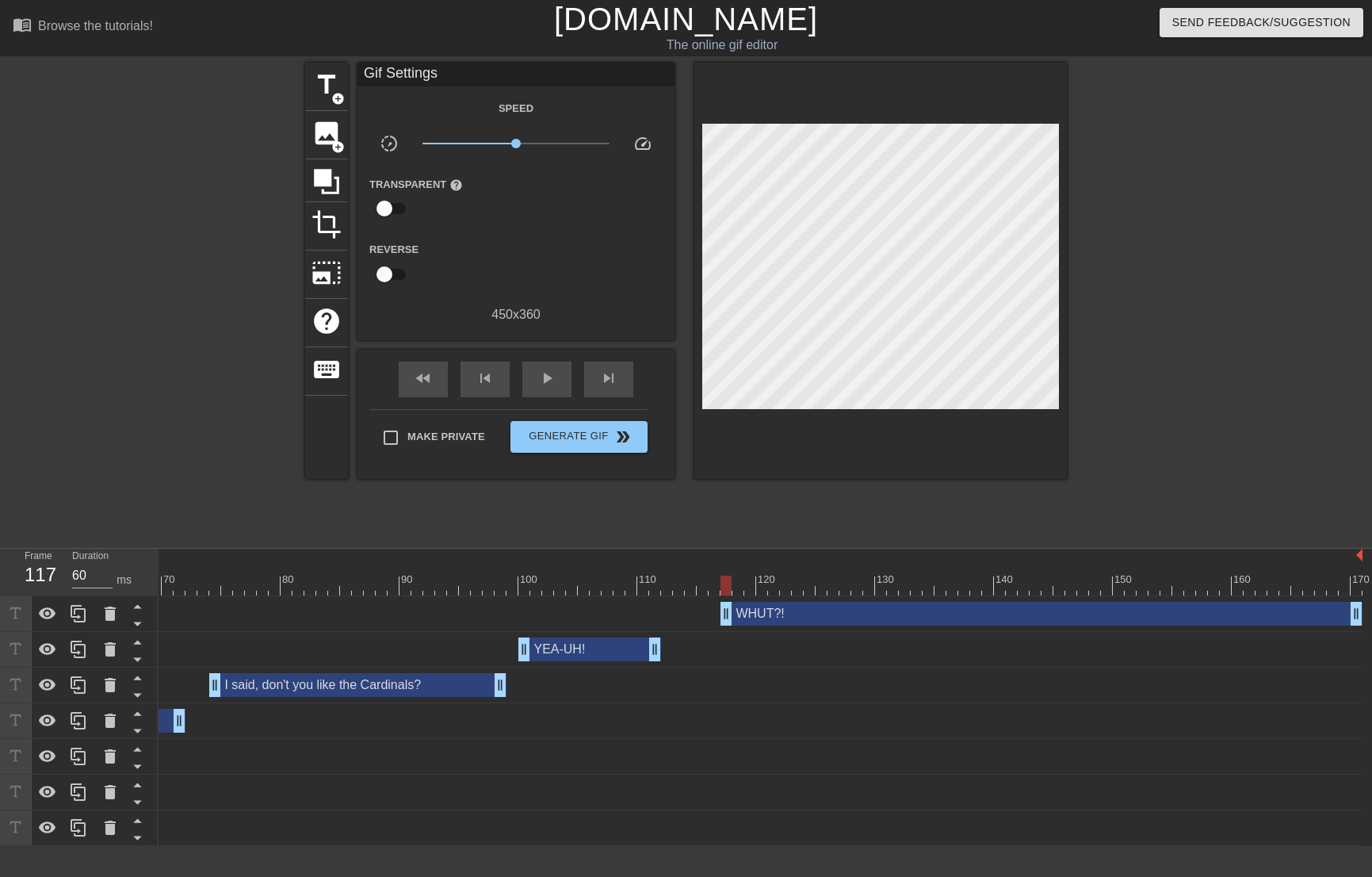
click at [898, 401] on div at bounding box center [880, 270] width 373 height 417
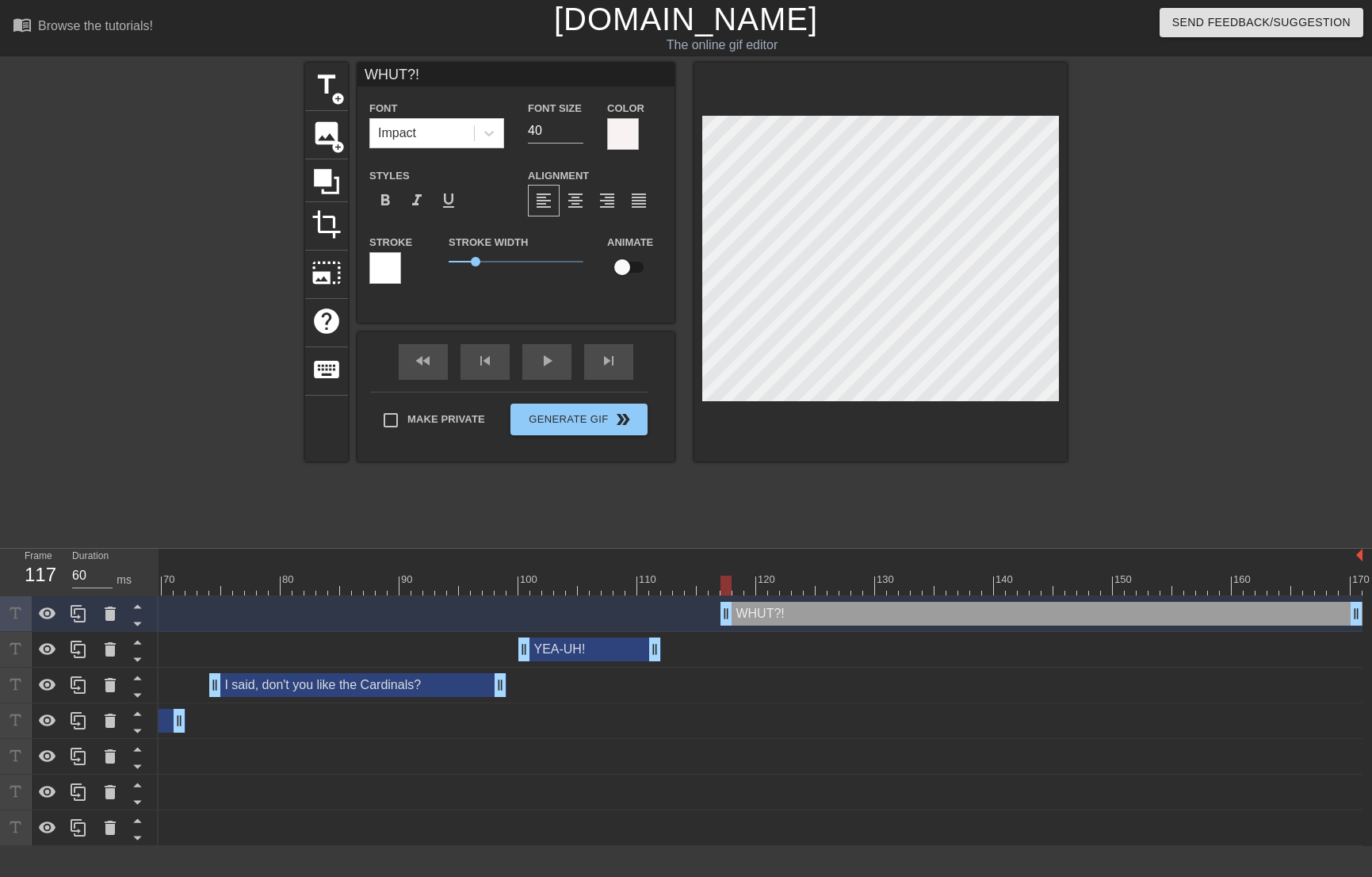
click at [375, 267] on div at bounding box center [385, 267] width 32 height 32
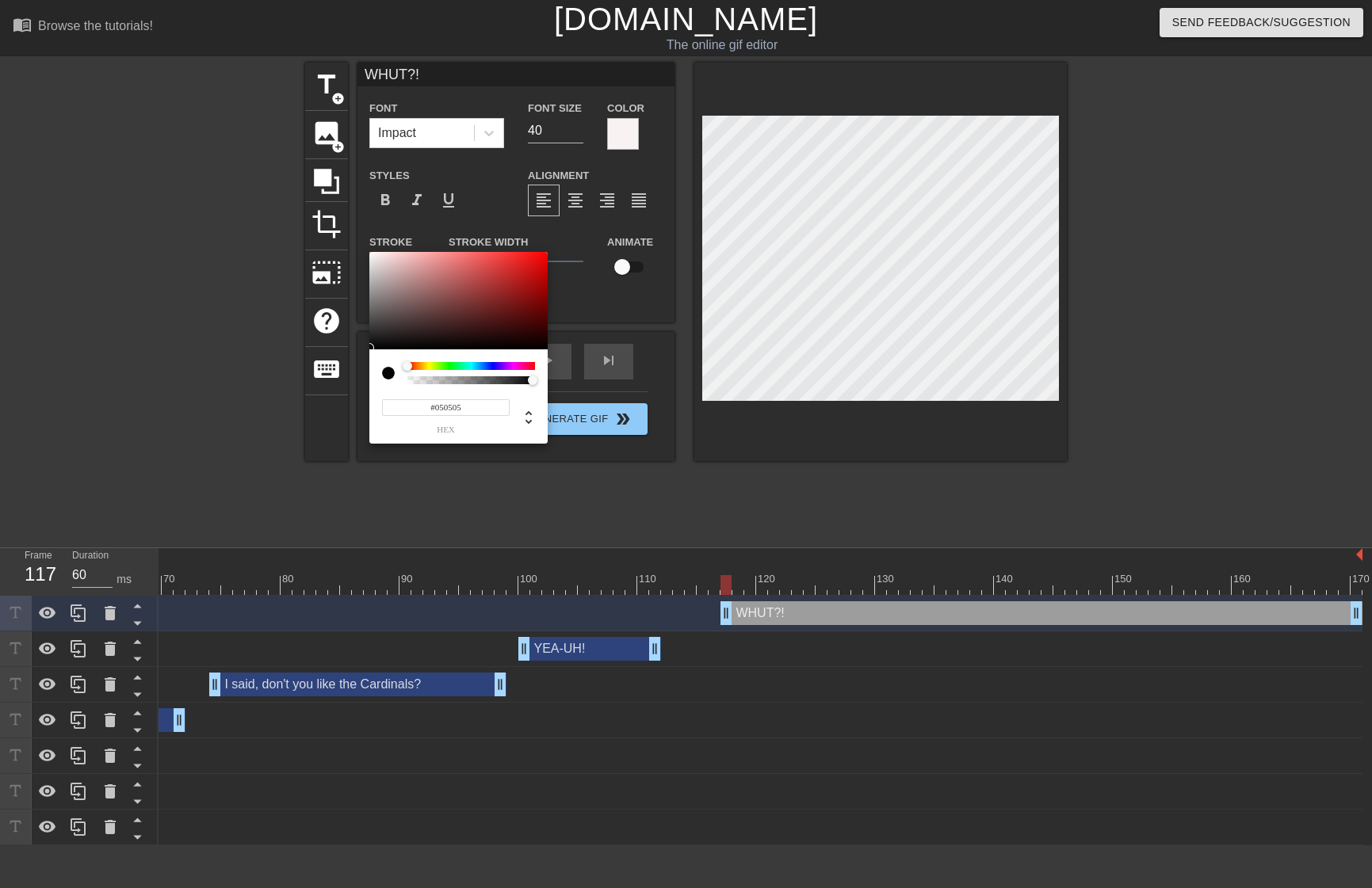
click at [372, 348] on div at bounding box center [458, 301] width 178 height 98
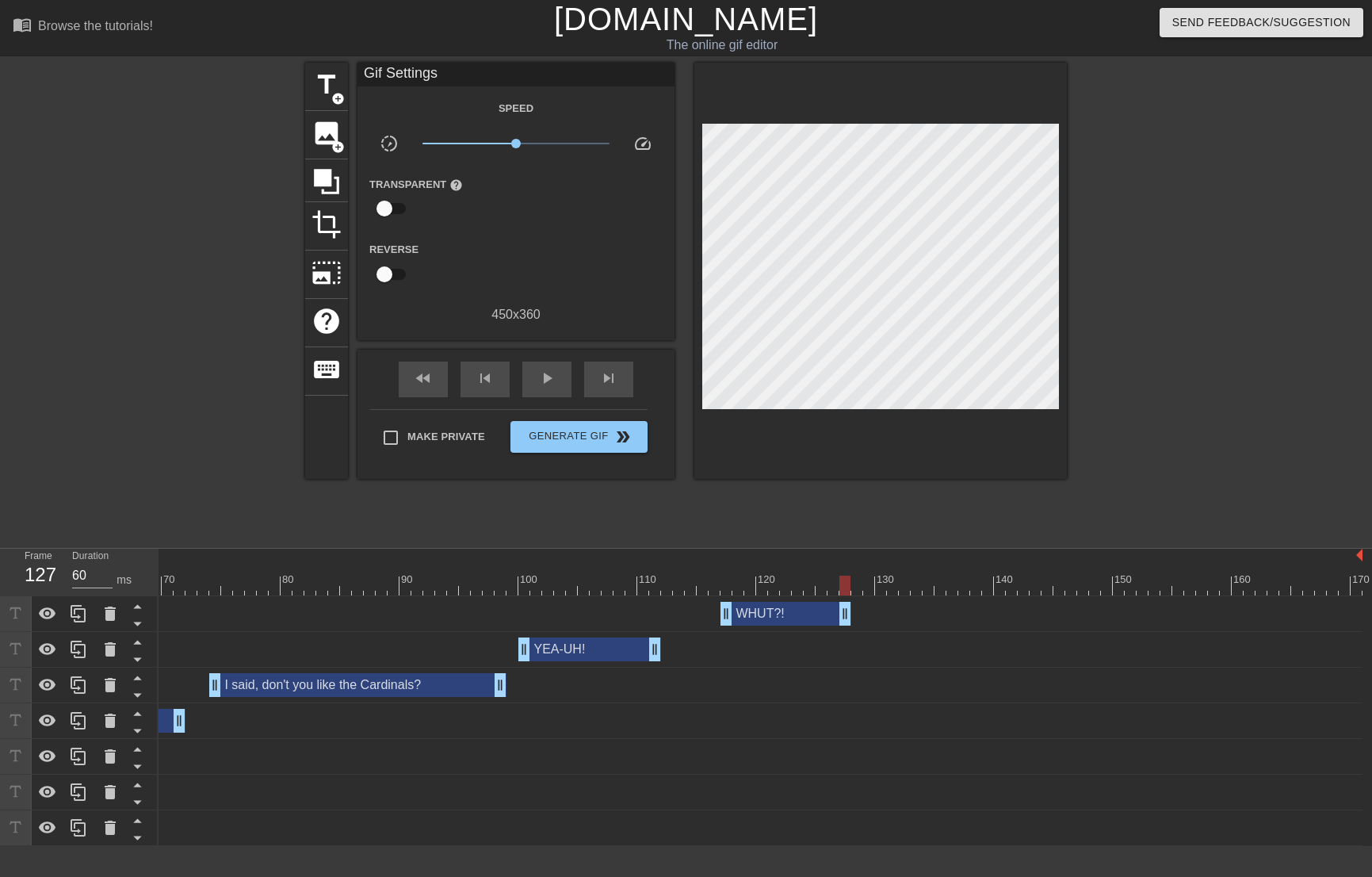
drag, startPoint x: 1358, startPoint y: 618, endPoint x: 852, endPoint y: 602, distance: 506.3
click at [852, 602] on div "WHUT?! drag_handle drag_handle" at bounding box center [352, 613] width 2021 height 24
click at [613, 372] on span "skip_next" at bounding box center [608, 378] width 19 height 19
click at [613, 376] on span "skip_next" at bounding box center [608, 378] width 19 height 19
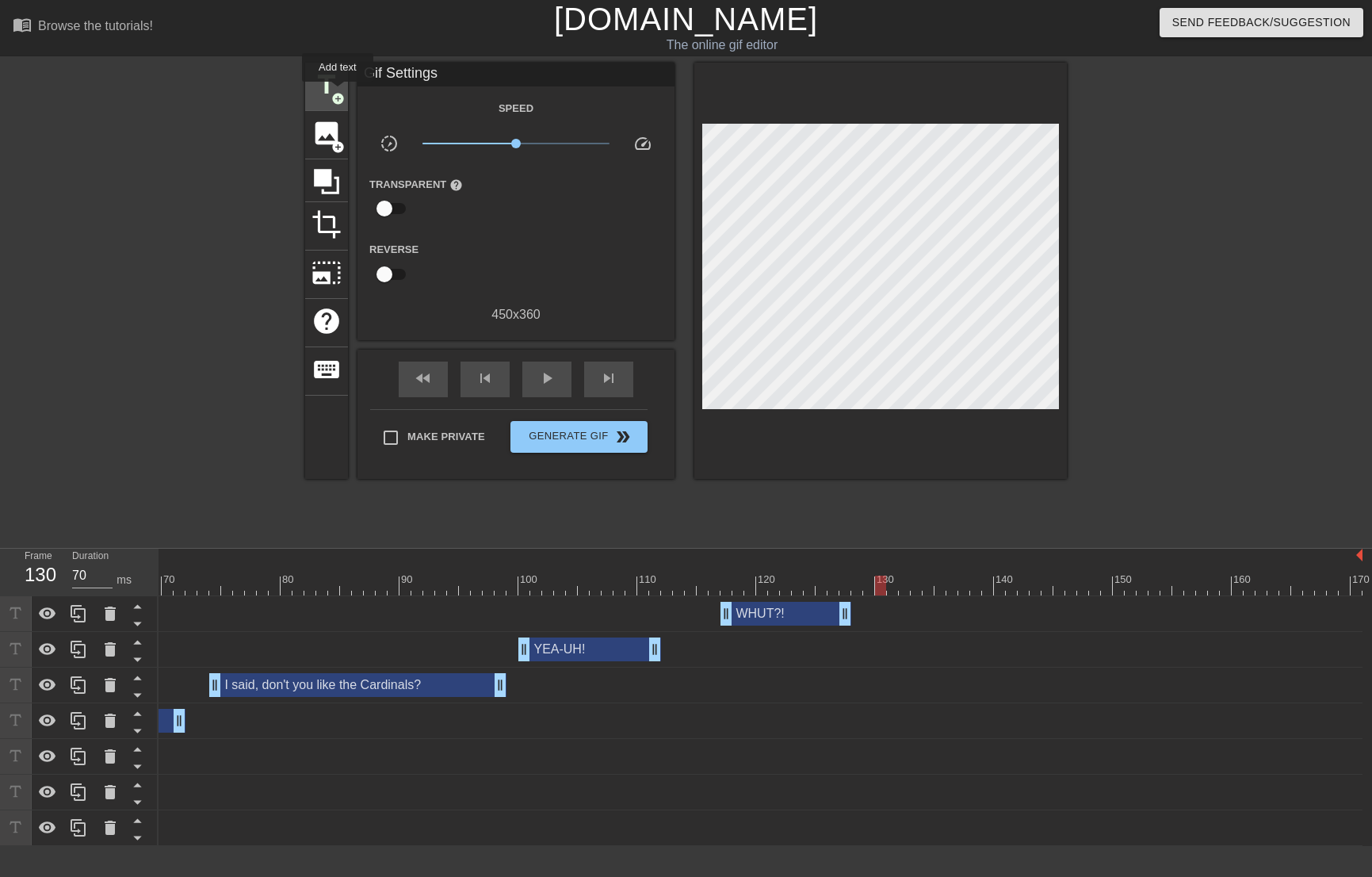
click at [338, 93] on span "add_circle" at bounding box center [338, 98] width 13 height 13
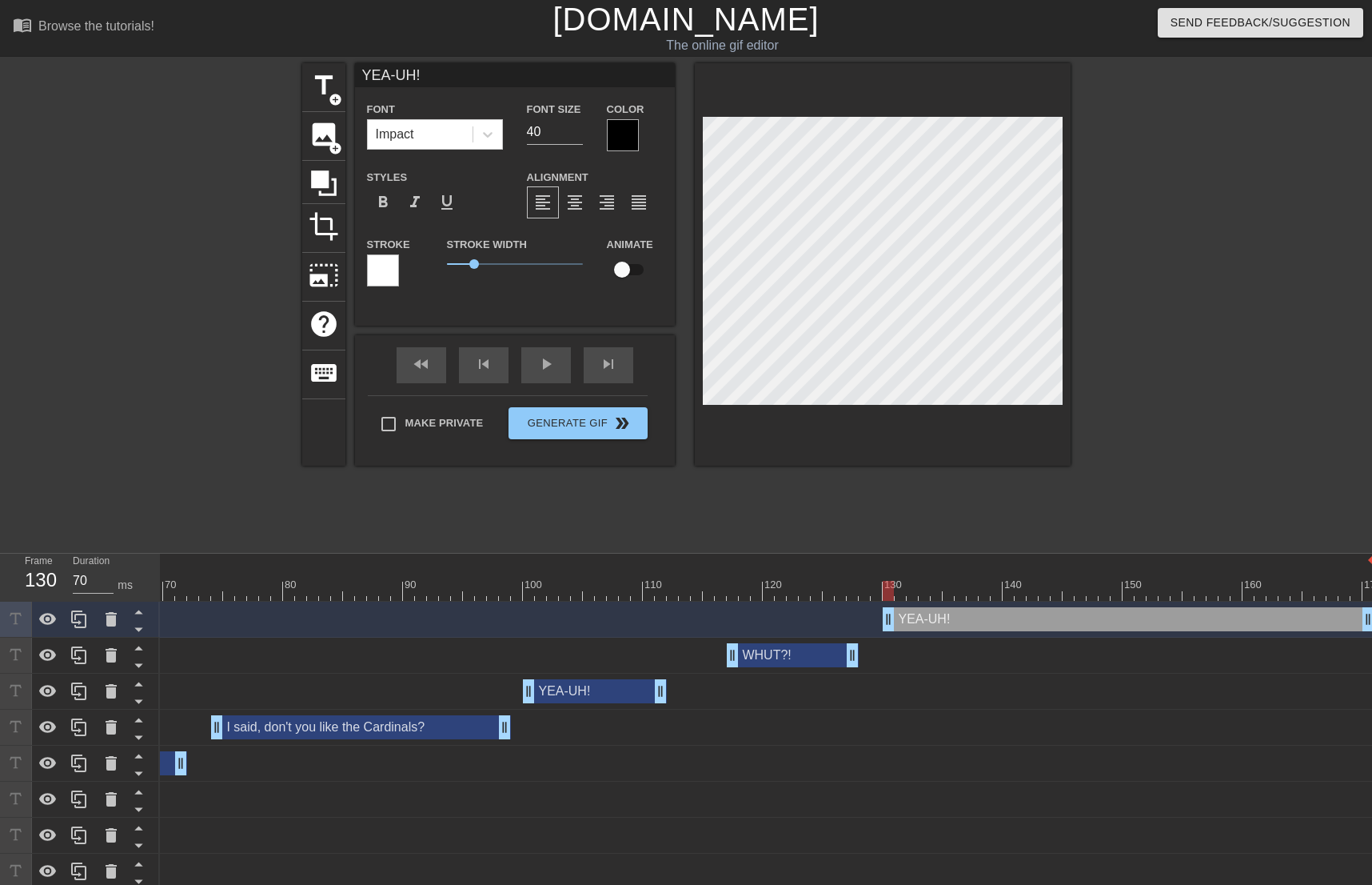
click at [614, 137] on div at bounding box center [623, 135] width 32 height 32
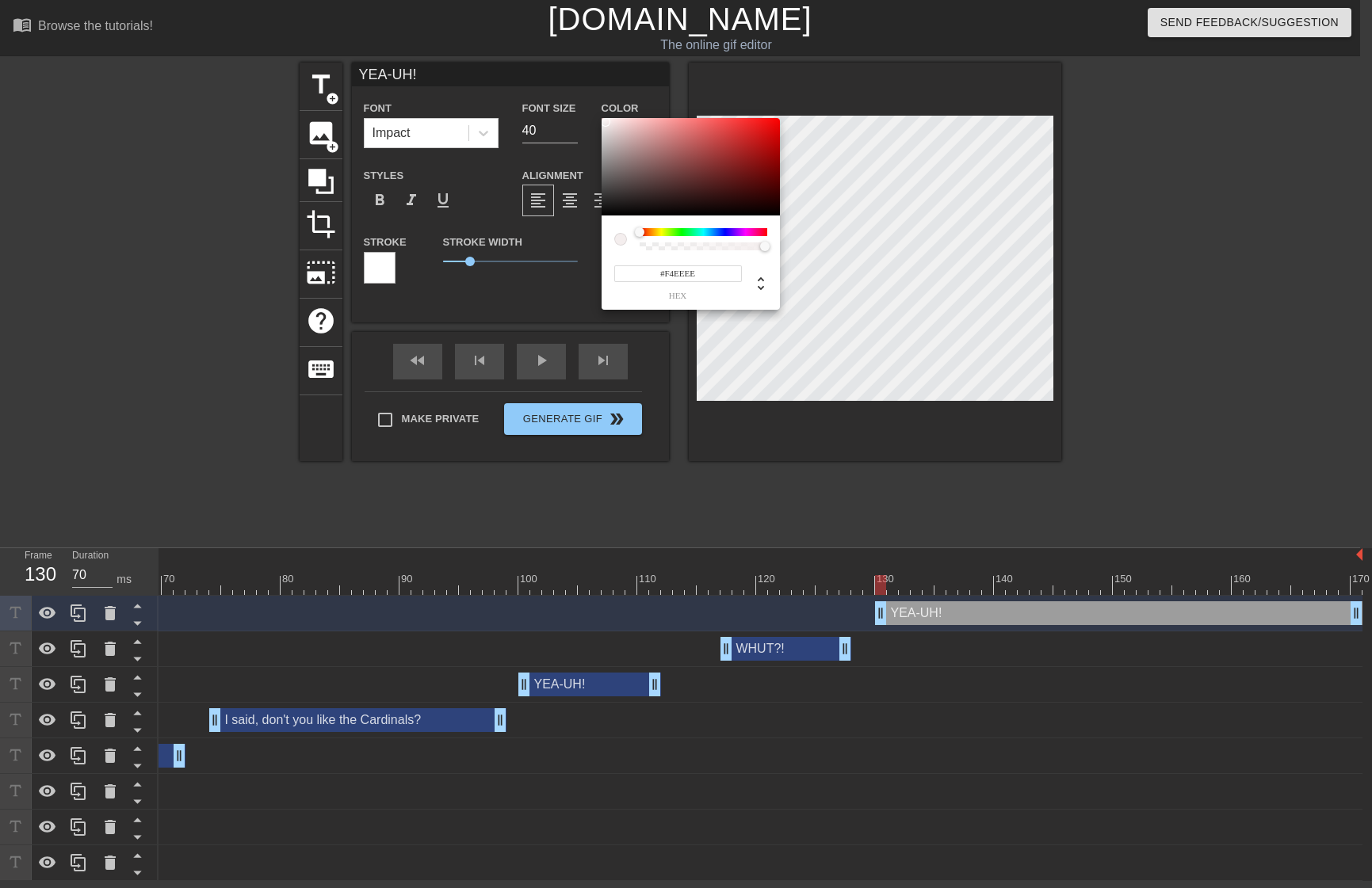
click at [606, 122] on div at bounding box center [690, 167] width 178 height 98
drag, startPoint x: 860, startPoint y: 491, endPoint x: 860, endPoint y: 470, distance: 21.0
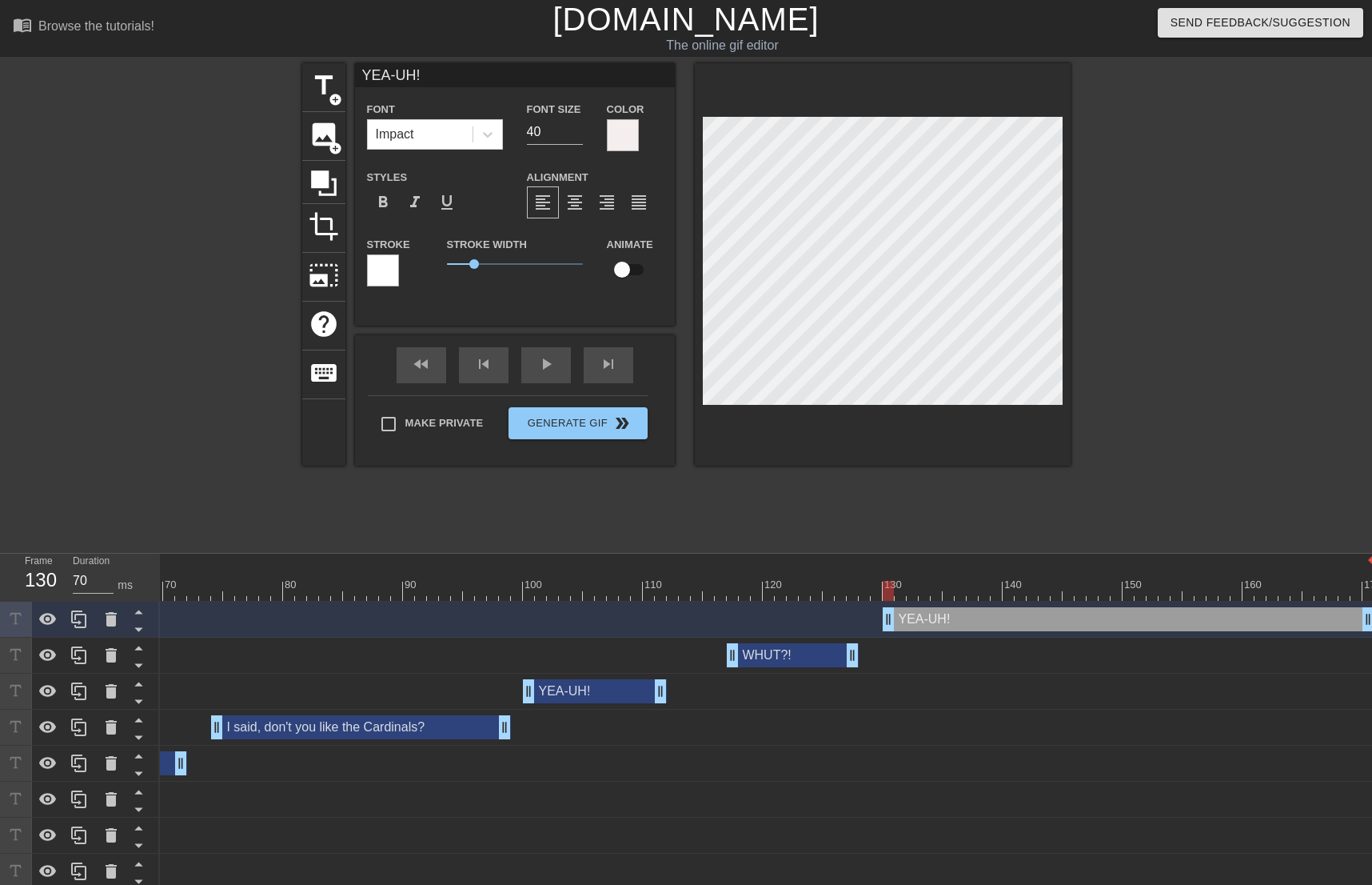
click at [878, 404] on div at bounding box center [883, 264] width 376 height 403
click at [386, 274] on div at bounding box center [383, 270] width 32 height 32
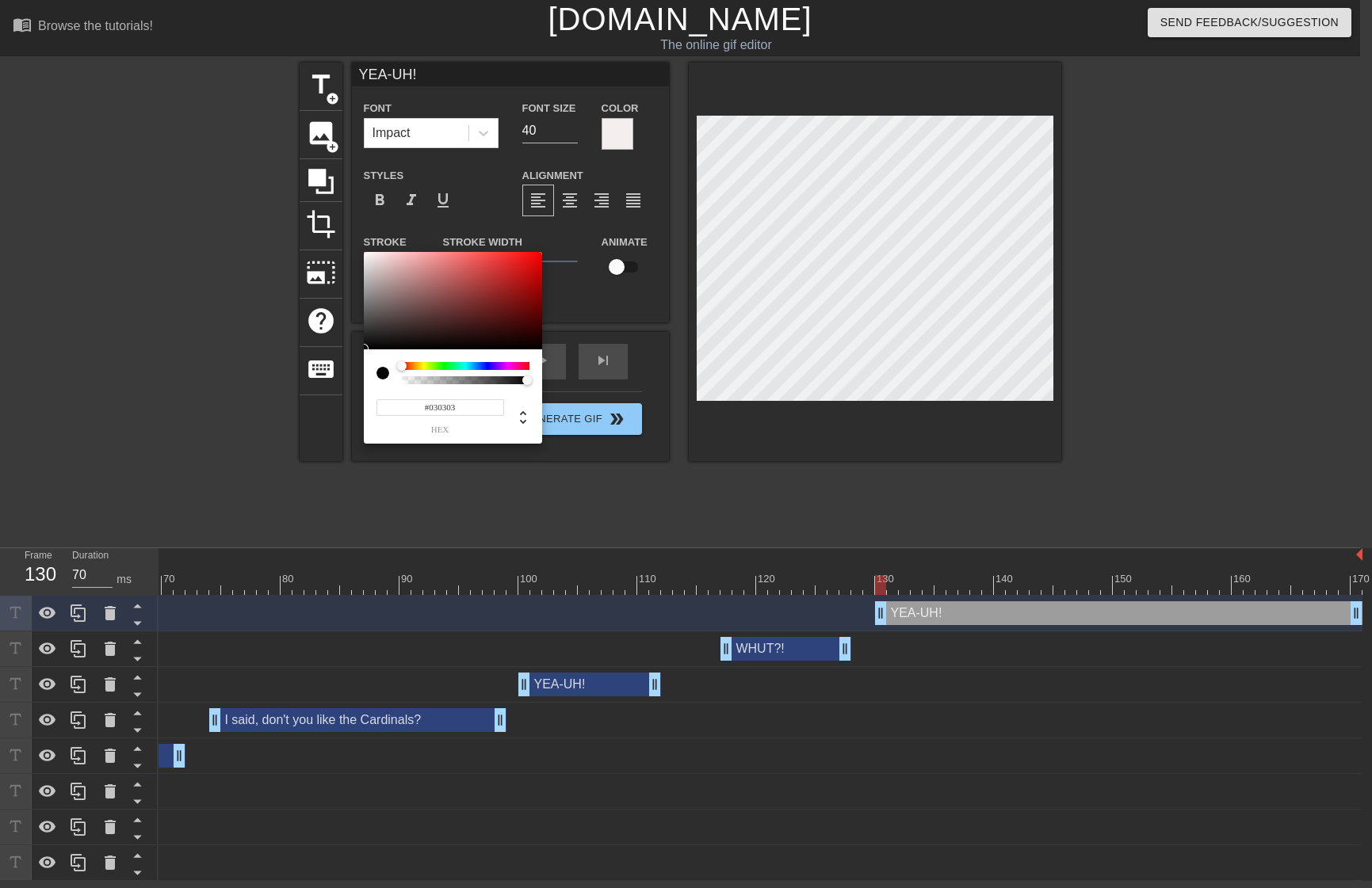
click at [367, 349] on div at bounding box center [452, 301] width 178 height 98
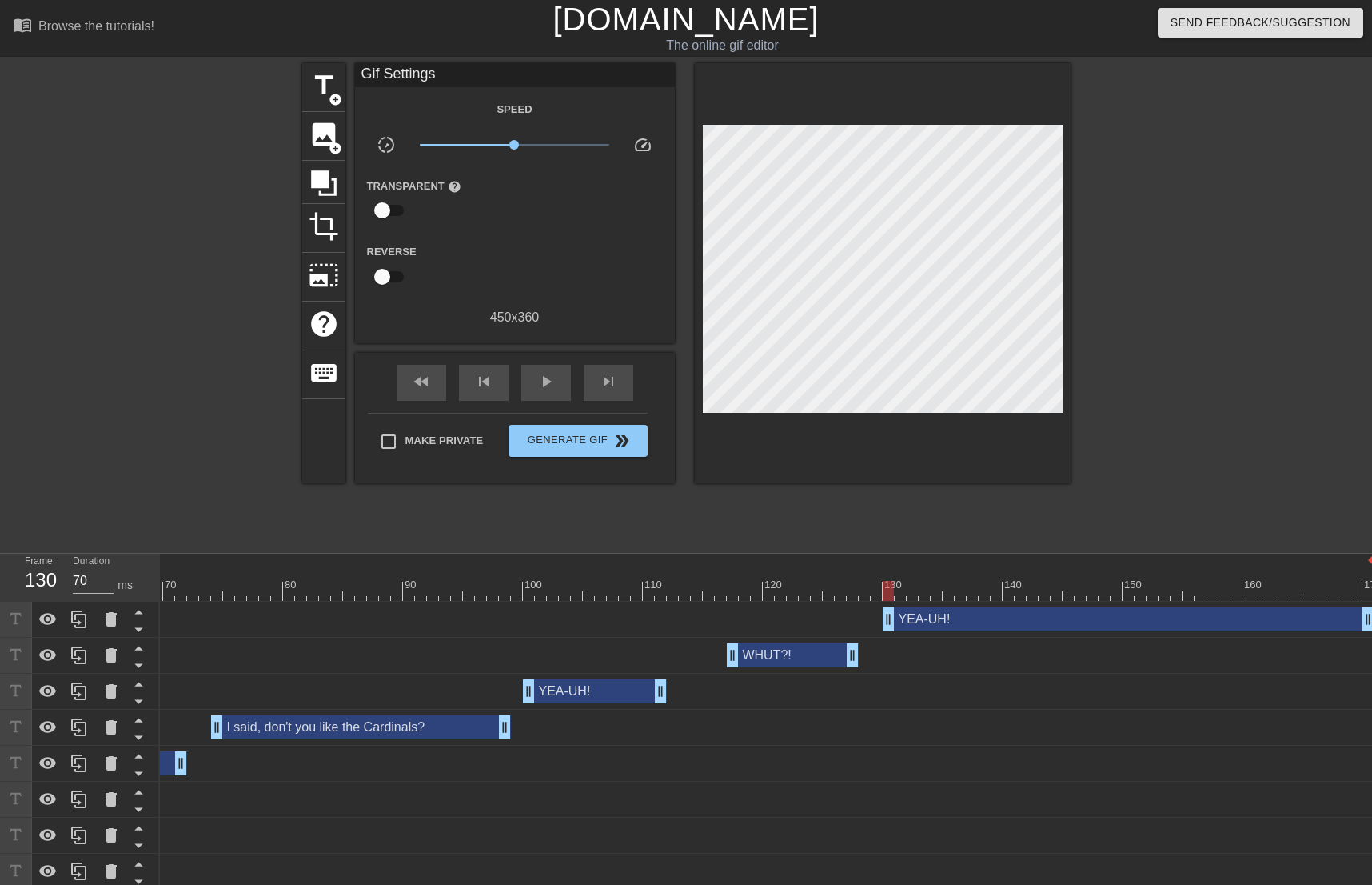
drag, startPoint x: 871, startPoint y: 466, endPoint x: 873, endPoint y: 414, distance: 52.0
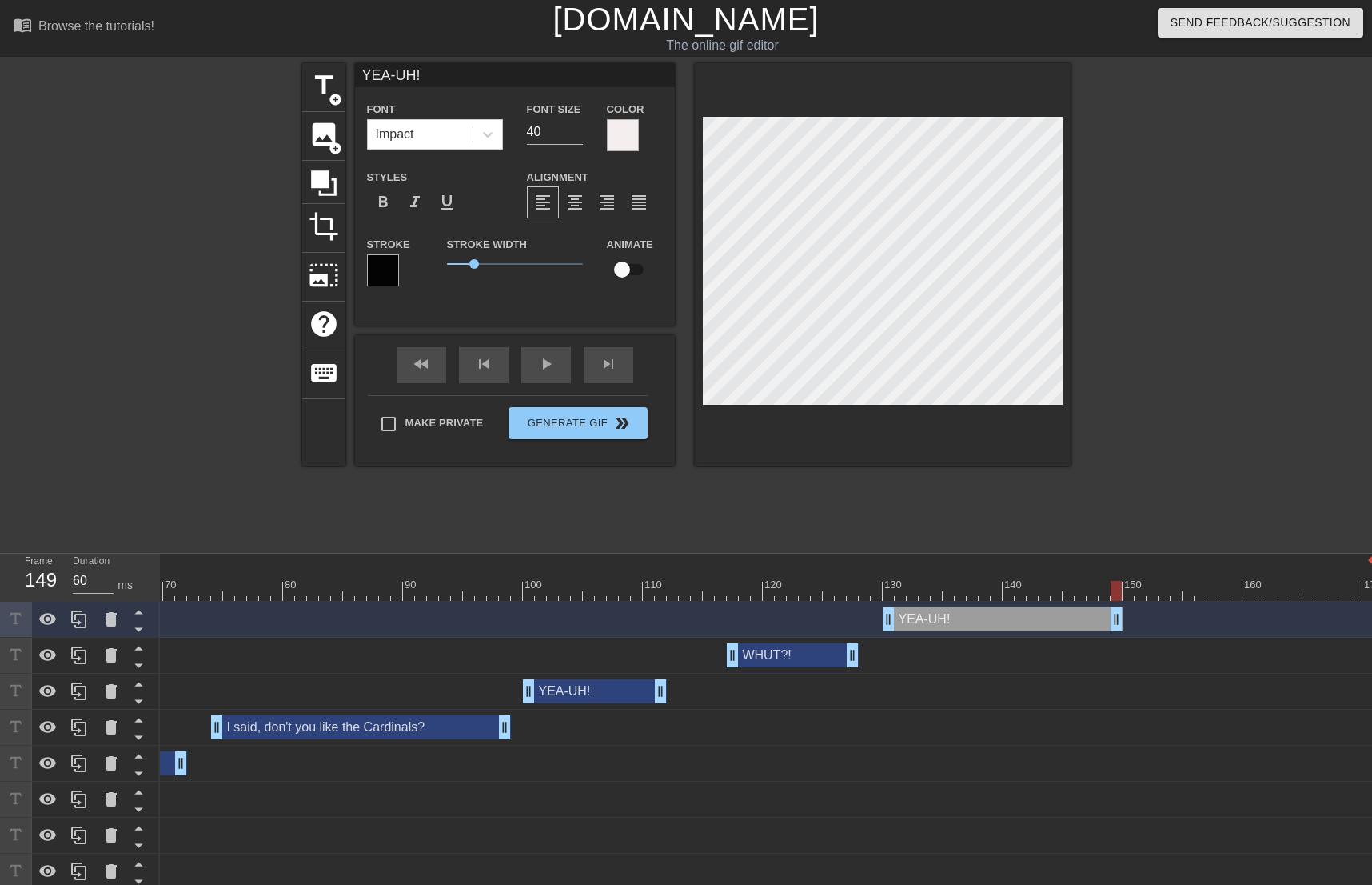
drag, startPoint x: 1366, startPoint y: 619, endPoint x: 1113, endPoint y: 592, distance: 254.4
click at [1113, 592] on div "10 20 30 40 50 60 70 80 90 100 110 120 130 140 150 160" at bounding box center [766, 722] width 1212 height 336
click at [870, 584] on div at bounding box center [355, 590] width 2039 height 20
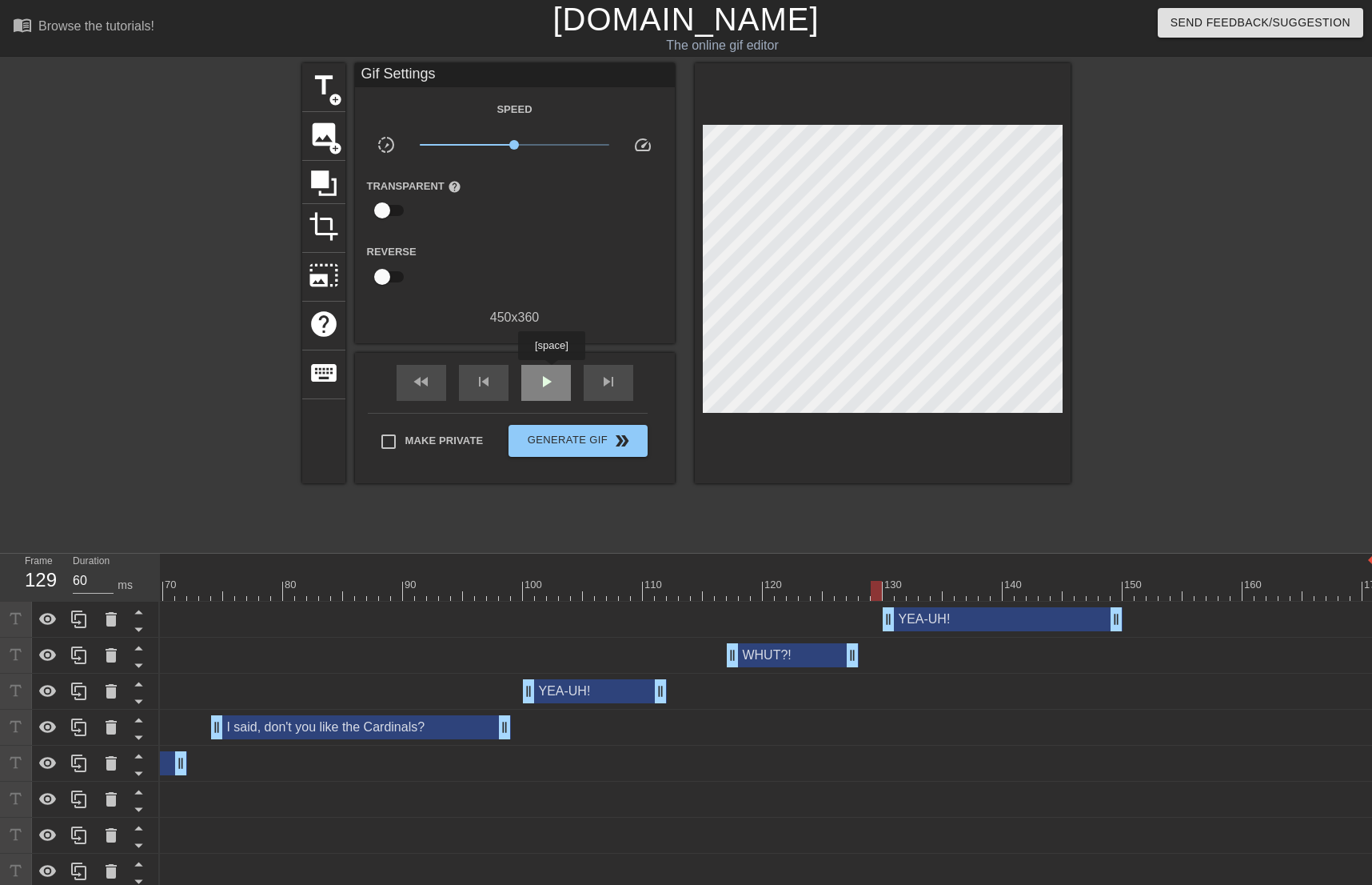
click at [551, 372] on span "play_arrow" at bounding box center [547, 381] width 19 height 19
click at [551, 372] on span "pause" at bounding box center [547, 381] width 19 height 19
click at [337, 85] on span "title" at bounding box center [324, 86] width 30 height 30
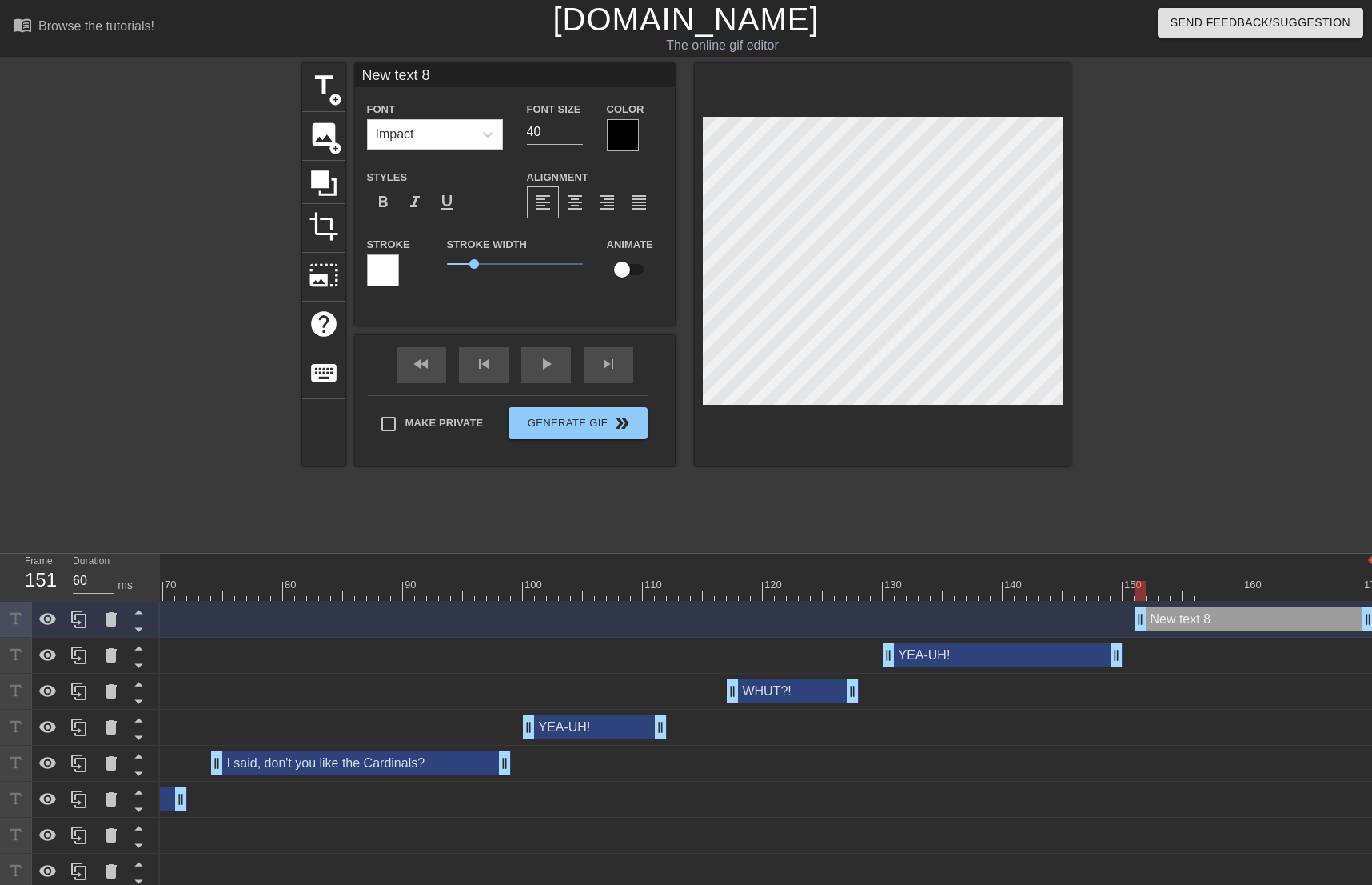
scroll to position [3, 3]
click at [628, 142] on div at bounding box center [623, 135] width 32 height 32
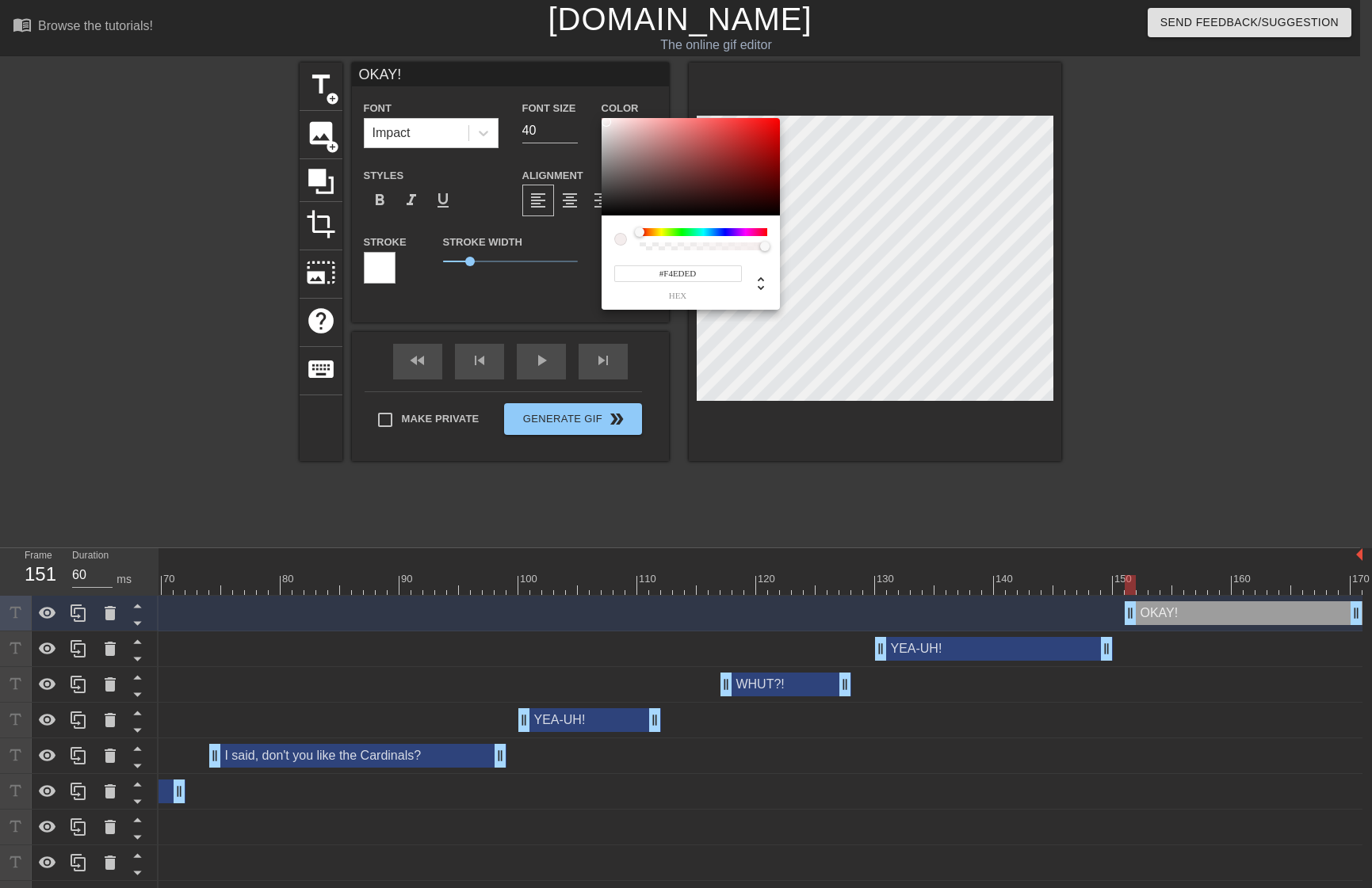
click at [607, 122] on div at bounding box center [690, 167] width 178 height 98
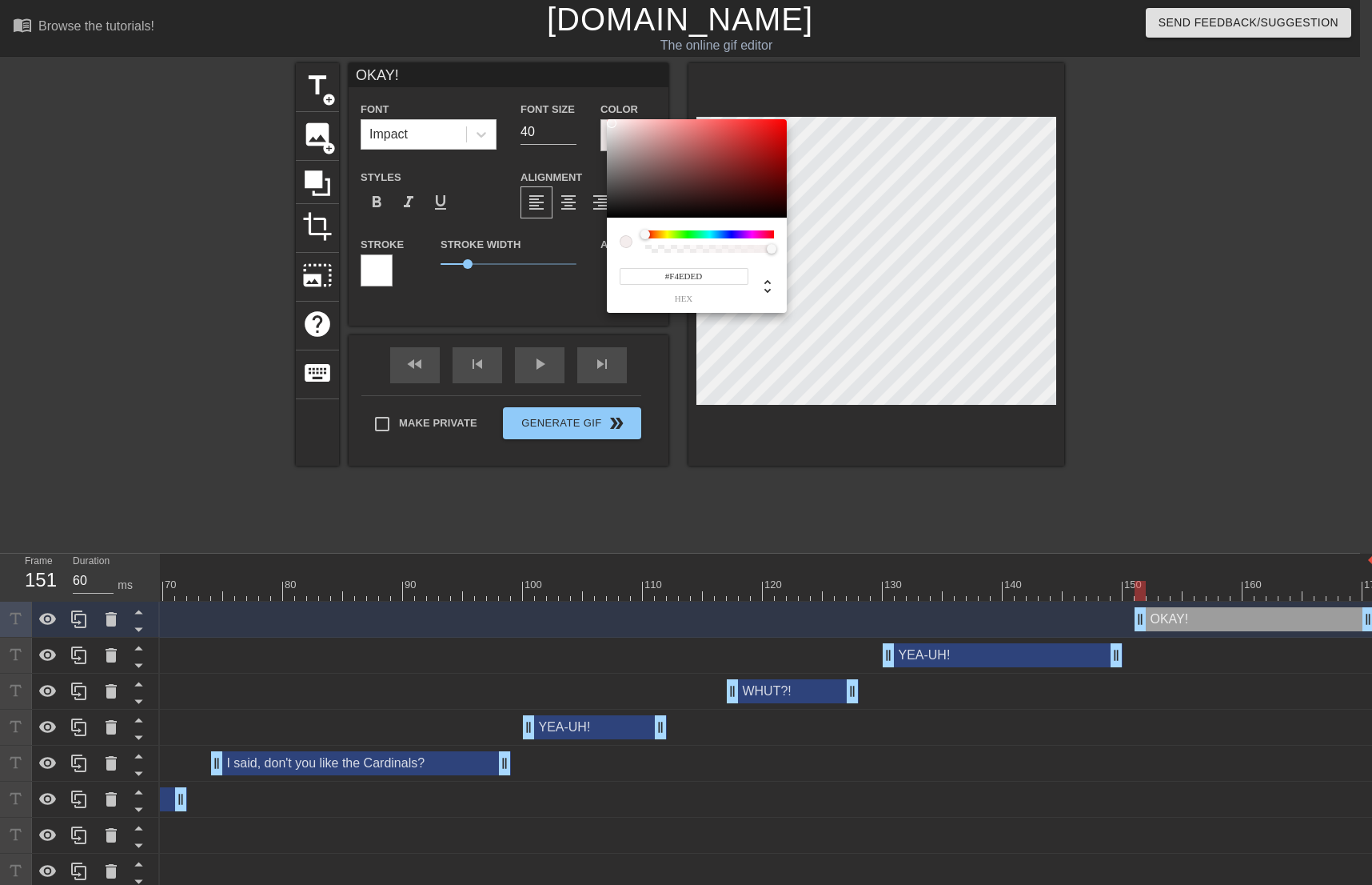
drag, startPoint x: 806, startPoint y: 442, endPoint x: 847, endPoint y: 419, distance: 47.0
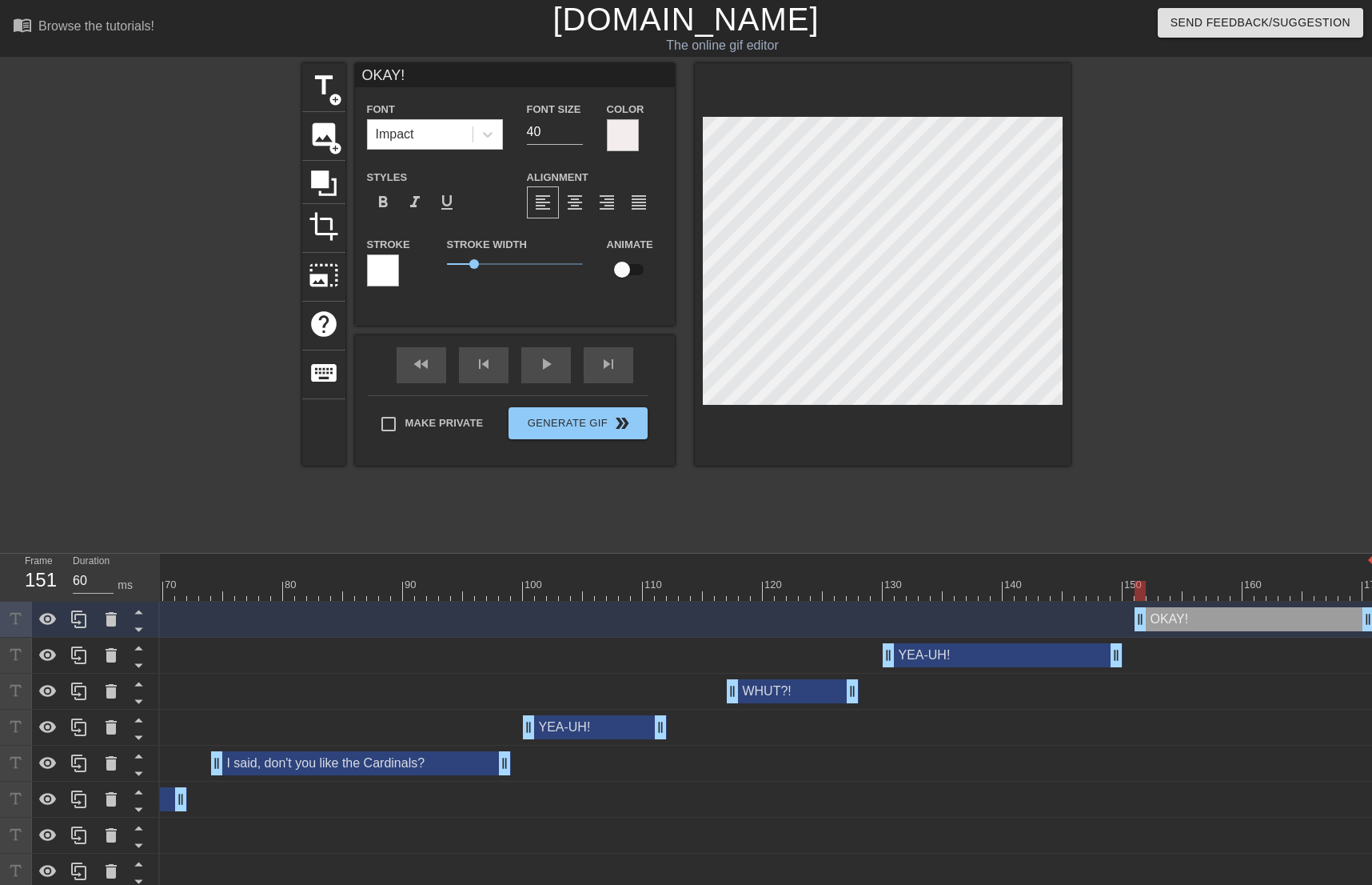
click at [383, 271] on div at bounding box center [383, 270] width 32 height 32
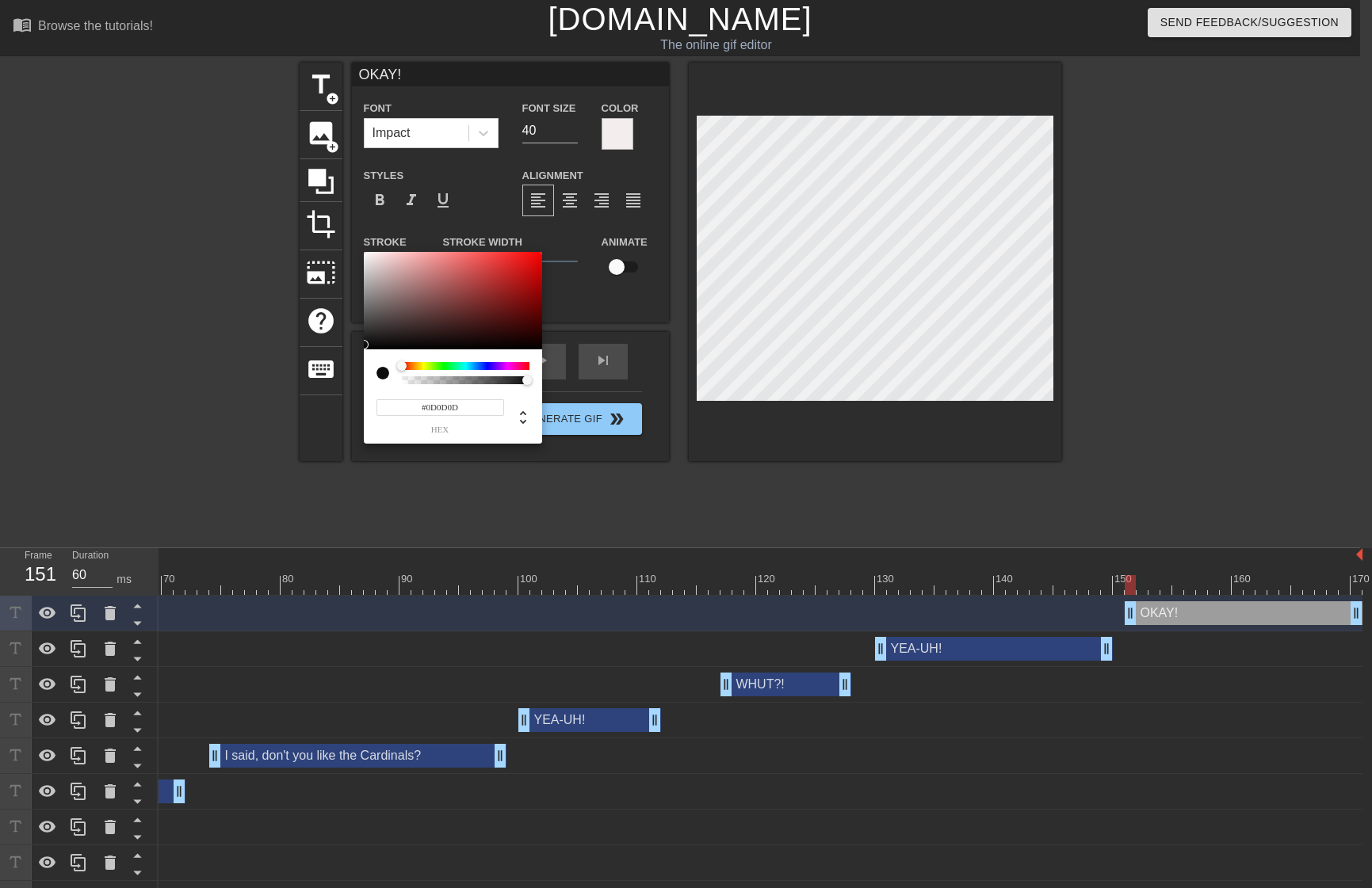
click at [368, 345] on div at bounding box center [452, 301] width 178 height 98
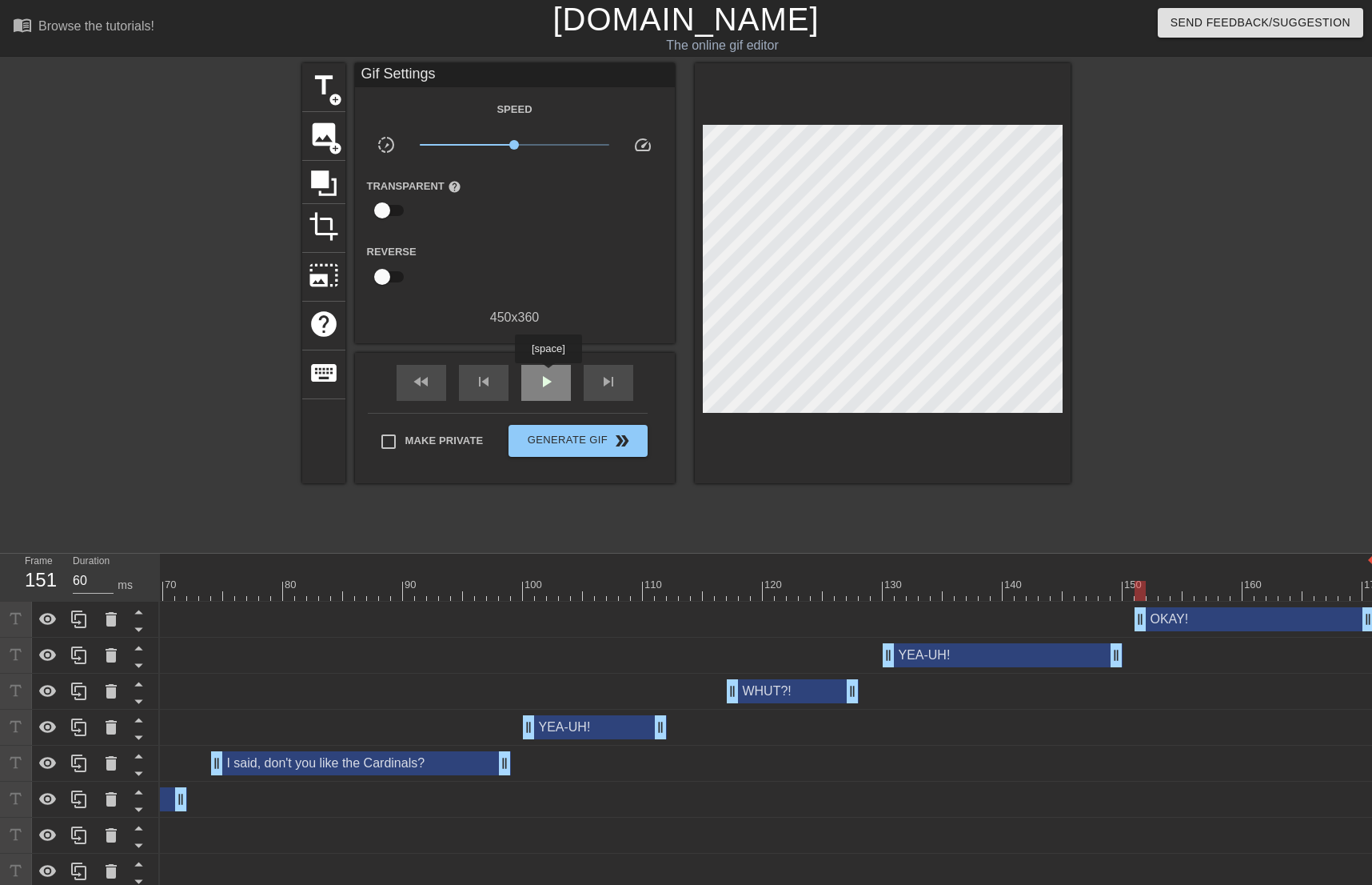
click at [548, 374] on div "play_arrow" at bounding box center [546, 382] width 50 height 36
click at [548, 373] on span "pause" at bounding box center [547, 381] width 19 height 19
click at [431, 381] on div "fast_rewind" at bounding box center [421, 382] width 50 height 36
click at [562, 389] on div "play_arrow" at bounding box center [546, 382] width 50 height 36
click at [560, 388] on div "pause" at bounding box center [546, 382] width 50 height 36
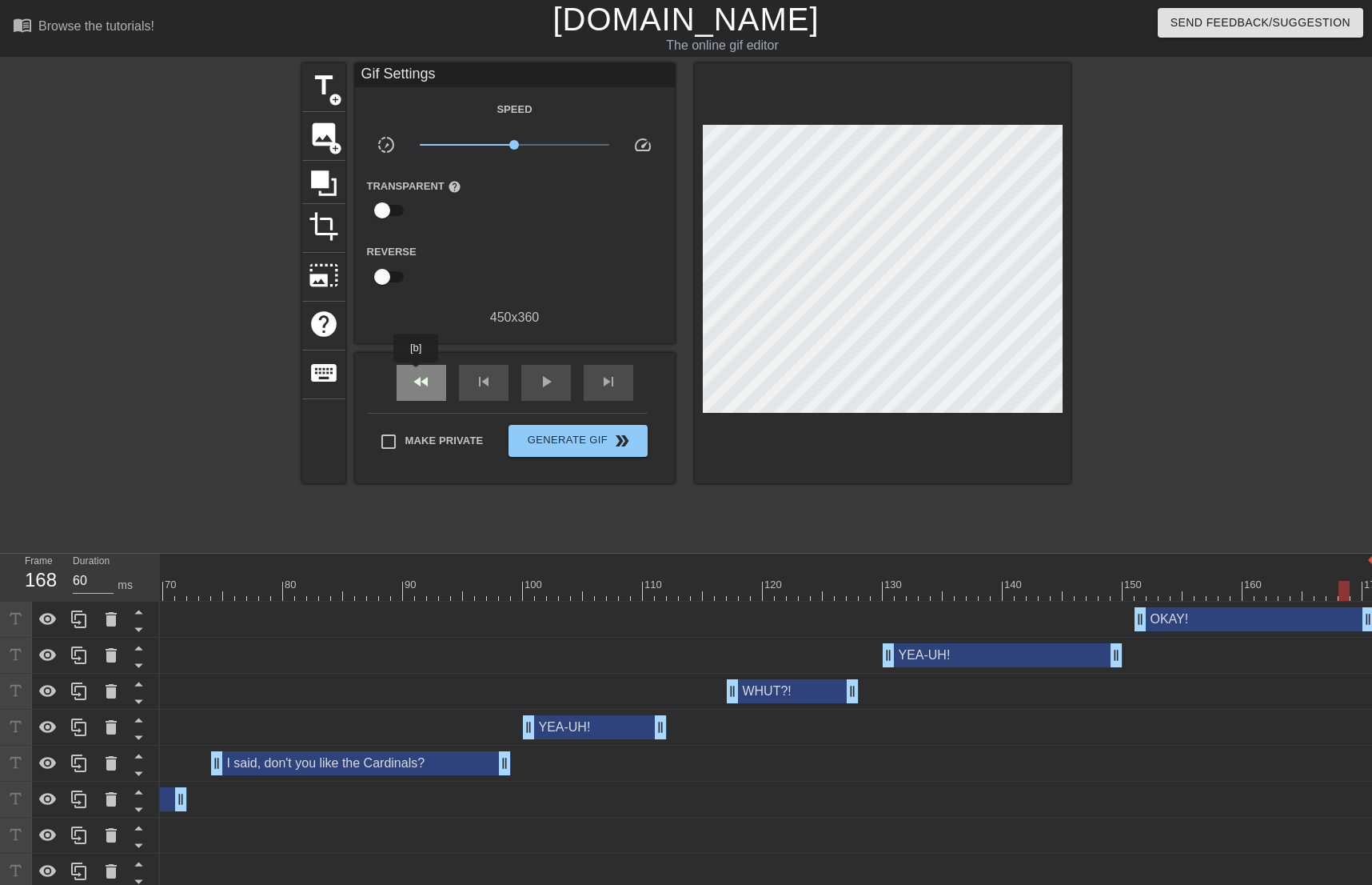
click at [421, 381] on span "fast_rewind" at bounding box center [422, 381] width 19 height 19
click at [326, 130] on span "image" at bounding box center [324, 135] width 30 height 30
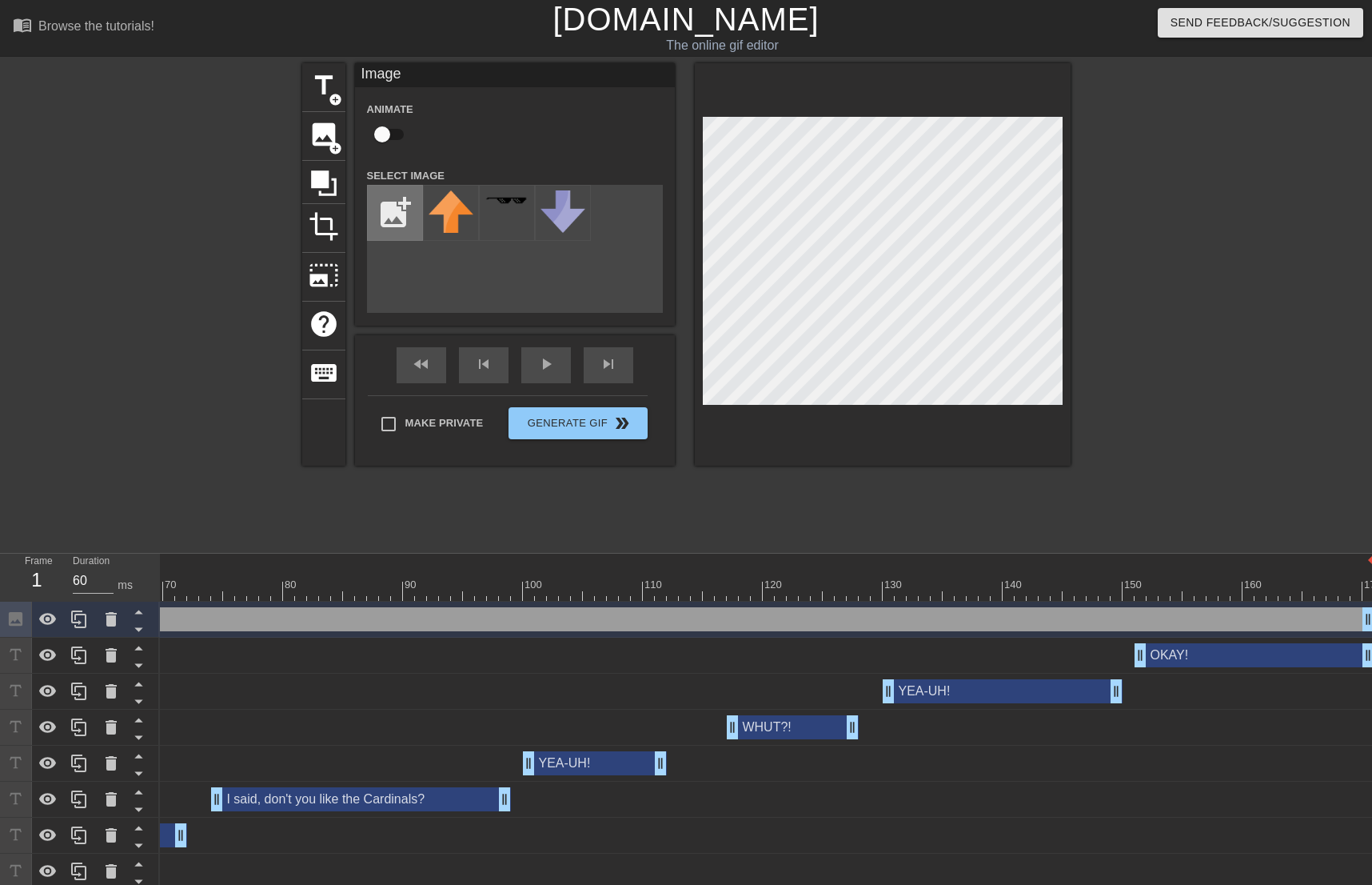
click at [413, 220] on input "file" at bounding box center [395, 212] width 54 height 54
click at [471, 217] on img at bounding box center [451, 212] width 45 height 43
click at [388, 124] on input "checkbox" at bounding box center [382, 135] width 91 height 30
click at [595, 147] on div "Animate" at bounding box center [515, 124] width 320 height 50
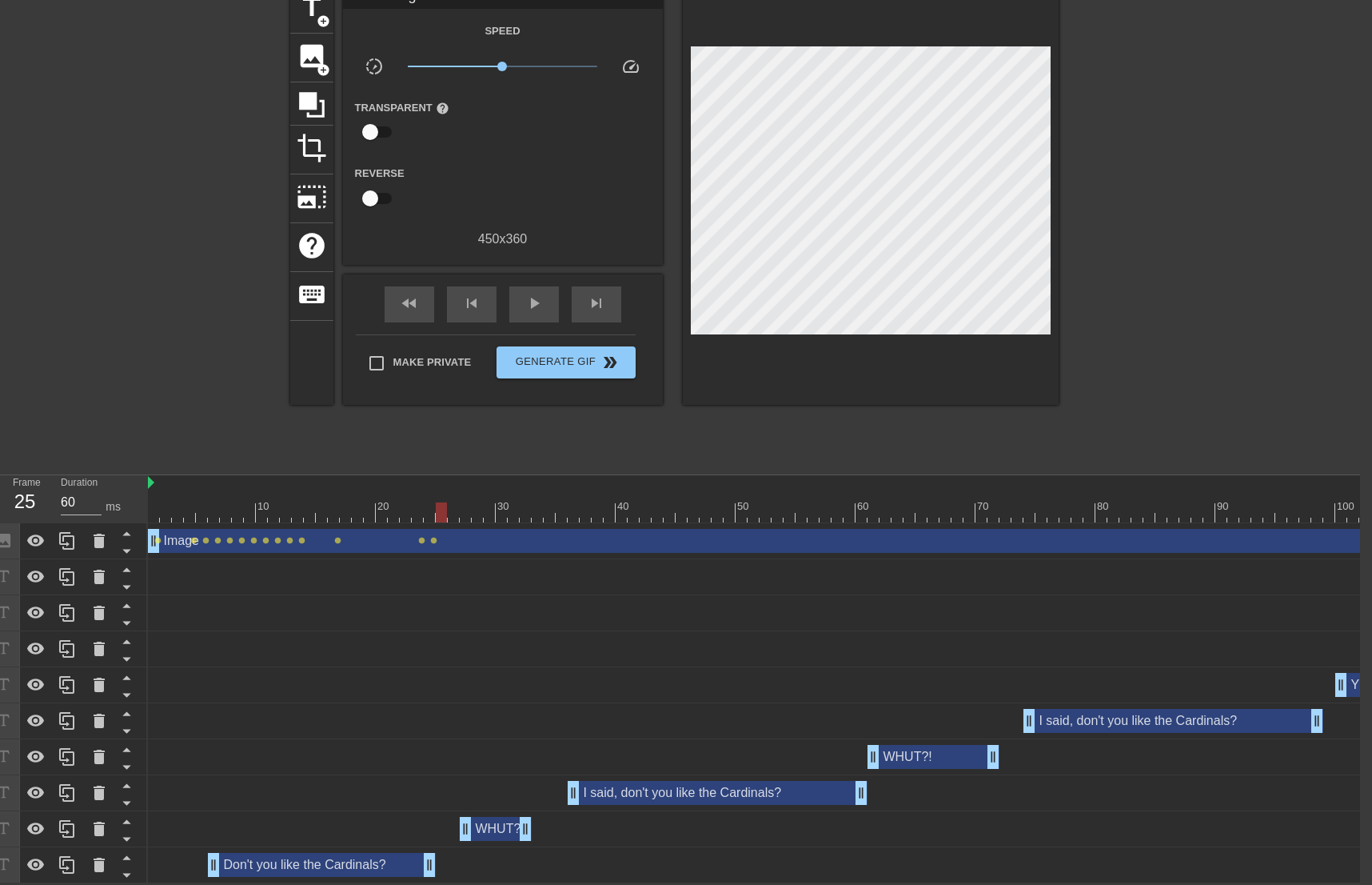
scroll to position [0, 824]
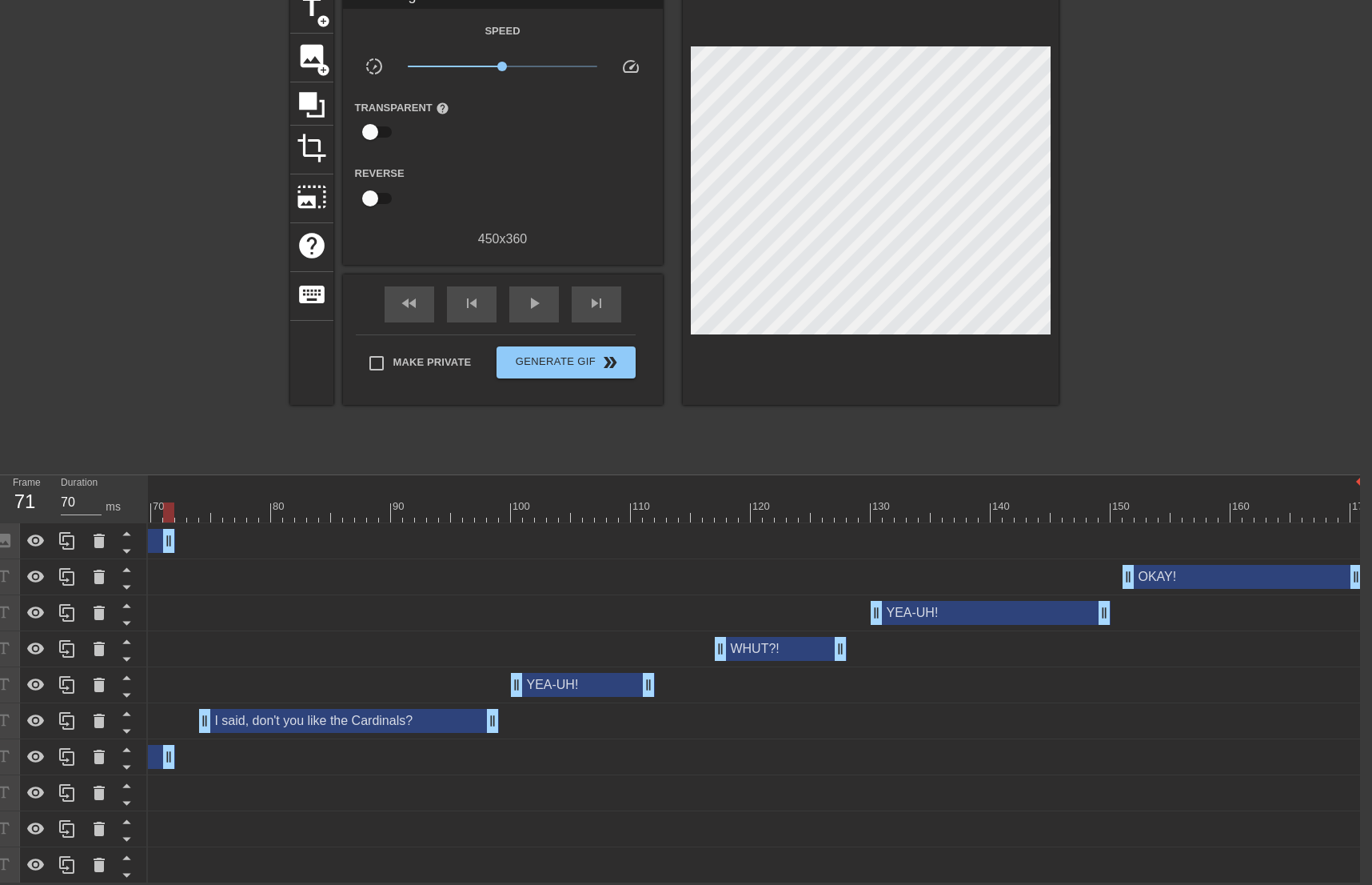
drag, startPoint x: 1354, startPoint y: 536, endPoint x: 256, endPoint y: 661, distance: 1105.1
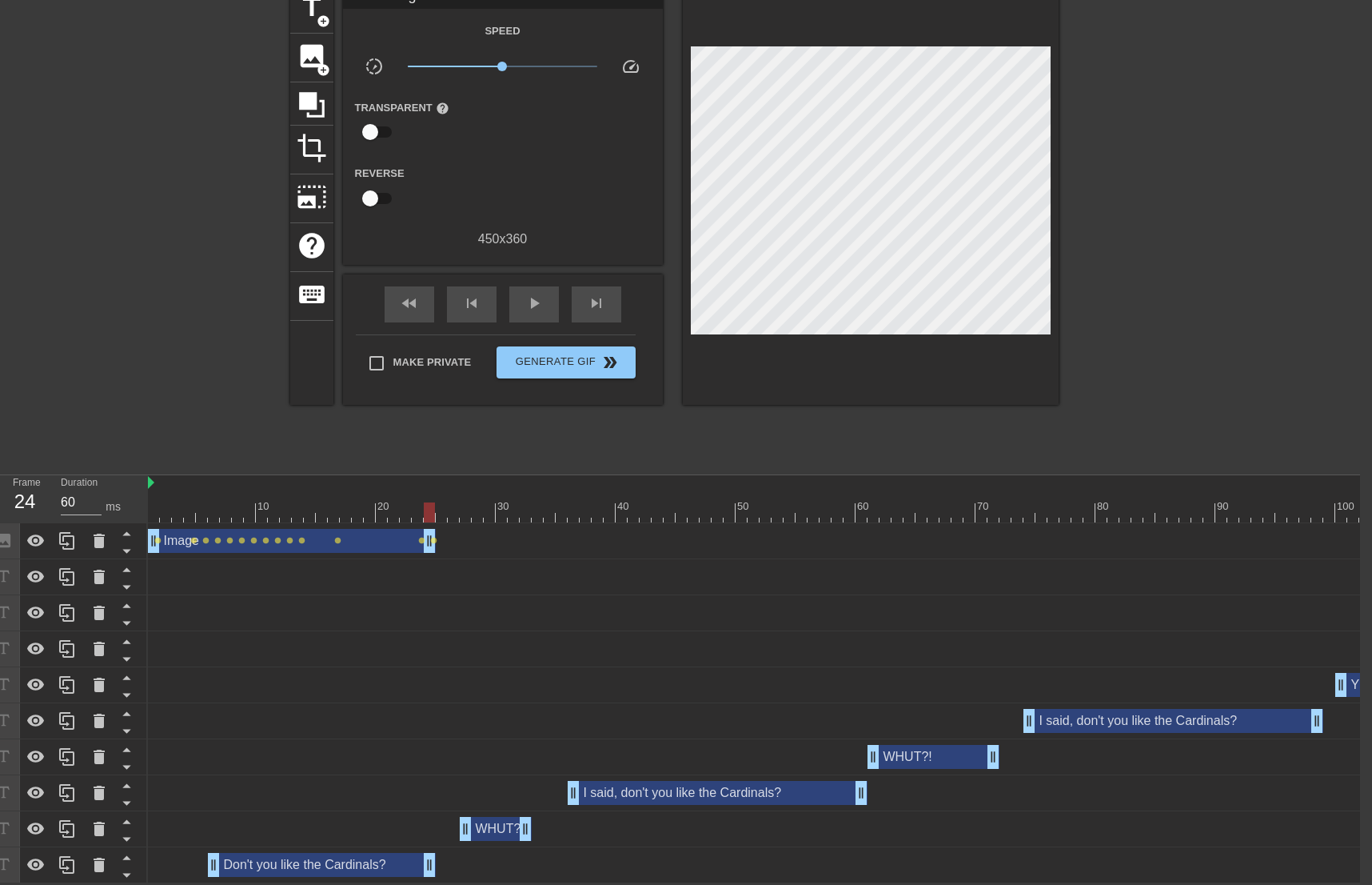
drag, startPoint x: 981, startPoint y: 535, endPoint x: 434, endPoint y: 523, distance: 547.1
click at [404, 297] on span "fast_rewind" at bounding box center [410, 304] width 19 height 19
click at [539, 294] on span "play_arrow" at bounding box center [534, 304] width 19 height 19
click at [539, 294] on span "pause" at bounding box center [534, 304] width 19 height 19
click at [599, 294] on span "skip_next" at bounding box center [597, 304] width 19 height 19
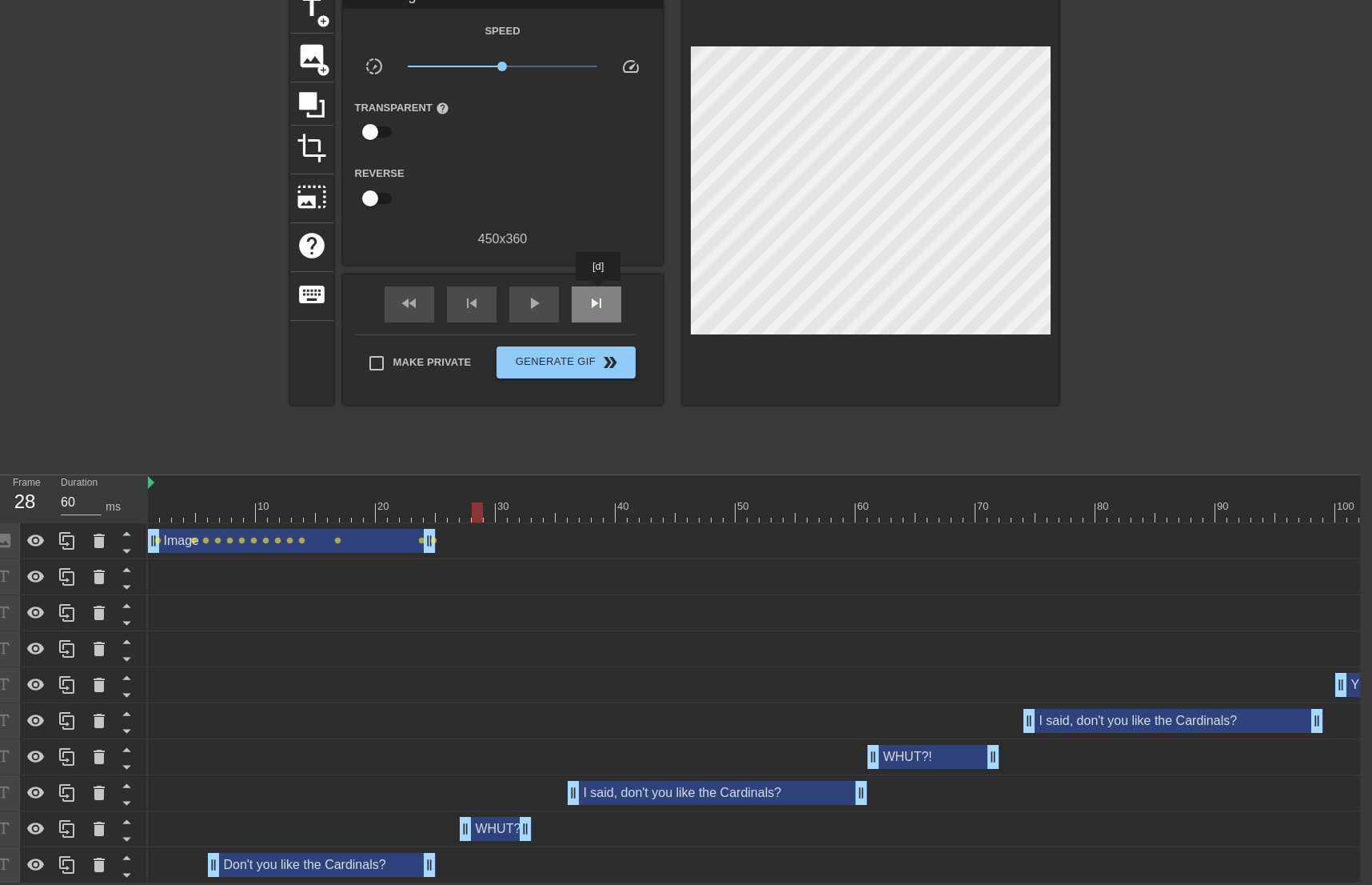
click at [599, 294] on span "skip_next" at bounding box center [597, 304] width 19 height 19
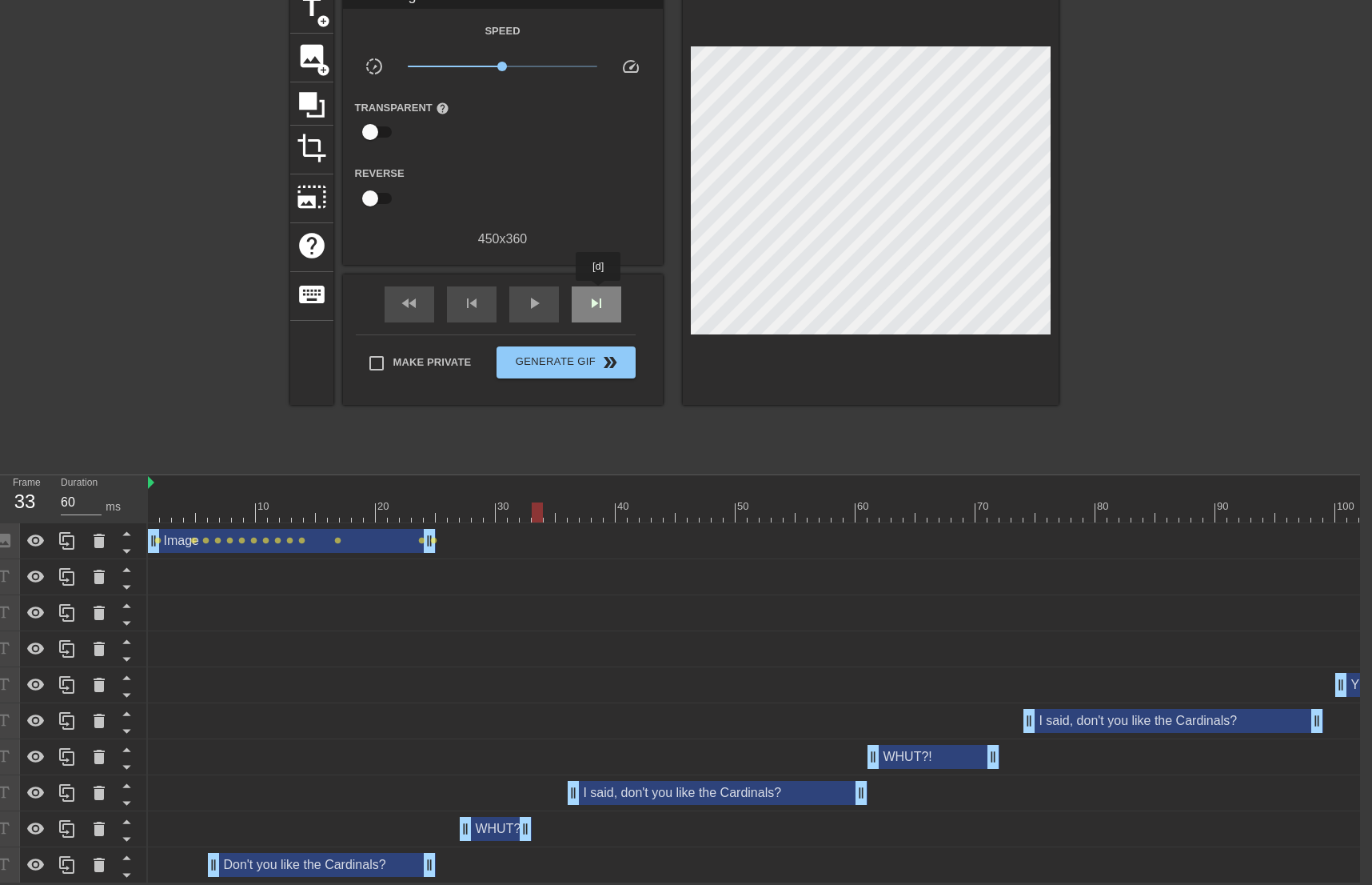
click at [599, 294] on span "skip_next" at bounding box center [597, 304] width 19 height 19
click at [320, 63] on span "add_circle" at bounding box center [323, 69] width 13 height 13
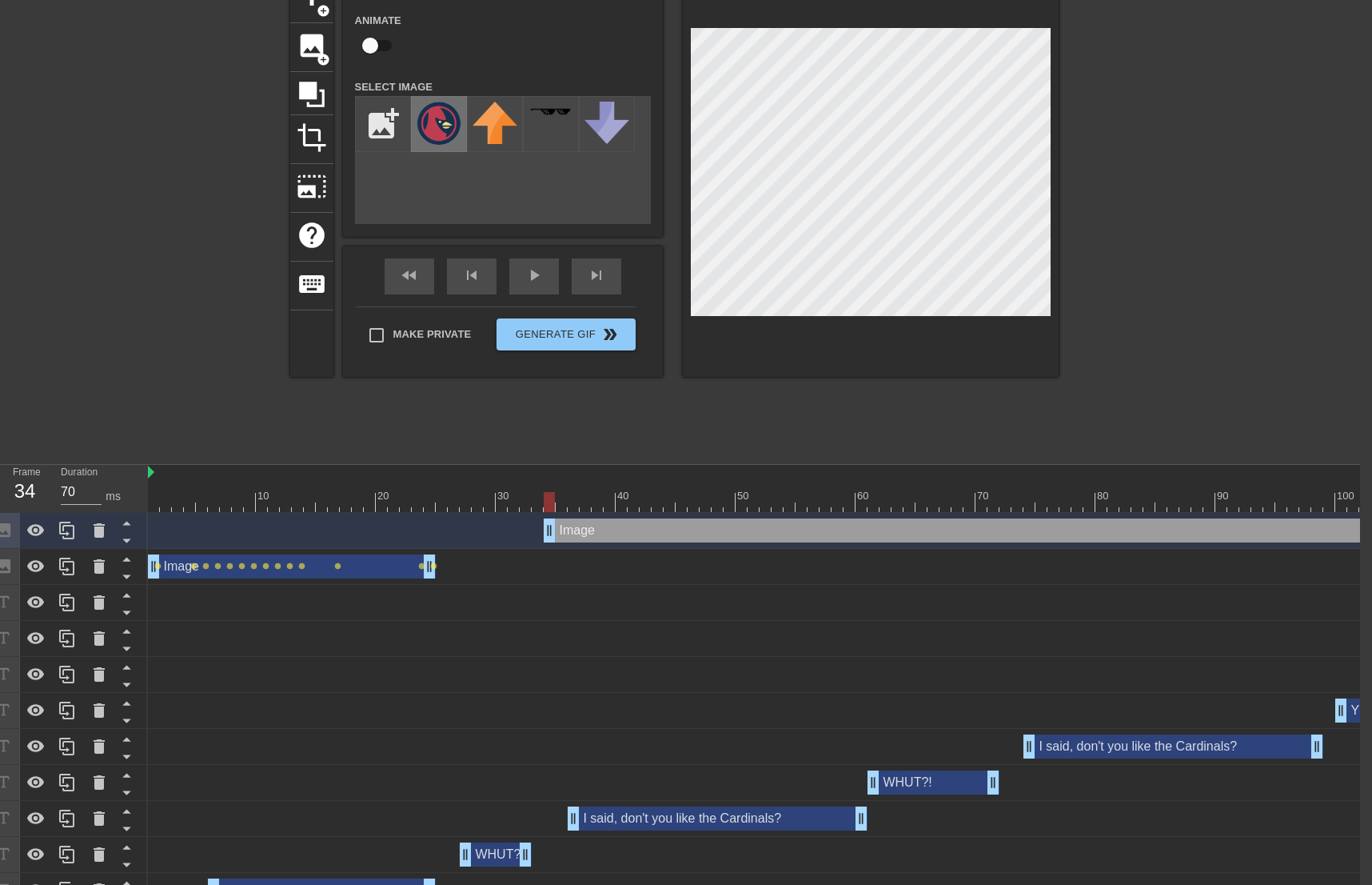
click at [429, 118] on img at bounding box center [439, 123] width 45 height 43
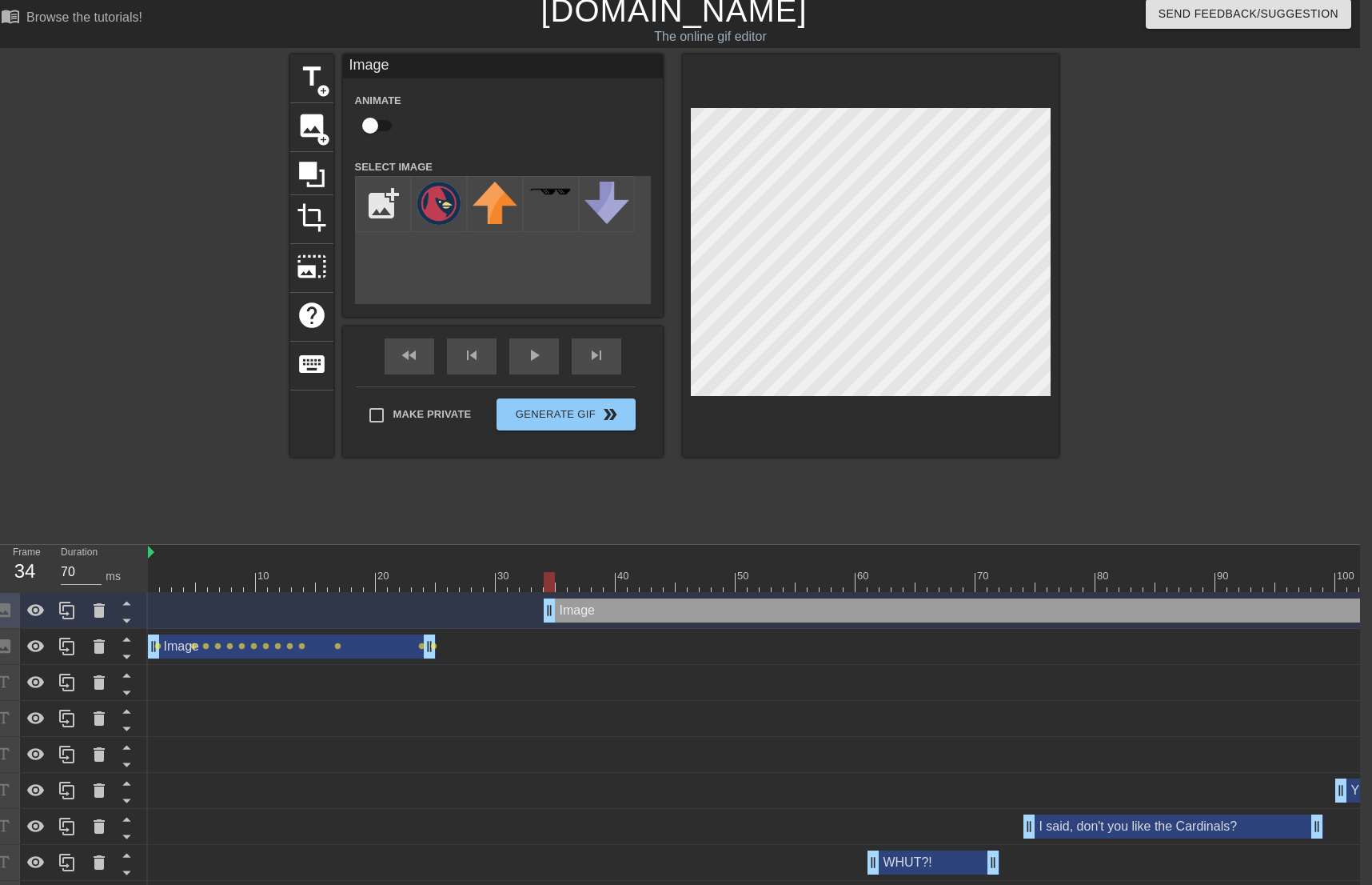
drag, startPoint x: 375, startPoint y: 122, endPoint x: 471, endPoint y: 129, distance: 96.3
click at [376, 122] on input "checkbox" at bounding box center [370, 126] width 91 height 30
click at [630, 145] on div "Animate Select Image add_photo_alternate" at bounding box center [502, 196] width 295 height 213
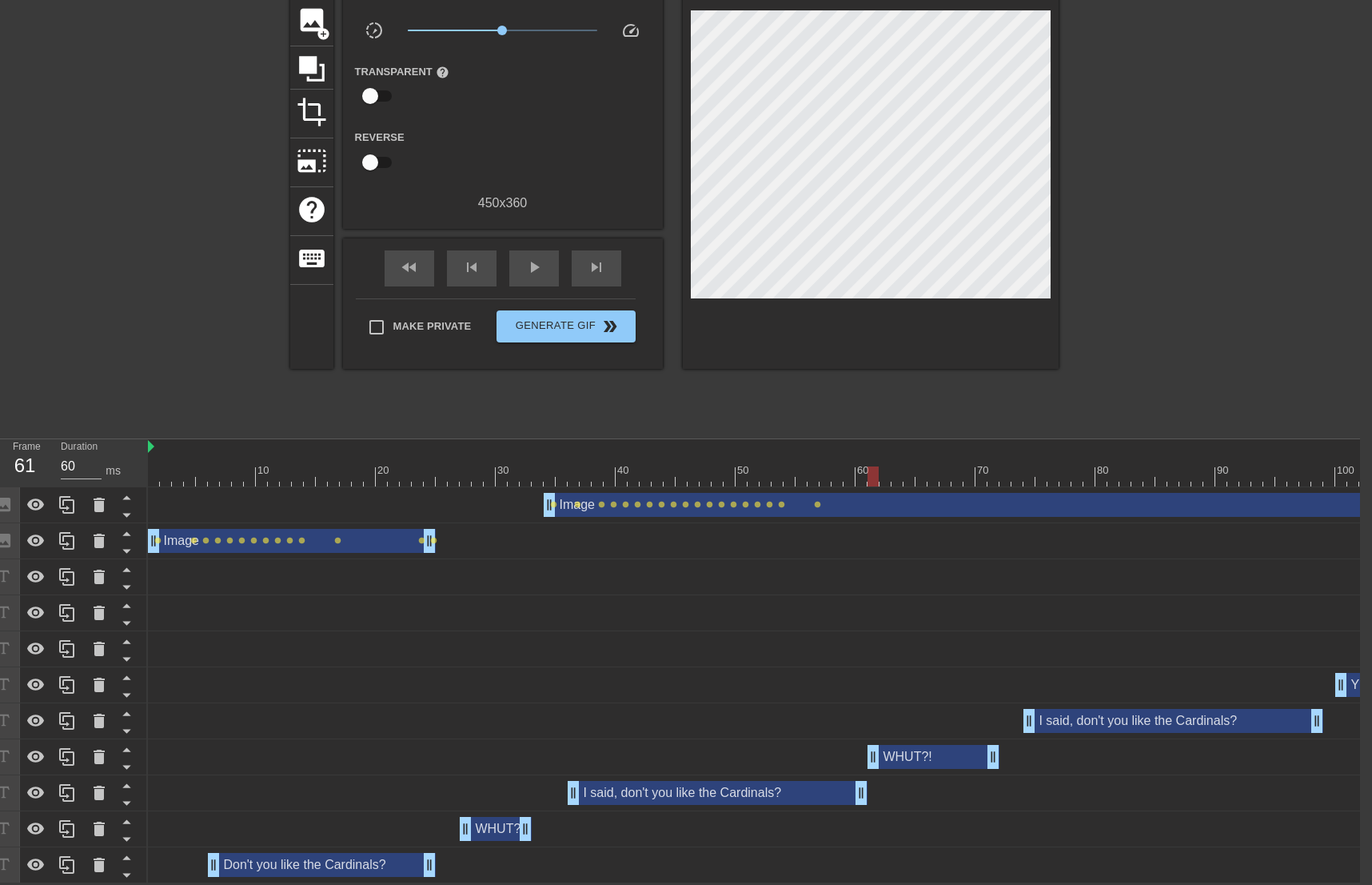
scroll to position [0, 824]
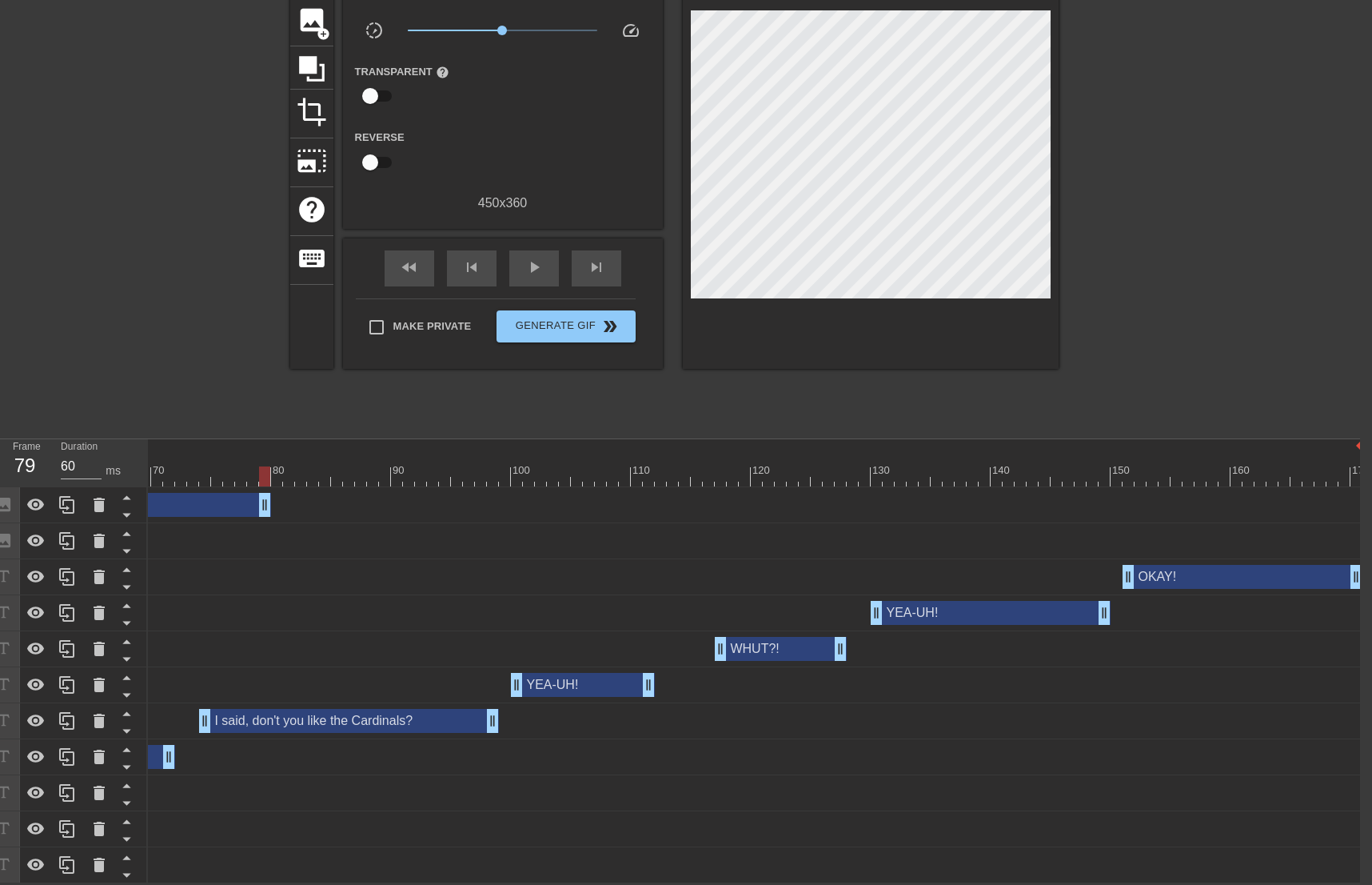
drag, startPoint x: 1358, startPoint y: 496, endPoint x: 173, endPoint y: 524, distance: 1185.3
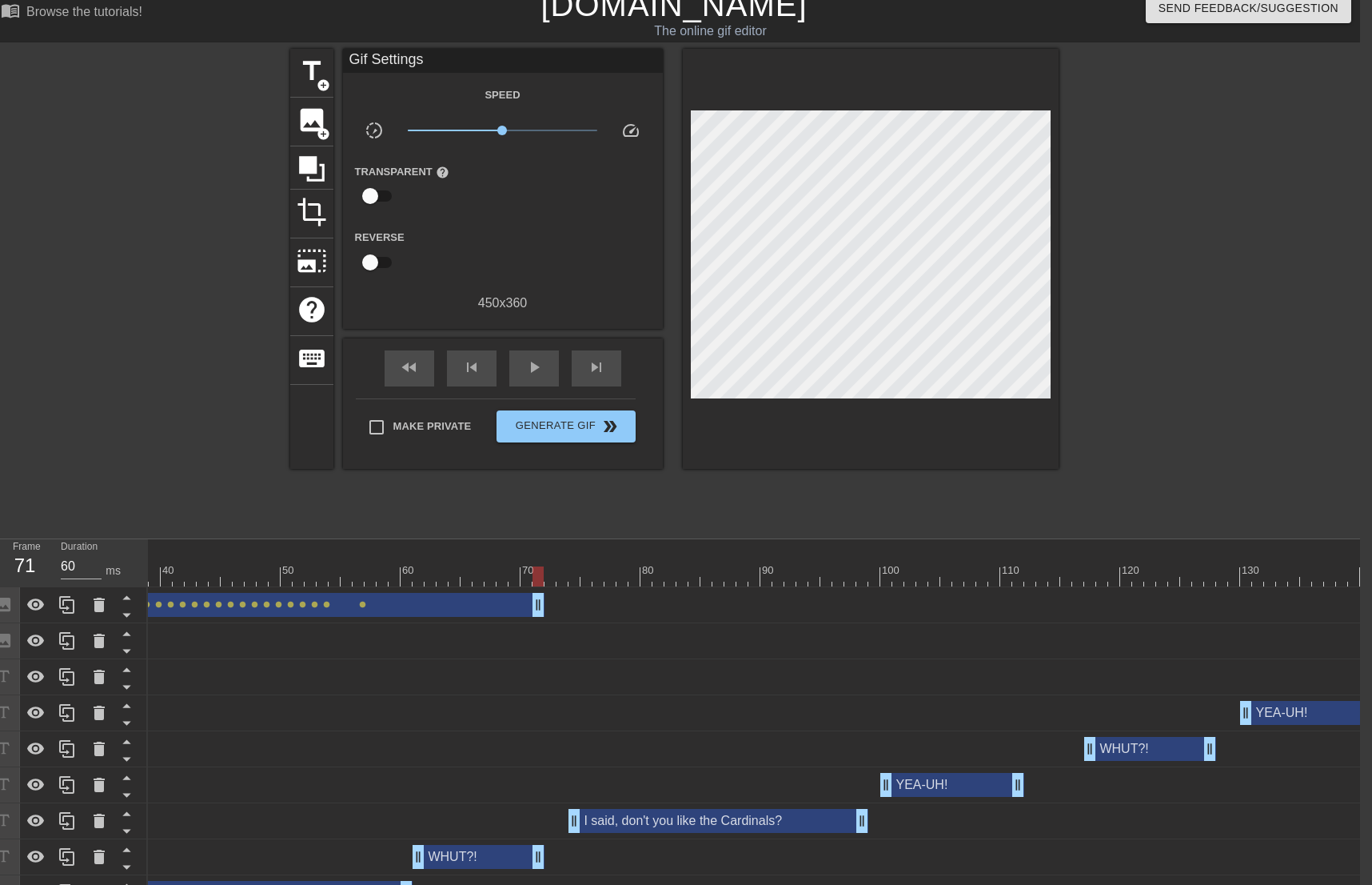
scroll to position [0, 12]
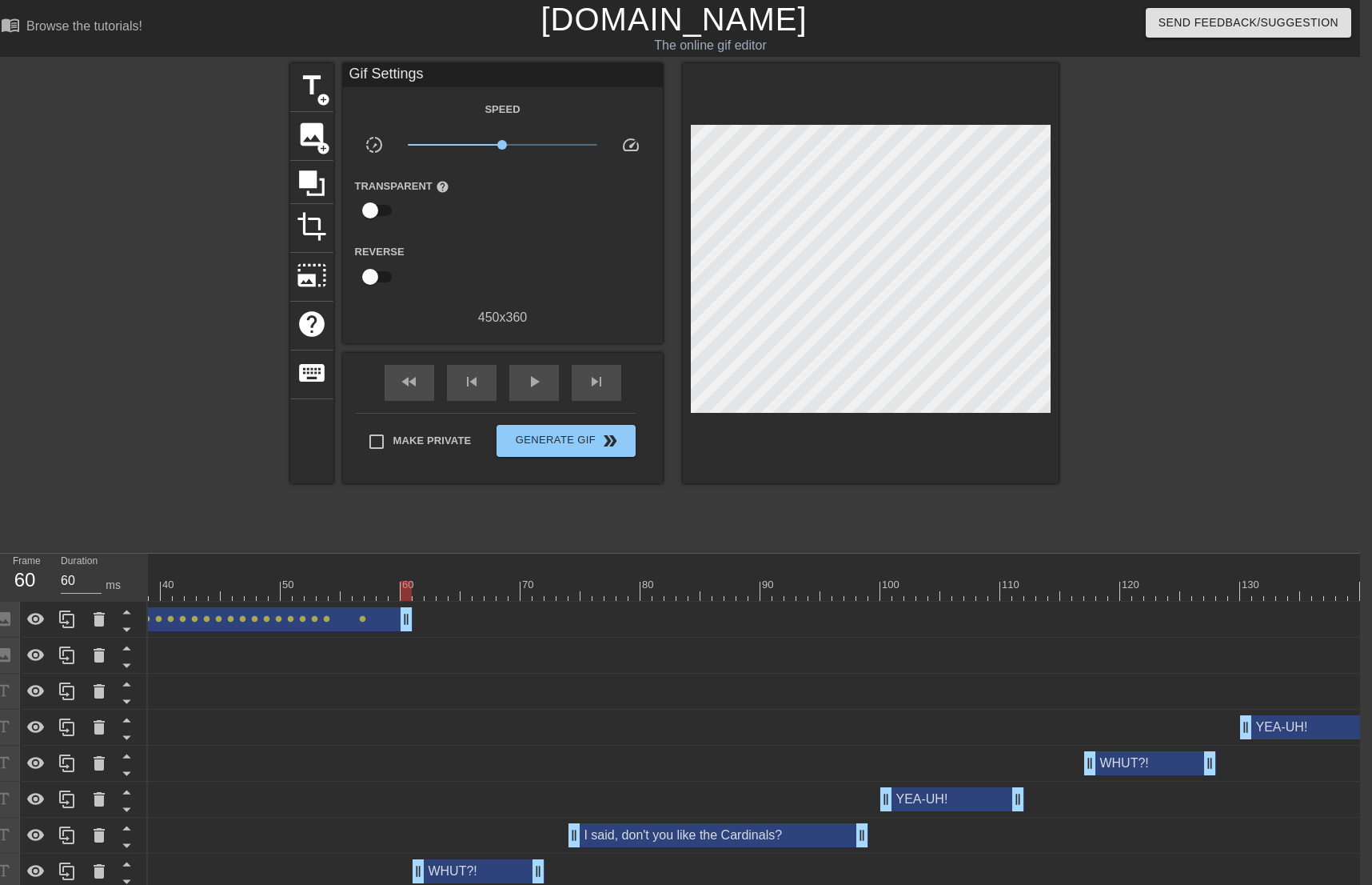
drag, startPoint x: 541, startPoint y: 621, endPoint x: 407, endPoint y: 629, distance: 134.2
click at [332, 143] on div "image add_circle" at bounding box center [311, 136] width 43 height 49
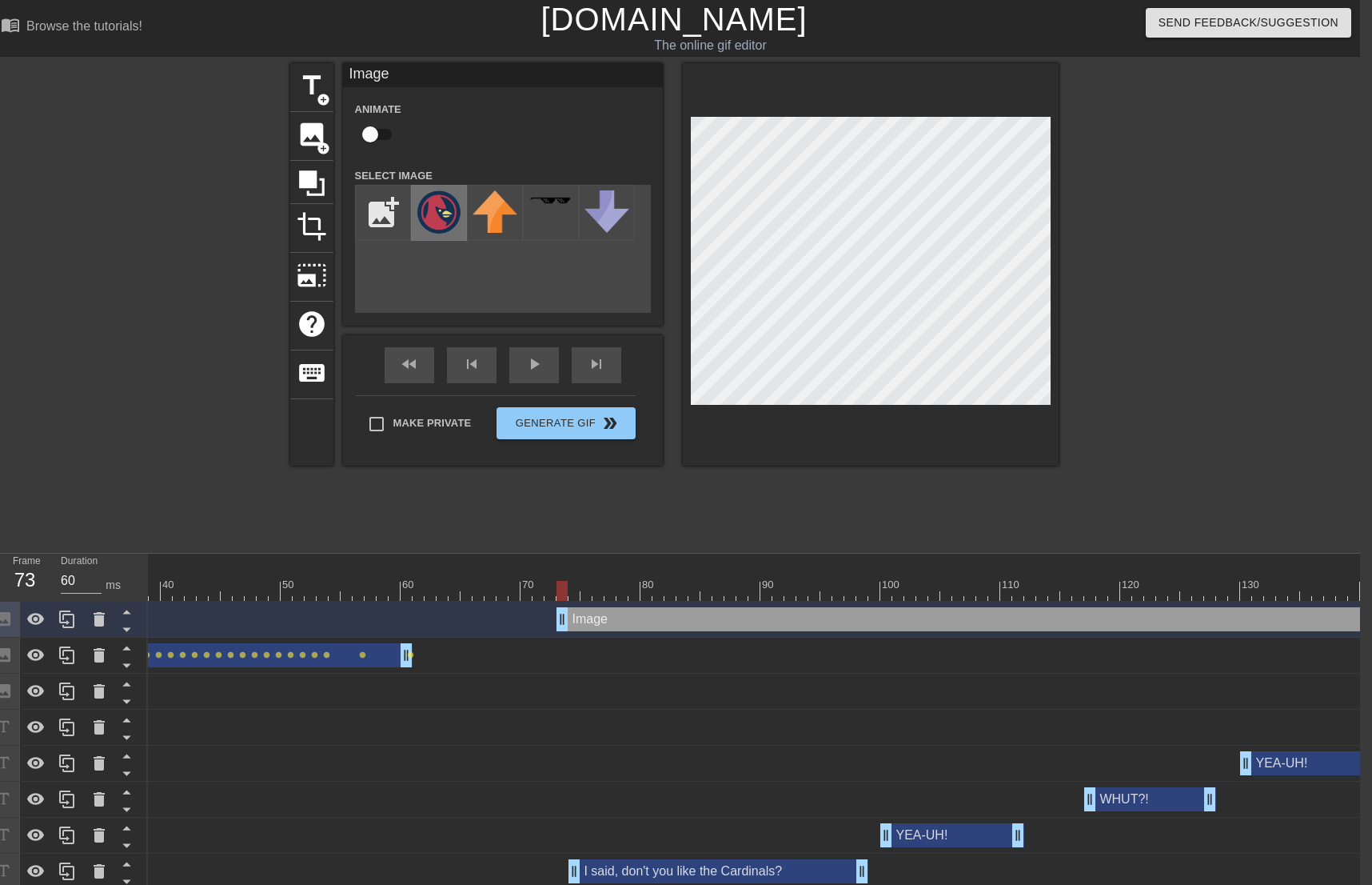
click at [440, 203] on img at bounding box center [439, 212] width 45 height 43
click at [374, 131] on input "checkbox" at bounding box center [370, 135] width 91 height 30
click at [636, 196] on div "add_photo_alternate" at bounding box center [502, 249] width 295 height 128
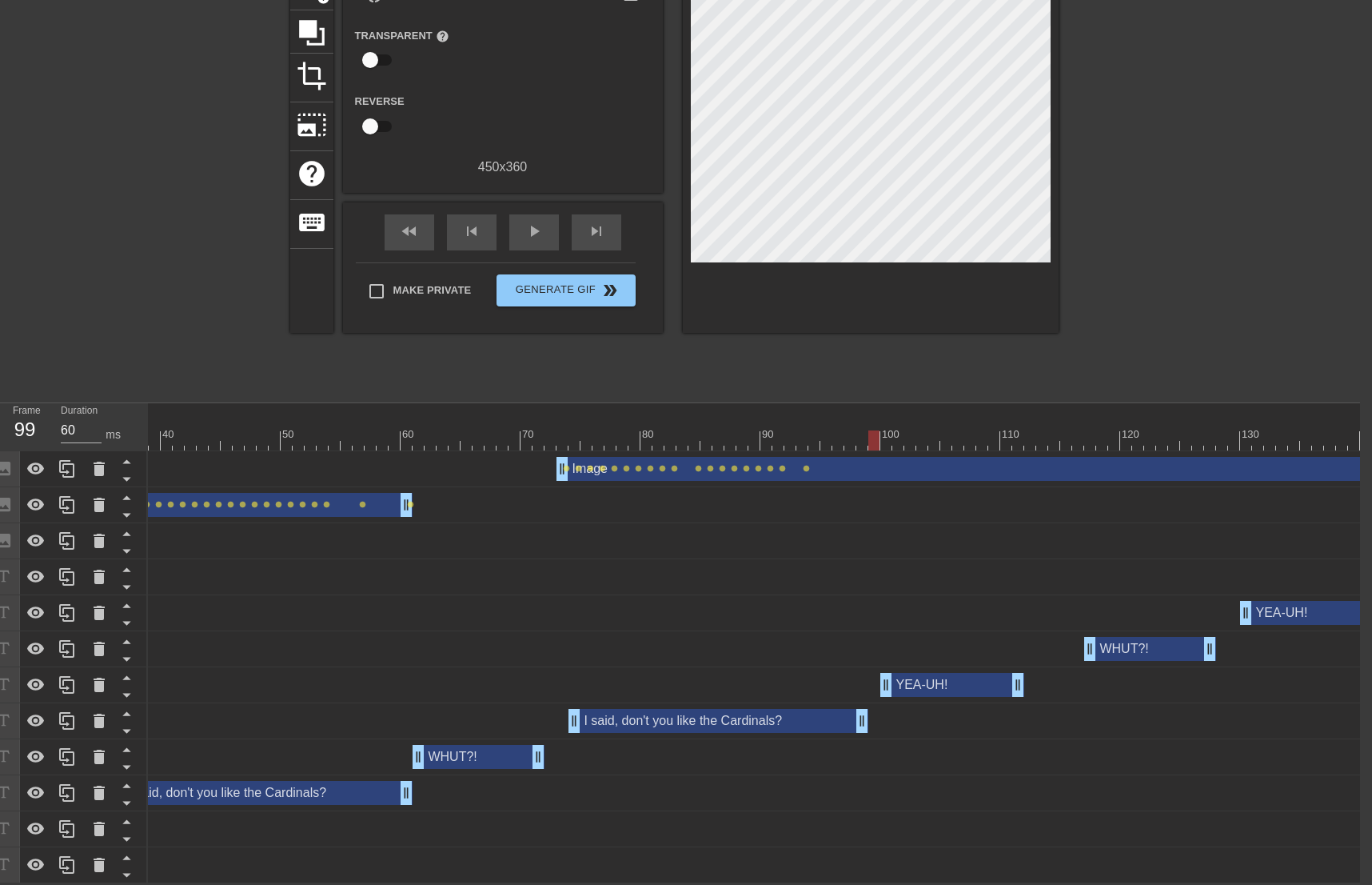
scroll to position [0, 824]
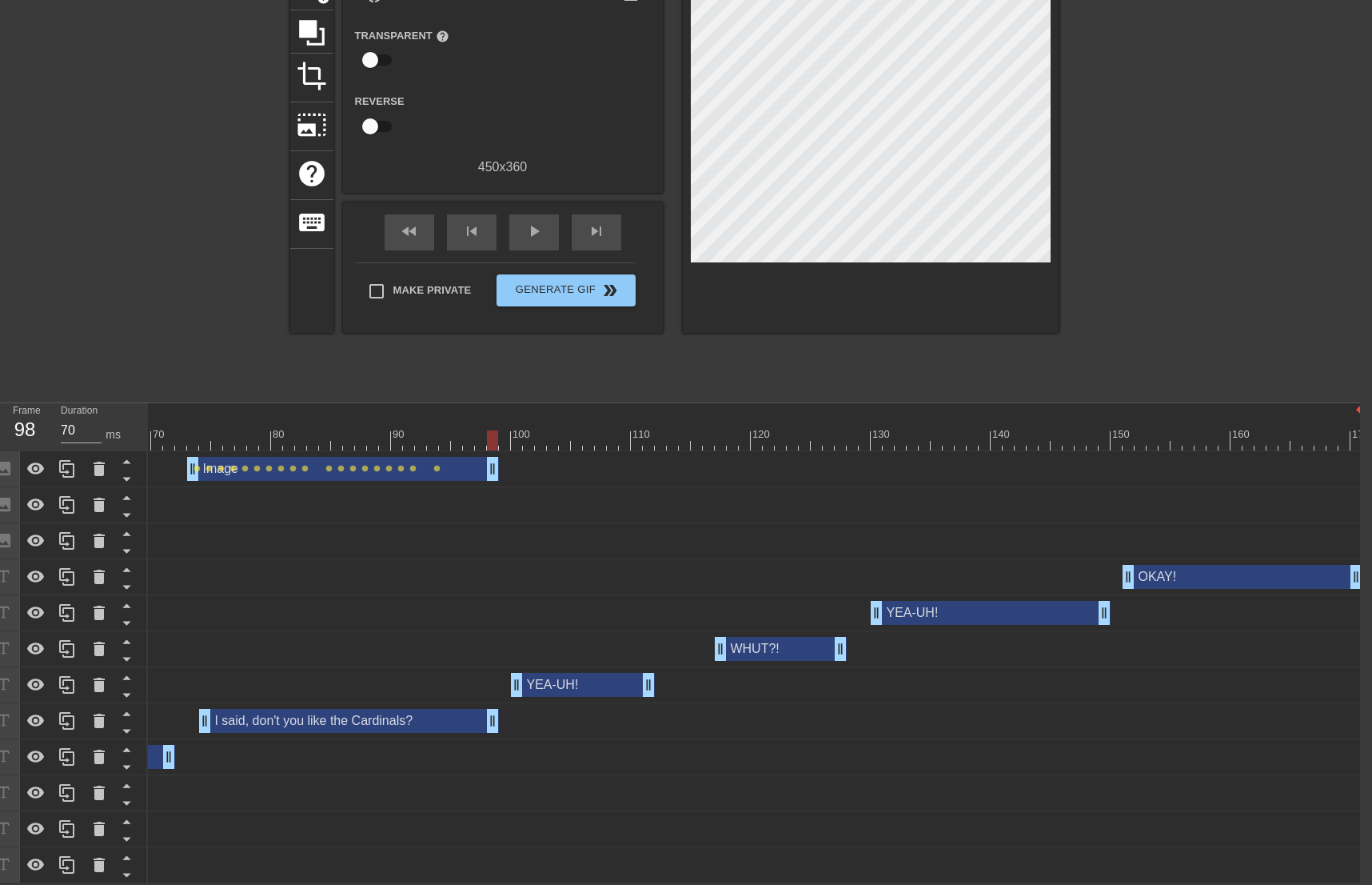
drag, startPoint x: 1354, startPoint y: 463, endPoint x: 495, endPoint y: 461, distance: 859.0
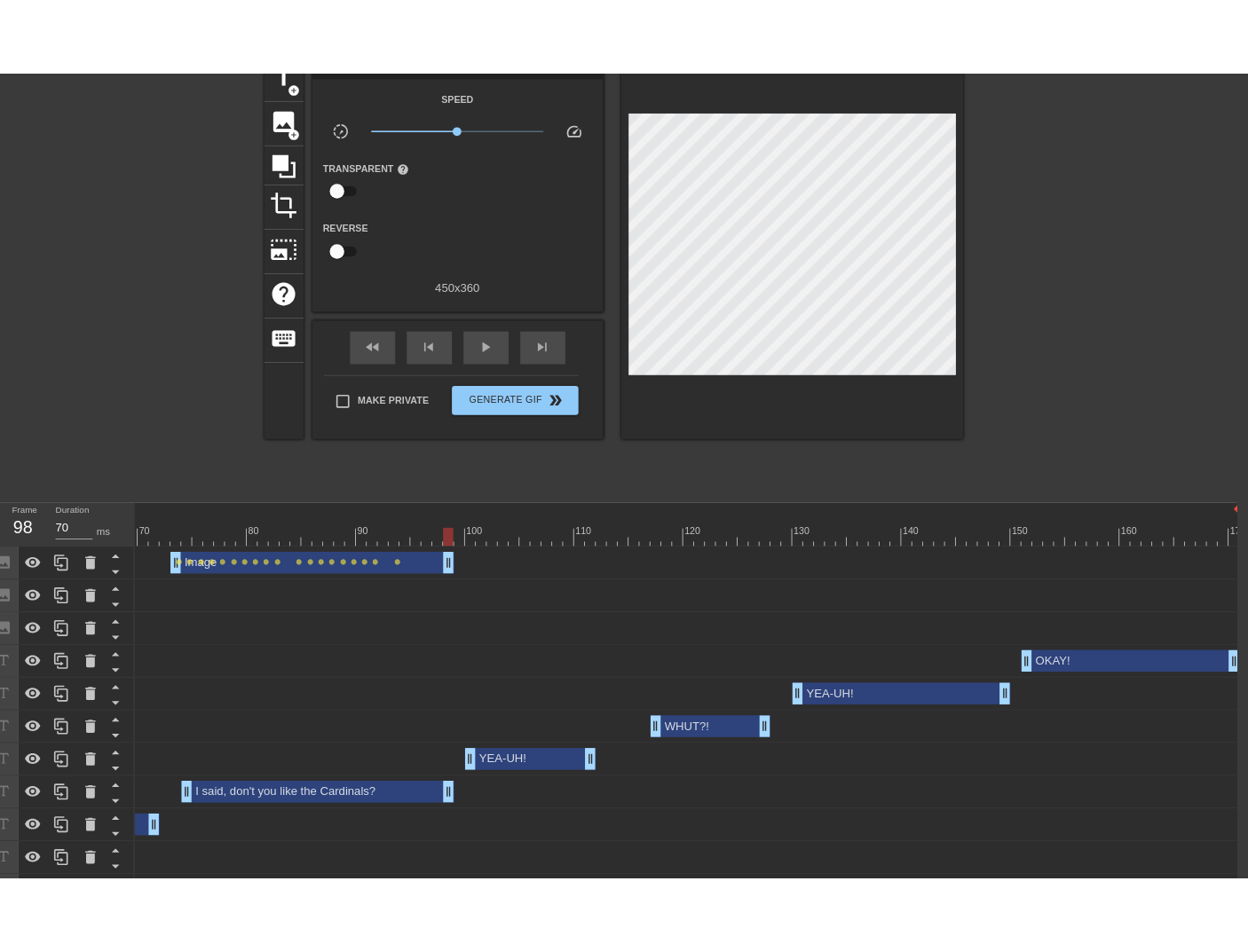
scroll to position [0, 14]
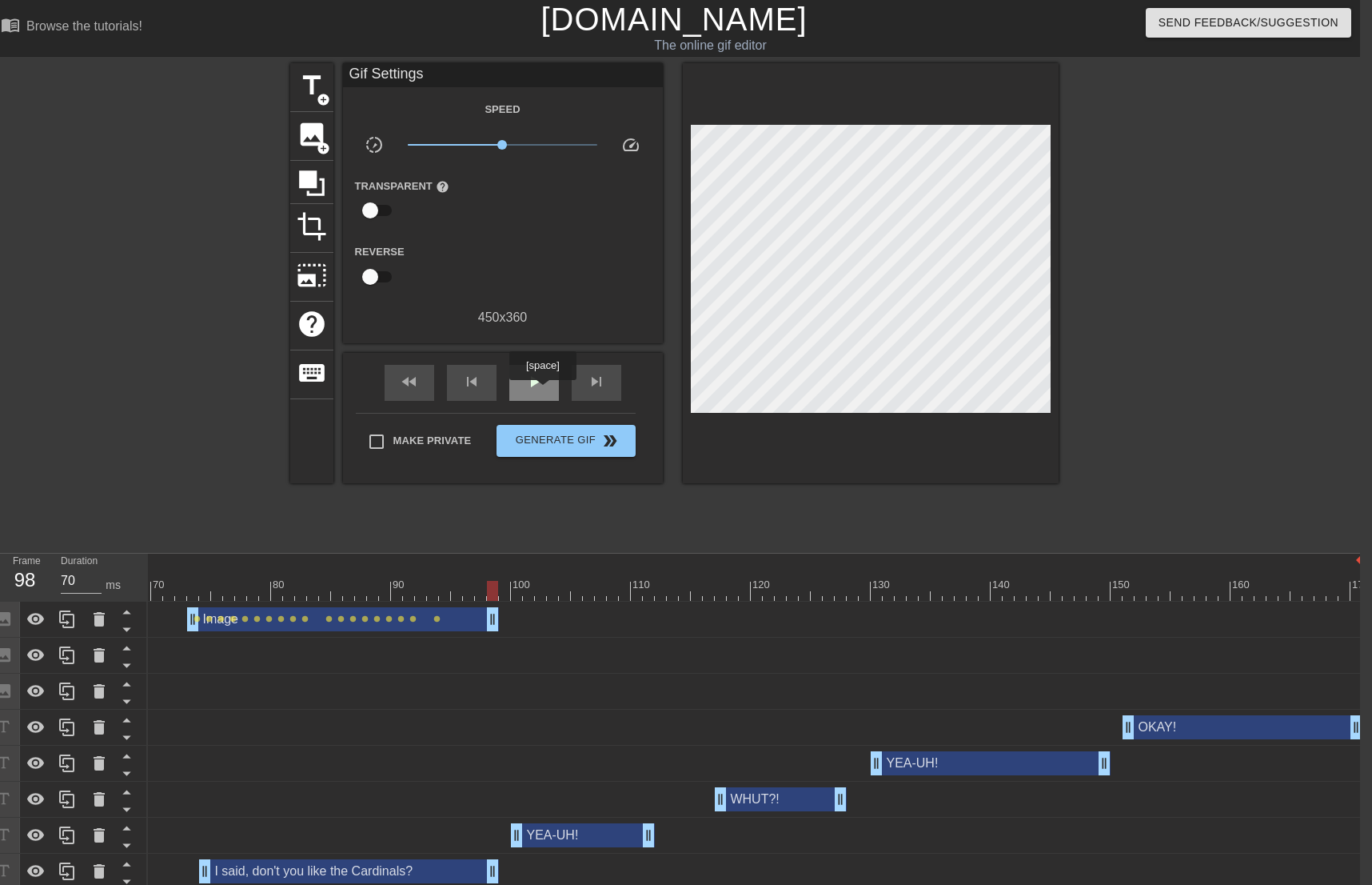
click at [542, 391] on div "play_arrow" at bounding box center [534, 382] width 50 height 36
click at [542, 389] on span "pause" at bounding box center [534, 381] width 19 height 19
click at [542, 389] on span "play_arrow" at bounding box center [534, 381] width 19 height 19
click at [542, 389] on span "pause" at bounding box center [534, 381] width 19 height 19
click at [594, 380] on span "skip_next" at bounding box center [597, 381] width 19 height 19
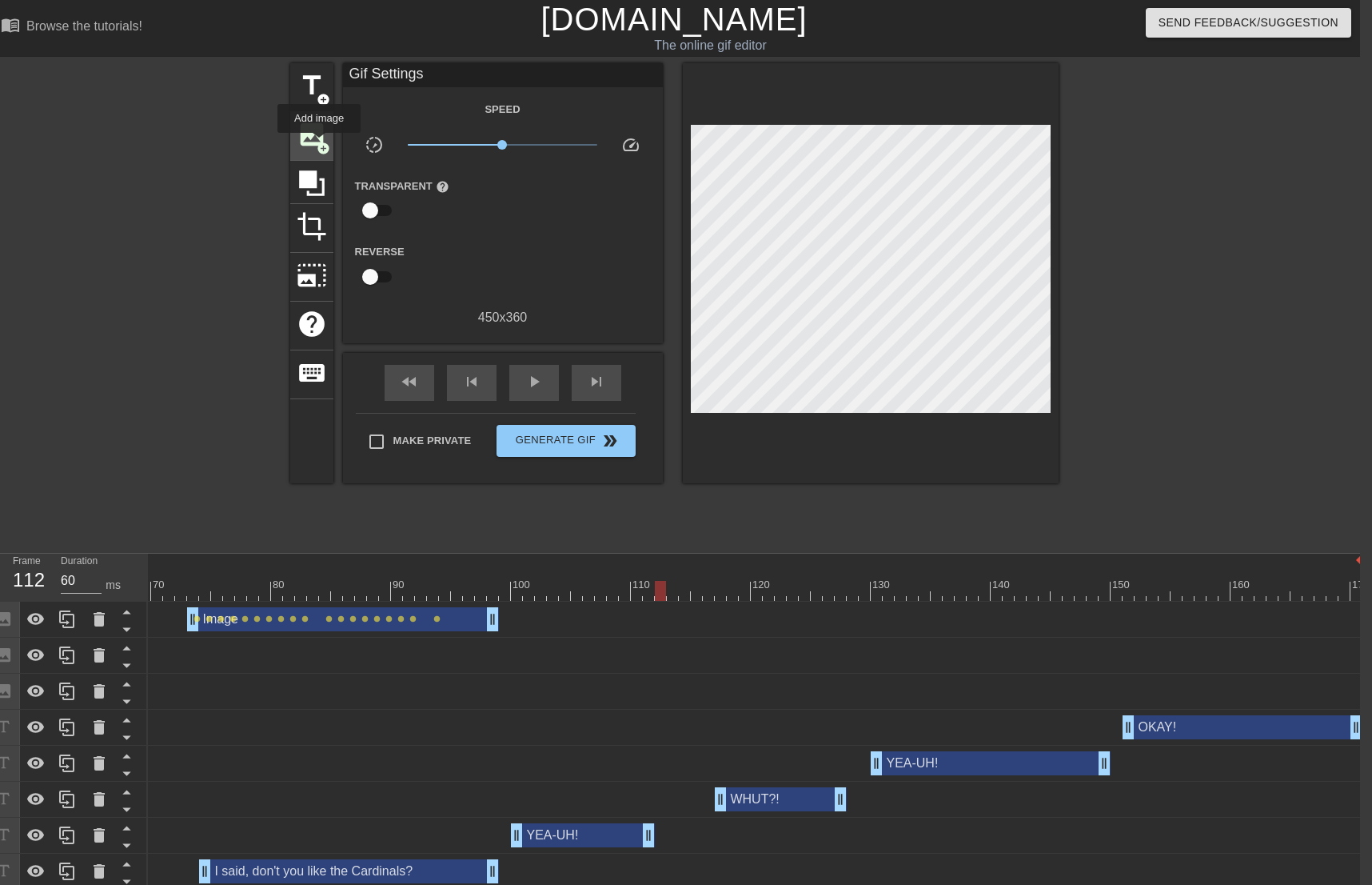
click at [319, 144] on span "add_circle" at bounding box center [323, 148] width 13 height 13
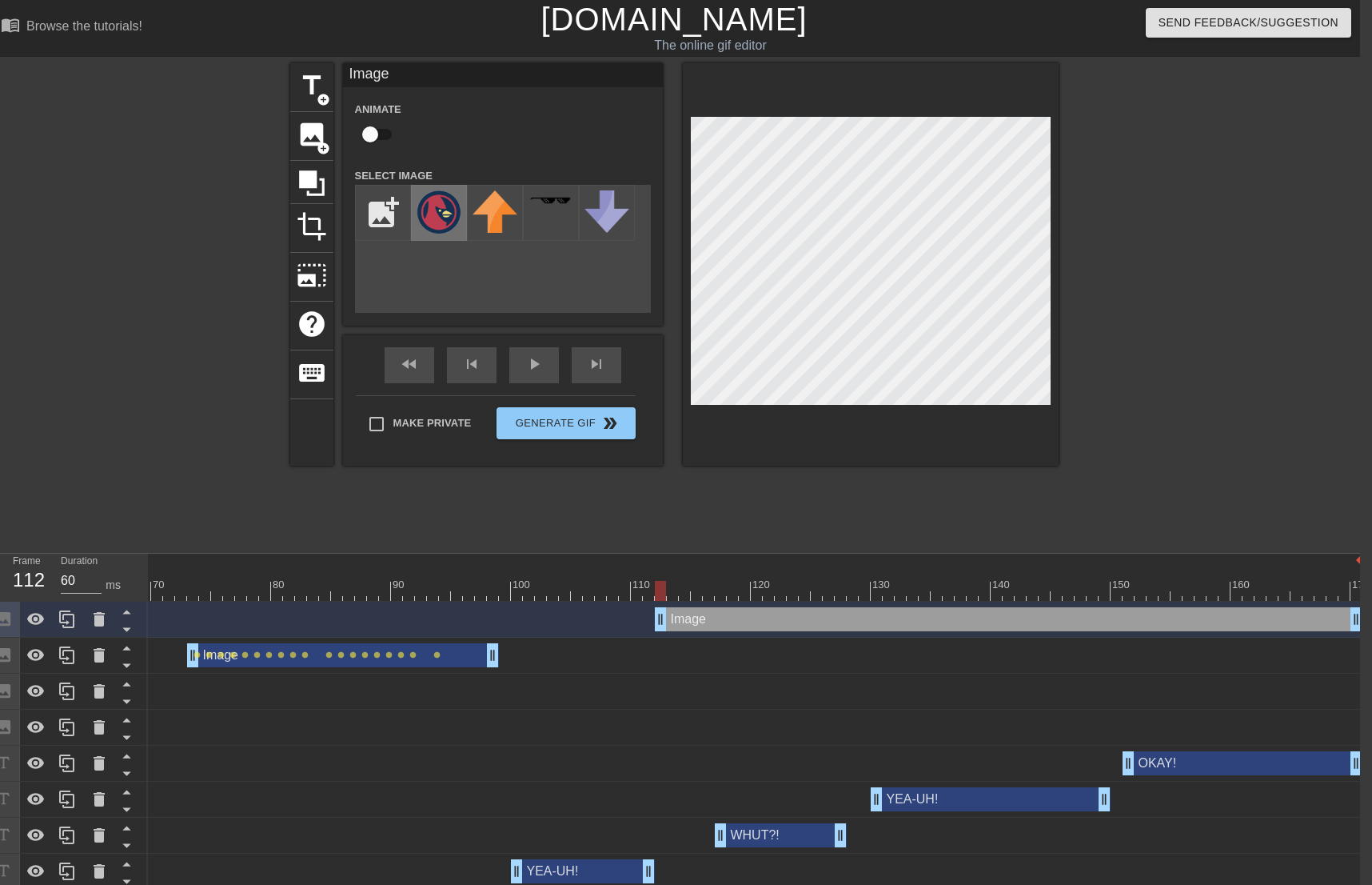
click at [429, 204] on img at bounding box center [439, 212] width 45 height 43
click at [379, 133] on input "checkbox" at bounding box center [370, 135] width 91 height 30
click at [551, 154] on div "Animate Select Image add_photo_alternate" at bounding box center [502, 205] width 295 height 213
click at [583, 154] on div "Animate Select Image add_photo_alternate" at bounding box center [502, 205] width 295 height 213
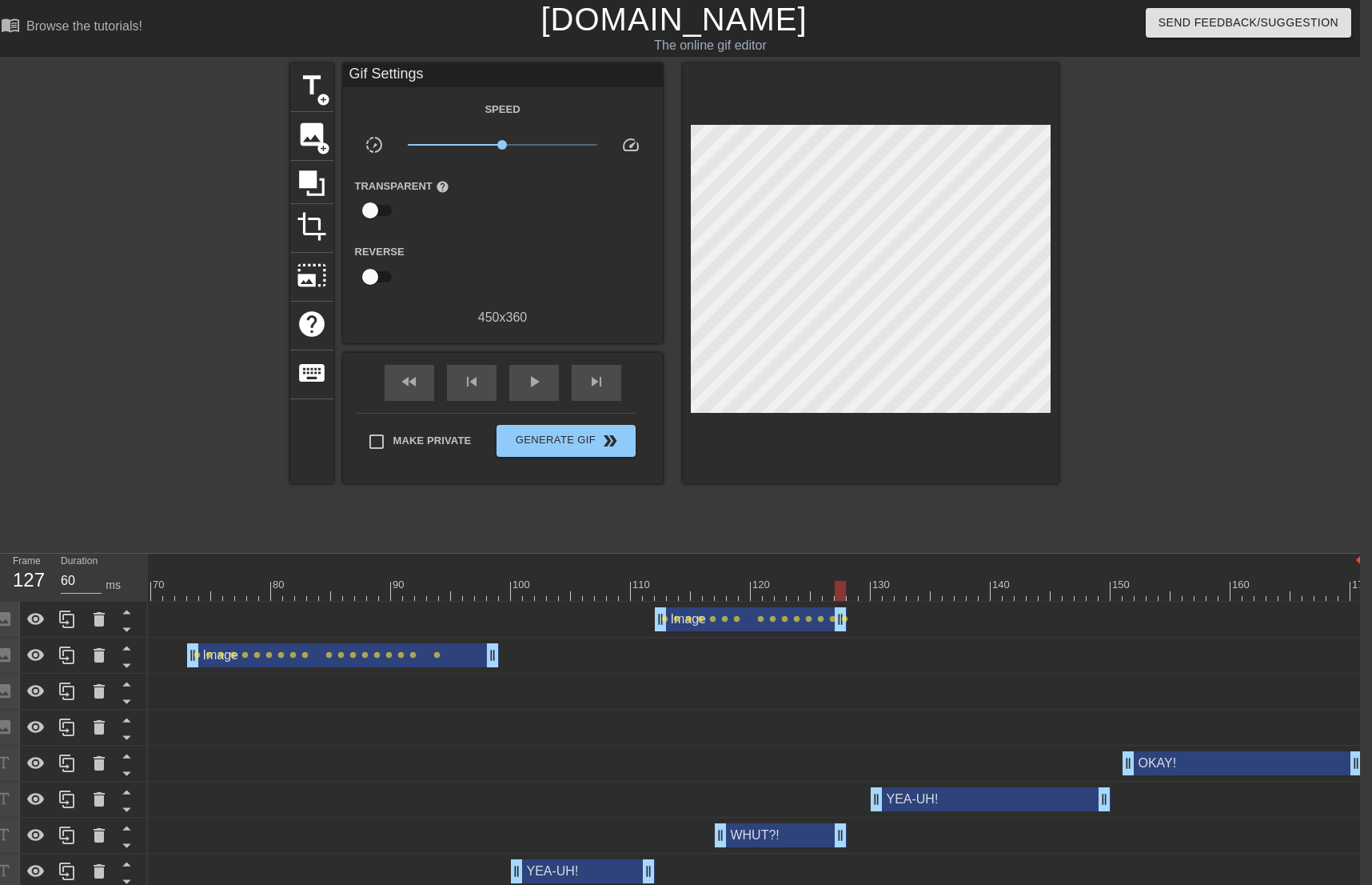
drag, startPoint x: 1358, startPoint y: 618, endPoint x: 847, endPoint y: 604, distance: 511.2
click at [847, 604] on div "Image drag_handle drag_handle lens lens lens lens lens lens lens lens lens lens…" at bounding box center [342, 620] width 2039 height 36
click at [536, 381] on span "play_arrow" at bounding box center [534, 381] width 19 height 19
click at [536, 381] on span "pause" at bounding box center [534, 381] width 19 height 19
click at [532, 384] on span "play_arrow" at bounding box center [534, 381] width 19 height 19
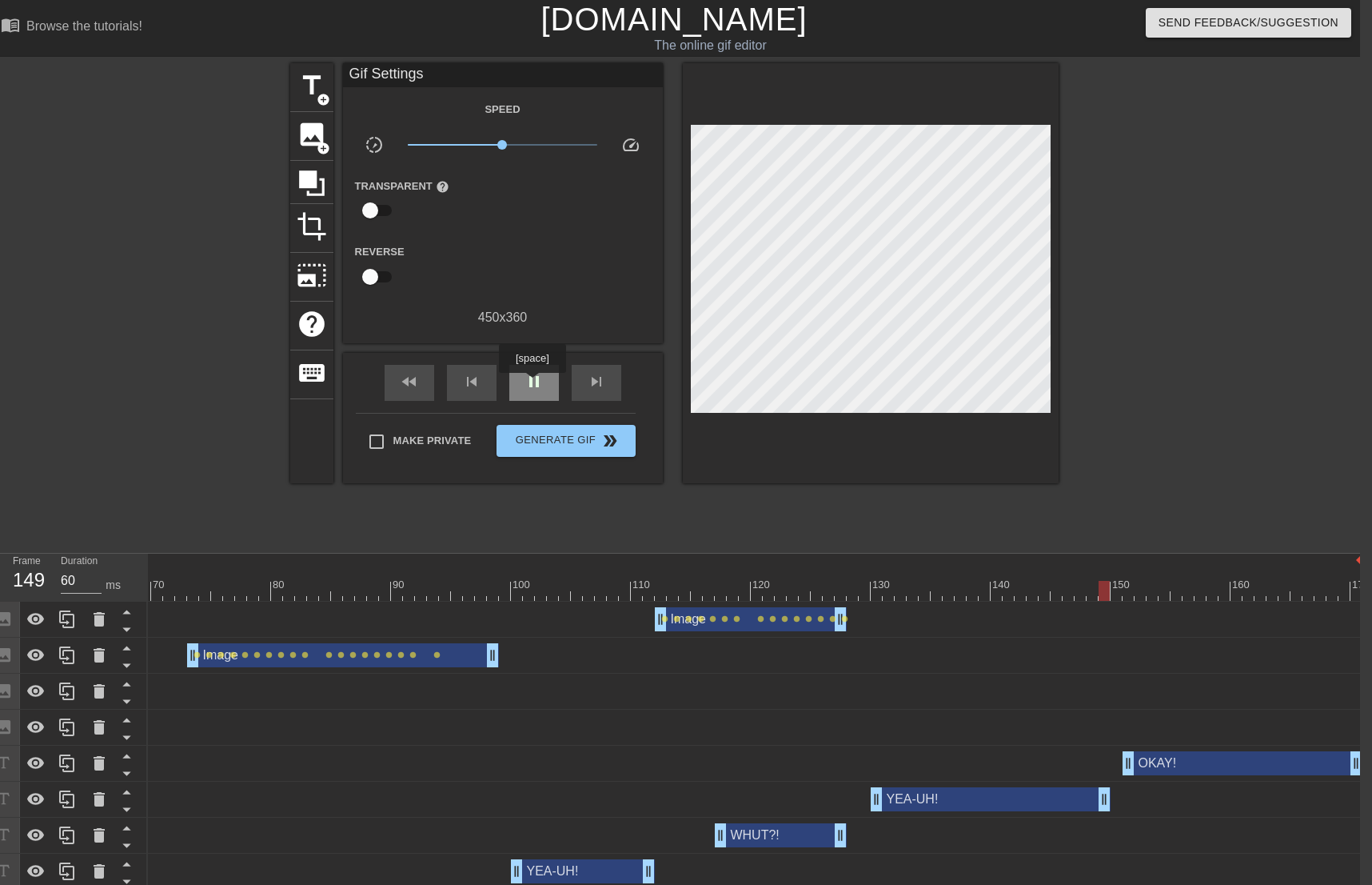
click at [531, 384] on span "pause" at bounding box center [534, 381] width 19 height 19
click at [480, 385] on span "skip_previous" at bounding box center [472, 381] width 19 height 19
click at [588, 381] on span "skip_next" at bounding box center [597, 381] width 19 height 19
click at [305, 142] on span "image" at bounding box center [311, 135] width 30 height 30
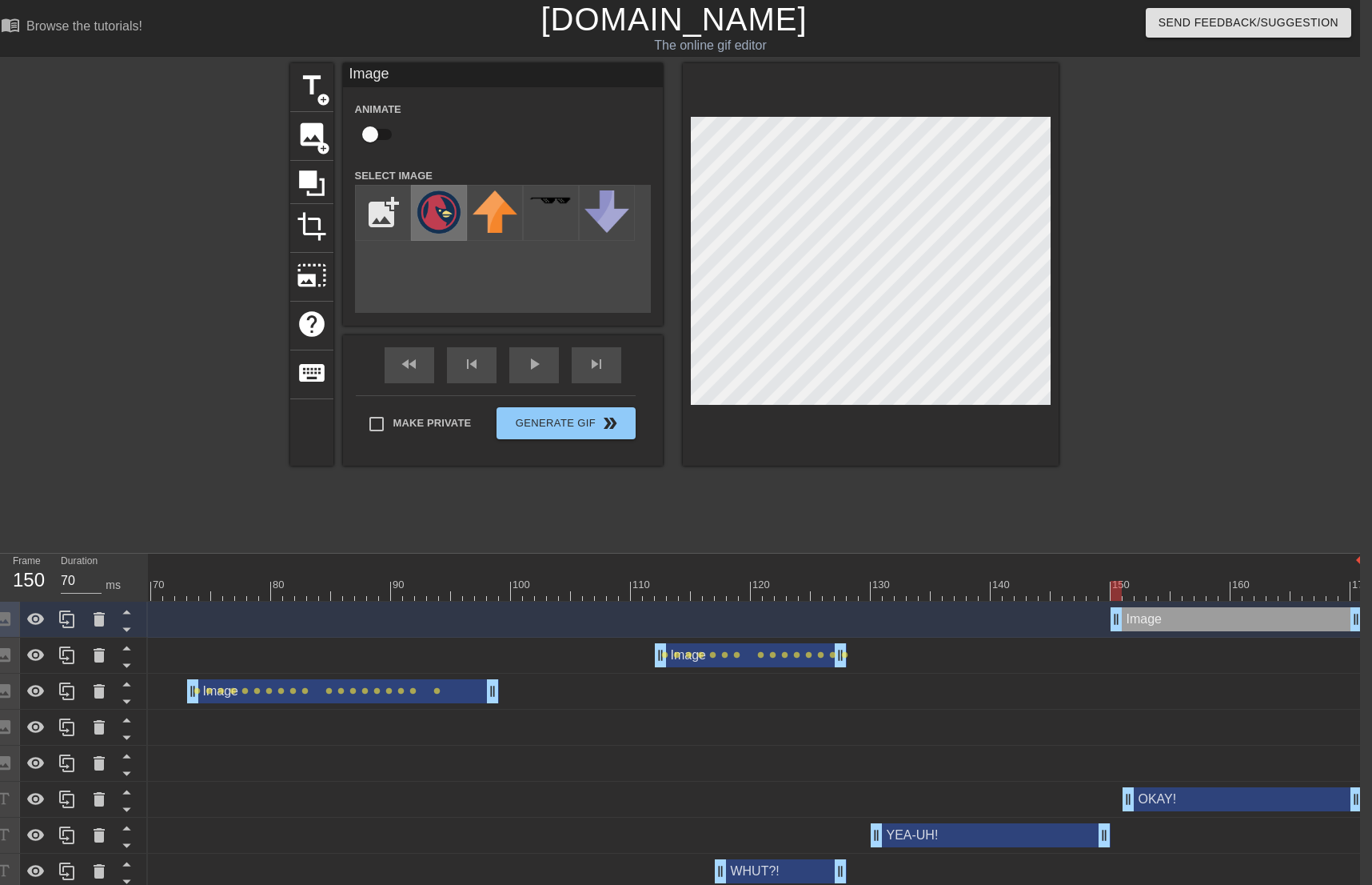
click at [441, 197] on img at bounding box center [439, 212] width 45 height 43
click at [386, 134] on input "checkbox" at bounding box center [370, 135] width 91 height 30
click at [883, 104] on div at bounding box center [870, 264] width 376 height 403
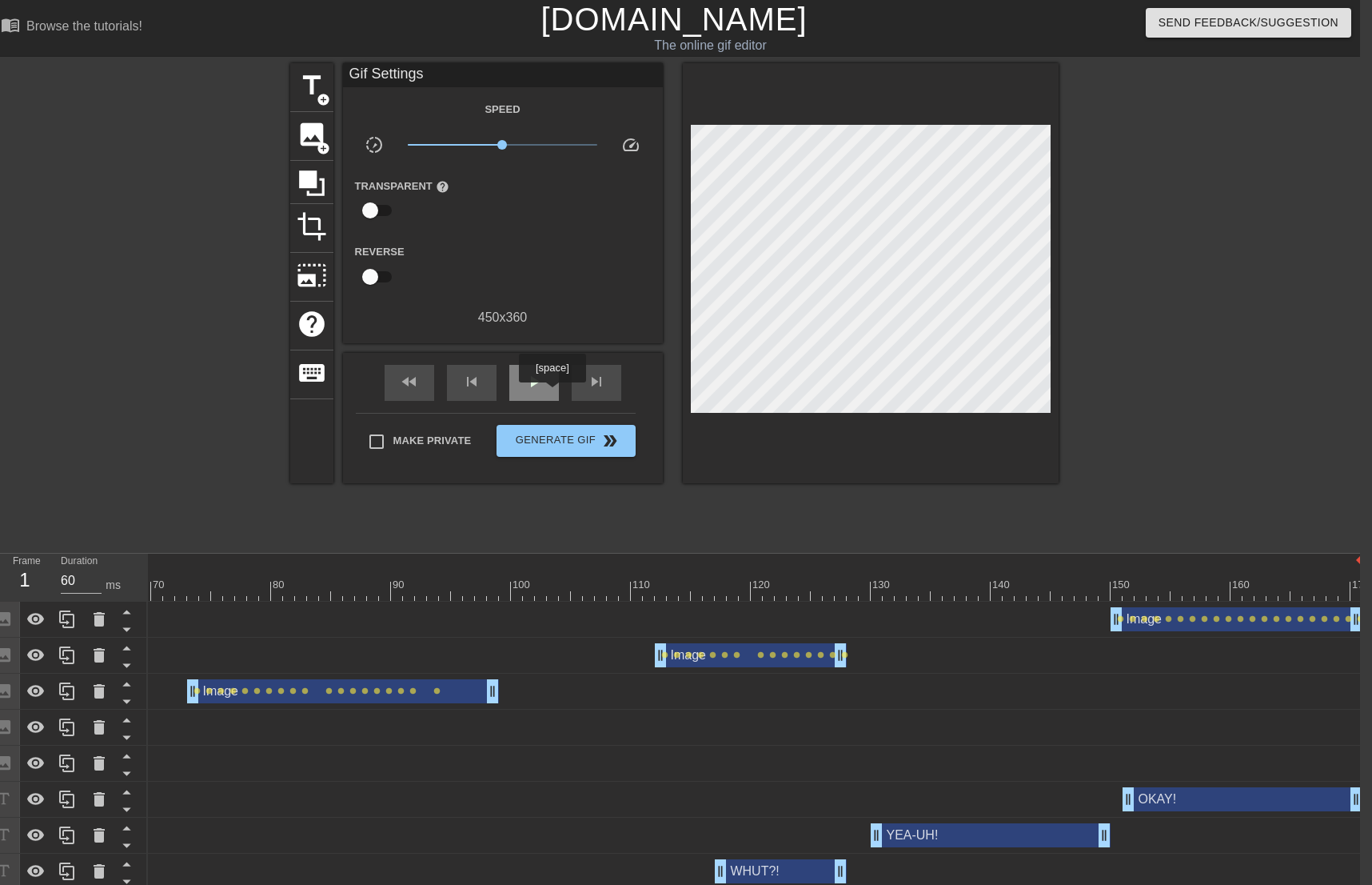
click at [552, 394] on div "play_arrow" at bounding box center [534, 382] width 50 height 36
click at [543, 382] on span "pause" at bounding box center [534, 381] width 19 height 19
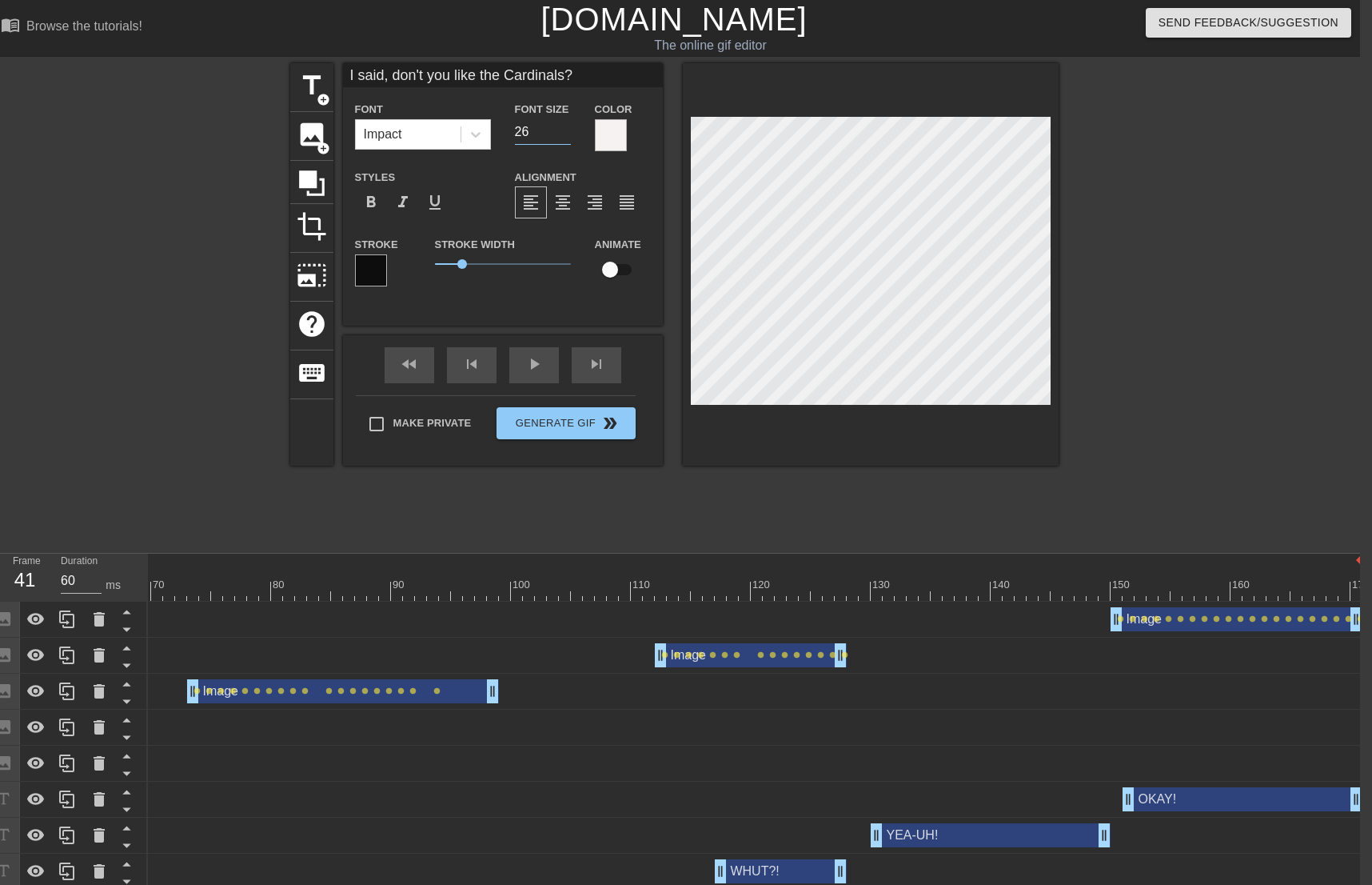
click at [562, 127] on input "26" at bounding box center [542, 132] width 56 height 26
click at [562, 127] on input "27" at bounding box center [542, 132] width 56 height 26
click at [840, 444] on div at bounding box center [870, 264] width 376 height 403
click at [563, 127] on input "28" at bounding box center [542, 132] width 56 height 26
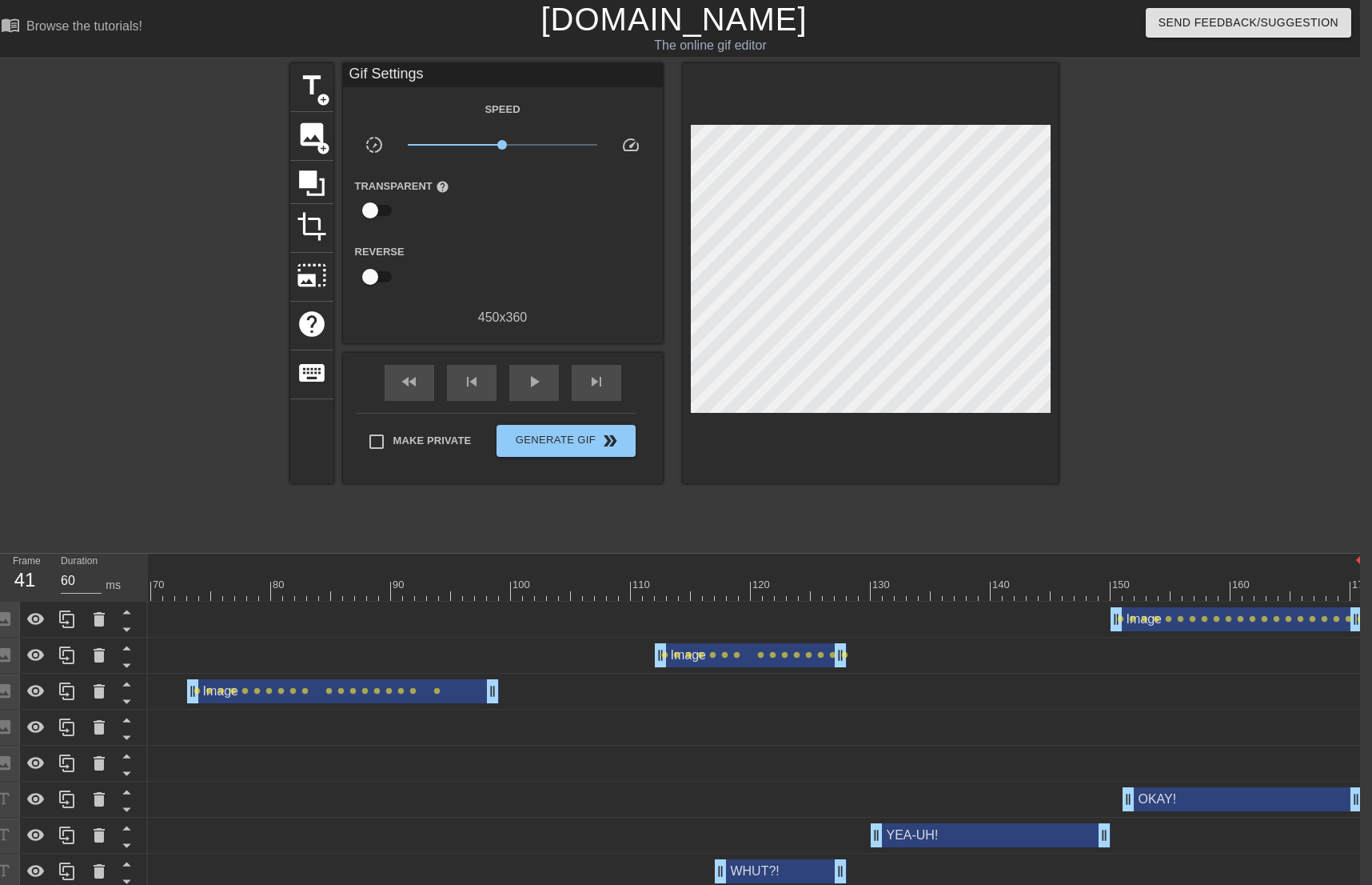
click at [841, 464] on div at bounding box center [870, 273] width 376 height 420
click at [533, 380] on span "play_arrow" at bounding box center [534, 381] width 19 height 19
click at [533, 380] on span "pause" at bounding box center [534, 381] width 19 height 19
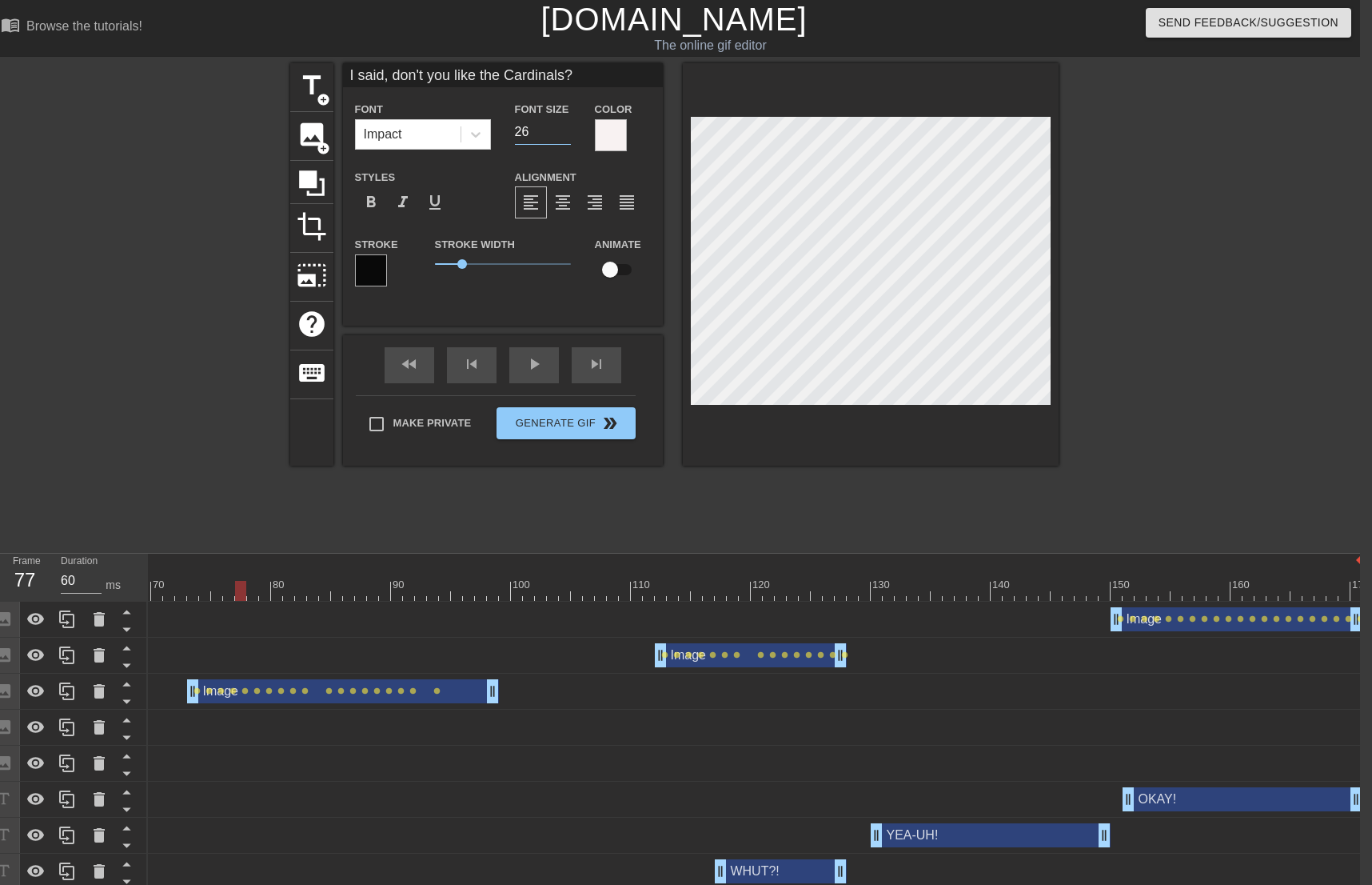
click at [562, 125] on input "26" at bounding box center [542, 132] width 56 height 26
click at [562, 125] on input "27" at bounding box center [542, 132] width 56 height 26
click at [562, 126] on input "28" at bounding box center [542, 132] width 56 height 26
click at [708, 424] on div at bounding box center [870, 264] width 376 height 403
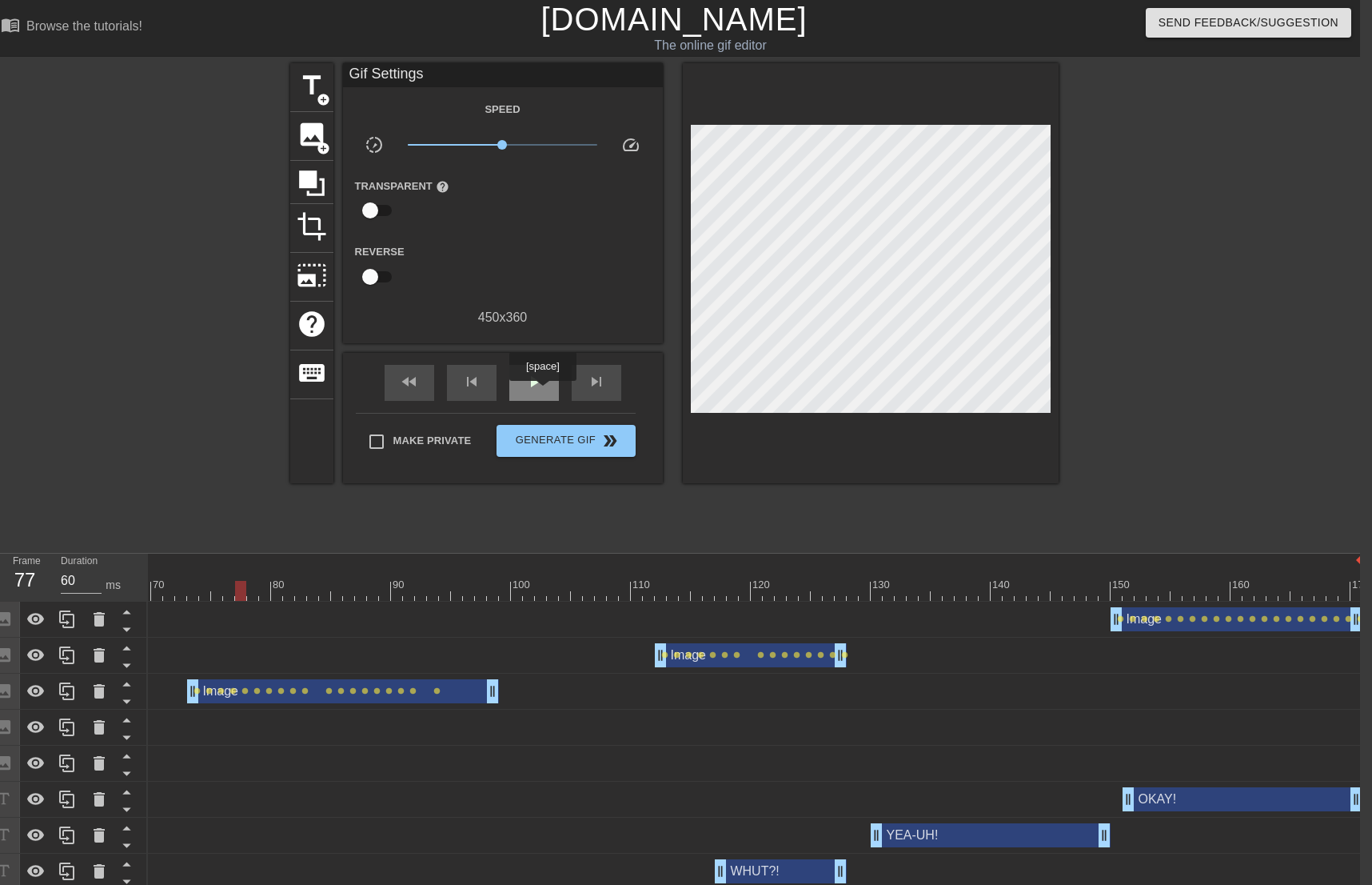
click at [542, 392] on div "play_arrow" at bounding box center [534, 382] width 50 height 36
click at [542, 391] on div "pause" at bounding box center [534, 382] width 50 height 36
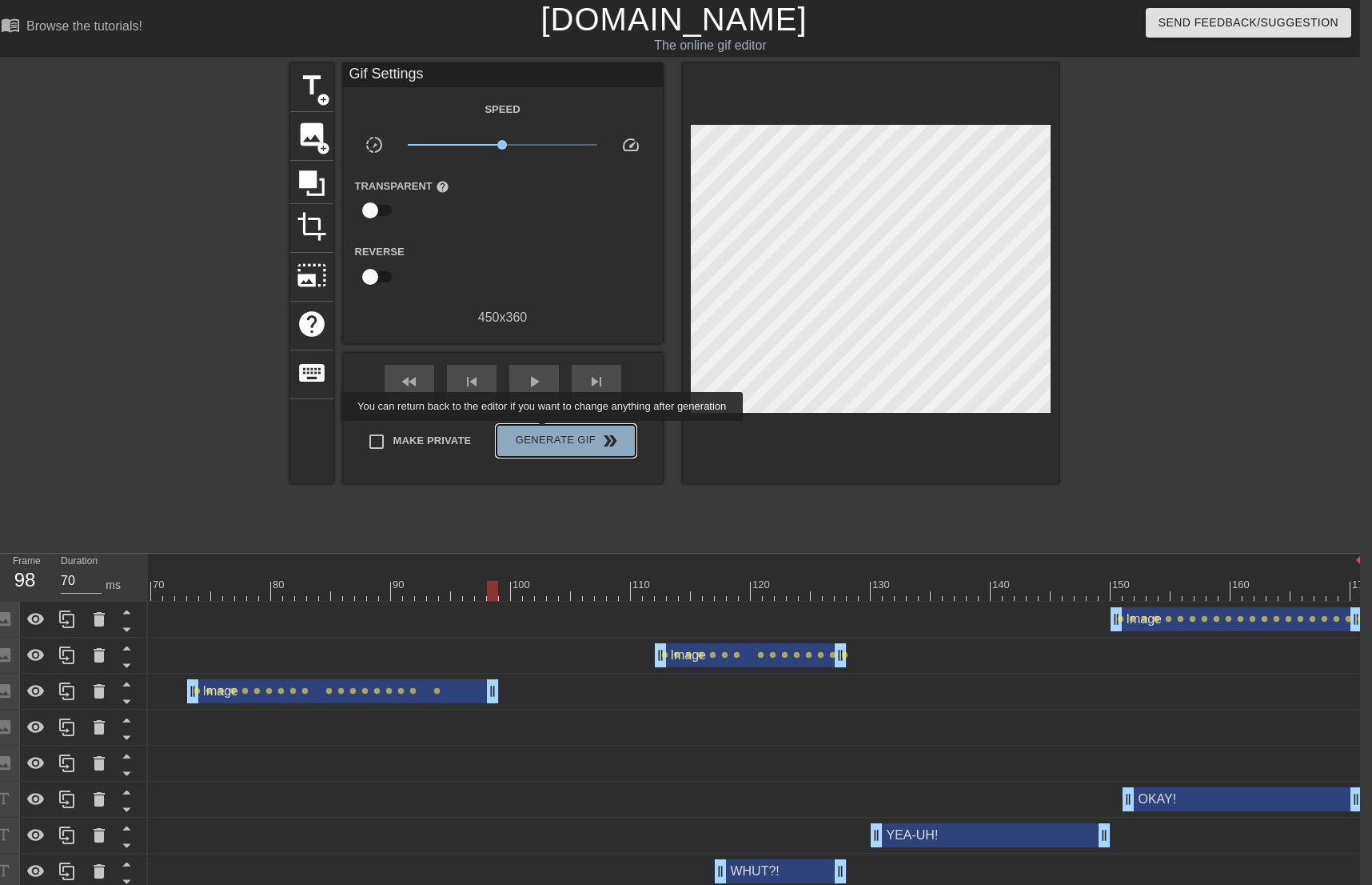
click at [544, 432] on span "Generate Gif double_arrow" at bounding box center [566, 441] width 126 height 19
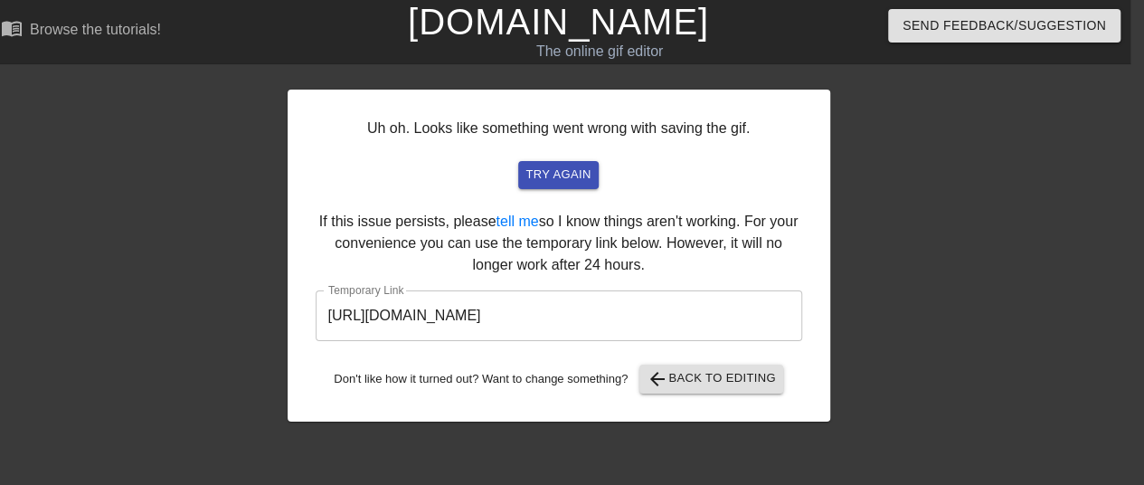
click at [620, 318] on input "[URL][DOMAIN_NAME]" at bounding box center [558, 315] width 486 height 51
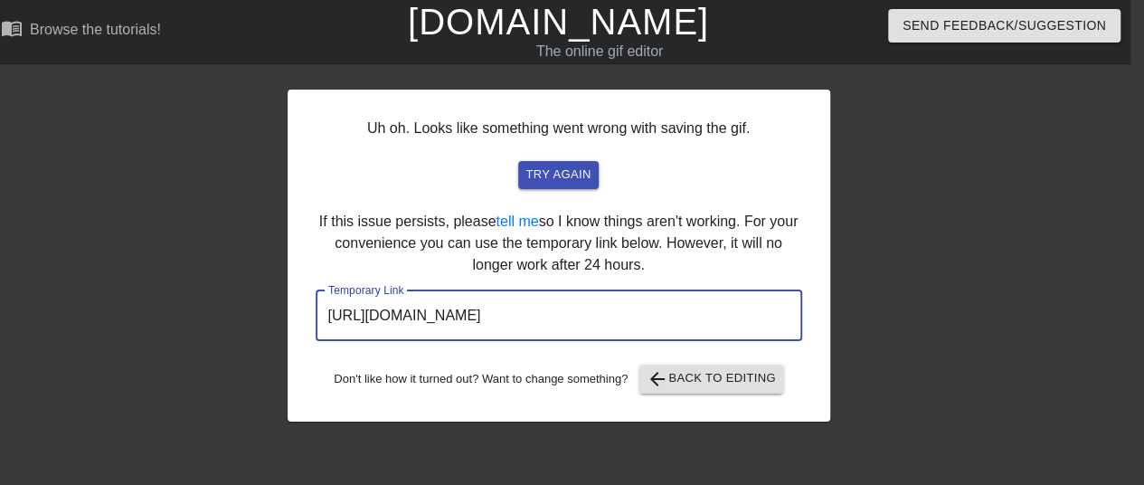
click at [620, 318] on input "[URL][DOMAIN_NAME]" at bounding box center [558, 315] width 486 height 51
click at [619, 317] on input "[URL][DOMAIN_NAME]" at bounding box center [558, 315] width 486 height 51
